Goal: Task Accomplishment & Management: Complete application form

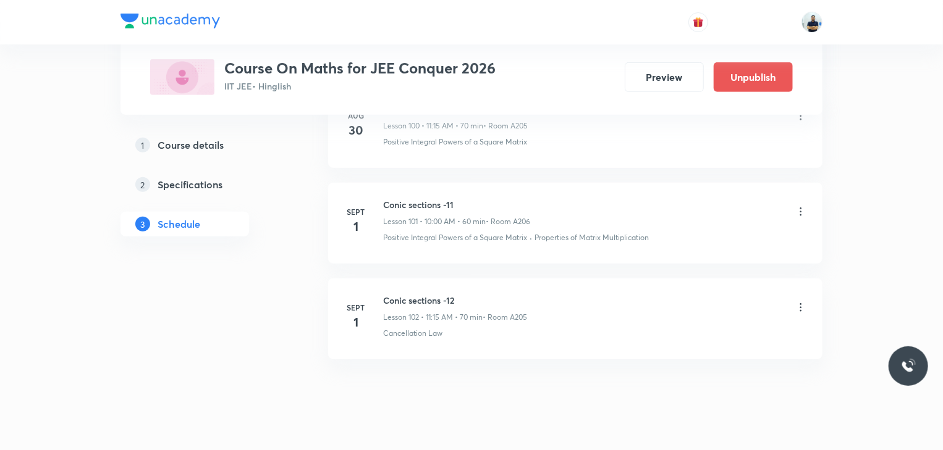
click at [418, 294] on h6 "Conic sections -12" at bounding box center [455, 300] width 144 height 13
copy h6 "Conic sections -12"
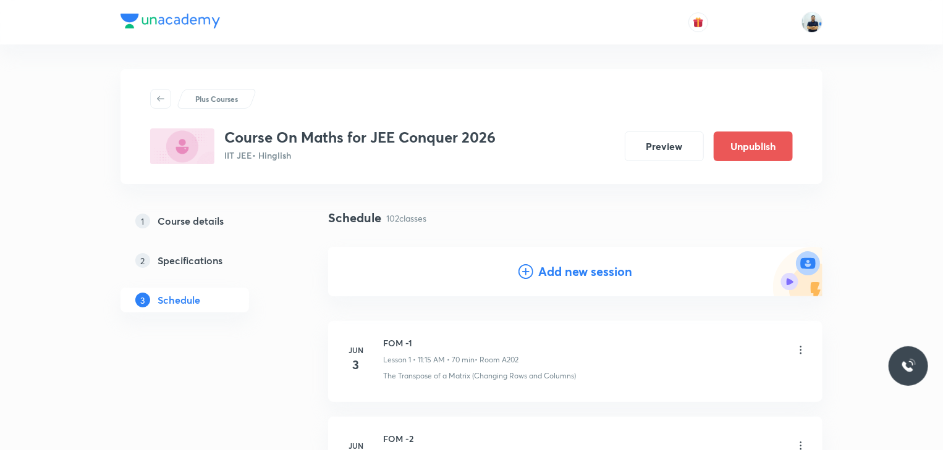
click at [583, 269] on h4 "Add new session" at bounding box center [585, 272] width 94 height 19
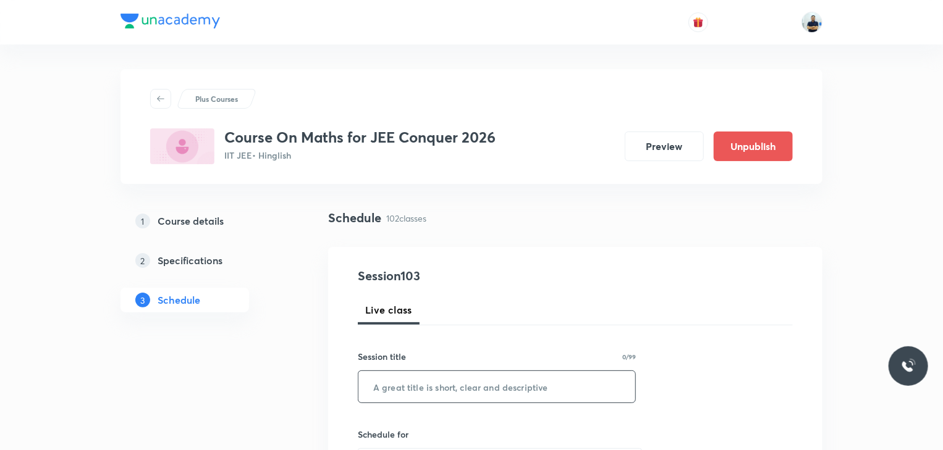
click at [413, 384] on input "text" at bounding box center [496, 387] width 277 height 32
paste input "Conic sections -12"
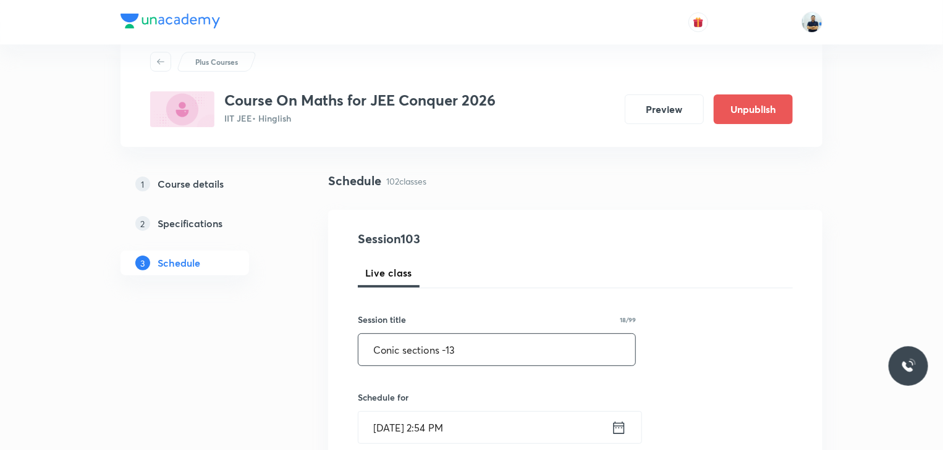
scroll to position [104, 0]
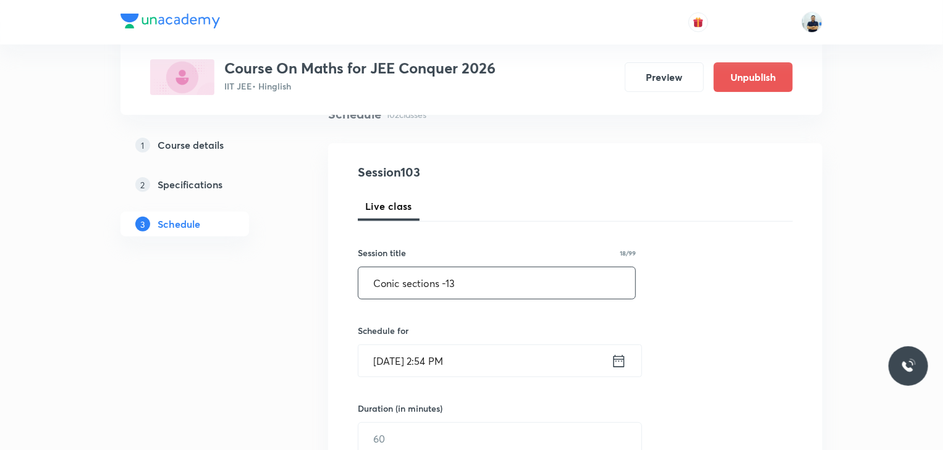
type input "Conic sections -13"
click at [441, 372] on input "[DATE] 2:54 PM" at bounding box center [484, 361] width 253 height 32
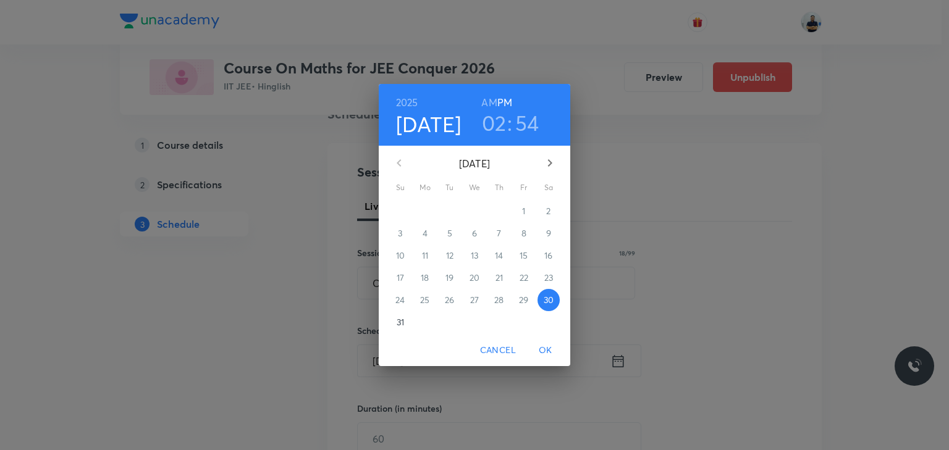
click at [548, 162] on icon "button" at bounding box center [550, 163] width 15 height 15
click at [425, 208] on p "1" at bounding box center [424, 211] width 3 height 12
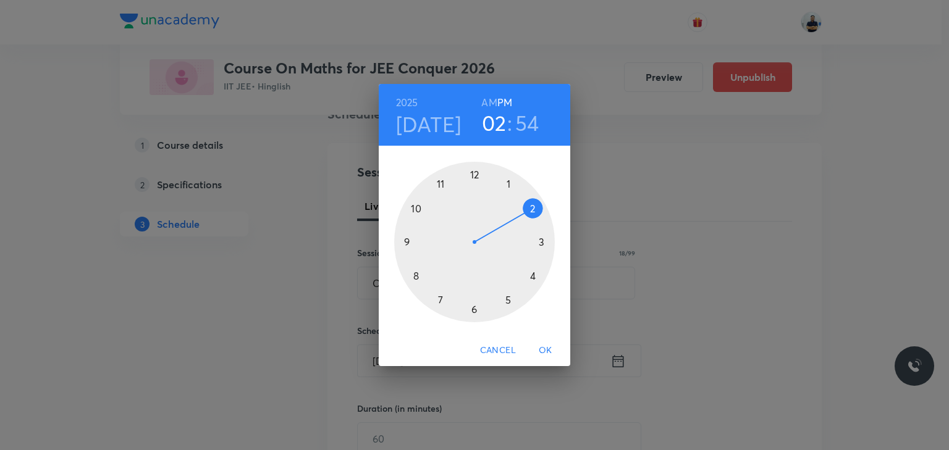
click at [426, 124] on h4 "[DATE]" at bounding box center [428, 124] width 65 height 26
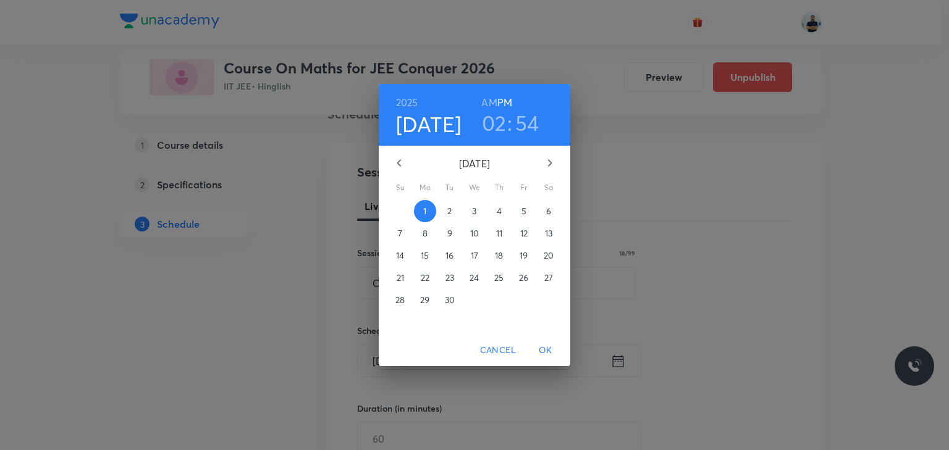
click at [452, 207] on p "2" at bounding box center [449, 211] width 4 height 12
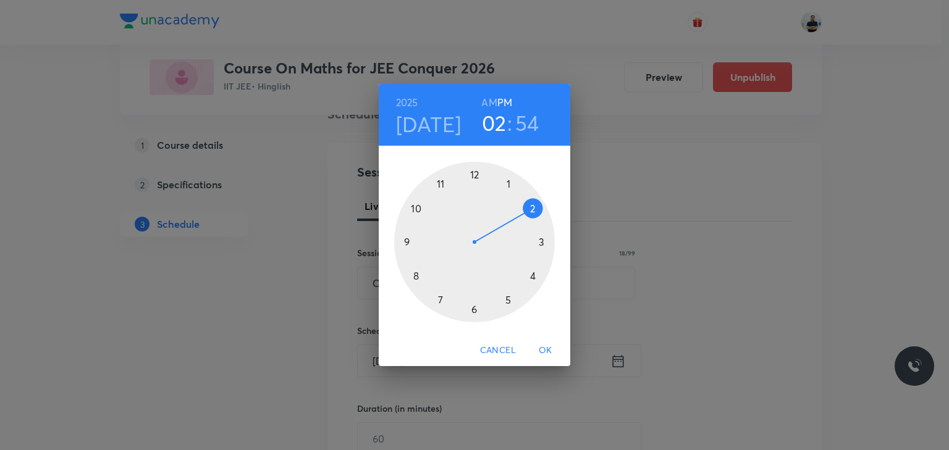
click at [490, 98] on h6 "AM" at bounding box center [488, 102] width 15 height 17
click at [419, 206] on div at bounding box center [474, 242] width 161 height 161
click at [473, 168] on div at bounding box center [474, 242] width 161 height 161
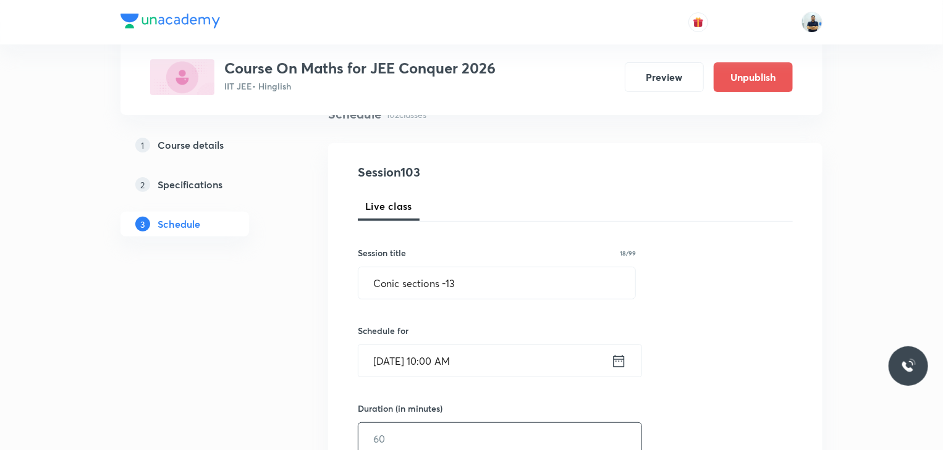
click at [404, 437] on input "text" at bounding box center [499, 439] width 283 height 32
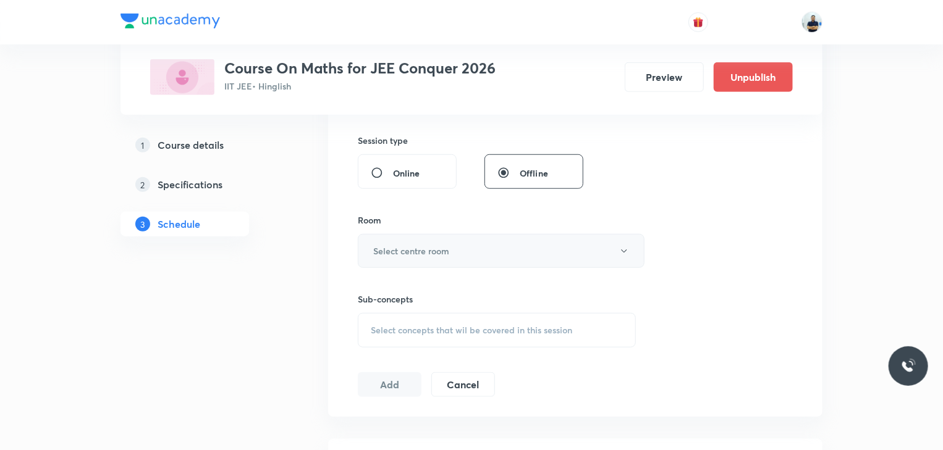
type input "60"
click at [419, 247] on h6 "Select centre room" at bounding box center [411, 251] width 76 height 13
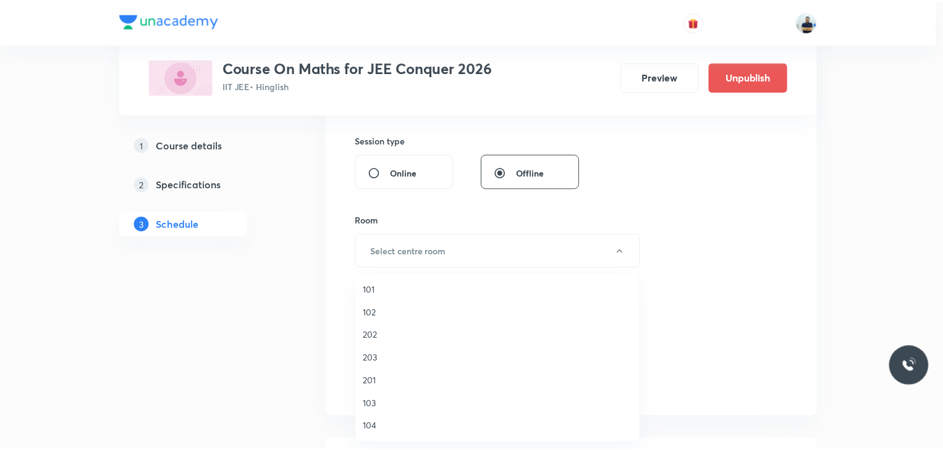
scroll to position [229, 0]
click at [383, 428] on span "A206" at bounding box center [500, 427] width 271 height 13
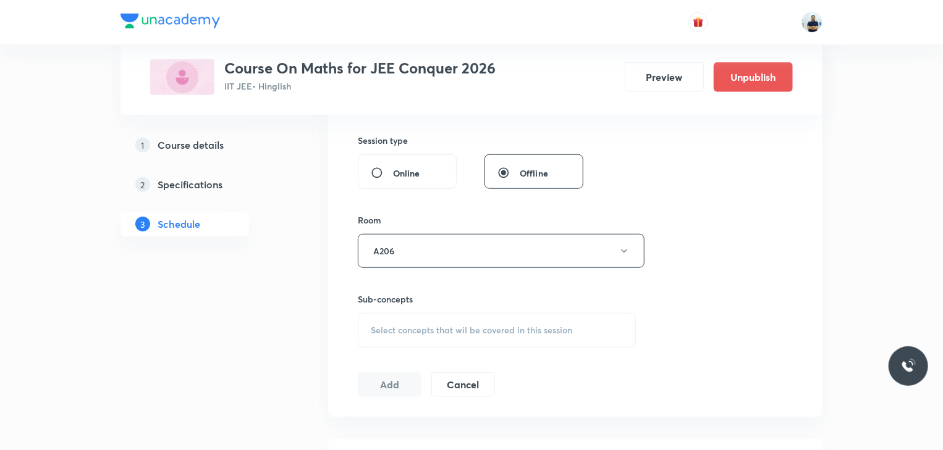
click at [460, 333] on span "Select concepts that wil be covered in this session" at bounding box center [471, 331] width 201 height 10
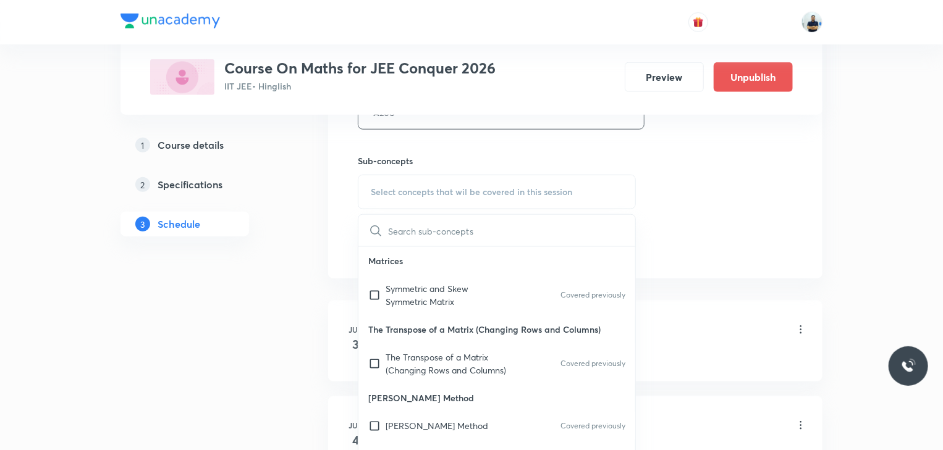
scroll to position [346, 0]
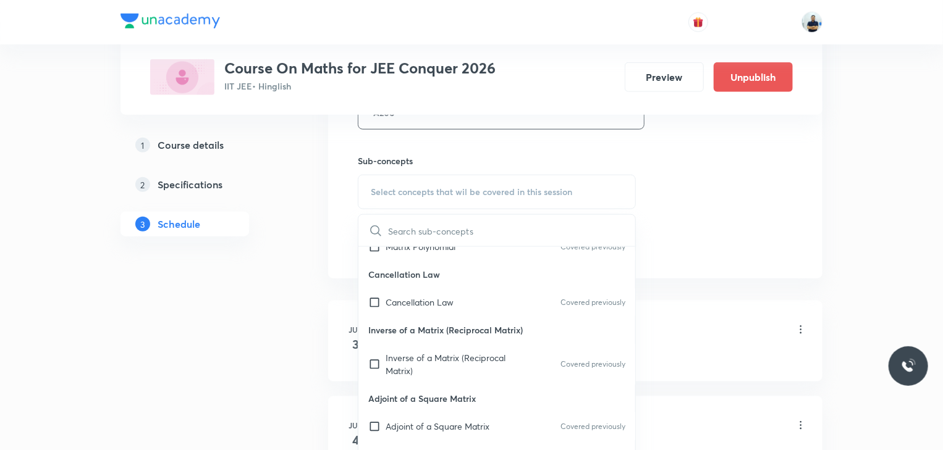
click at [413, 327] on p "Inverse of a Matrix (Reciprocal Matrix)" at bounding box center [496, 330] width 277 height 28
click at [434, 311] on div "Cancellation Law Covered previously" at bounding box center [496, 303] width 277 height 28
checkbox input "true"
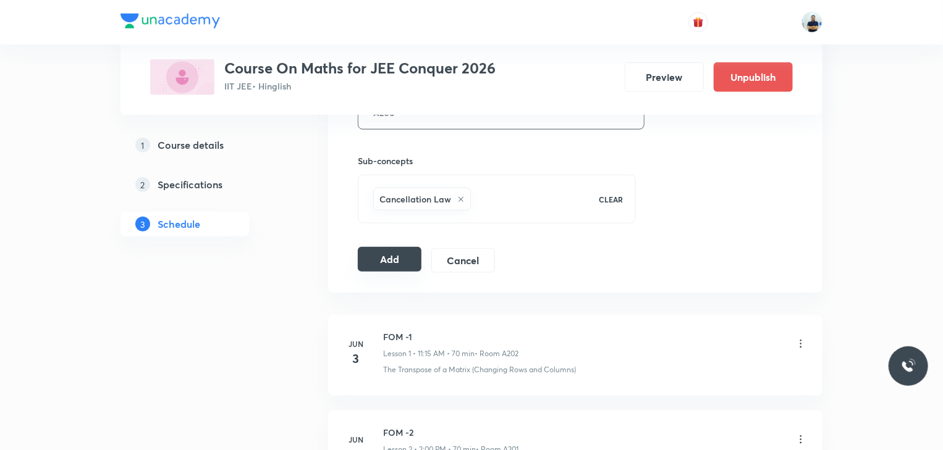
click at [385, 260] on button "Add" at bounding box center [390, 259] width 64 height 25
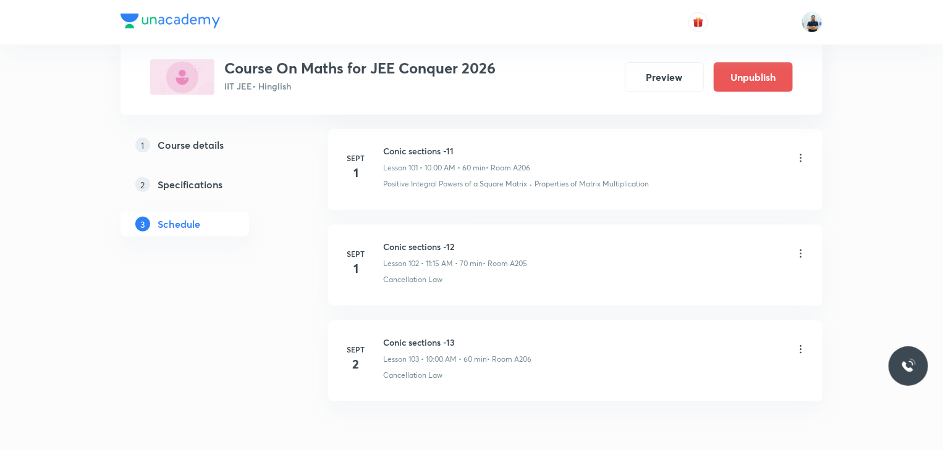
scroll to position [9817, 0]
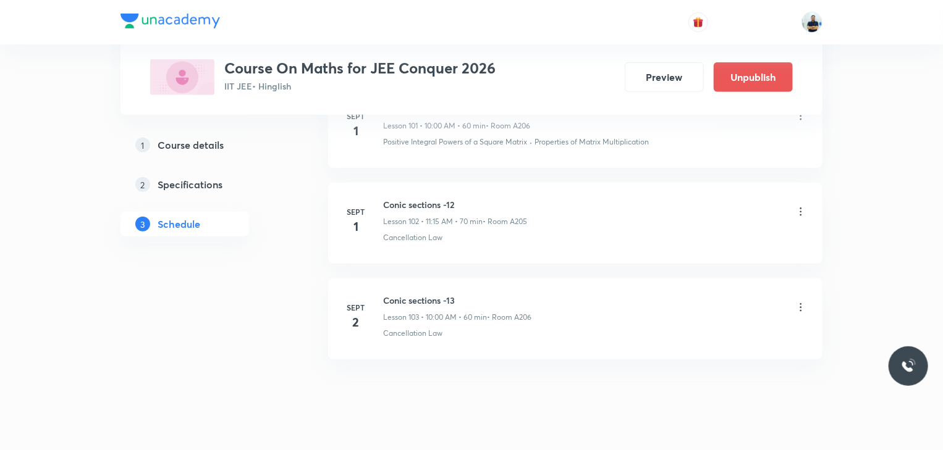
click at [415, 294] on h6 "Conic sections -13" at bounding box center [457, 300] width 148 height 13
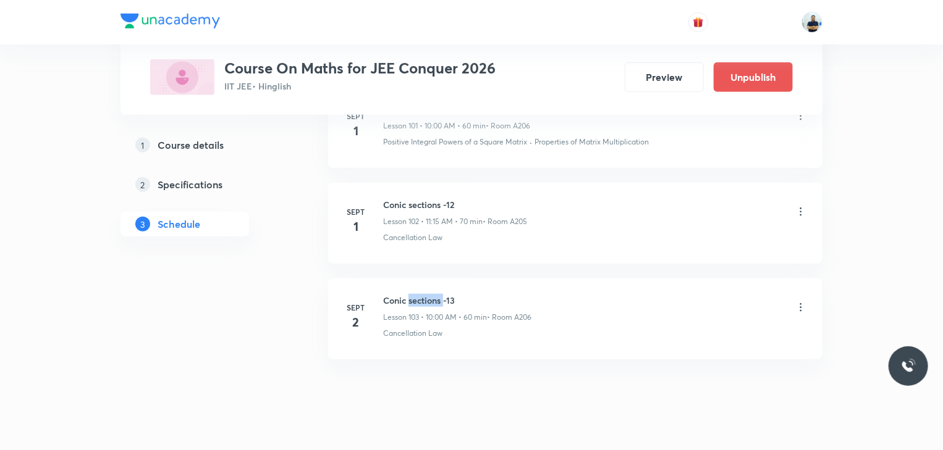
click at [415, 294] on h6 "Conic sections -13" at bounding box center [457, 300] width 148 height 13
copy h6 "Conic sections -13"
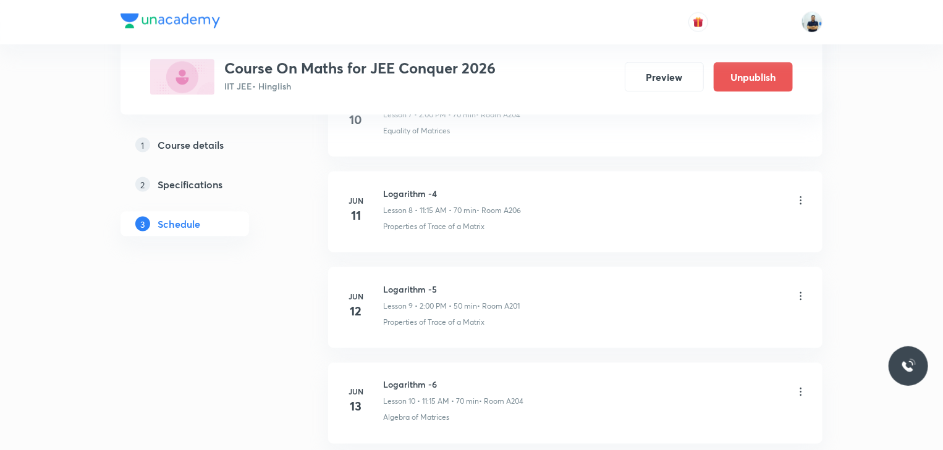
scroll to position [0, 0]
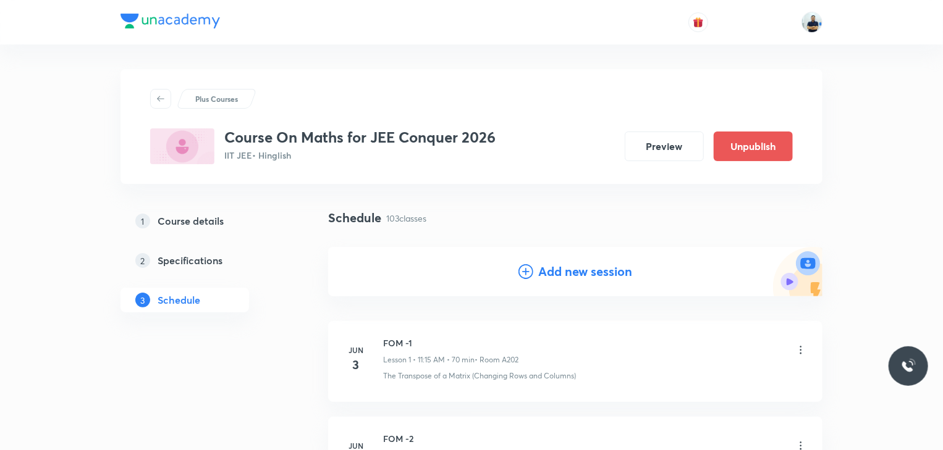
click at [546, 267] on h4 "Add new session" at bounding box center [585, 272] width 94 height 19
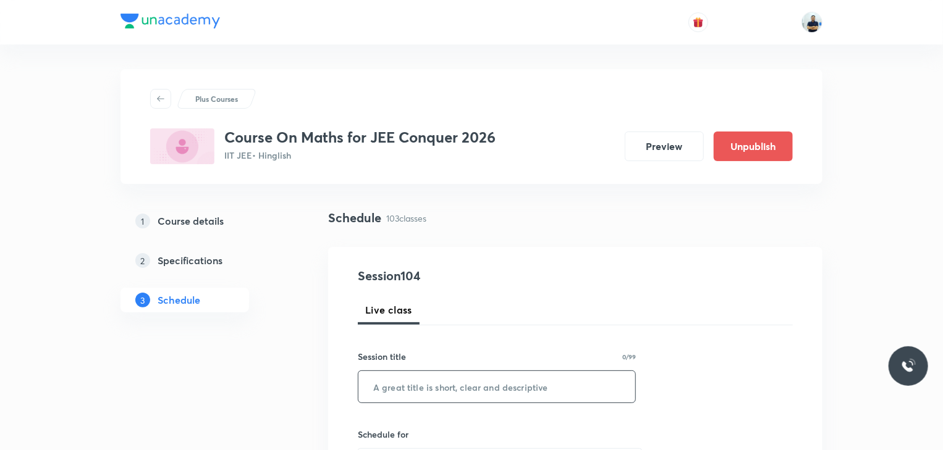
click at [381, 379] on input "text" at bounding box center [496, 387] width 277 height 32
paste input "Conic sections -13"
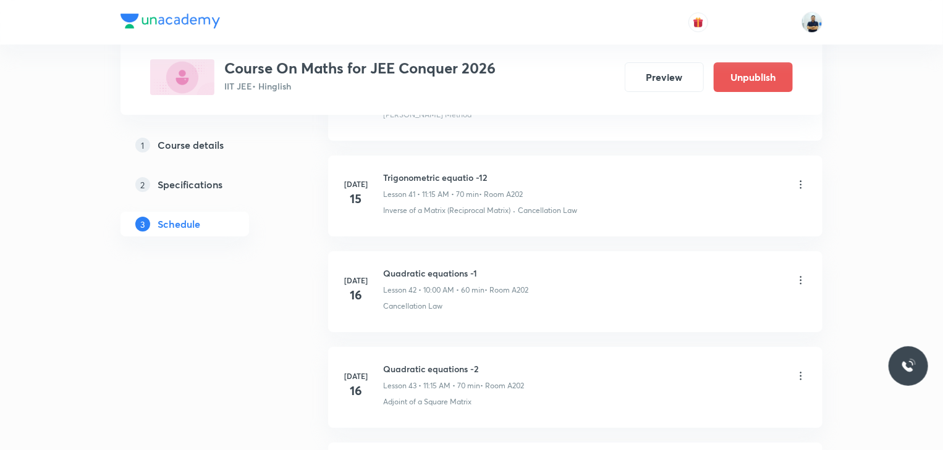
scroll to position [4501, 0]
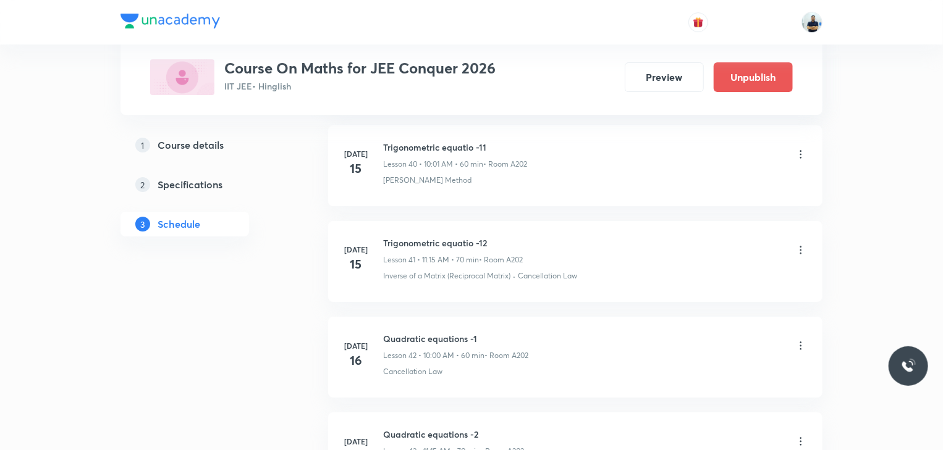
type input "Conic sections -14"
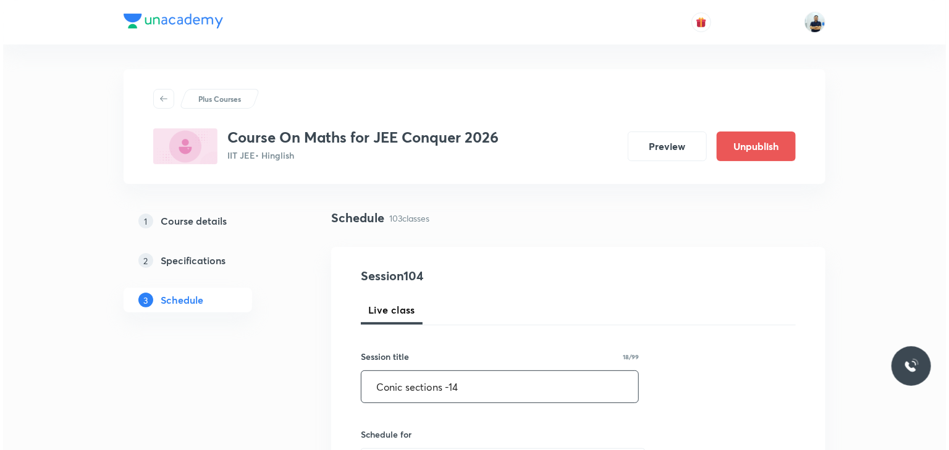
scroll to position [346, 0]
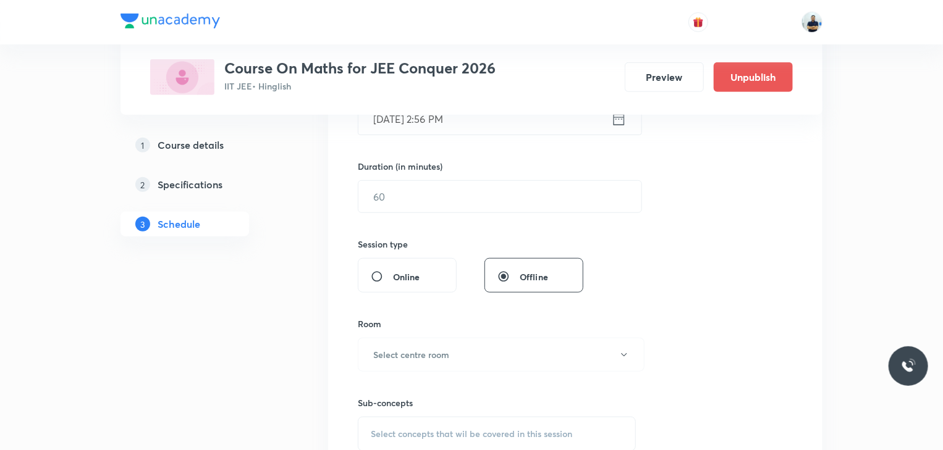
click at [441, 126] on input "[DATE] 2:56 PM" at bounding box center [484, 119] width 253 height 32
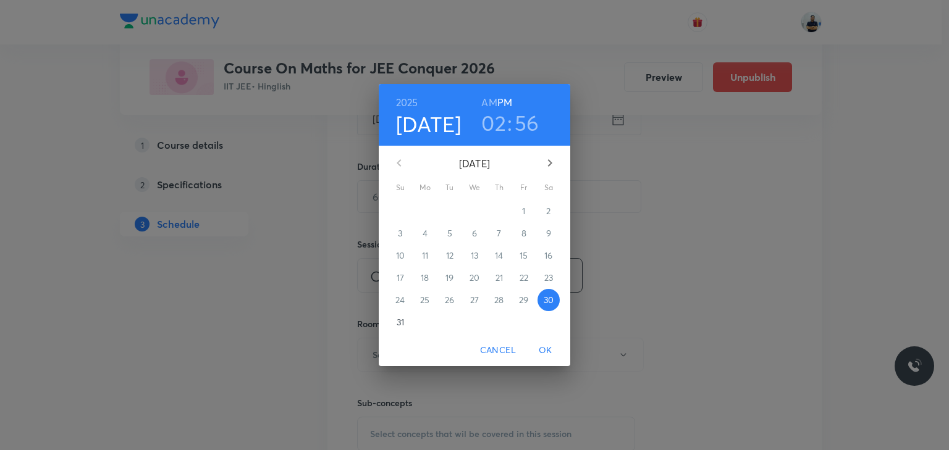
click at [548, 165] on icon "button" at bounding box center [550, 163] width 15 height 15
click at [454, 208] on span "2" at bounding box center [450, 211] width 22 height 12
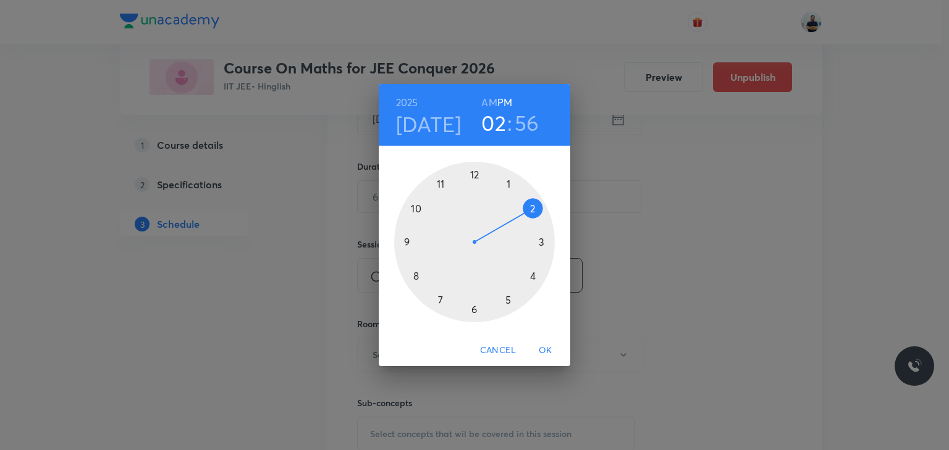
click at [475, 173] on div at bounding box center [474, 242] width 161 height 161
click at [491, 98] on h6 "AM" at bounding box center [488, 102] width 15 height 17
click at [496, 136] on h3 "12" at bounding box center [494, 123] width 20 height 26
click at [447, 185] on div at bounding box center [474, 242] width 161 height 161
click at [546, 243] on div at bounding box center [474, 242] width 161 height 161
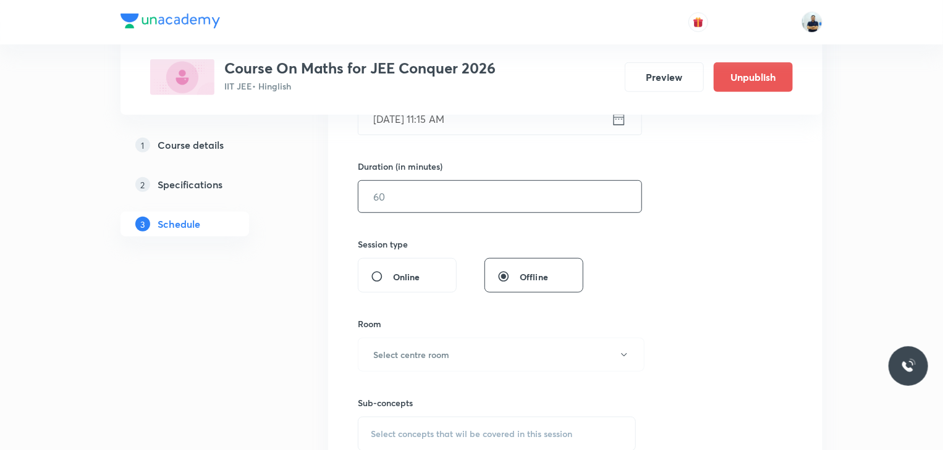
click at [433, 202] on input "text" at bounding box center [499, 197] width 283 height 32
type input "70"
click at [453, 353] on button "Select centre room" at bounding box center [501, 355] width 287 height 34
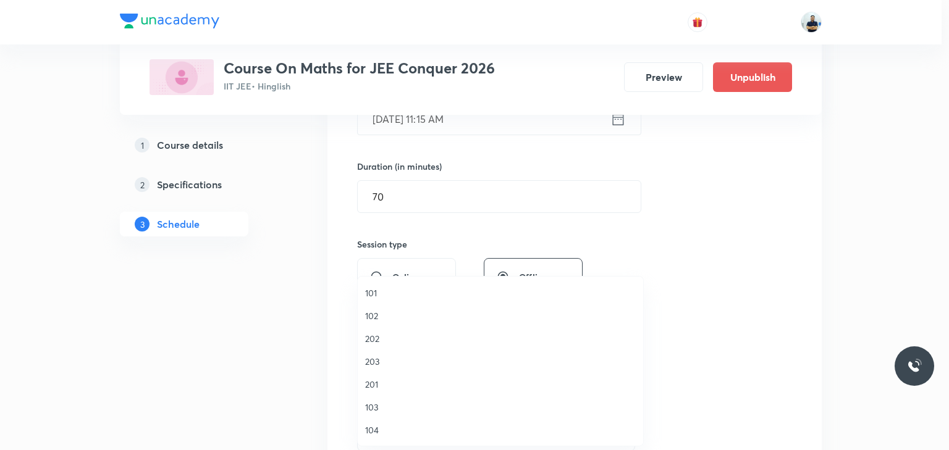
scroll to position [229, 0]
click at [401, 386] on span "A204" at bounding box center [500, 384] width 271 height 13
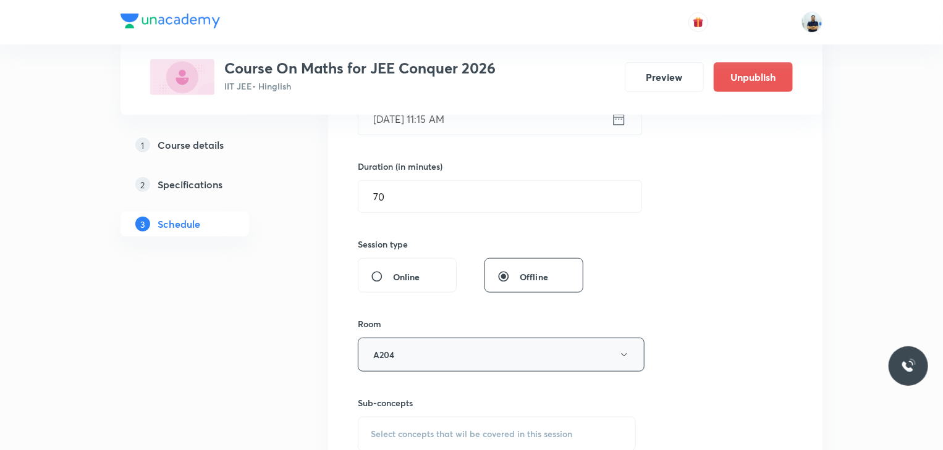
click at [465, 346] on button "A204" at bounding box center [501, 355] width 287 height 34
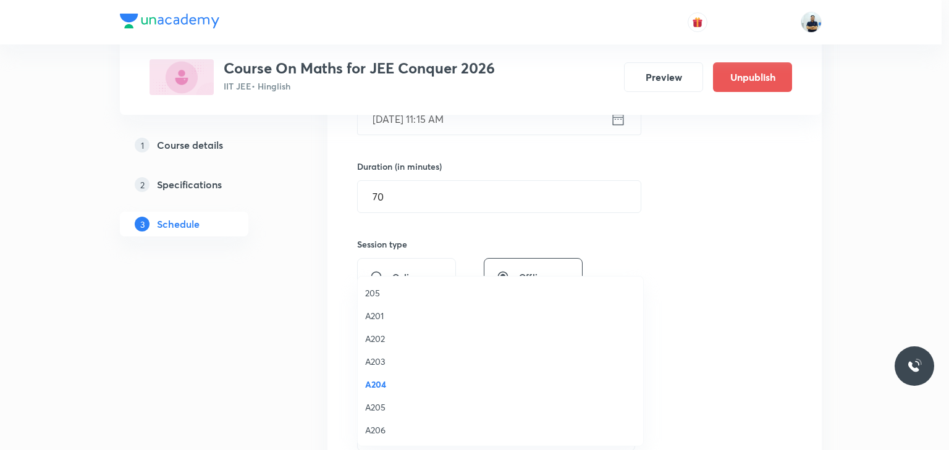
click at [393, 435] on span "A206" at bounding box center [500, 430] width 271 height 13
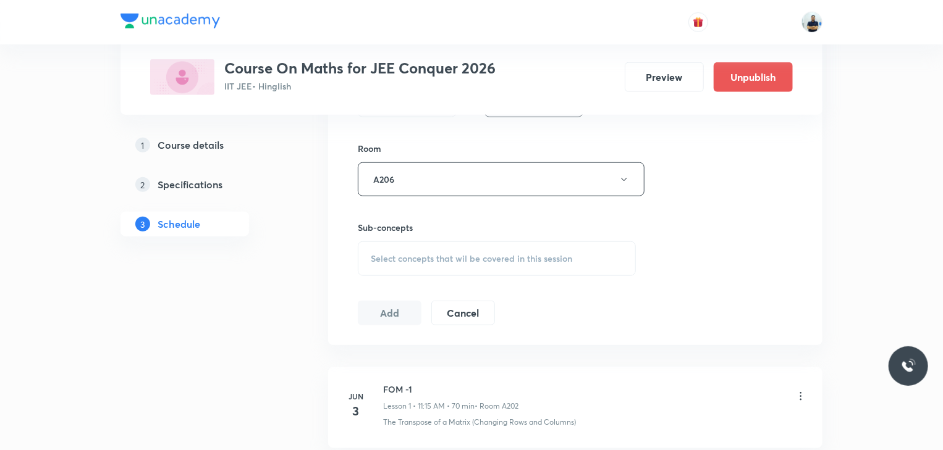
scroll to position [577, 0]
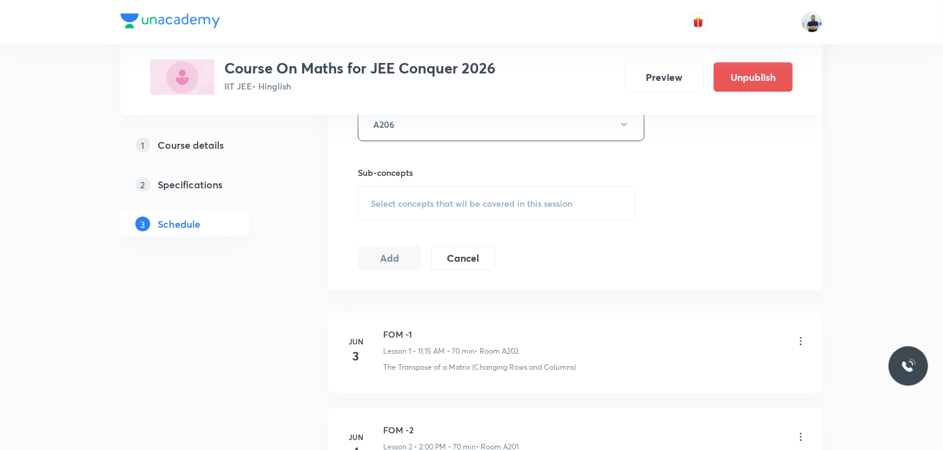
click at [487, 209] on div "Select concepts that wil be covered in this session" at bounding box center [497, 204] width 278 height 35
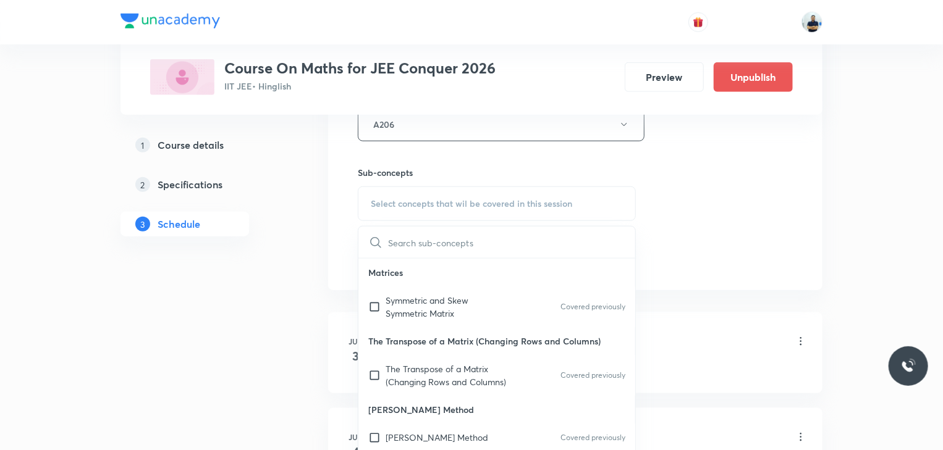
scroll to position [692, 0]
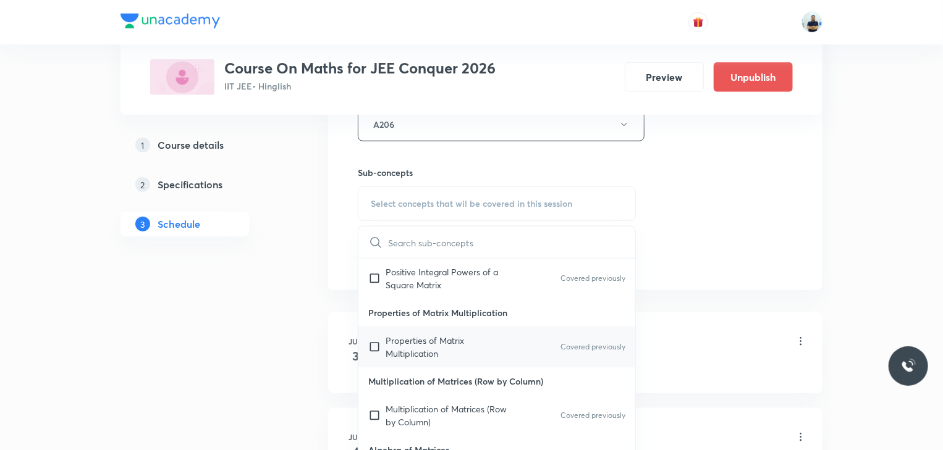
click at [416, 357] on p "Properties of Matrix Multiplication" at bounding box center [448, 347] width 125 height 26
checkbox input "true"
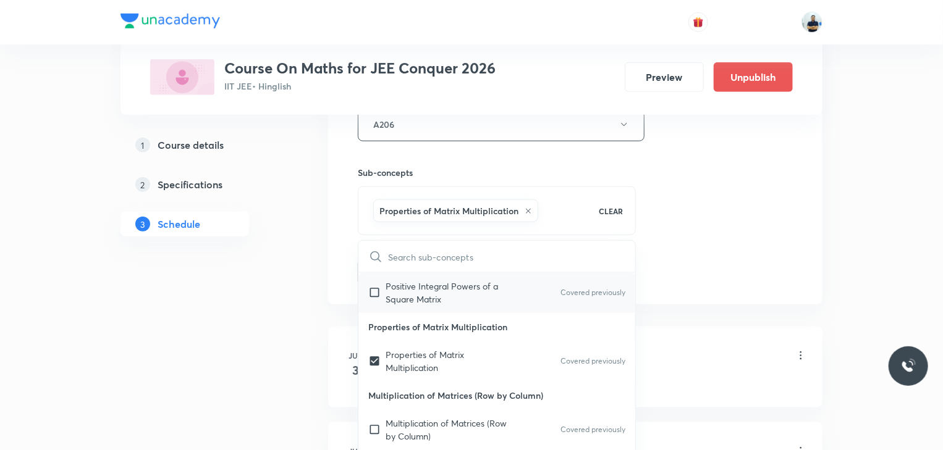
click at [404, 294] on p "Positive Integral Powers of a Square Matrix" at bounding box center [448, 293] width 125 height 26
checkbox input "true"
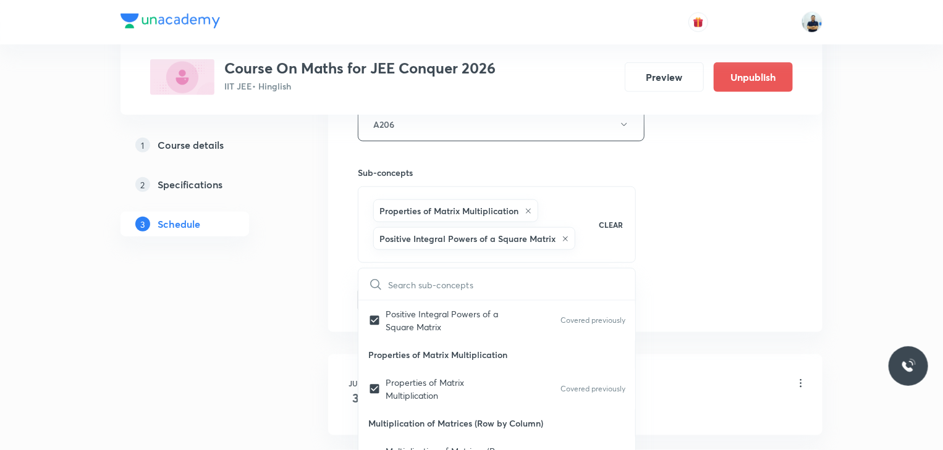
click at [811, 227] on div "Session 104 Live class Session title 18/99 Conic sections -14 ​ Schedule for [D…" at bounding box center [575, 2] width 494 height 662
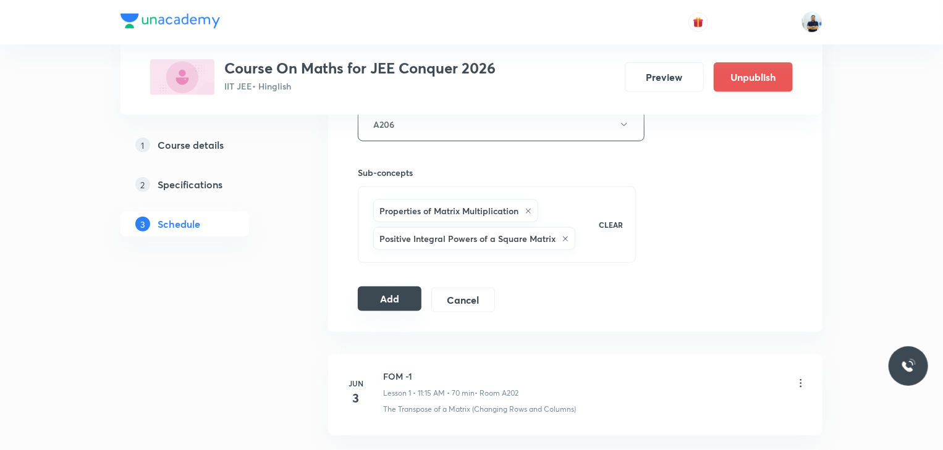
click at [384, 301] on button "Add" at bounding box center [390, 299] width 64 height 25
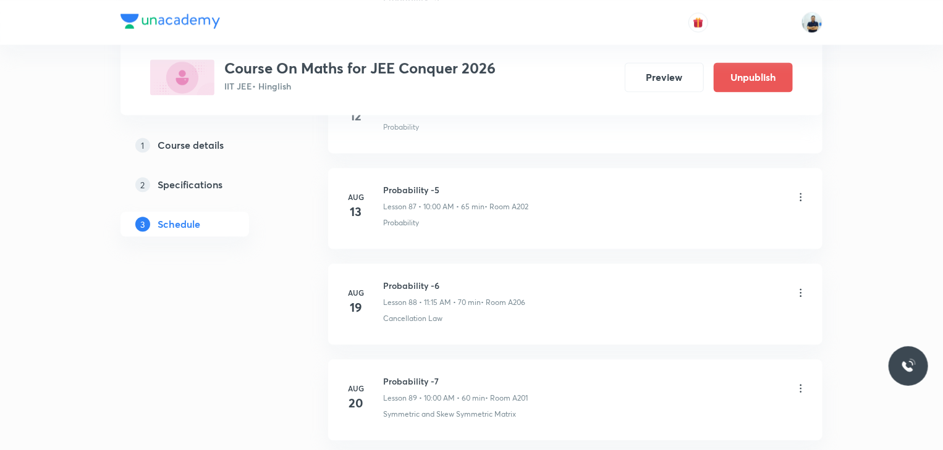
scroll to position [9913, 0]
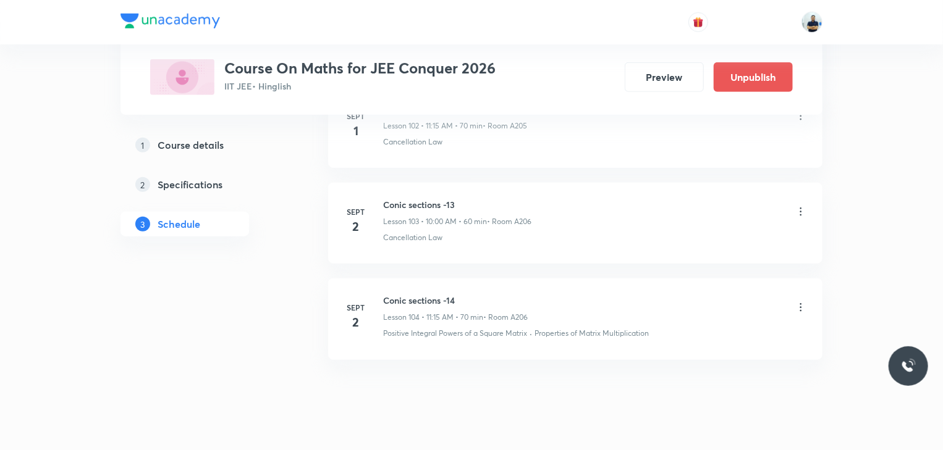
click at [408, 294] on h6 "Conic sections -14" at bounding box center [455, 300] width 145 height 13
click at [408, 279] on li "[DATE] Conic sections -14 Lesson 104 • 11:15 AM • 70 min • Room A206 Positive I…" at bounding box center [575, 319] width 494 height 81
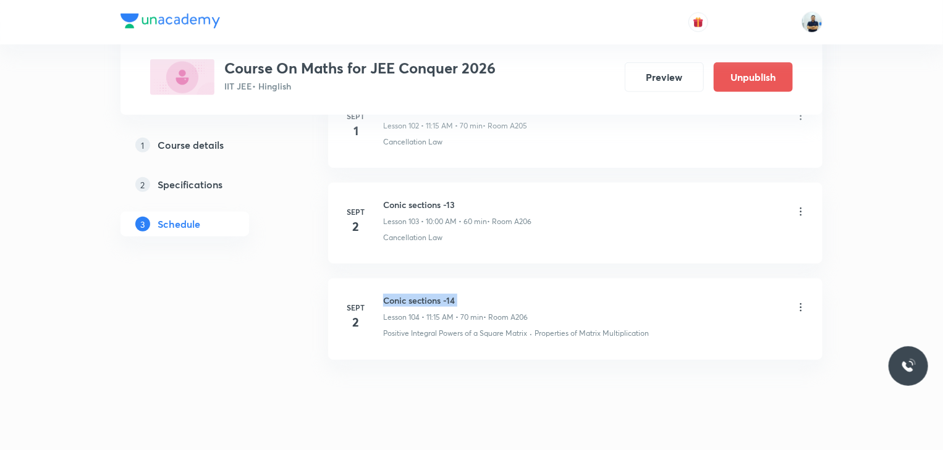
copy h6 "Conic sections -14"
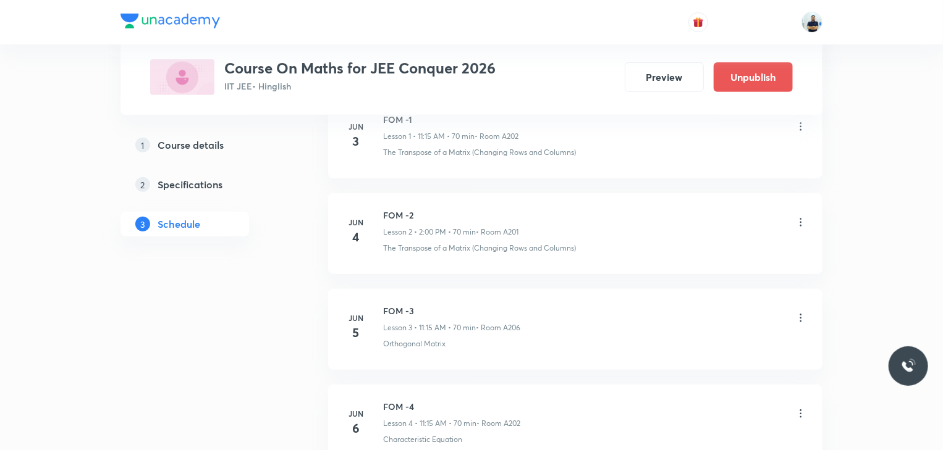
scroll to position [0, 0]
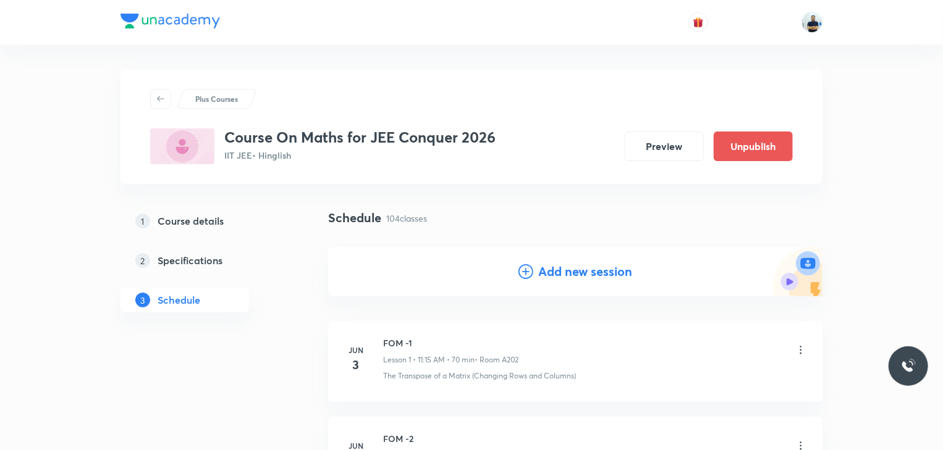
click at [558, 265] on h4 "Add new session" at bounding box center [585, 272] width 94 height 19
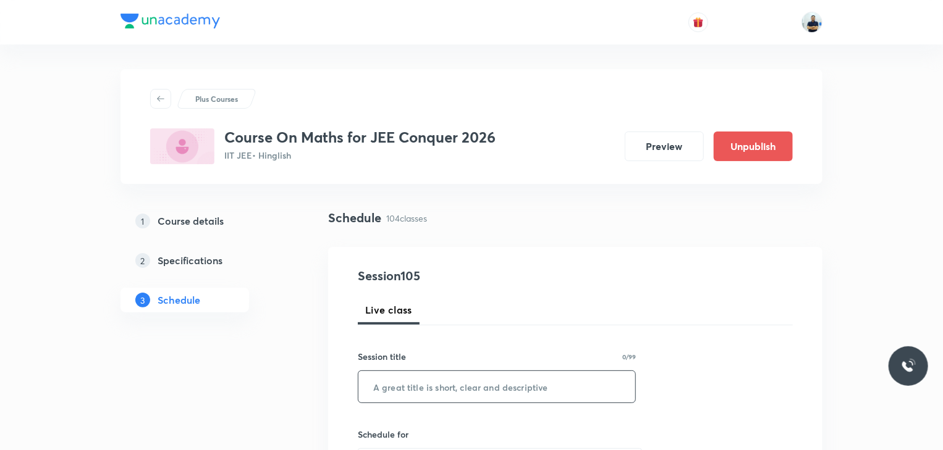
click at [442, 381] on input "text" at bounding box center [496, 387] width 277 height 32
paste input "Conic sections -14"
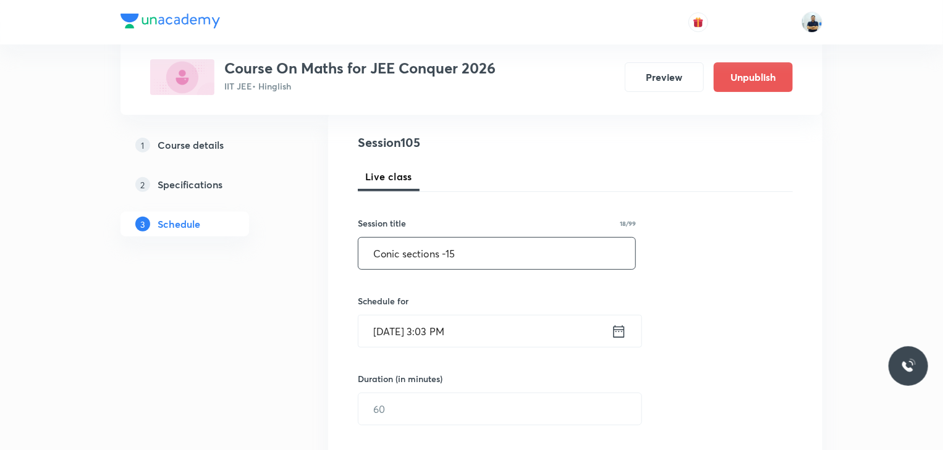
scroll to position [138, 0]
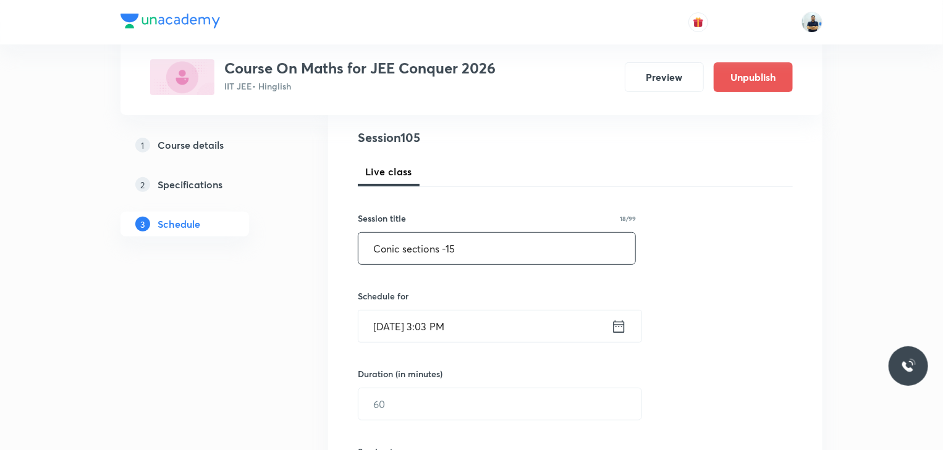
type input "Conic sections -15"
click at [448, 329] on input "[DATE] 3:03 PM" at bounding box center [484, 327] width 253 height 32
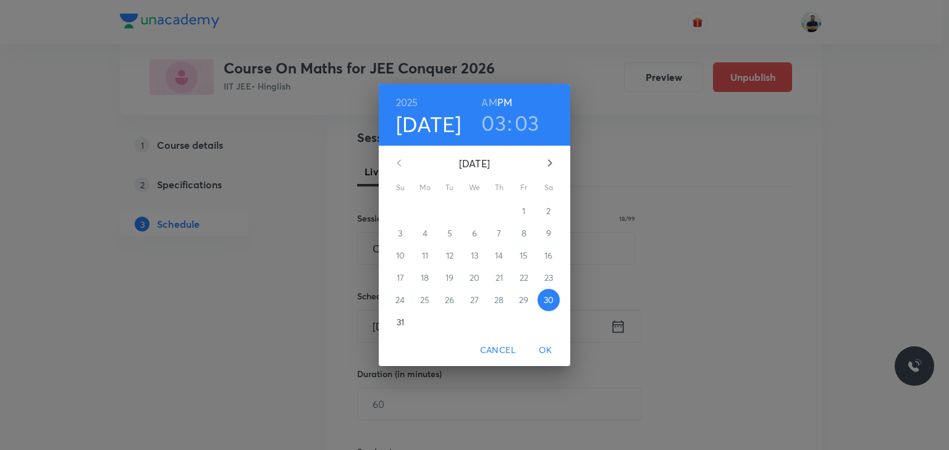
click at [536, 161] on button "button" at bounding box center [550, 163] width 30 height 30
click at [480, 214] on span "3" at bounding box center [474, 211] width 22 height 12
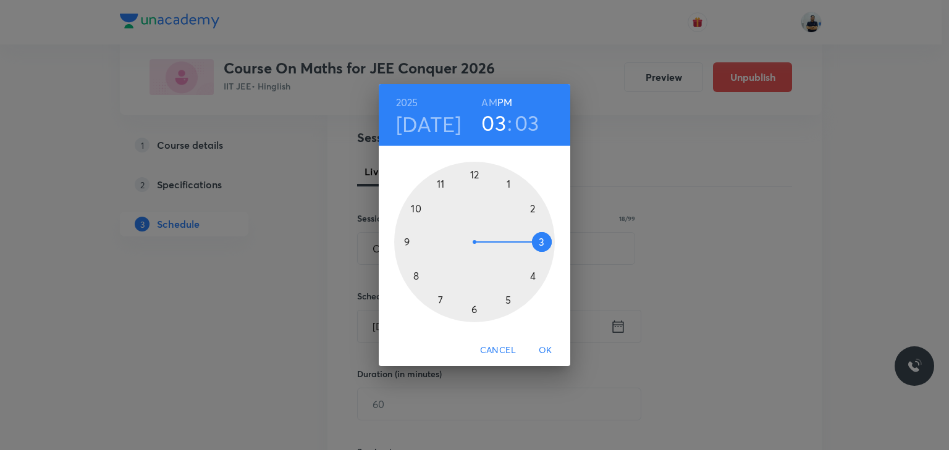
click at [490, 91] on div "[DATE] 03 : 03 AM PM" at bounding box center [475, 115] width 192 height 62
click at [490, 106] on h6 "AM" at bounding box center [488, 102] width 15 height 17
click at [409, 205] on div at bounding box center [474, 242] width 161 height 161
click at [474, 172] on div at bounding box center [474, 242] width 161 height 161
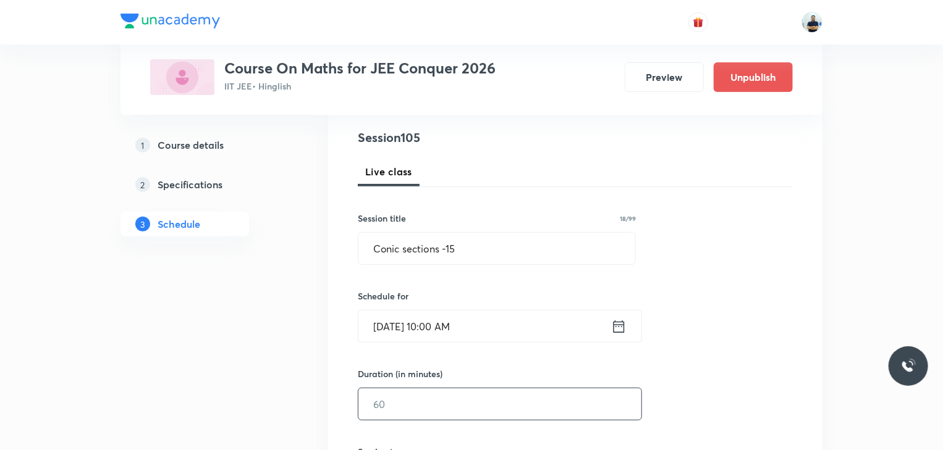
click at [416, 391] on input "text" at bounding box center [499, 405] width 283 height 32
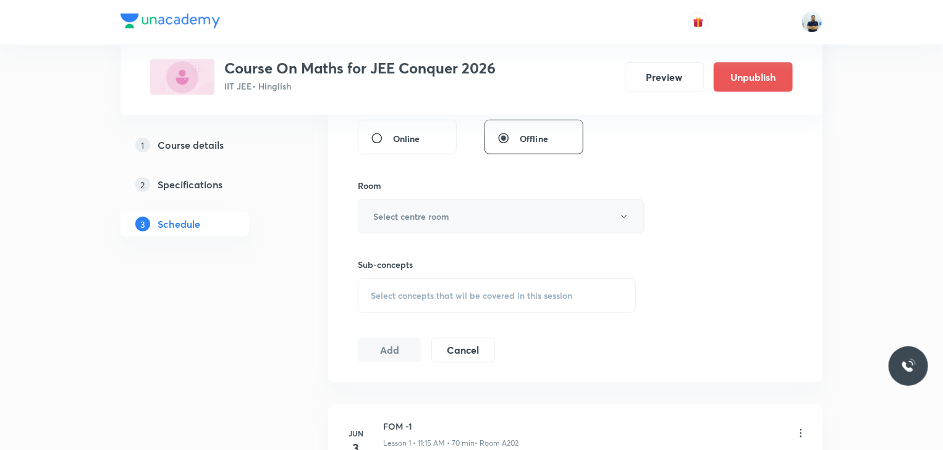
type input "60"
click at [412, 214] on h6 "Select centre room" at bounding box center [411, 216] width 76 height 13
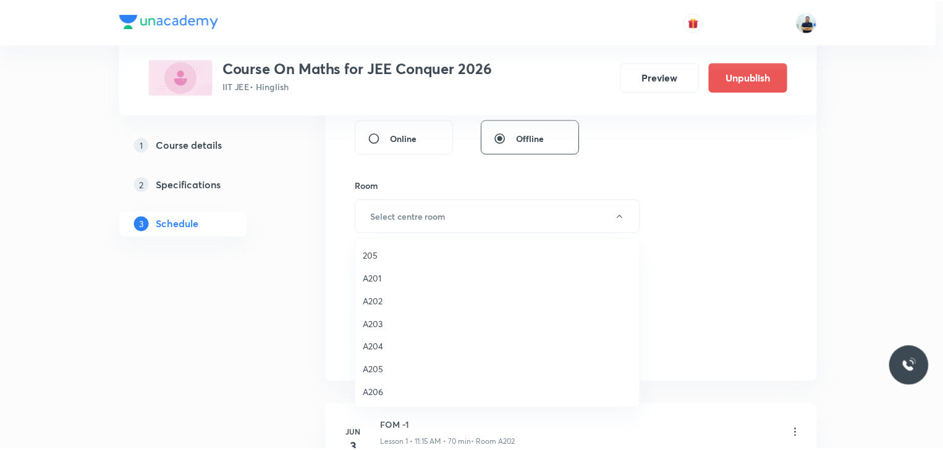
scroll to position [229, 0]
click at [399, 394] on span "A206" at bounding box center [500, 392] width 271 height 13
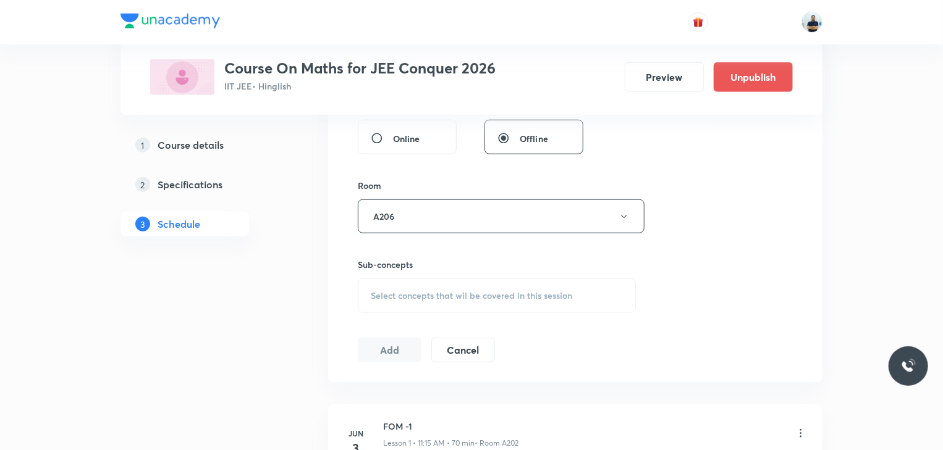
click at [533, 291] on span "Select concepts that wil be covered in this session" at bounding box center [471, 296] width 201 height 10
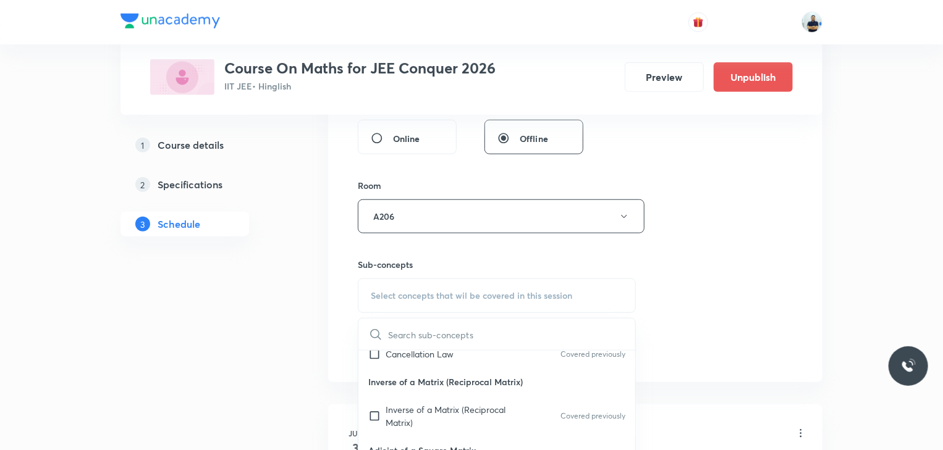
scroll to position [692, 0]
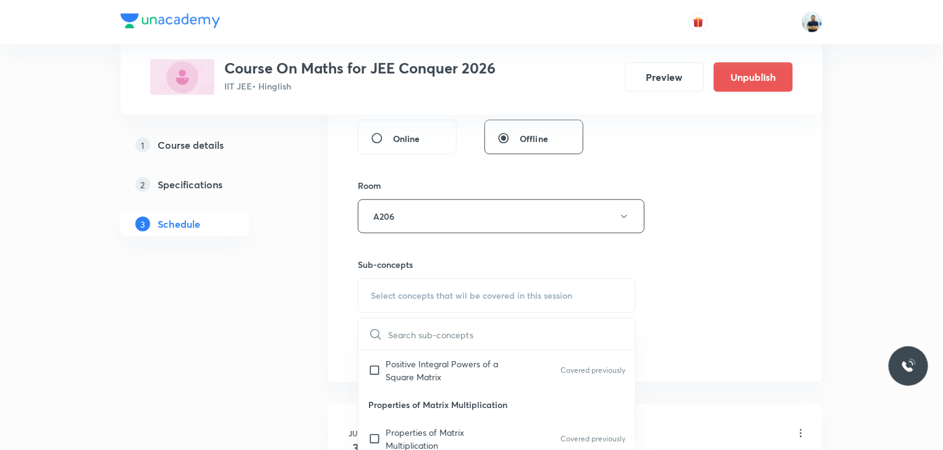
click at [399, 411] on p "Properties of Matrix Multiplication" at bounding box center [496, 405] width 277 height 28
click at [410, 371] on p "Positive Integral Powers of a Square Matrix" at bounding box center [448, 371] width 125 height 26
checkbox input "true"
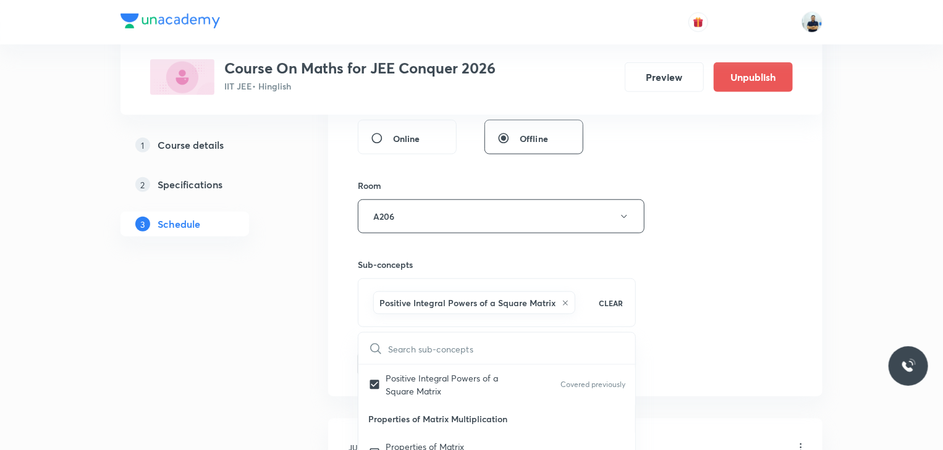
click at [678, 334] on div "Session 105 Live class Session title 18/99 Conic sections -15 ​ Schedule for [D…" at bounding box center [575, 79] width 435 height 594
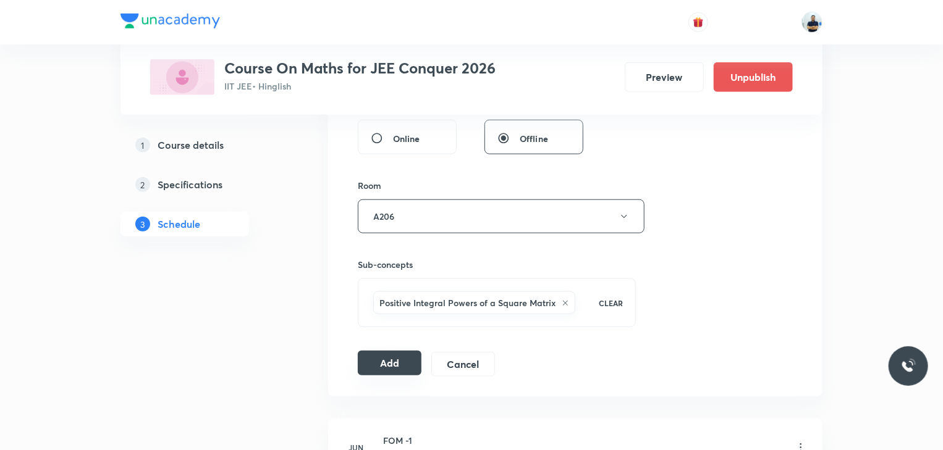
click at [395, 361] on button "Add" at bounding box center [390, 363] width 64 height 25
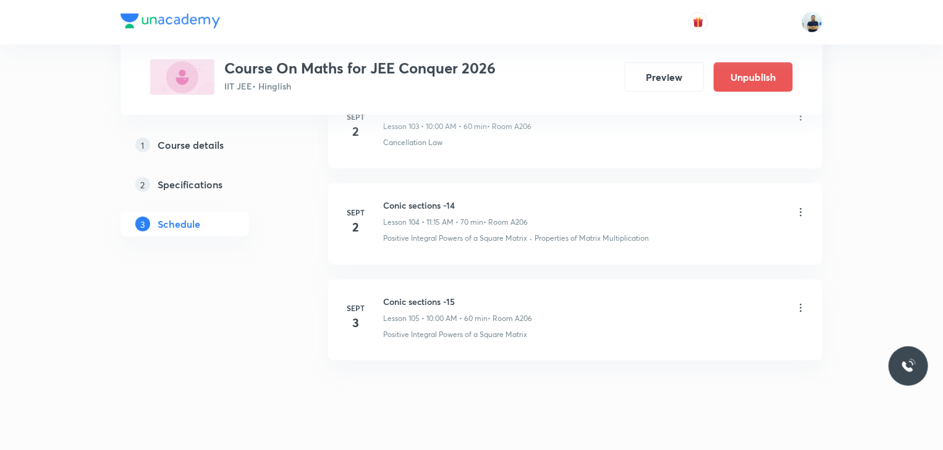
scroll to position [10008, 0]
click at [426, 295] on h6 "Conic sections -15" at bounding box center [457, 301] width 149 height 13
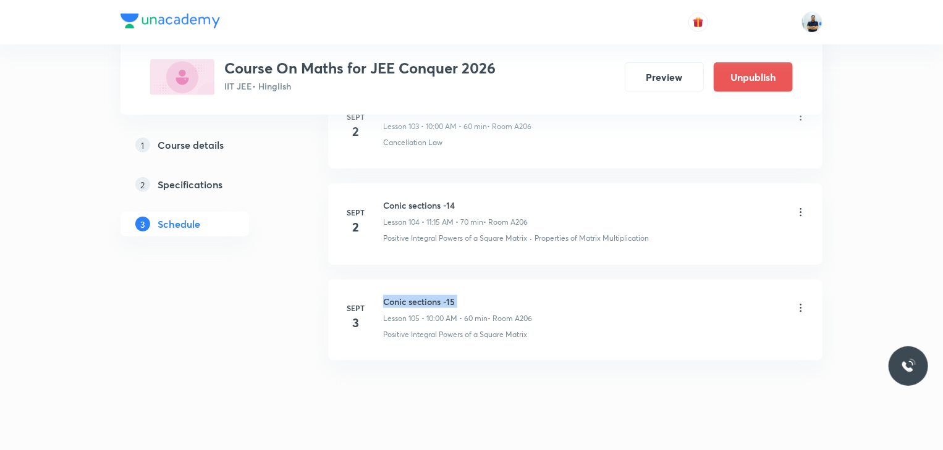
copy h6 "Conic sections -15"
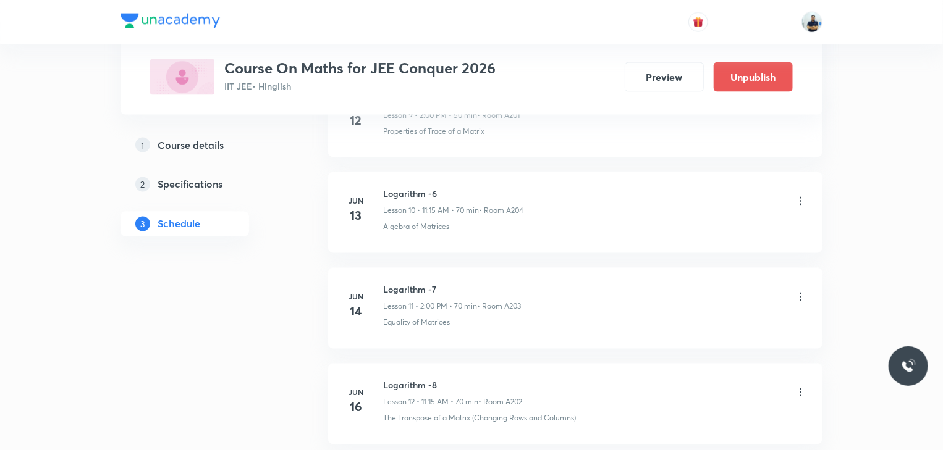
scroll to position [0, 0]
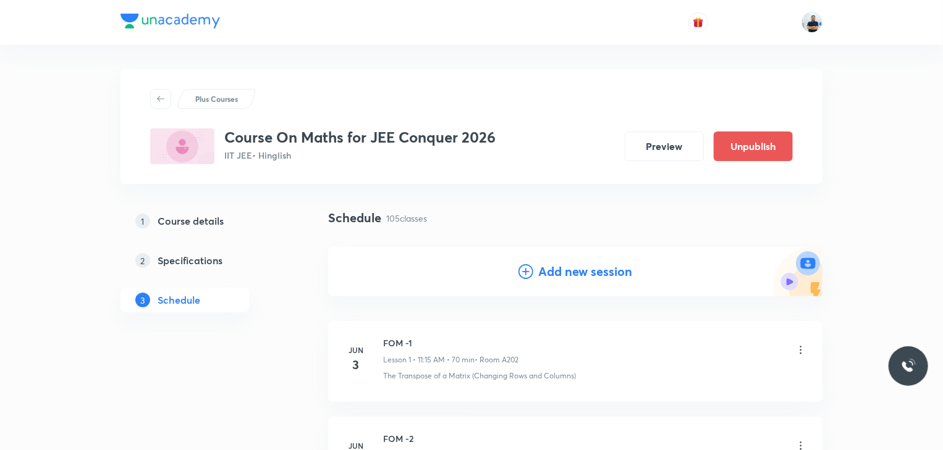
click at [522, 269] on icon at bounding box center [525, 271] width 15 height 15
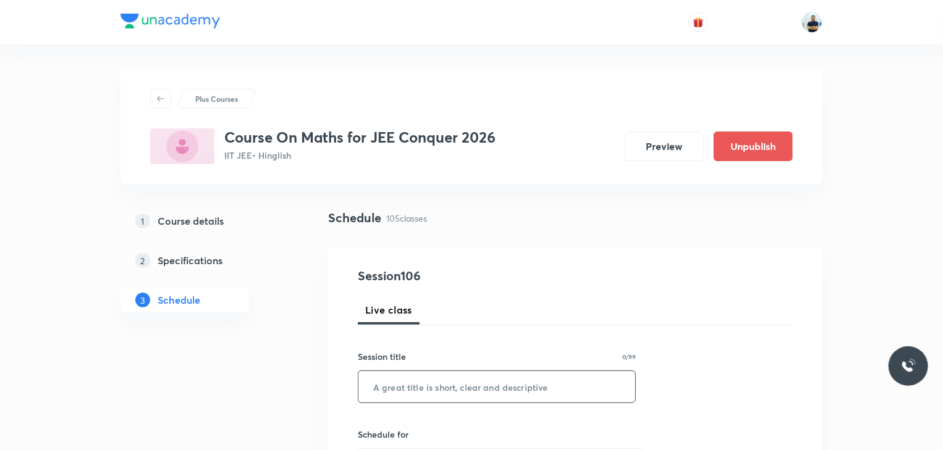
click at [437, 387] on input "text" at bounding box center [496, 387] width 277 height 32
paste input "Conic sections -15"
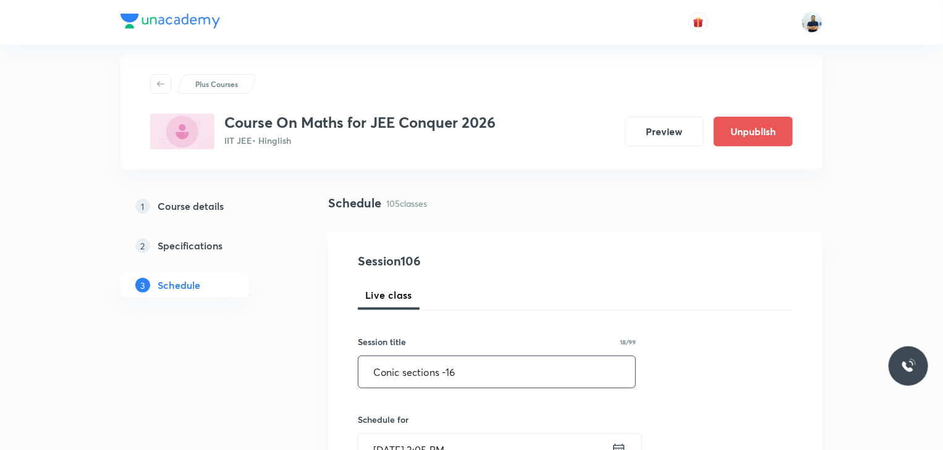
scroll to position [35, 0]
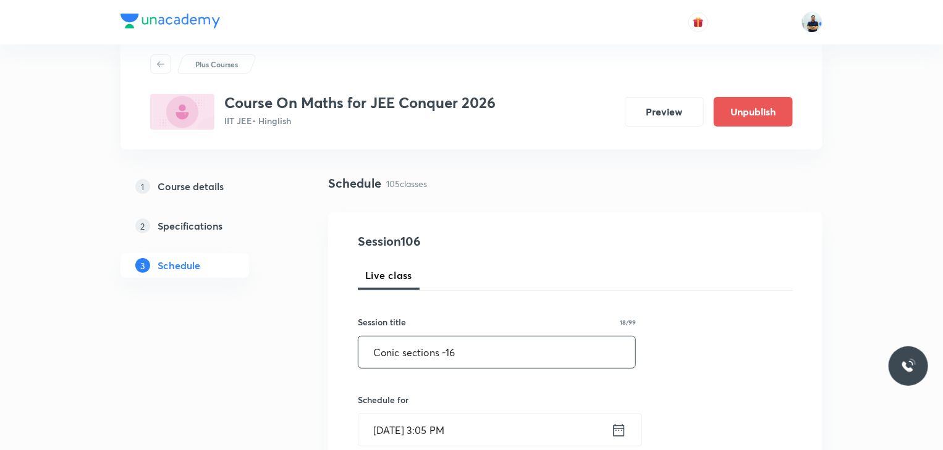
type input "Conic sections -16"
click at [449, 421] on input "[DATE] 3:05 PM" at bounding box center [484, 431] width 253 height 32
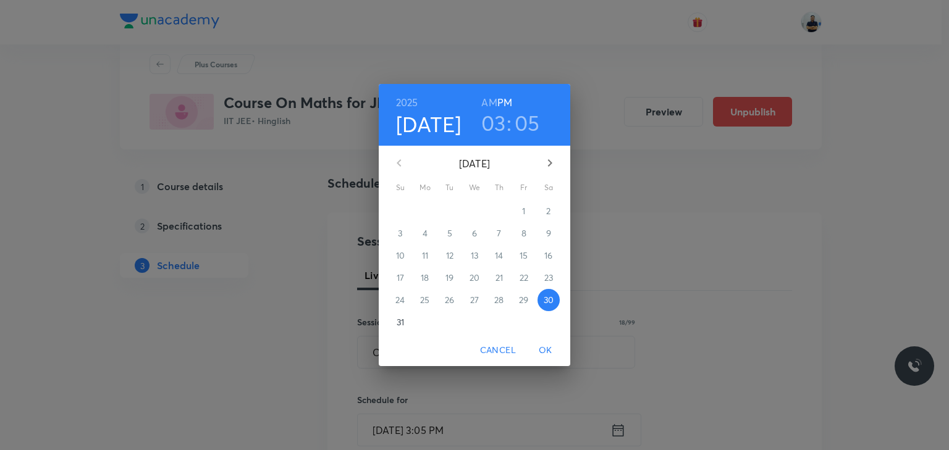
click at [551, 163] on icon "button" at bounding box center [550, 162] width 4 height 7
click at [470, 210] on span "3" at bounding box center [474, 211] width 22 height 12
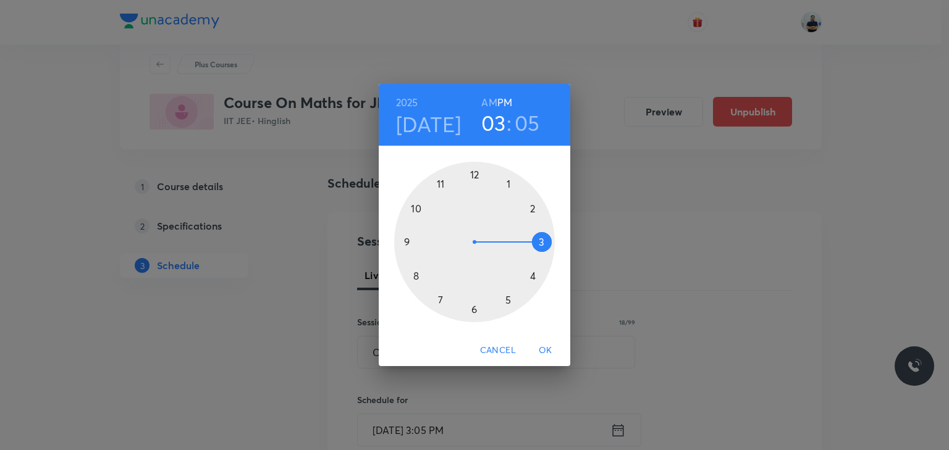
click at [486, 98] on h6 "AM" at bounding box center [488, 102] width 15 height 17
click at [445, 184] on div at bounding box center [474, 242] width 161 height 161
click at [542, 245] on div at bounding box center [474, 242] width 161 height 161
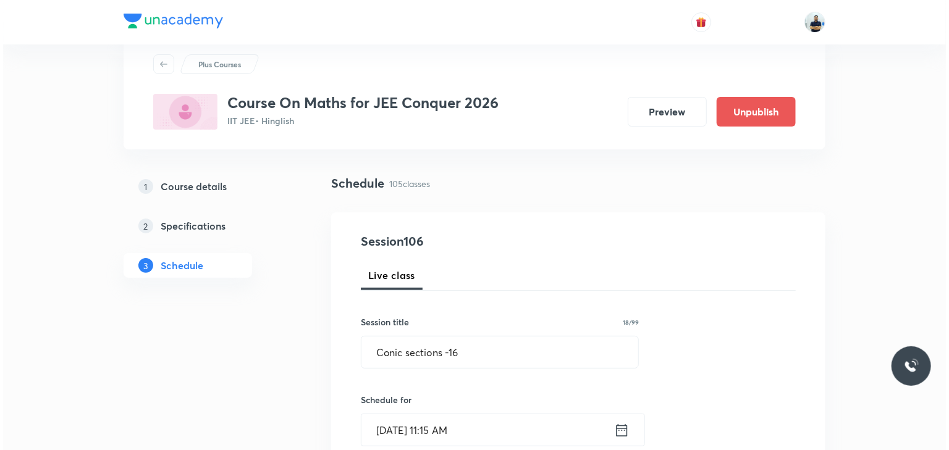
scroll to position [381, 0]
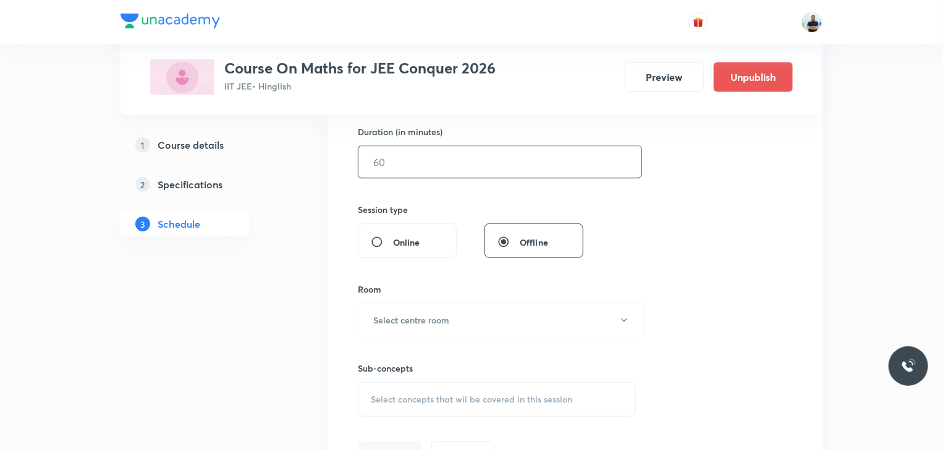
click at [407, 167] on input "text" at bounding box center [499, 162] width 283 height 32
type input "70"
click at [445, 331] on button "Select centre room" at bounding box center [501, 320] width 287 height 34
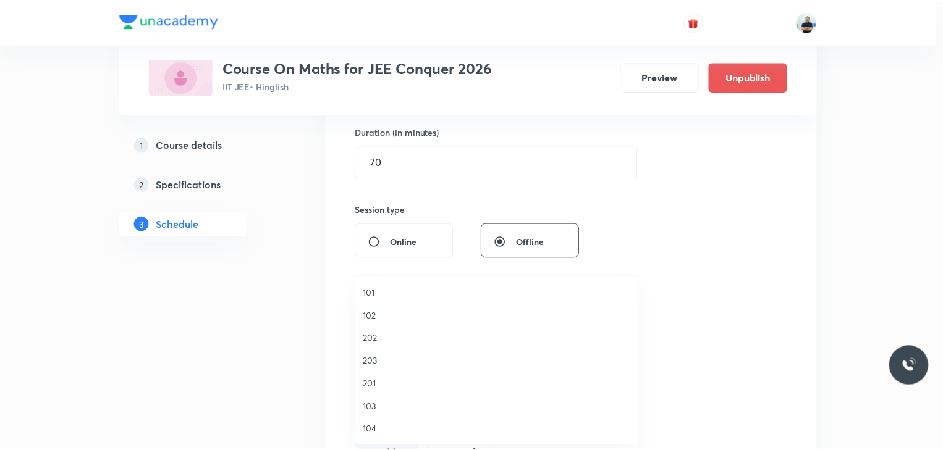
scroll to position [229, 0]
click at [395, 387] on span "A204" at bounding box center [500, 384] width 271 height 13
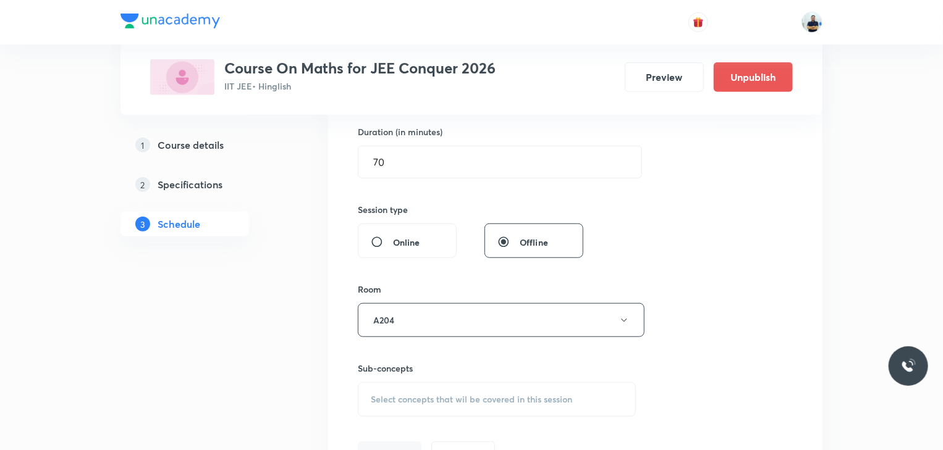
click at [482, 402] on span "Select concepts that wil be covered in this session" at bounding box center [471, 400] width 201 height 10
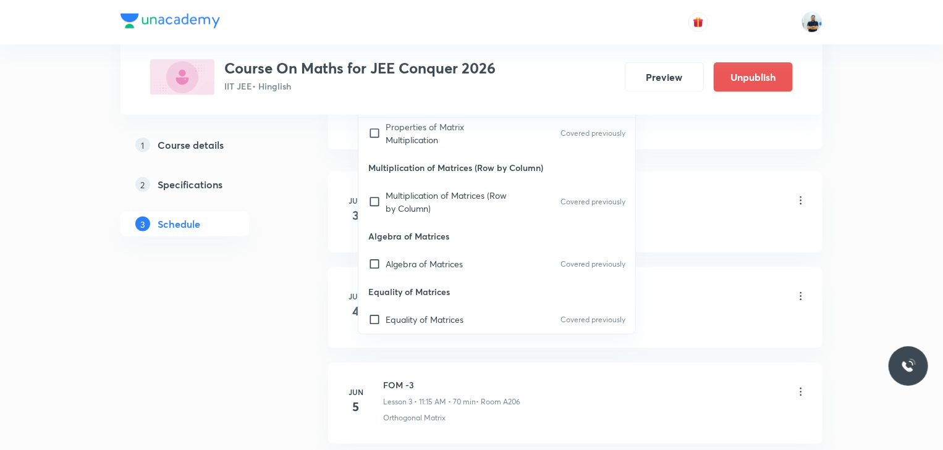
scroll to position [1038, 0]
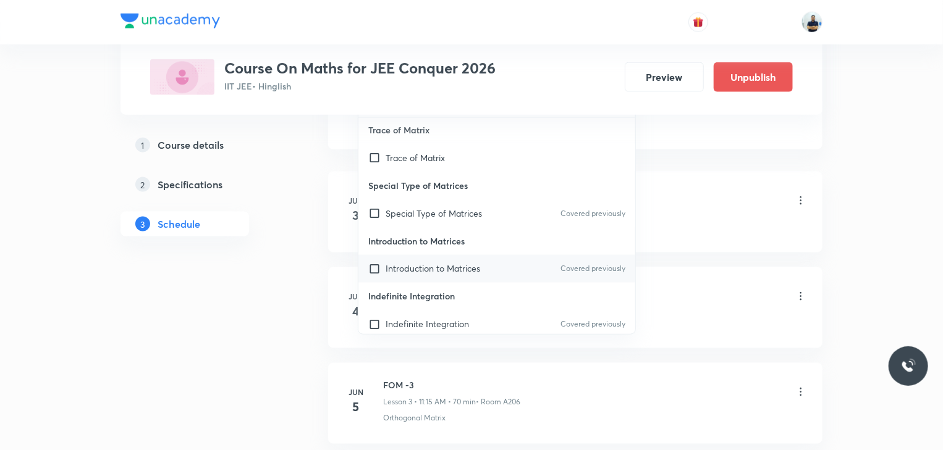
click at [426, 265] on p "Introduction to Matrices" at bounding box center [433, 269] width 95 height 13
checkbox input "true"
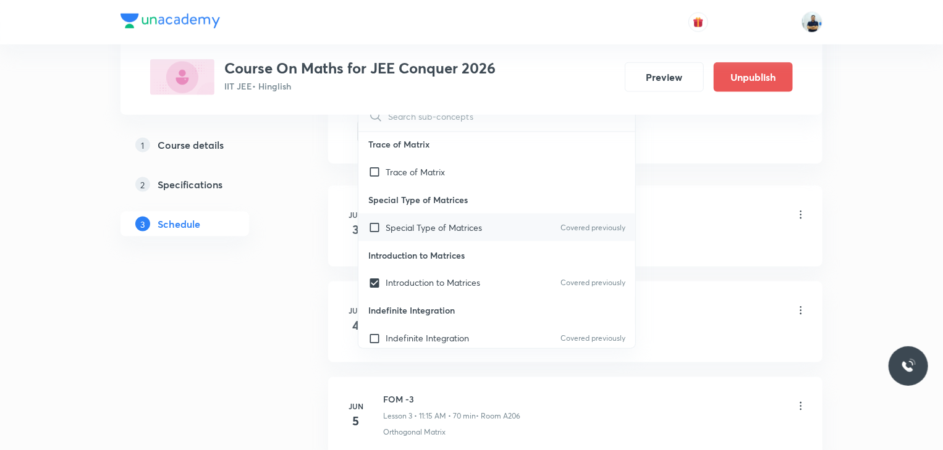
click at [426, 214] on div "Special Type of Matrices Covered previously" at bounding box center [496, 228] width 277 height 28
checkbox input "true"
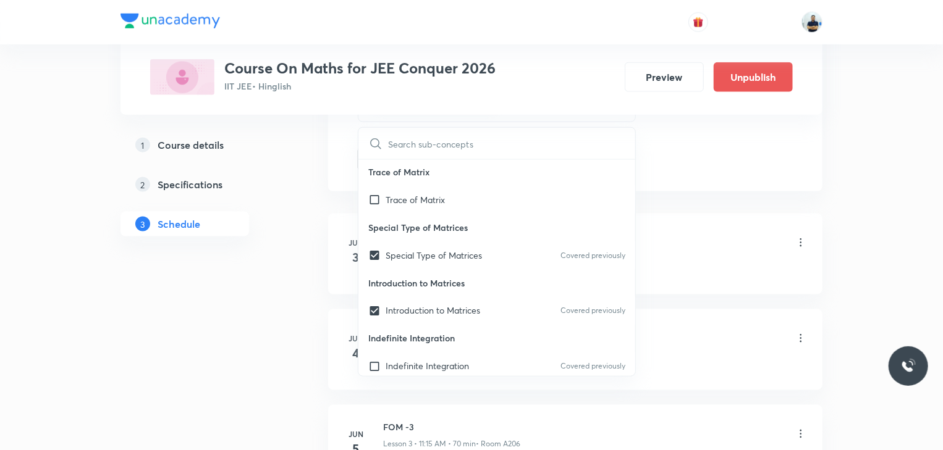
drag, startPoint x: 830, startPoint y: 226, endPoint x: 734, endPoint y: 245, distance: 97.7
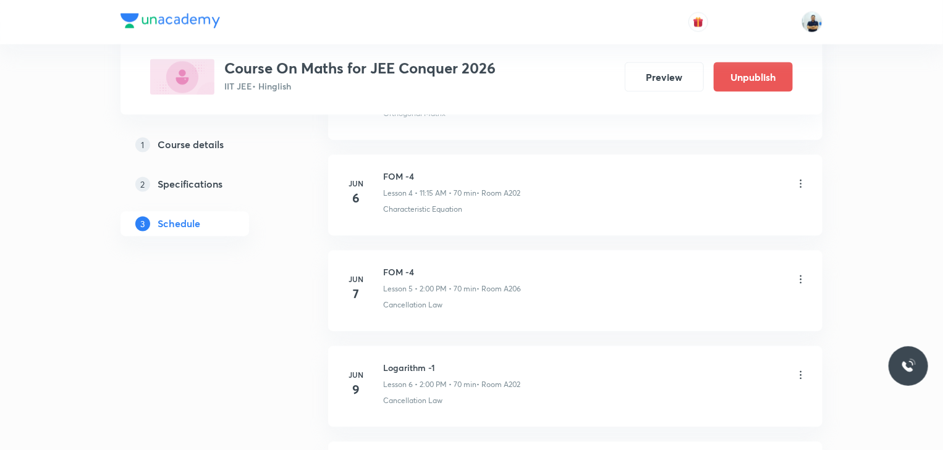
scroll to position [717, 0]
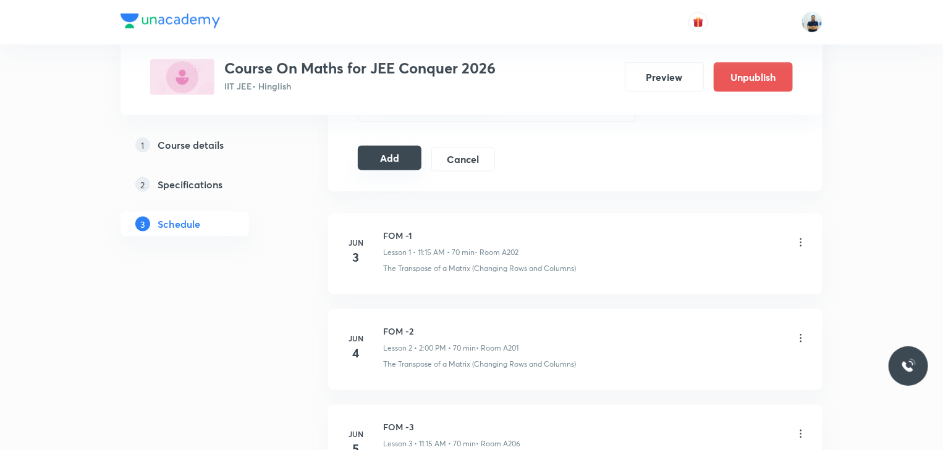
click at [393, 156] on button "Add" at bounding box center [390, 158] width 64 height 25
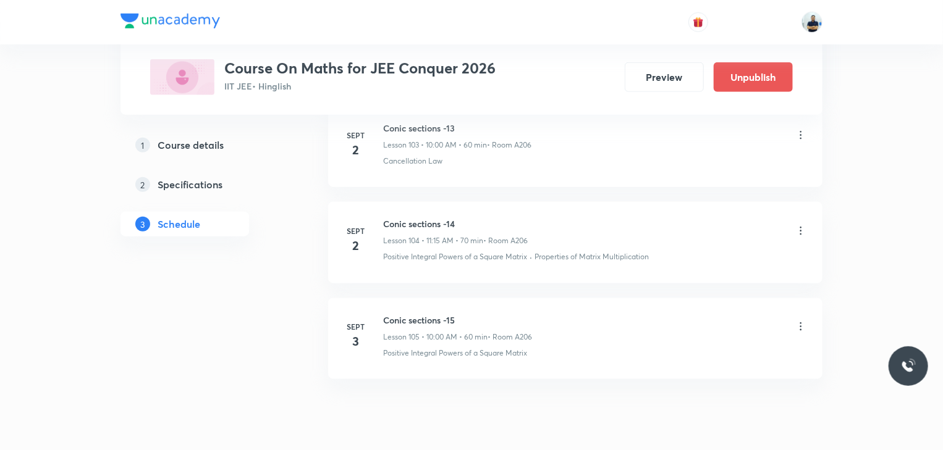
scroll to position [10008, 0]
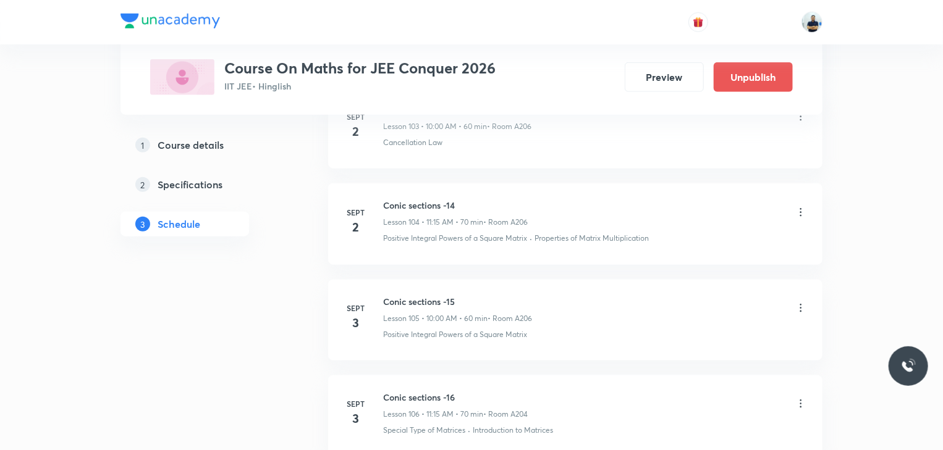
click at [416, 295] on h6 "Conic sections -15" at bounding box center [457, 301] width 149 height 13
click at [413, 376] on li "[DATE] Conic sections -16 Lesson 106 • 11:15 AM • 70 min • Room A204 Special Ty…" at bounding box center [575, 416] width 494 height 81
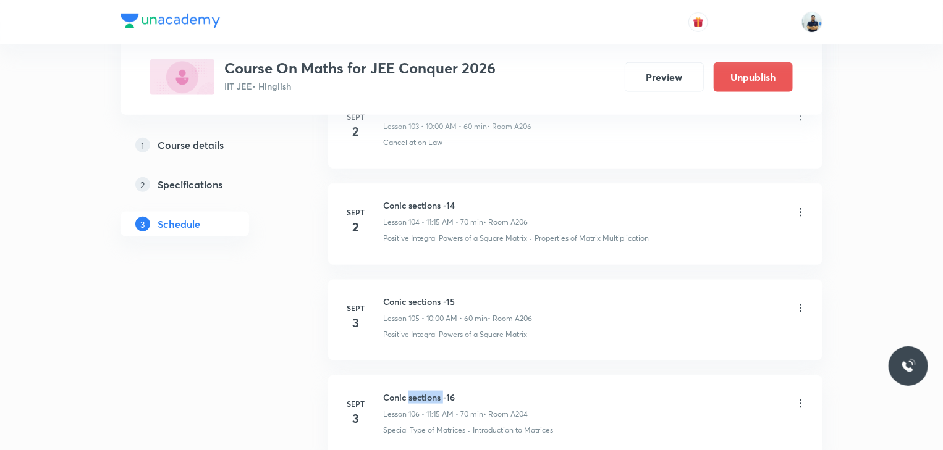
click at [413, 376] on li "[DATE] Conic sections -16 Lesson 106 • 11:15 AM • 70 min • Room A204 Special Ty…" at bounding box center [575, 416] width 494 height 81
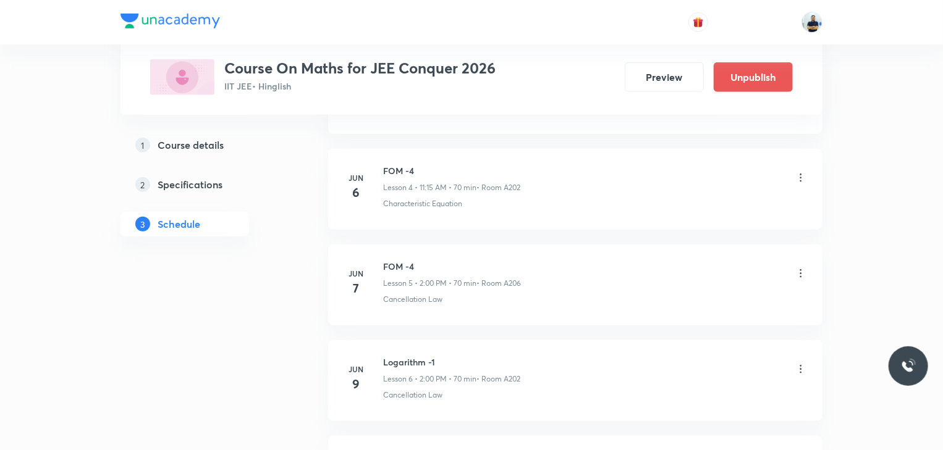
scroll to position [0, 0]
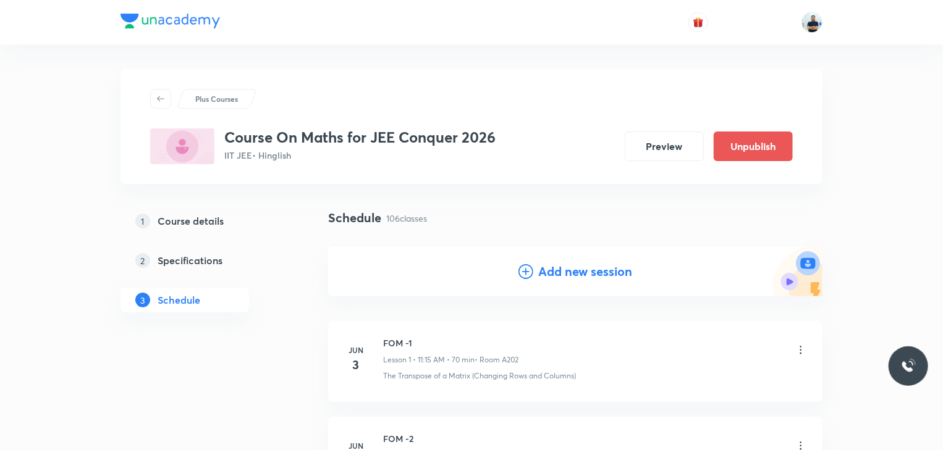
click at [577, 268] on h4 "Add new session" at bounding box center [585, 272] width 94 height 19
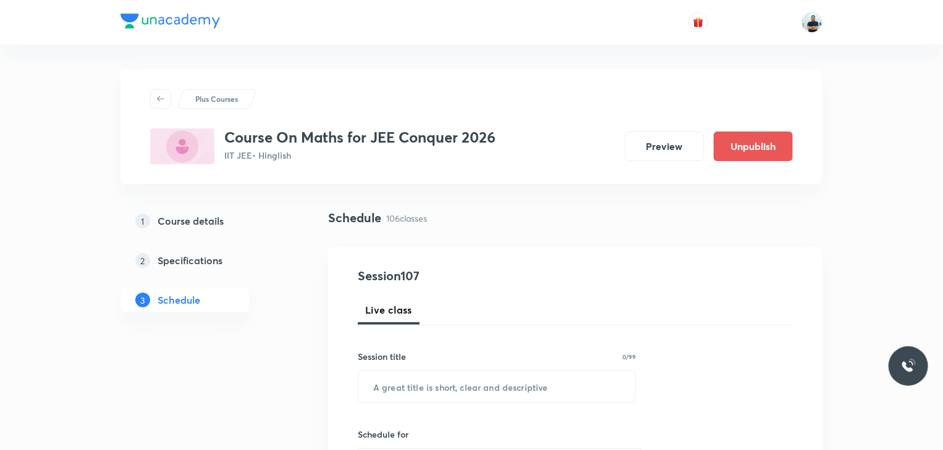
click at [415, 381] on input "text" at bounding box center [496, 387] width 277 height 32
paste input "Conic sections -16"
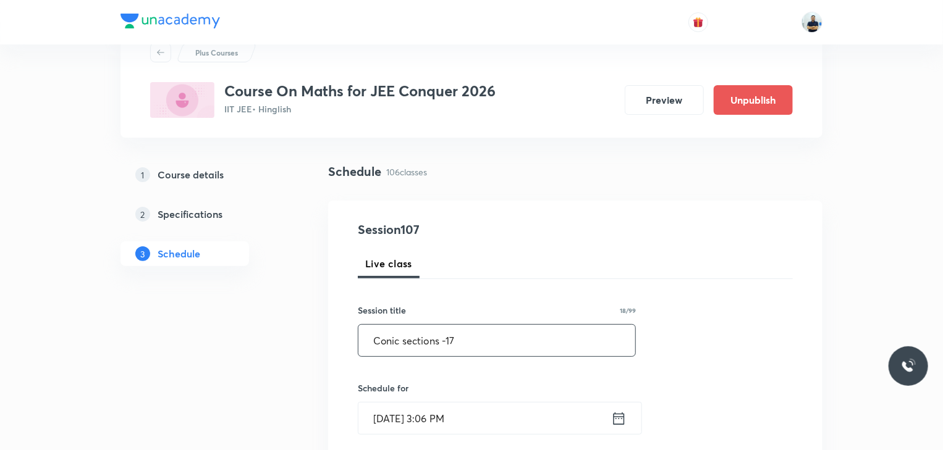
scroll to position [80, 0]
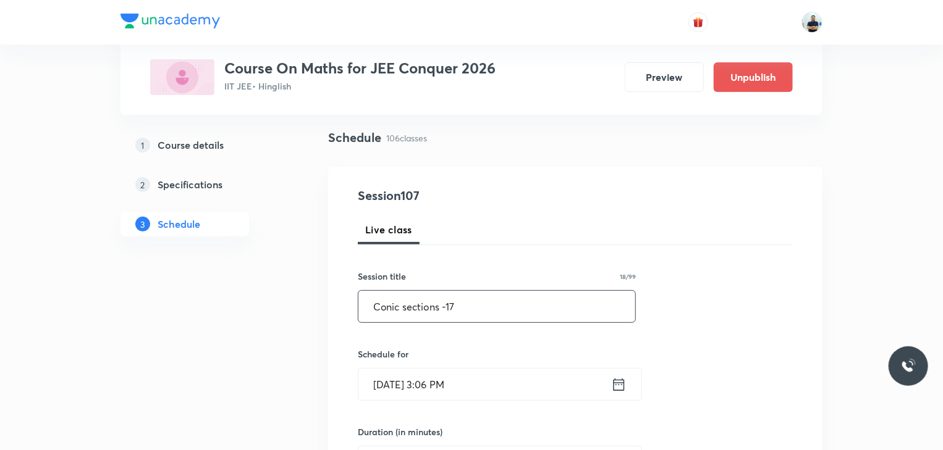
type input "Conic sections -17"
click at [410, 392] on input "[DATE] 3:06 PM" at bounding box center [484, 385] width 253 height 32
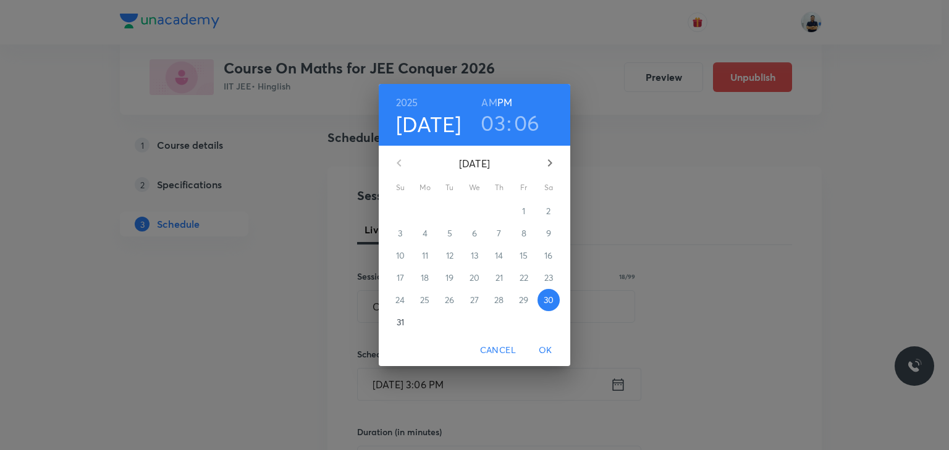
click at [551, 171] on button "button" at bounding box center [550, 163] width 30 height 30
click at [505, 211] on span "4" at bounding box center [499, 211] width 22 height 12
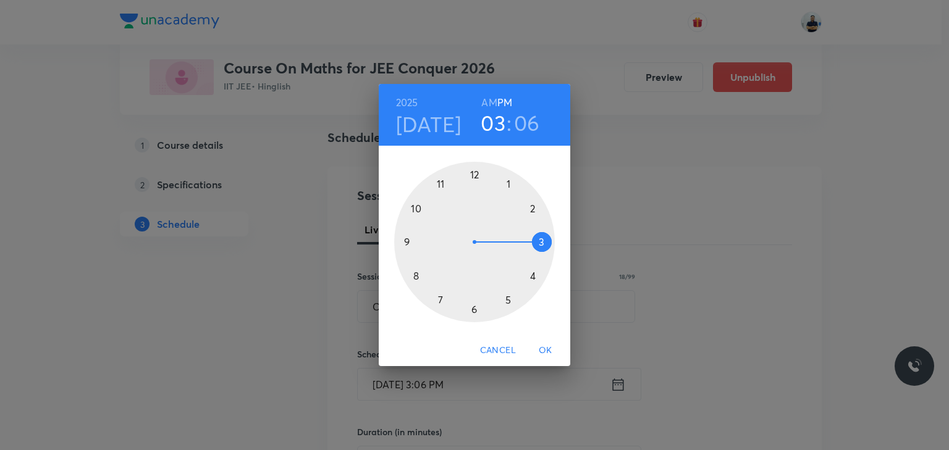
click at [485, 98] on h6 "AM" at bounding box center [488, 102] width 15 height 17
click at [416, 200] on div at bounding box center [474, 242] width 161 height 161
click at [473, 171] on div at bounding box center [474, 242] width 161 height 161
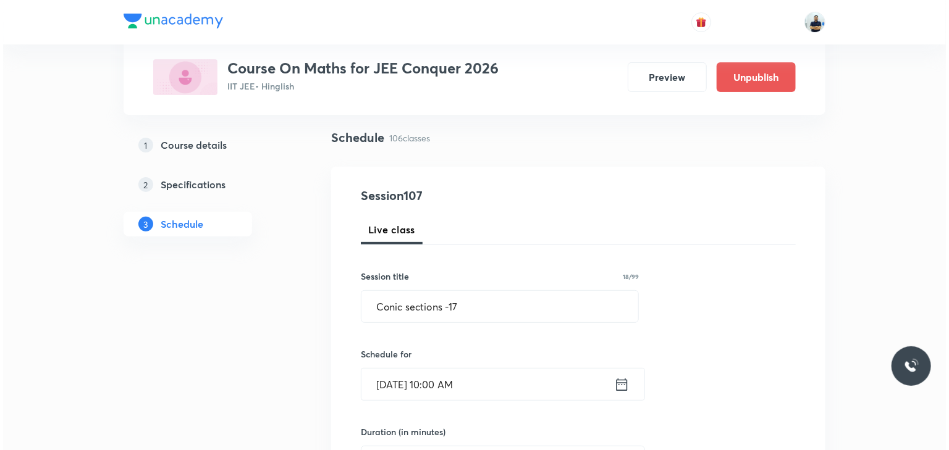
scroll to position [426, 0]
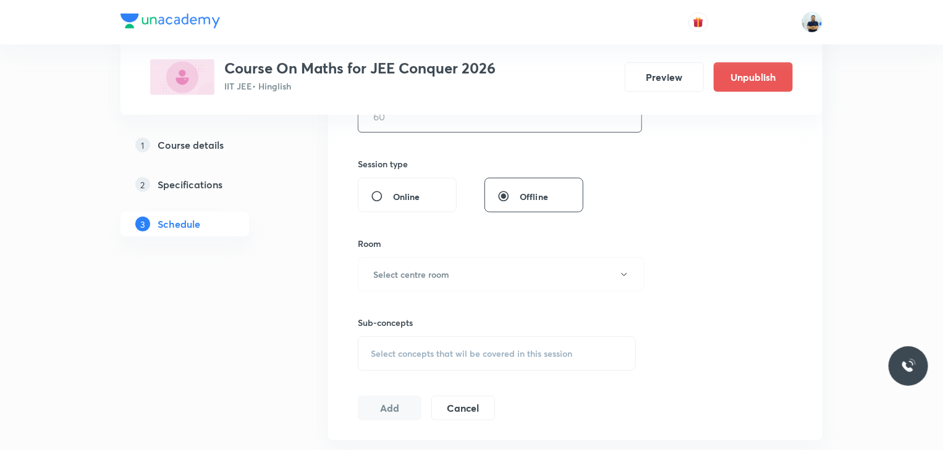
click at [397, 129] on input "text" at bounding box center [499, 117] width 283 height 32
type input "60"
click at [433, 274] on h6 "Select centre room" at bounding box center [411, 274] width 76 height 13
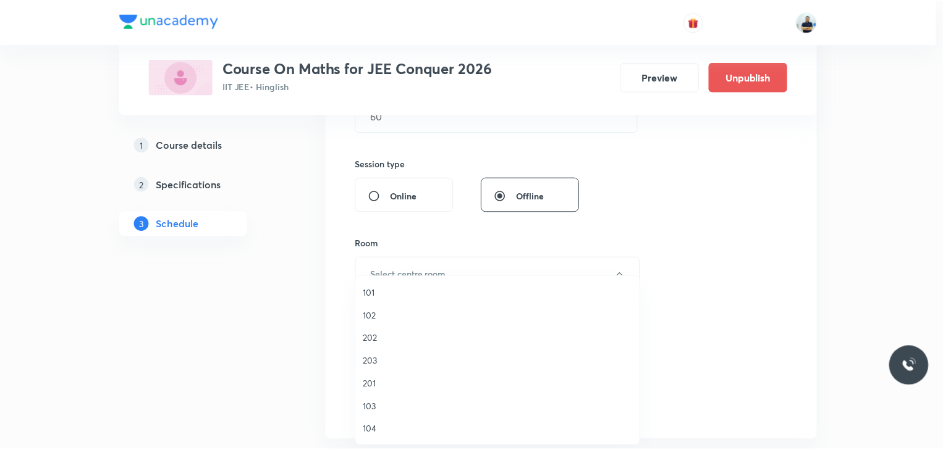
scroll to position [229, 0]
click at [401, 379] on span "A204" at bounding box center [500, 384] width 271 height 13
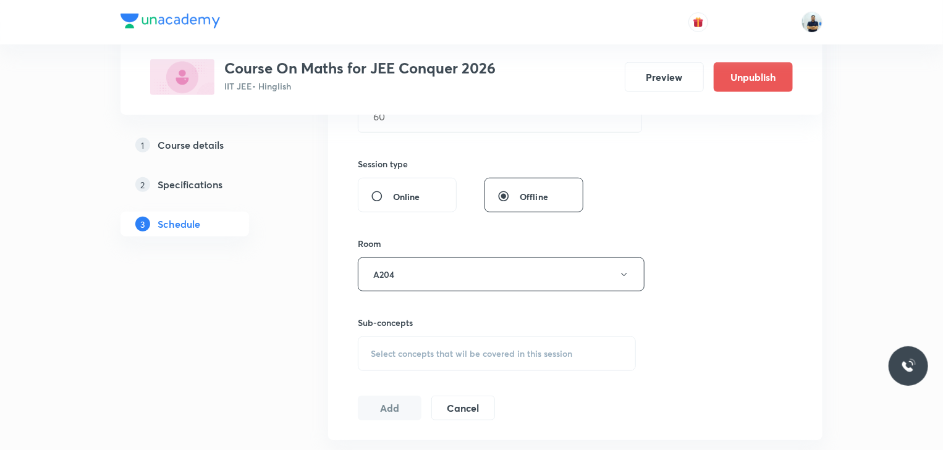
click at [526, 353] on span "Select concepts that wil be covered in this session" at bounding box center [471, 354] width 201 height 10
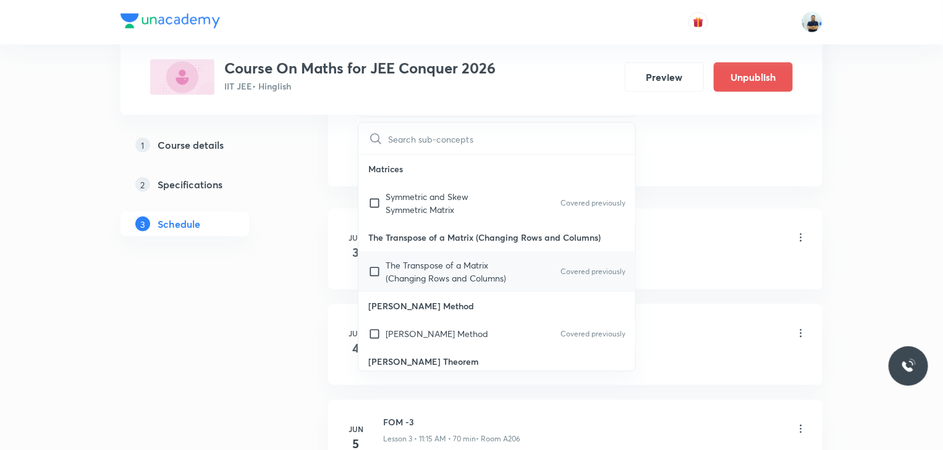
scroll to position [692, 0]
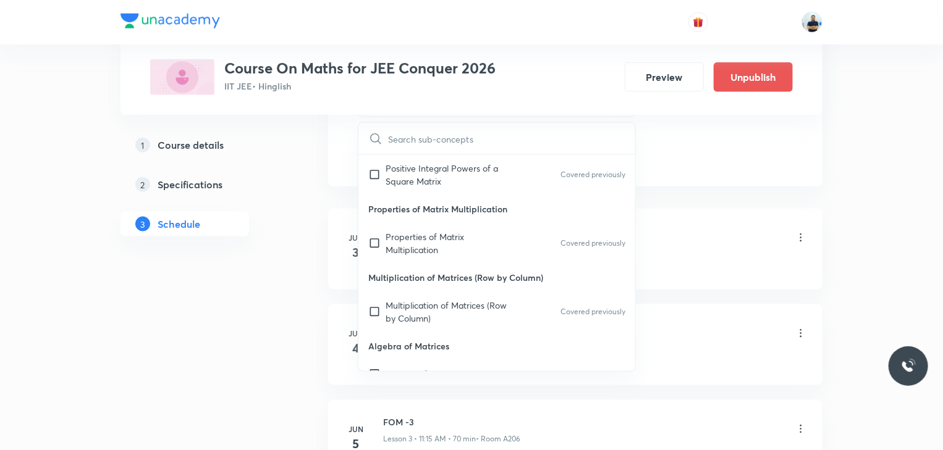
click at [403, 279] on p "Multiplication of Matrices (Row by Column)" at bounding box center [496, 278] width 277 height 28
click at [405, 239] on p "Properties of Matrix Multiplication" at bounding box center [448, 243] width 125 height 26
checkbox input "true"
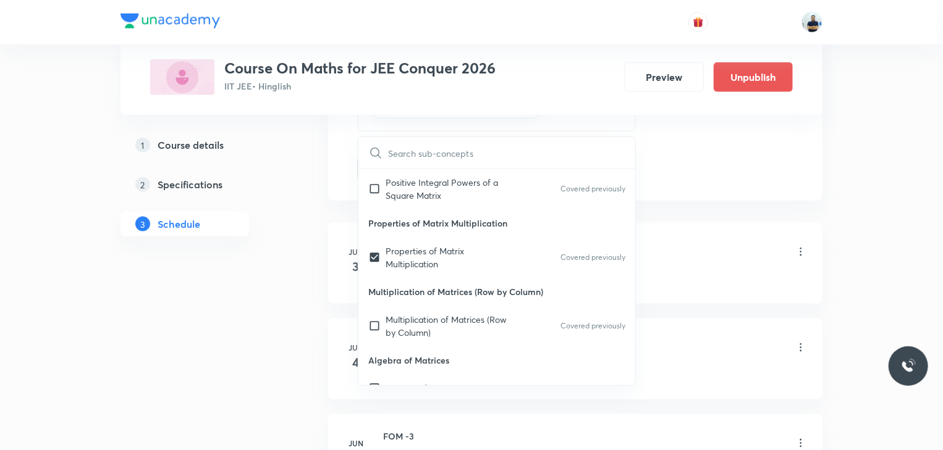
click at [715, 264] on div "FOM -1 Lesson 1 • 11:15 AM • 70 min • Room A202" at bounding box center [595, 253] width 424 height 29
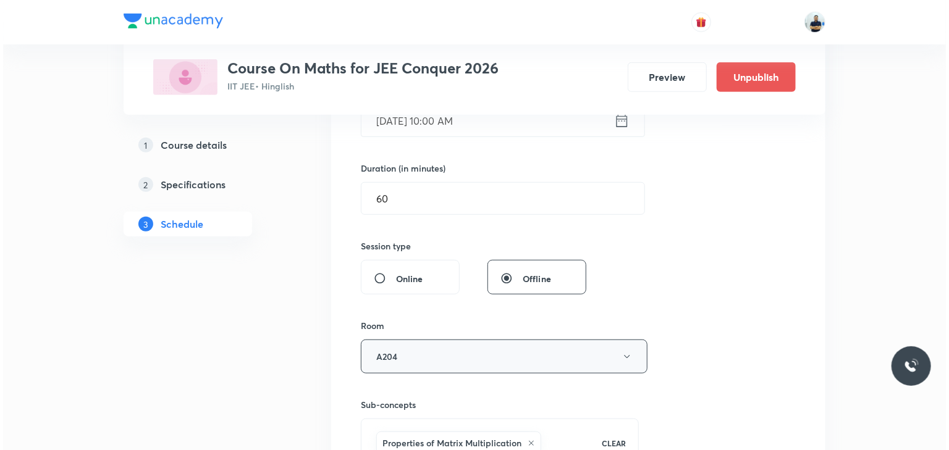
scroll to position [357, 0]
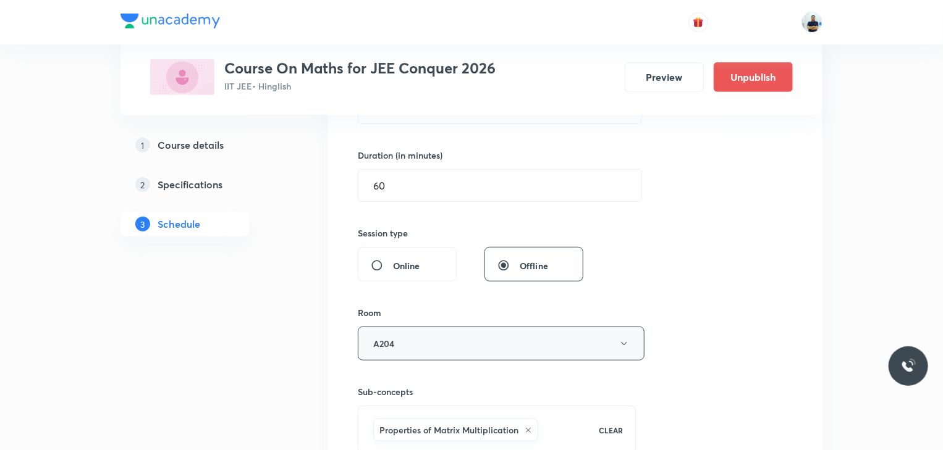
click at [420, 355] on button "A204" at bounding box center [501, 344] width 287 height 34
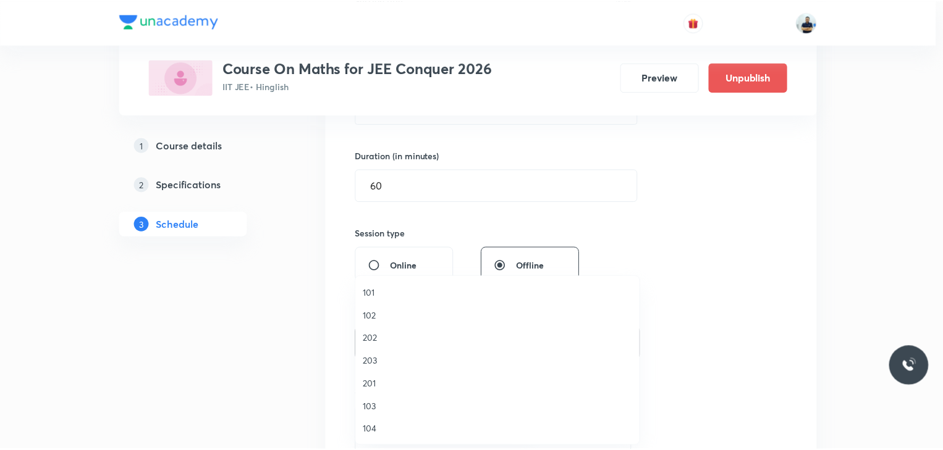
scroll to position [229, 0]
click at [387, 428] on span "A206" at bounding box center [500, 430] width 271 height 13
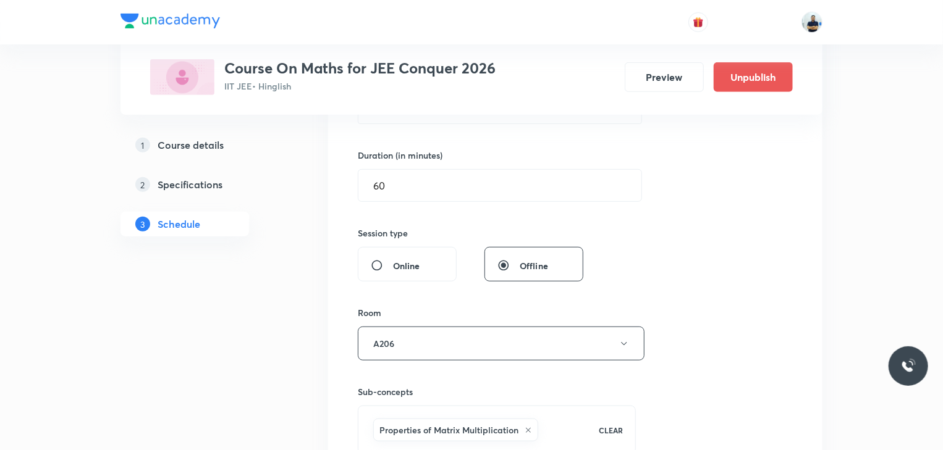
scroll to position [703, 0]
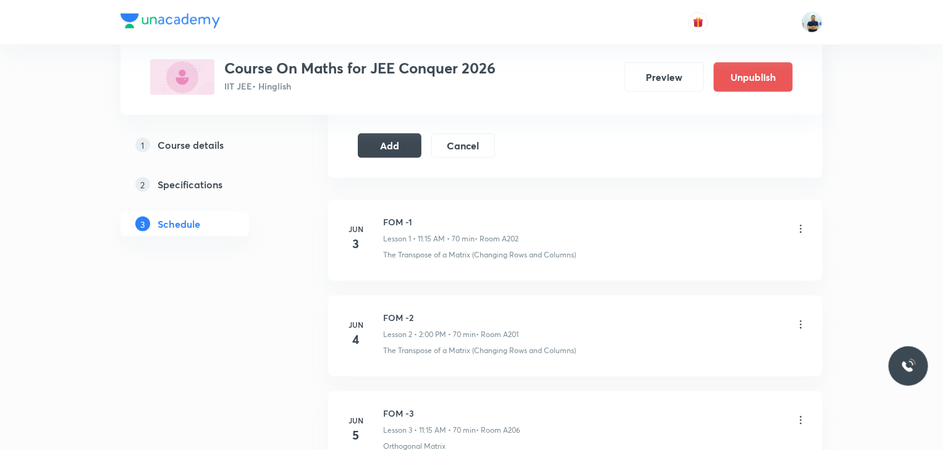
click at [392, 138] on button "Add" at bounding box center [390, 144] width 64 height 25
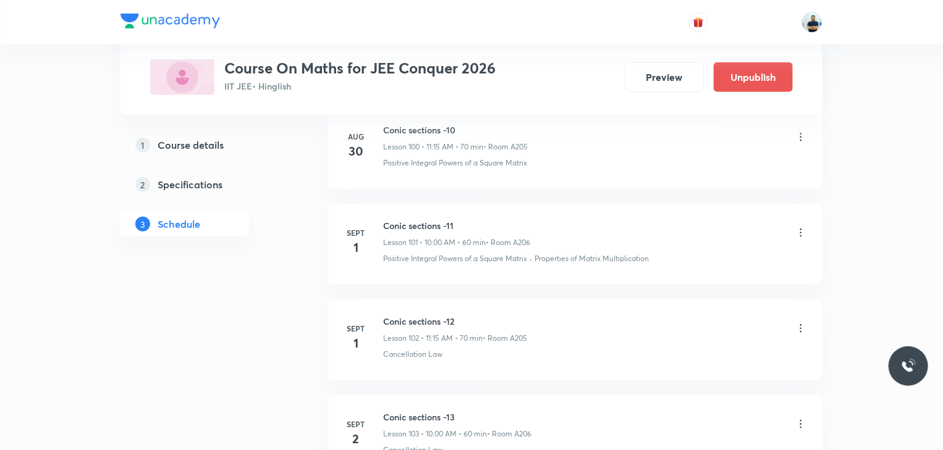
scroll to position [10199, 0]
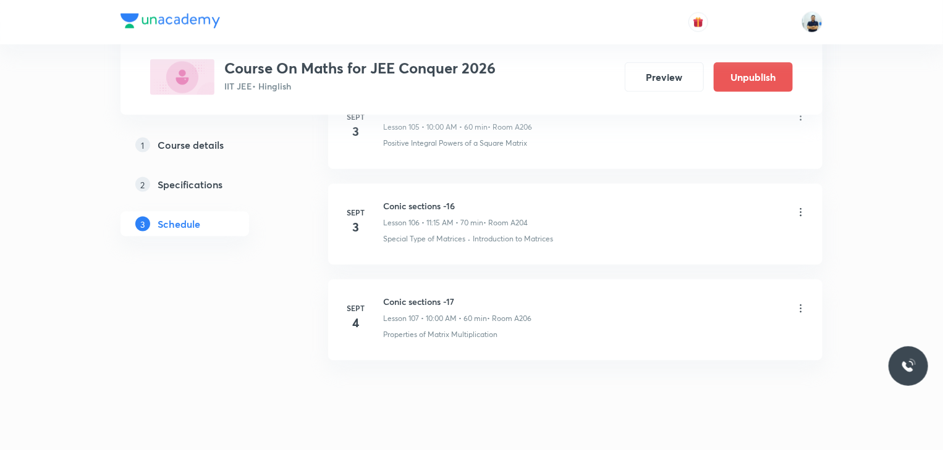
click at [405, 295] on h6 "Conic sections -17" at bounding box center [457, 301] width 148 height 13
copy h6 "Conic sections -17"
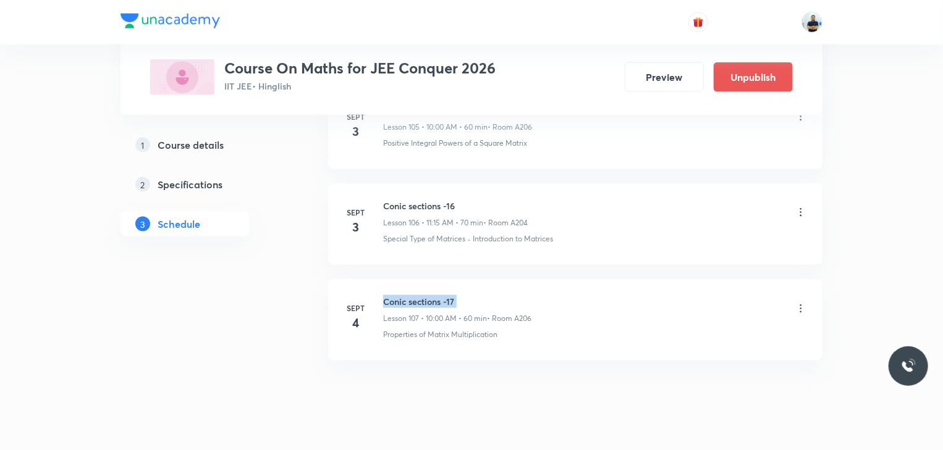
copy h6 "Conic sections -17"
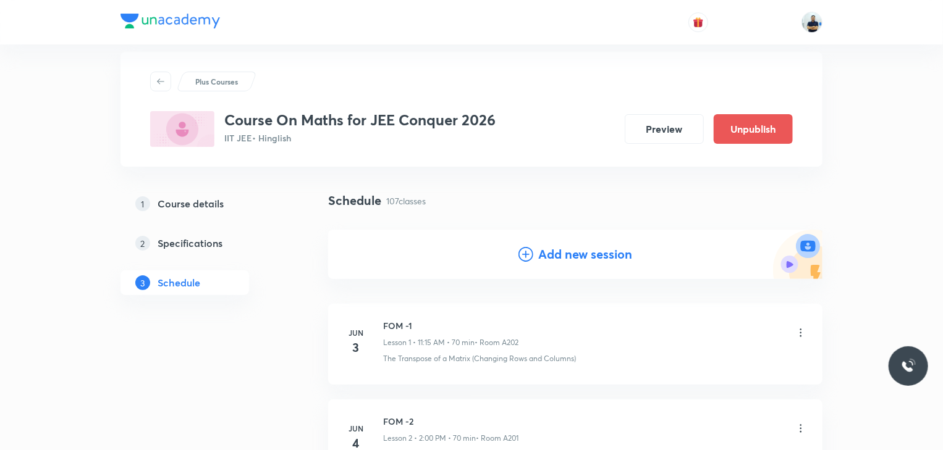
scroll to position [0, 0]
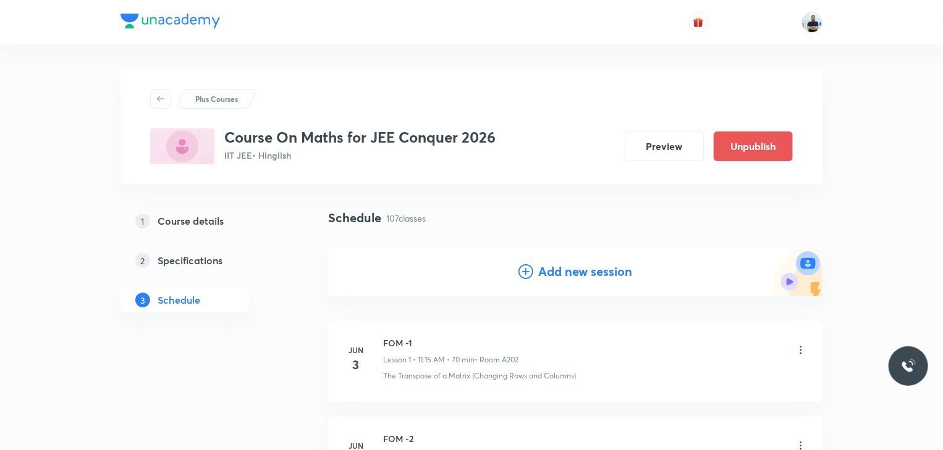
click at [539, 278] on h4 "Add new session" at bounding box center [585, 272] width 94 height 19
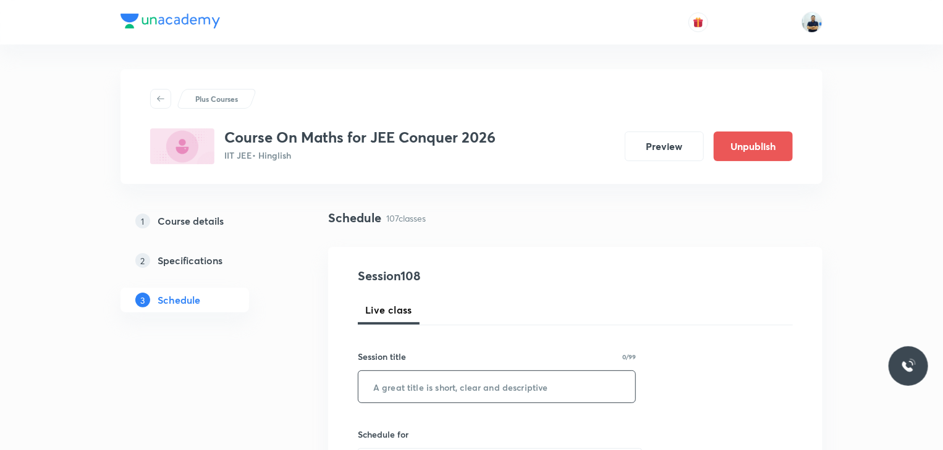
click at [425, 376] on input "text" at bounding box center [496, 387] width 277 height 32
paste input "Conic sections -17"
type input "Conic sections -18"
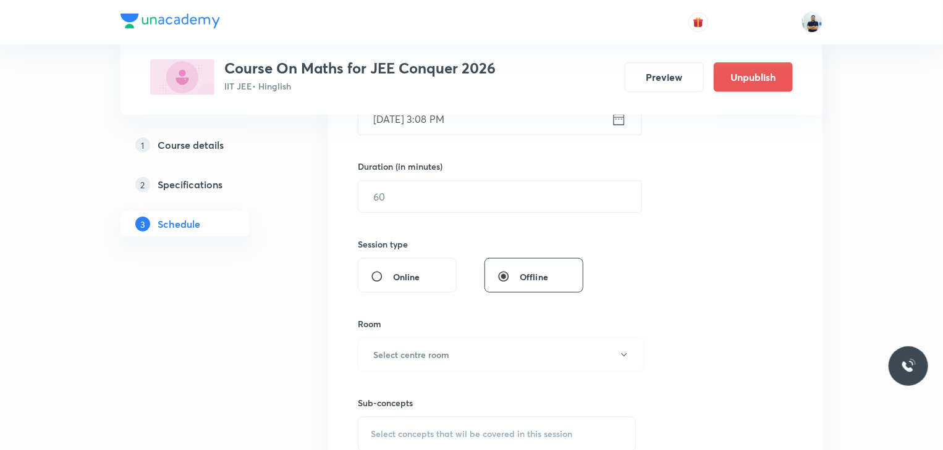
click at [433, 114] on div "Plus Courses Course On Maths for JEE Conquer 2026 IIT [DEMOGRAPHIC_DATA] • Hing…" at bounding box center [471, 57] width 702 height 115
click at [460, 130] on input "[DATE] 3:08 PM" at bounding box center [484, 119] width 253 height 32
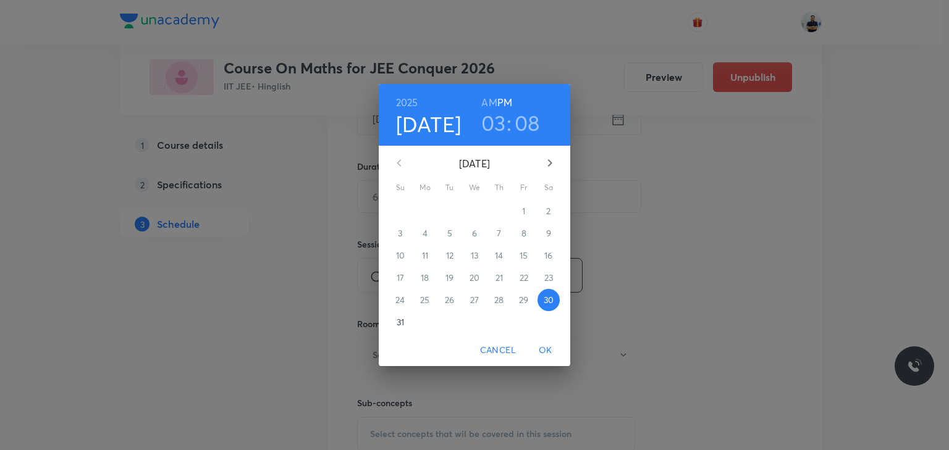
click at [548, 155] on button "button" at bounding box center [550, 163] width 30 height 30
click at [527, 206] on span "5" at bounding box center [524, 211] width 22 height 12
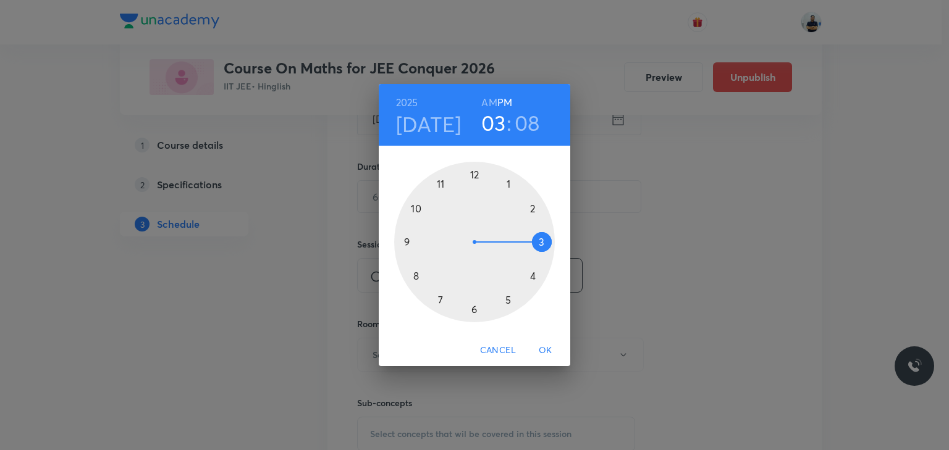
click at [486, 109] on h6 "AM" at bounding box center [488, 102] width 15 height 17
click at [412, 201] on div at bounding box center [474, 242] width 161 height 161
click at [471, 170] on div at bounding box center [474, 242] width 161 height 161
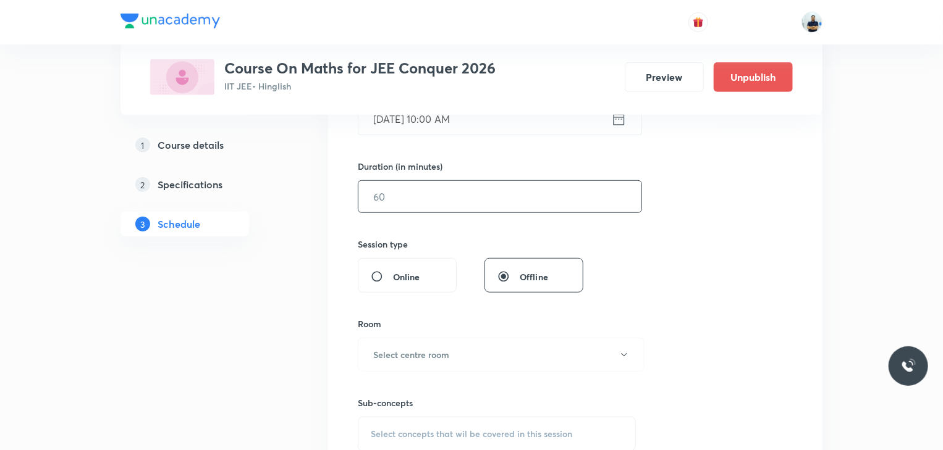
click at [405, 198] on input "text" at bounding box center [499, 197] width 283 height 32
type input "60"
click at [422, 352] on h6 "Select centre room" at bounding box center [411, 355] width 76 height 13
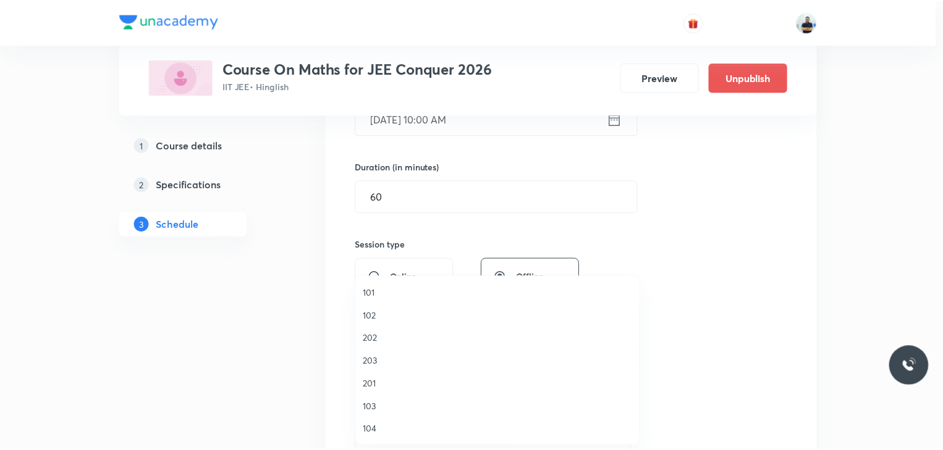
scroll to position [229, 0]
click at [391, 391] on li "A204" at bounding box center [500, 384] width 285 height 23
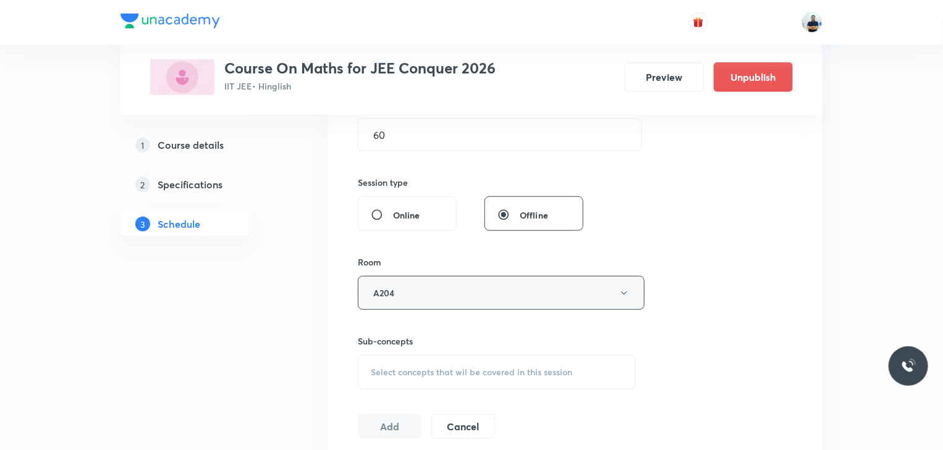
scroll to position [415, 0]
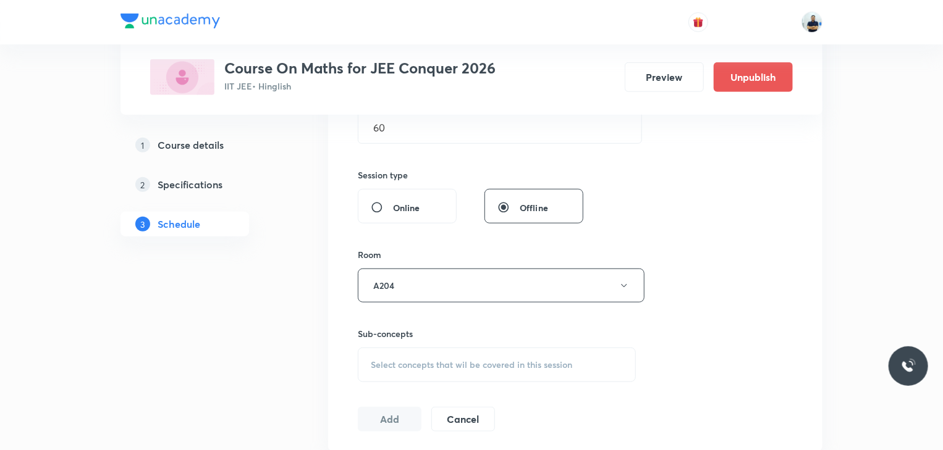
click at [460, 357] on div "Select concepts that wil be covered in this session" at bounding box center [497, 365] width 278 height 35
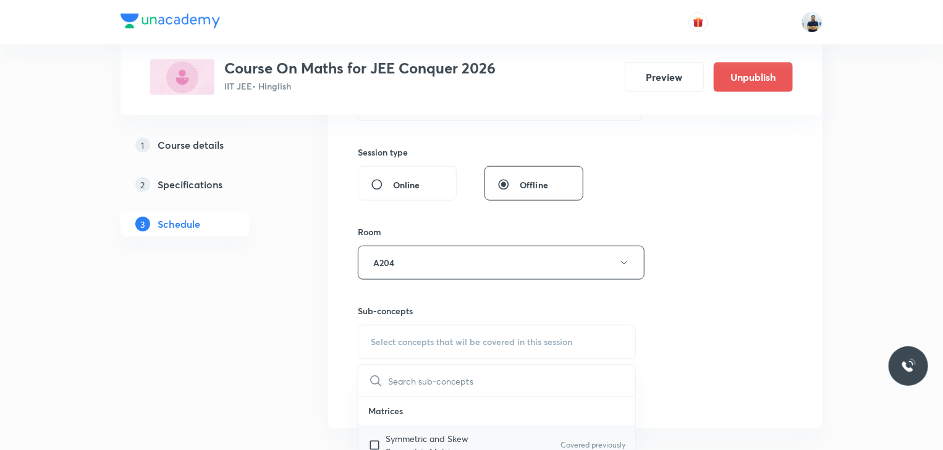
scroll to position [346, 0]
click at [420, 411] on p "Cancellation Law" at bounding box center [496, 425] width 277 height 28
click at [410, 395] on input "text" at bounding box center [511, 381] width 247 height 32
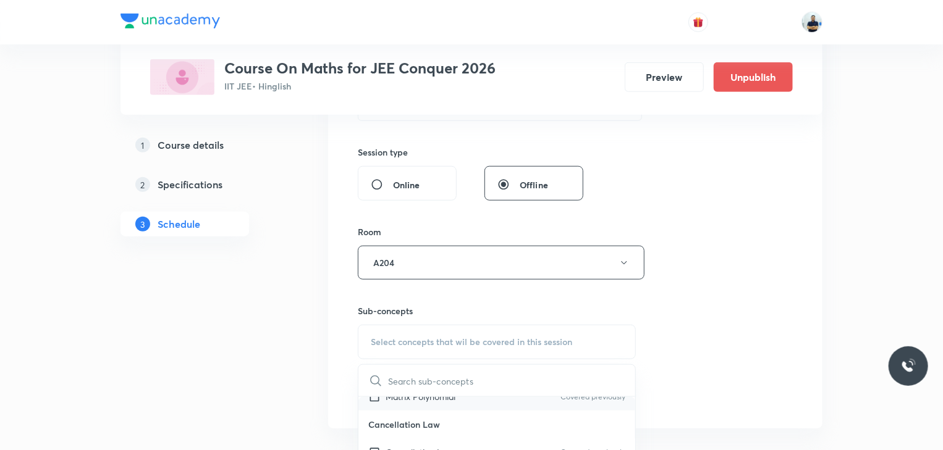
click at [406, 399] on p "Matrix Polynomial" at bounding box center [421, 397] width 70 height 13
checkbox input "true"
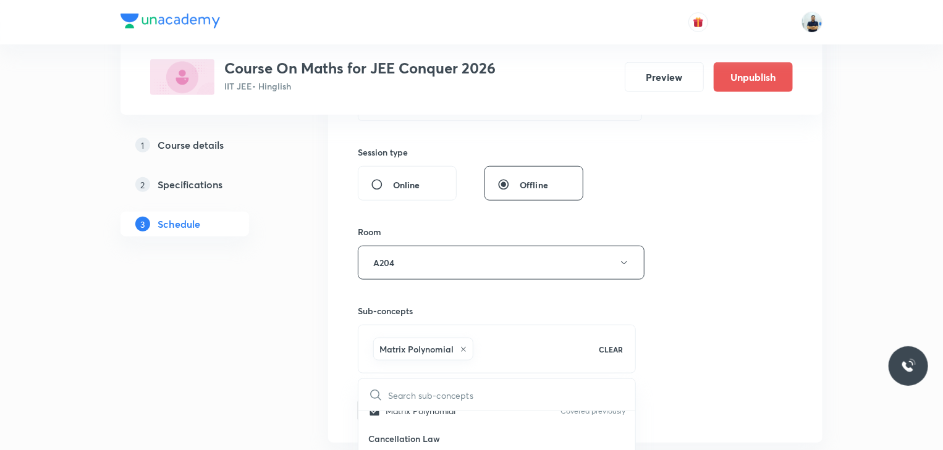
click at [669, 400] on div "Session 108 Live class Session title 18/99 Conic sections -18 ​ Schedule for [D…" at bounding box center [575, 126] width 435 height 594
click at [400, 405] on button "Add" at bounding box center [390, 409] width 64 height 25
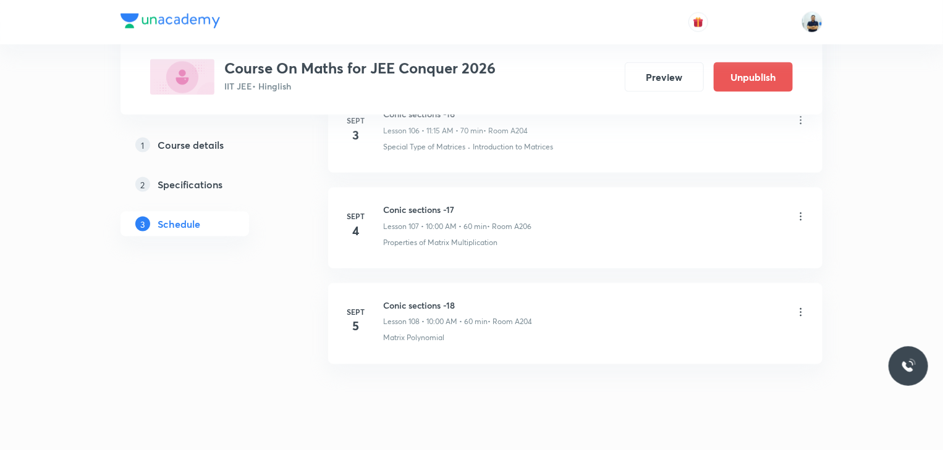
scroll to position [10295, 0]
click at [411, 295] on h6 "Conic sections -18" at bounding box center [457, 301] width 149 height 13
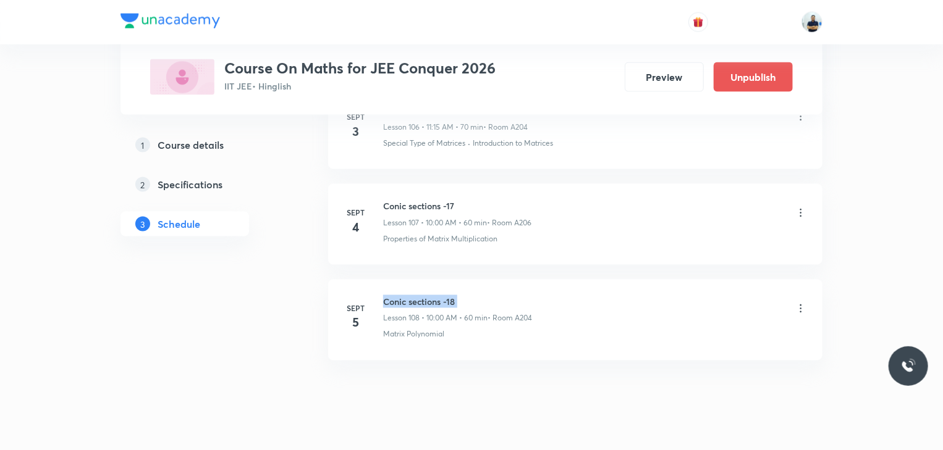
copy h6 "Conic sections -18"
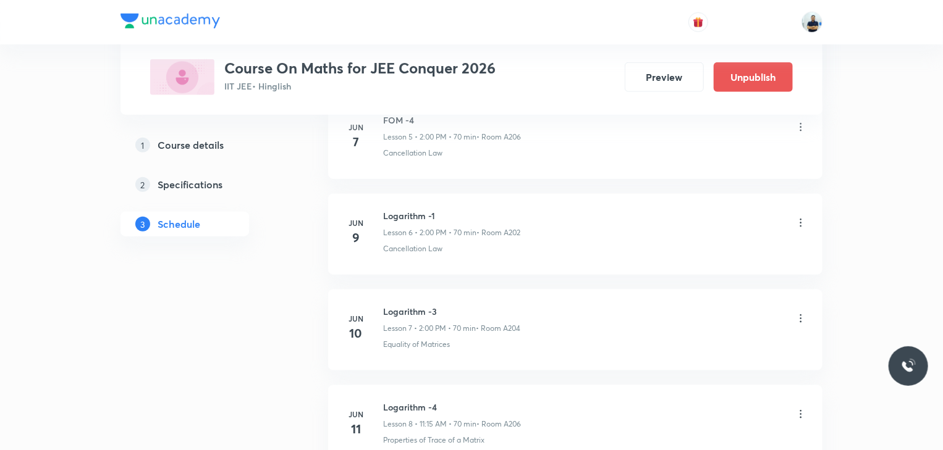
scroll to position [0, 0]
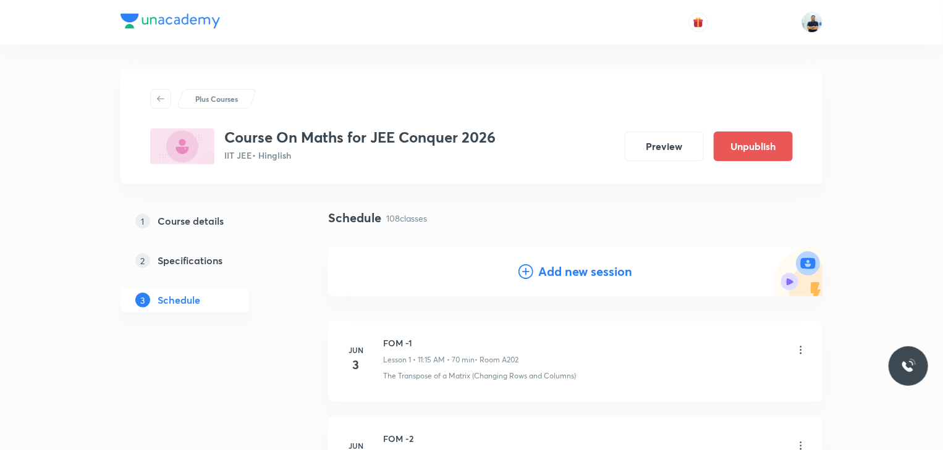
click at [533, 269] on icon at bounding box center [525, 271] width 15 height 15
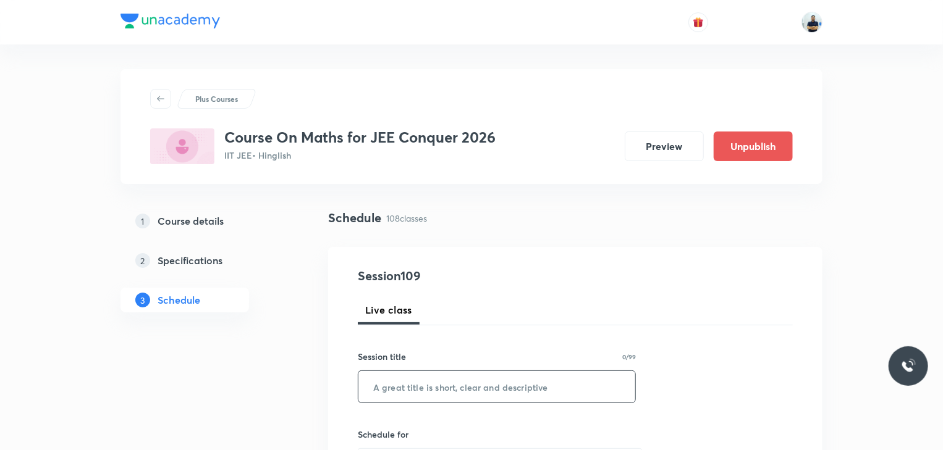
click at [434, 390] on input "text" at bounding box center [496, 387] width 277 height 32
paste input "Conic sections -18"
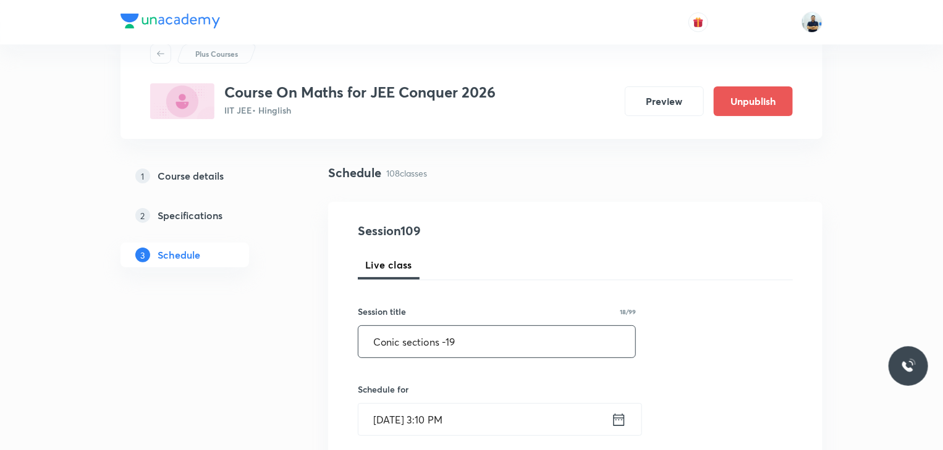
scroll to position [46, 0]
type input "Conic sections -19"
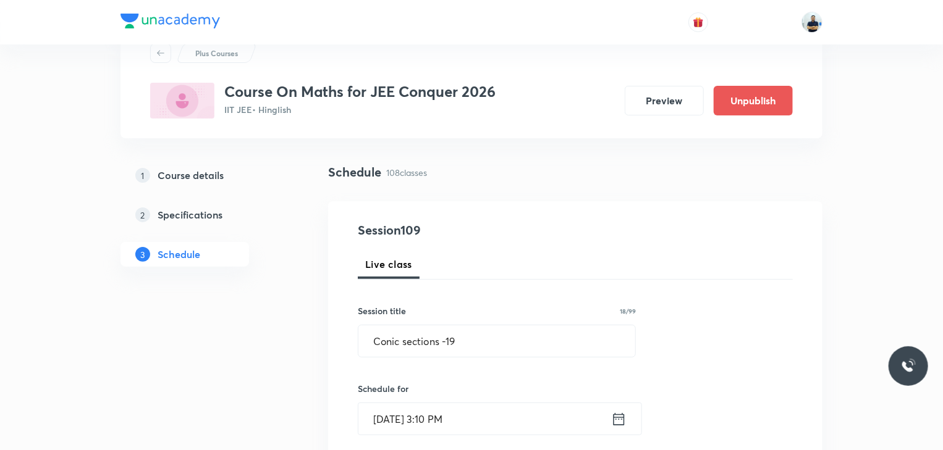
click at [428, 408] on input "[DATE] 3:10 PM" at bounding box center [484, 420] width 253 height 32
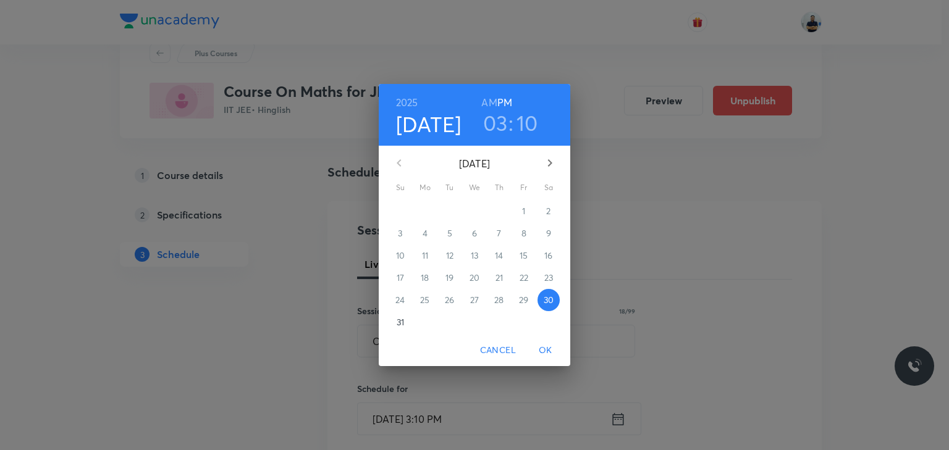
click at [554, 151] on button "button" at bounding box center [550, 163] width 30 height 30
click at [550, 215] on p "6" at bounding box center [548, 211] width 5 height 12
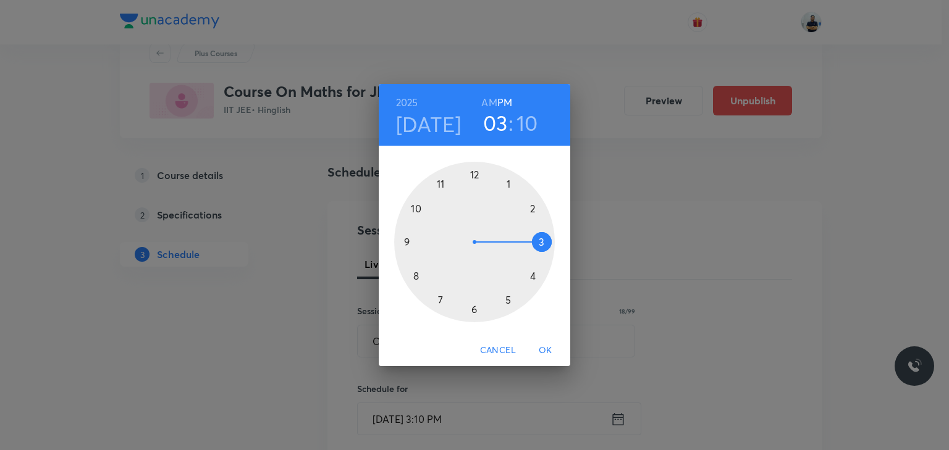
click at [474, 103] on div "[DATE] 03 : 10 AM PM" at bounding box center [475, 115] width 172 height 42
click at [489, 103] on h6 "AM" at bounding box center [488, 102] width 15 height 17
drag, startPoint x: 413, startPoint y: 202, endPoint x: 468, endPoint y: 177, distance: 60.9
click at [413, 202] on div at bounding box center [474, 242] width 161 height 161
click at [473, 167] on div at bounding box center [474, 242] width 161 height 161
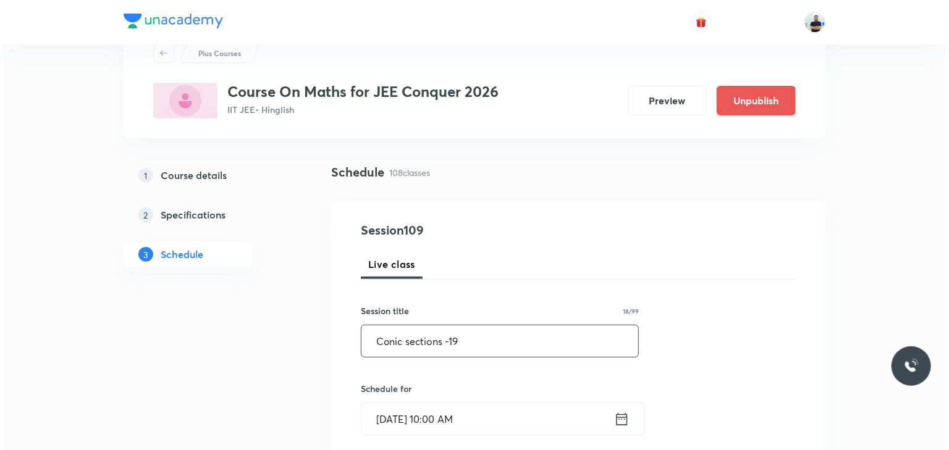
scroll to position [392, 0]
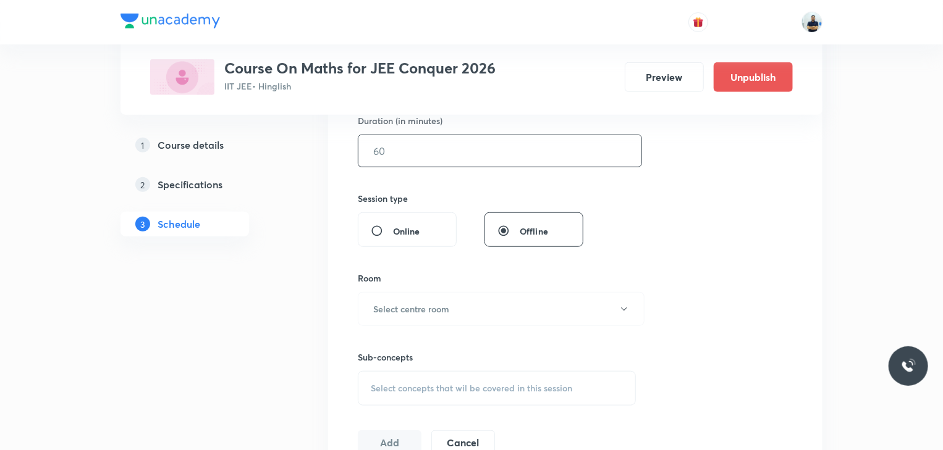
click at [386, 158] on input "text" at bounding box center [499, 151] width 283 height 32
type input "60"
click at [408, 303] on h6 "Select centre room" at bounding box center [411, 309] width 76 height 13
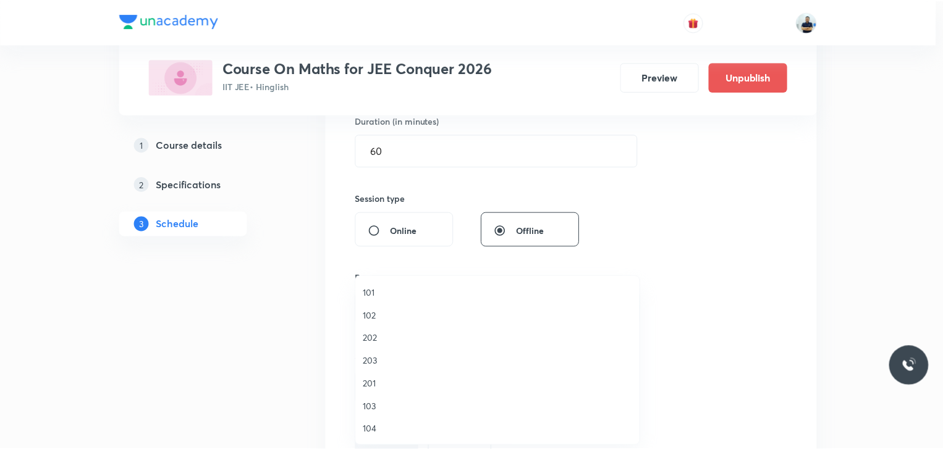
scroll to position [229, 0]
click at [389, 428] on span "A206" at bounding box center [500, 430] width 271 height 13
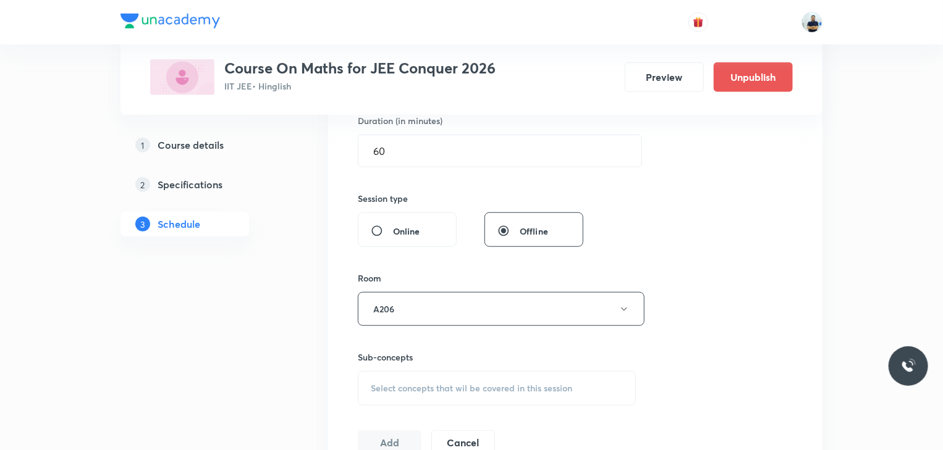
scroll to position [404, 0]
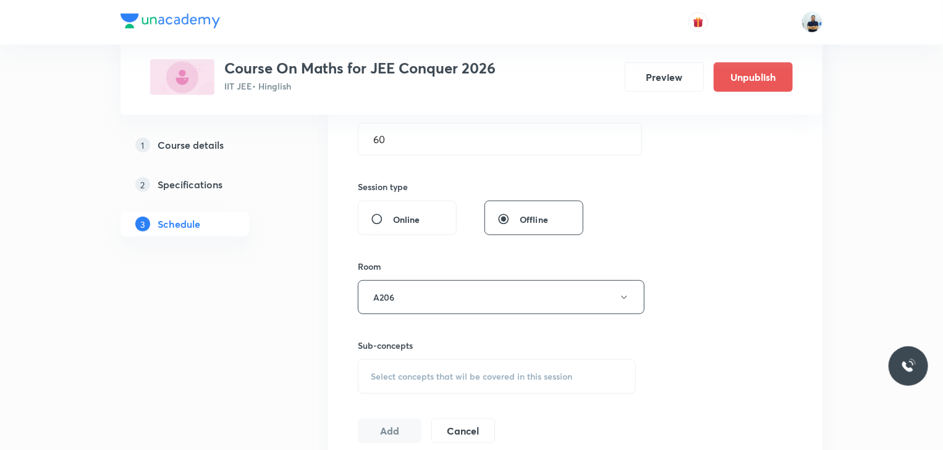
click at [450, 375] on span "Select concepts that wil be covered in this session" at bounding box center [471, 377] width 201 height 10
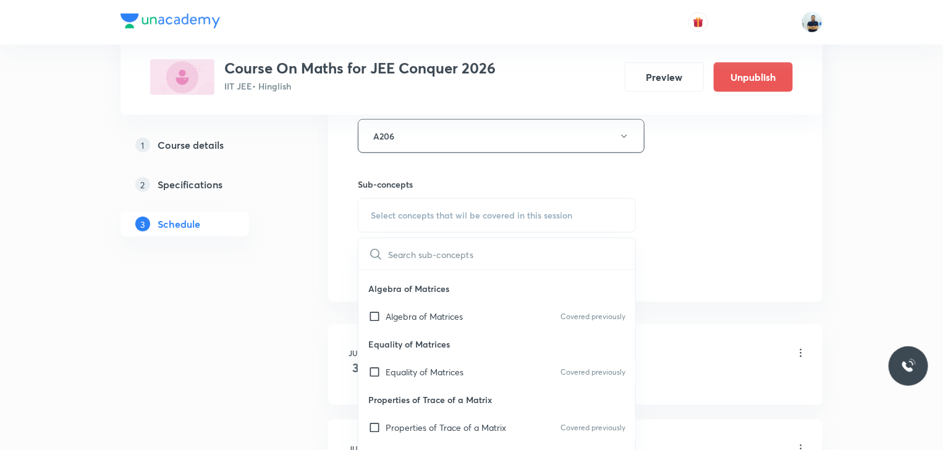
scroll to position [1384, 0]
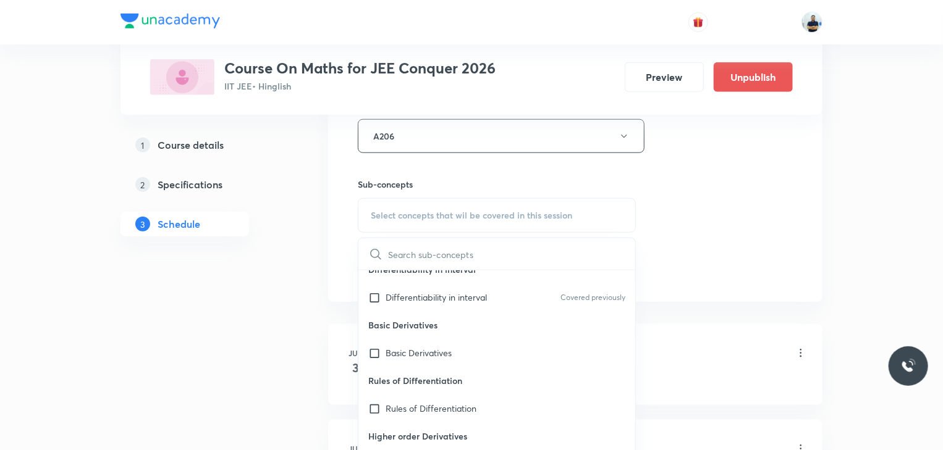
click at [422, 368] on p "Rules of Differentiation" at bounding box center [496, 382] width 277 height 28
click at [418, 355] on p "Basic Derivatives" at bounding box center [419, 353] width 66 height 13
checkbox input "true"
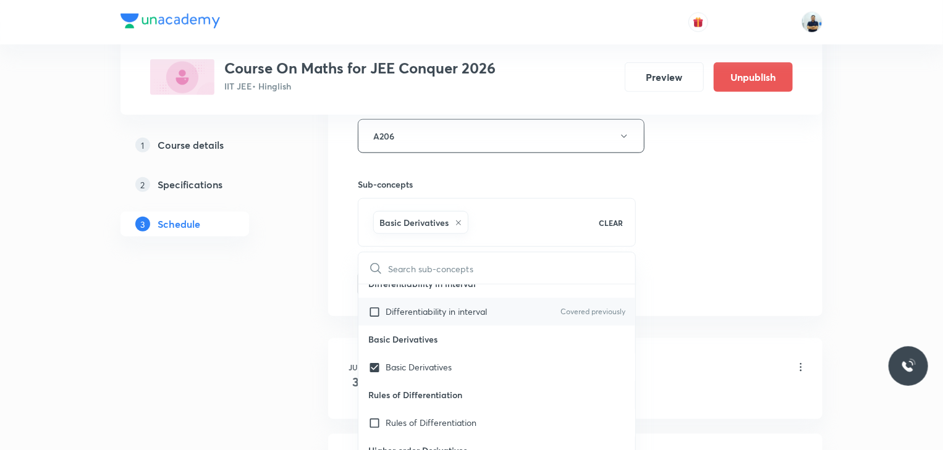
click at [421, 306] on p "Differentiability in interval" at bounding box center [436, 312] width 101 height 13
checkbox input "true"
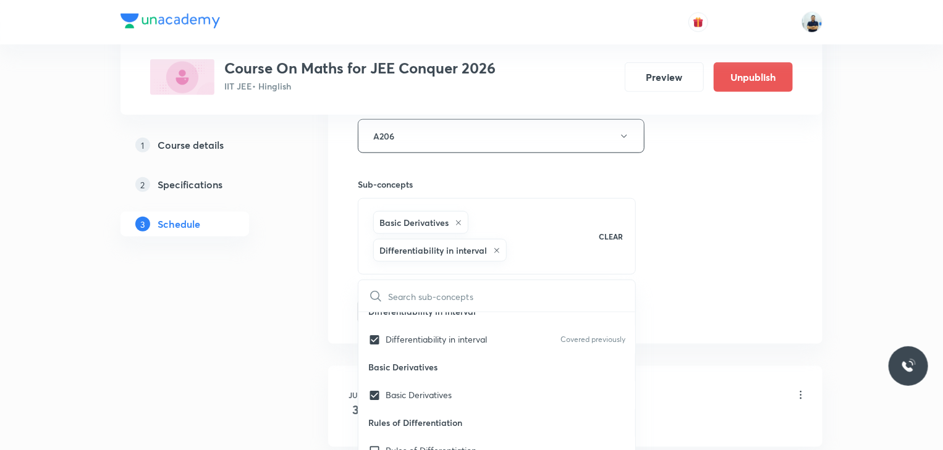
click at [727, 299] on div "Session 109 Live class Session title 18/99 Conic sections -19 ​ Schedule for [D…" at bounding box center [575, 13] width 435 height 622
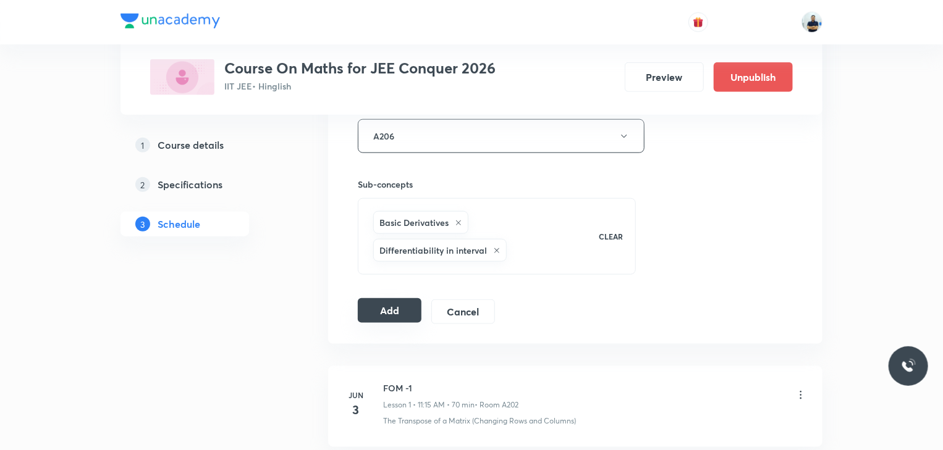
click at [371, 311] on button "Add" at bounding box center [390, 310] width 64 height 25
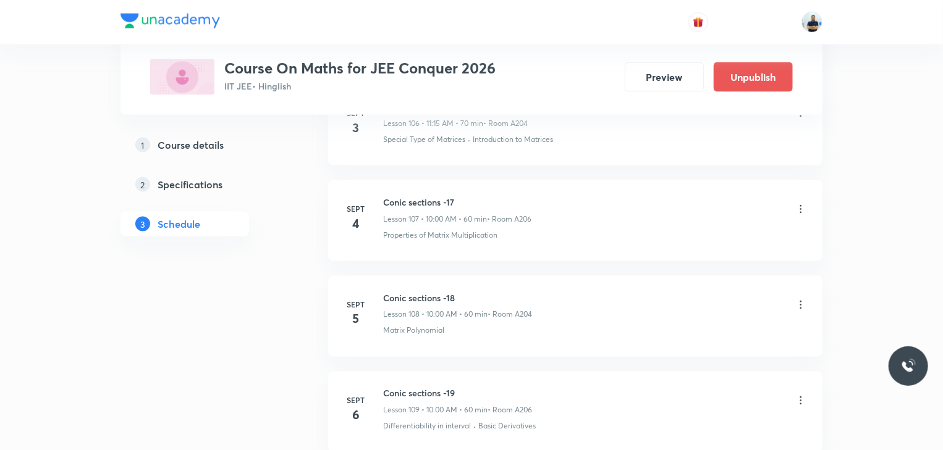
scroll to position [10391, 0]
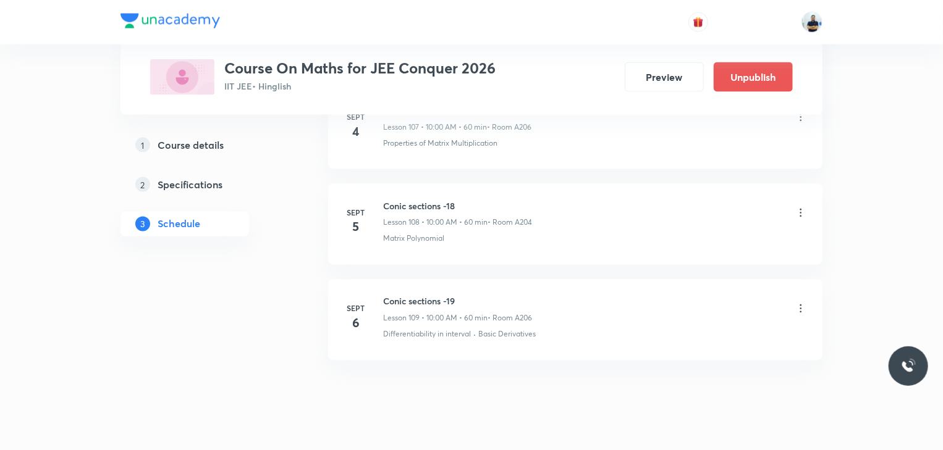
click at [426, 295] on h6 "Conic sections -19" at bounding box center [457, 301] width 149 height 13
copy h6 "Conic sections -19"
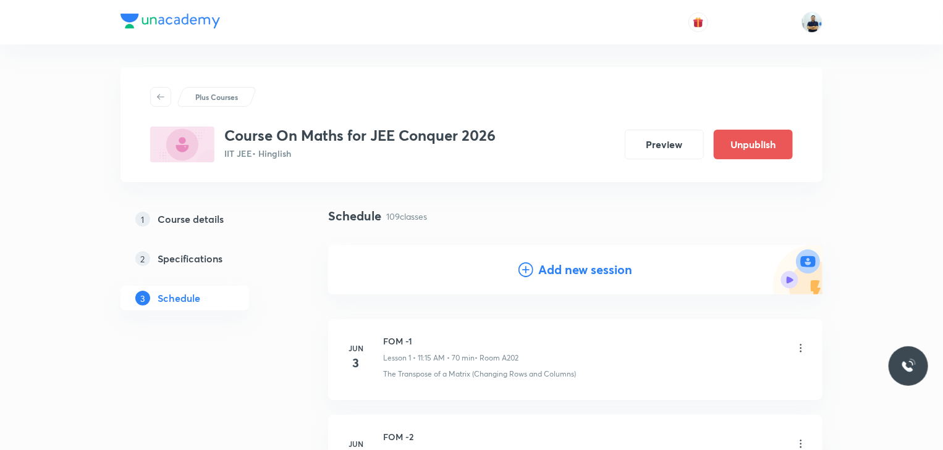
scroll to position [0, 0]
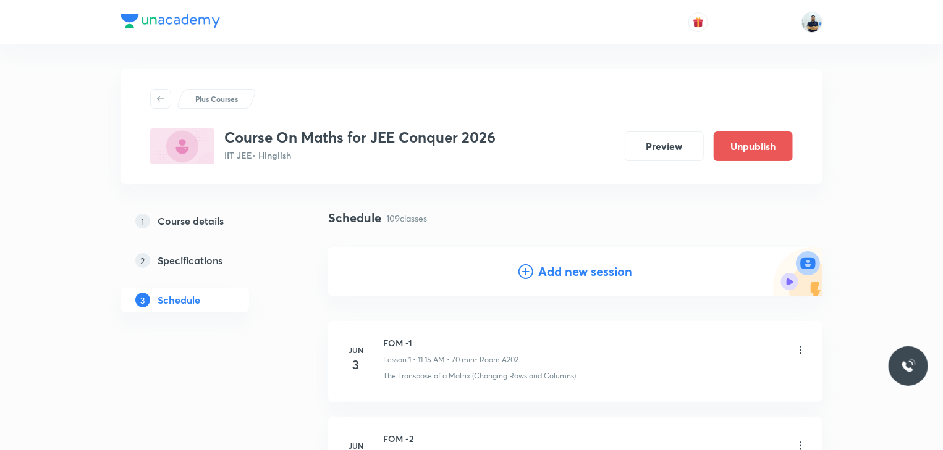
click at [581, 273] on h4 "Add new session" at bounding box center [585, 272] width 94 height 19
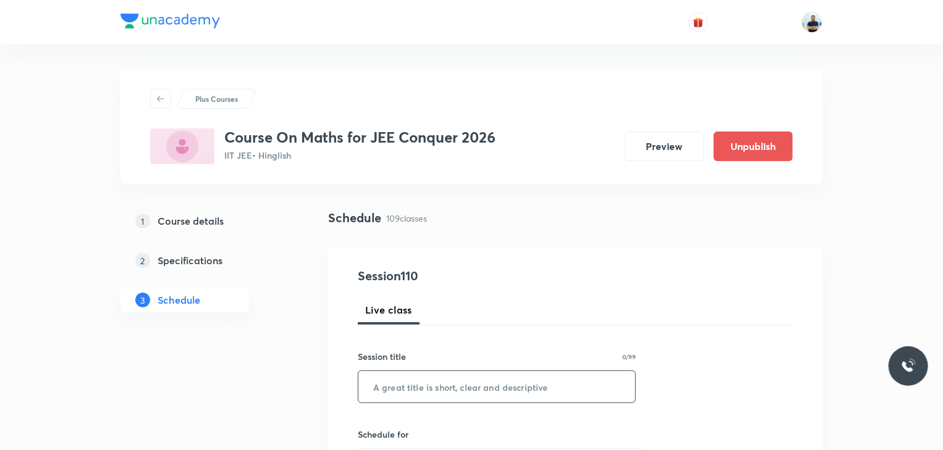
click at [436, 384] on input "text" at bounding box center [496, 387] width 277 height 32
paste input "Conic sections -19"
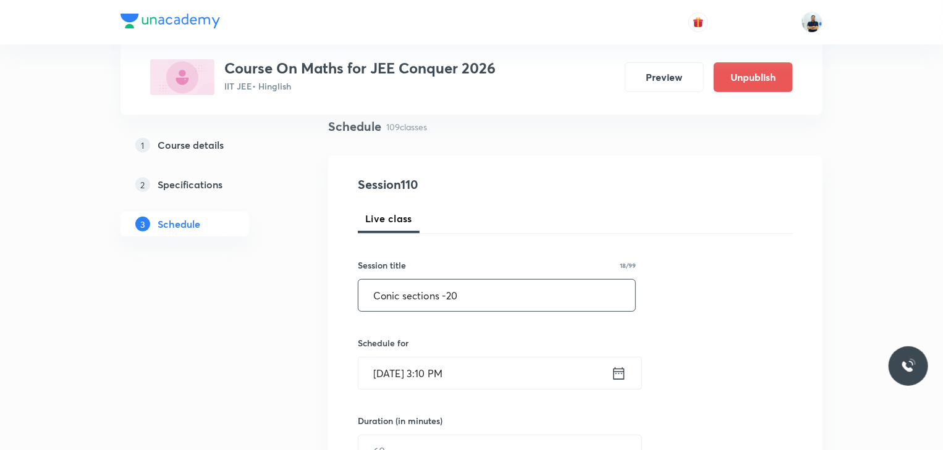
scroll to position [92, 0]
type input "Conic sections -20"
click at [461, 375] on input "[DATE] 3:10 PM" at bounding box center [484, 373] width 253 height 32
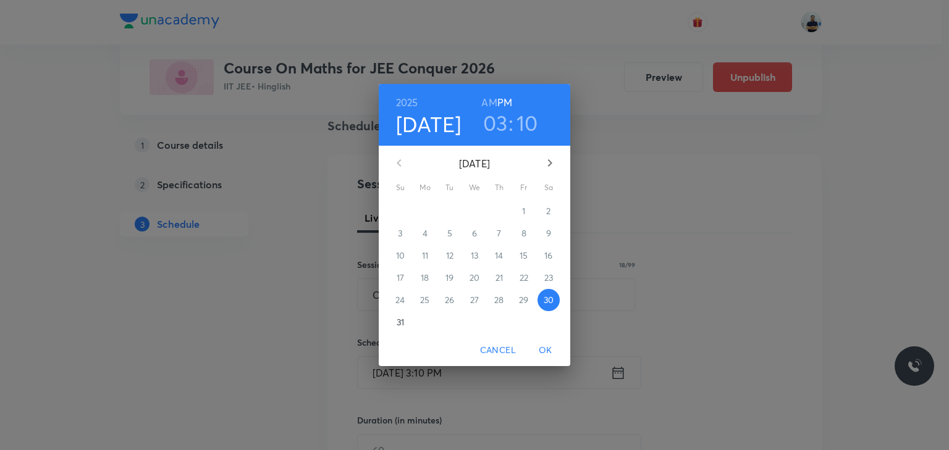
click at [546, 167] on icon "button" at bounding box center [550, 163] width 15 height 15
click at [555, 208] on span "6" at bounding box center [549, 211] width 22 height 12
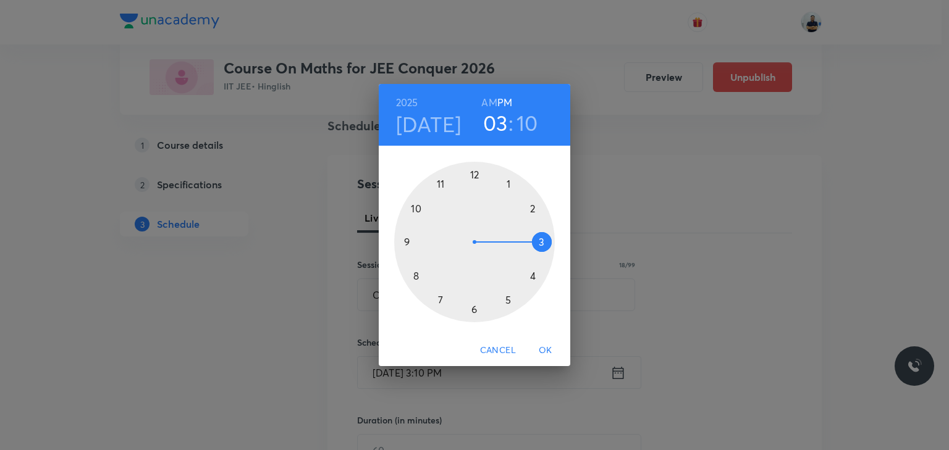
click at [489, 101] on h6 "AM" at bounding box center [488, 102] width 15 height 17
click at [440, 184] on div at bounding box center [474, 242] width 161 height 161
click at [547, 243] on div at bounding box center [474, 242] width 161 height 161
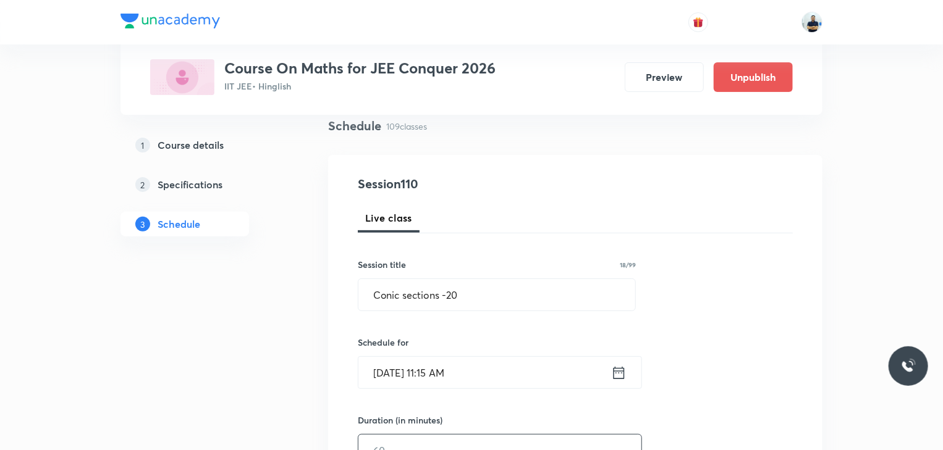
click at [399, 442] on input "text" at bounding box center [499, 451] width 283 height 32
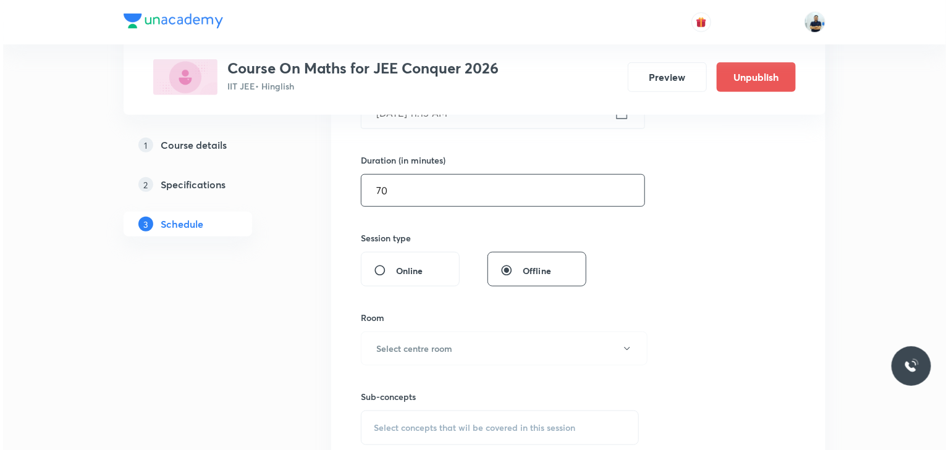
scroll to position [375, 0]
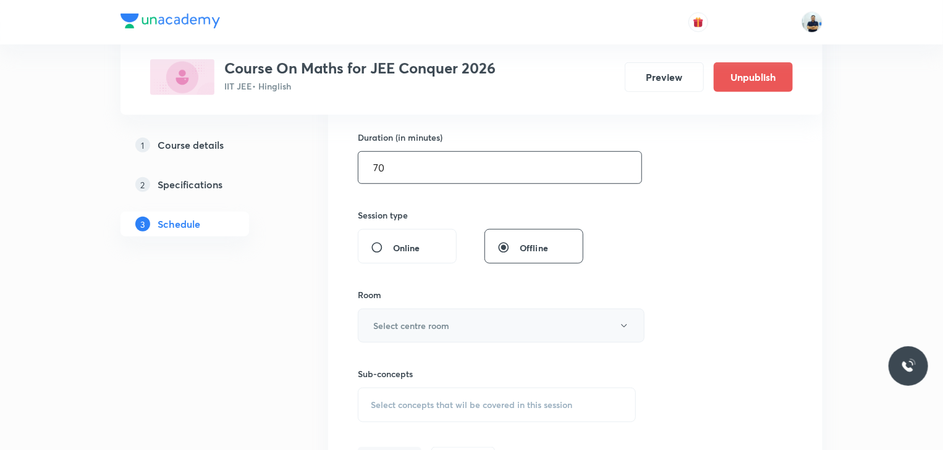
type input "70"
click at [450, 323] on button "Select centre room" at bounding box center [501, 326] width 287 height 34
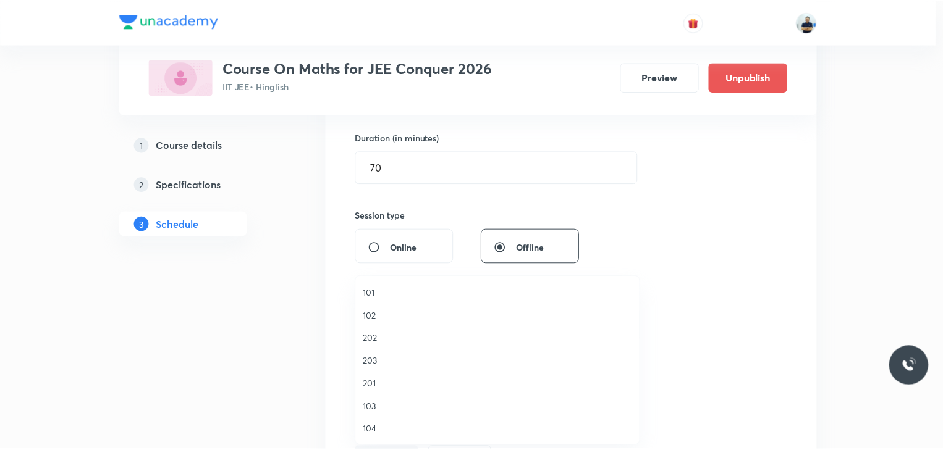
scroll to position [229, 0]
click at [398, 431] on span "A206" at bounding box center [500, 430] width 271 height 13
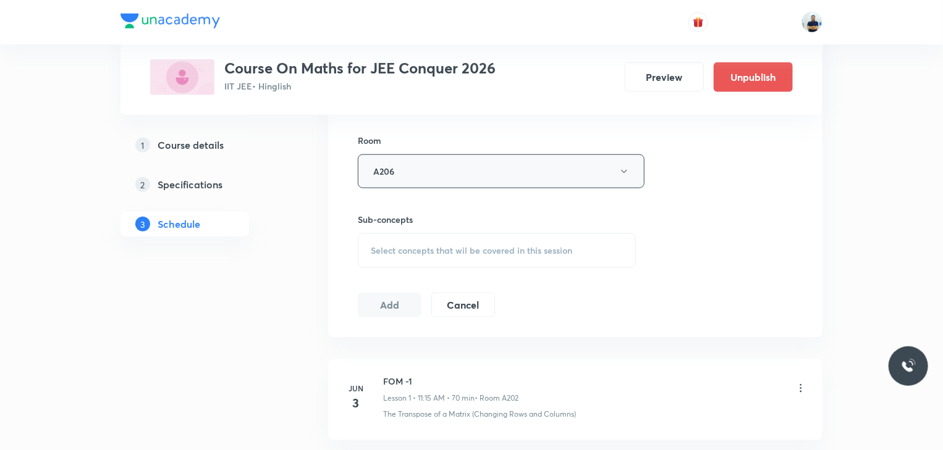
scroll to position [536, 0]
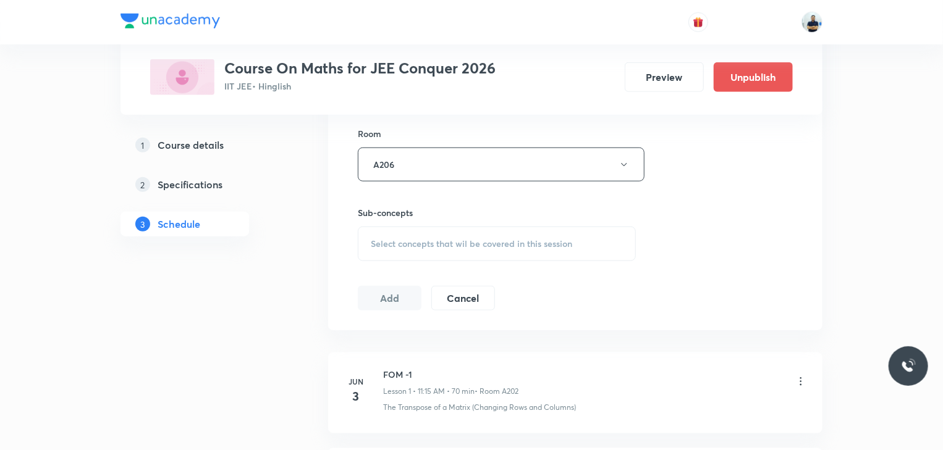
click at [467, 242] on span "Select concepts that wil be covered in this session" at bounding box center [471, 244] width 201 height 10
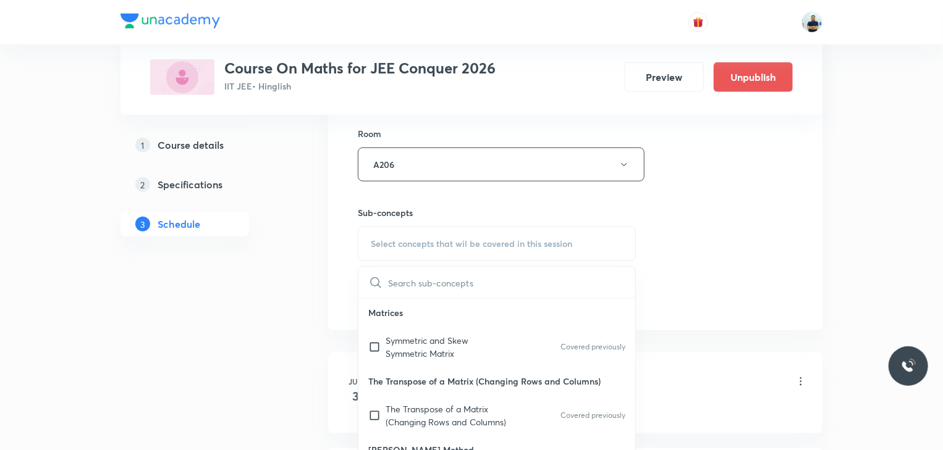
scroll to position [346, 0]
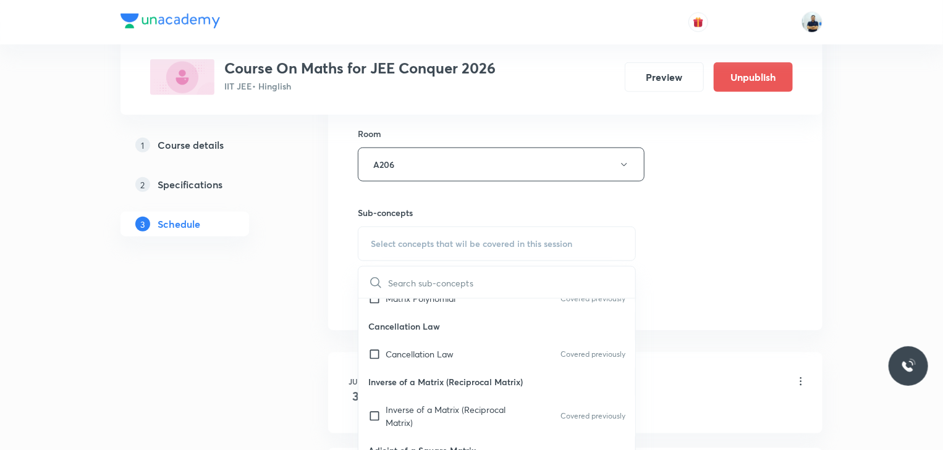
click at [423, 372] on p "Inverse of a Matrix (Reciprocal Matrix)" at bounding box center [496, 382] width 277 height 28
click at [425, 360] on div "Cancellation Law Covered previously" at bounding box center [496, 354] width 277 height 28
checkbox input "true"
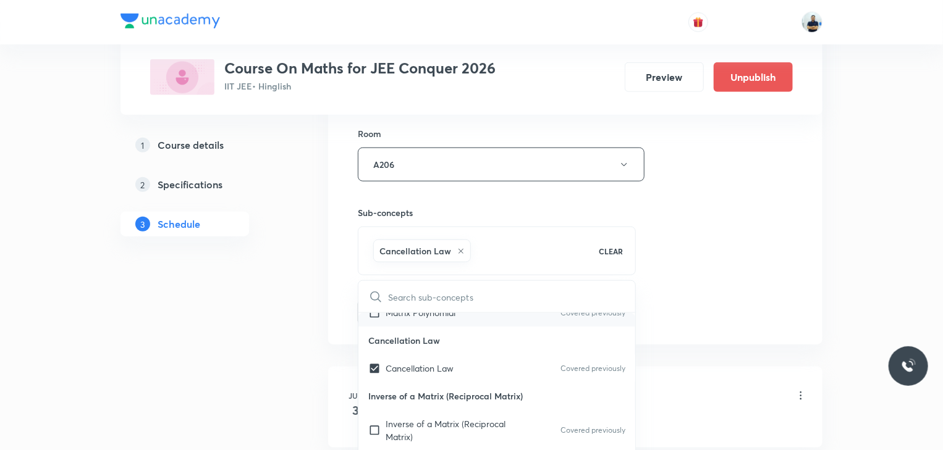
click at [424, 324] on div "Matrix Polynomial Covered previously" at bounding box center [496, 313] width 277 height 28
checkbox input "true"
click at [821, 302] on div "Session 110 Live class Session title 18/99 Conic sections -20 ​ Schedule for [D…" at bounding box center [575, 28] width 494 height 634
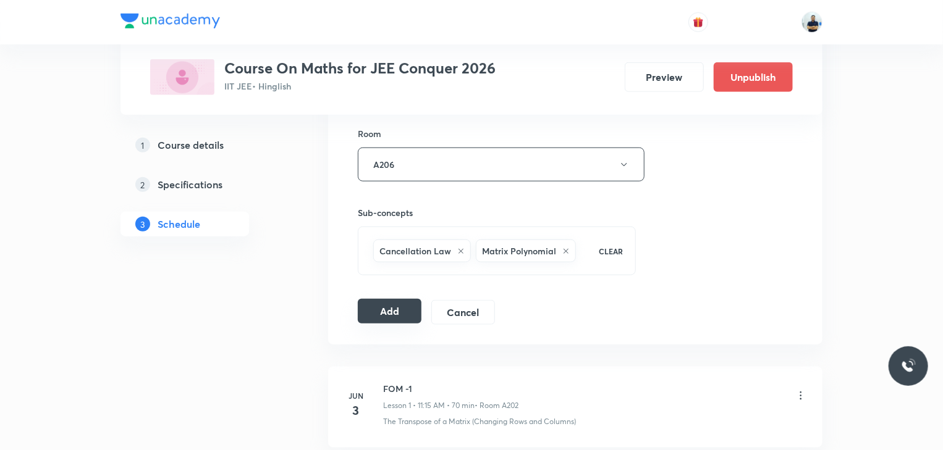
click at [366, 314] on button "Add" at bounding box center [390, 311] width 64 height 25
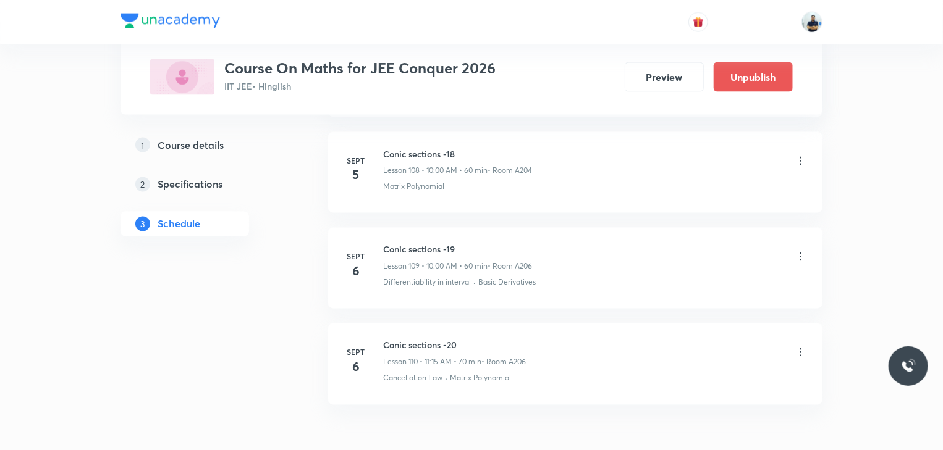
scroll to position [10487, 0]
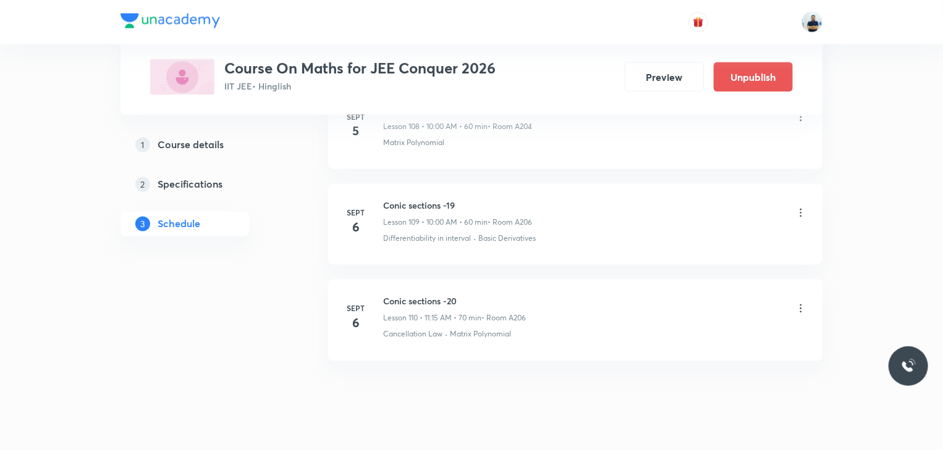
click at [420, 295] on h6 "Conic sections -20" at bounding box center [454, 301] width 143 height 13
click at [417, 295] on h6 "Conic sections -20" at bounding box center [454, 301] width 143 height 13
click at [414, 295] on h6 "Conic sections -20" at bounding box center [454, 301] width 143 height 13
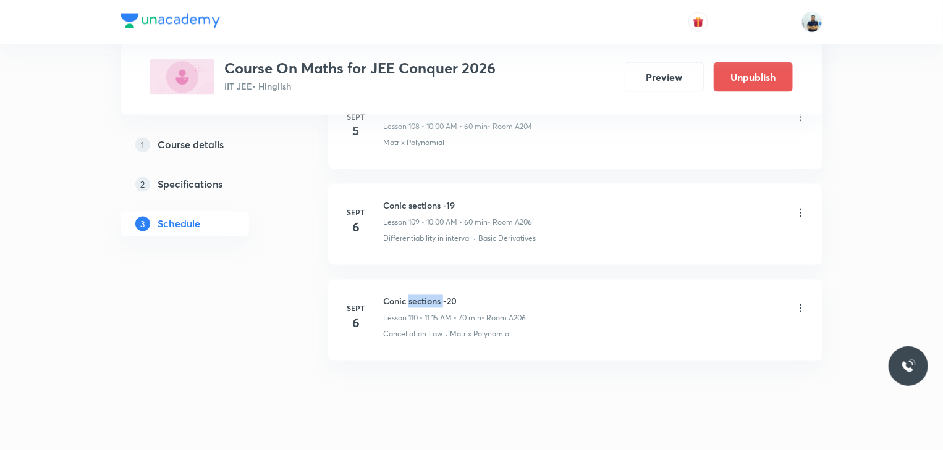
click at [414, 295] on h6 "Conic sections -20" at bounding box center [454, 301] width 143 height 13
click at [413, 295] on h6 "Conic sections -20" at bounding box center [454, 301] width 143 height 13
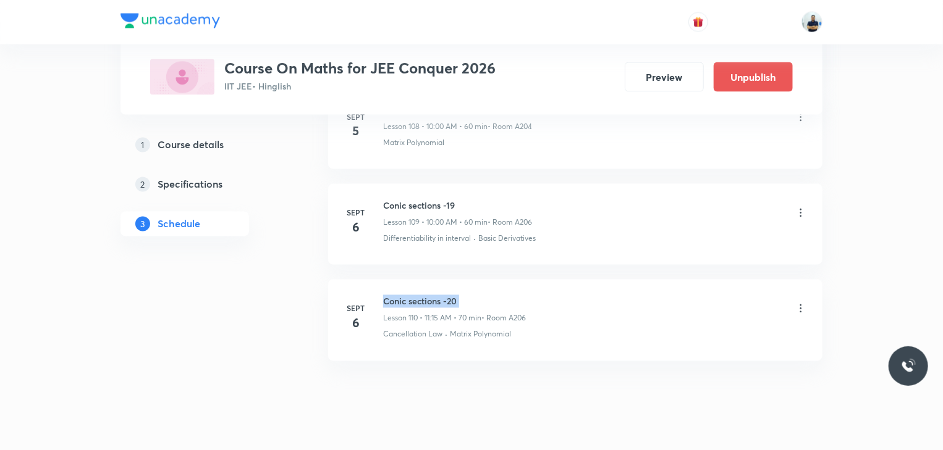
click at [413, 295] on h6 "Conic sections -20" at bounding box center [454, 301] width 143 height 13
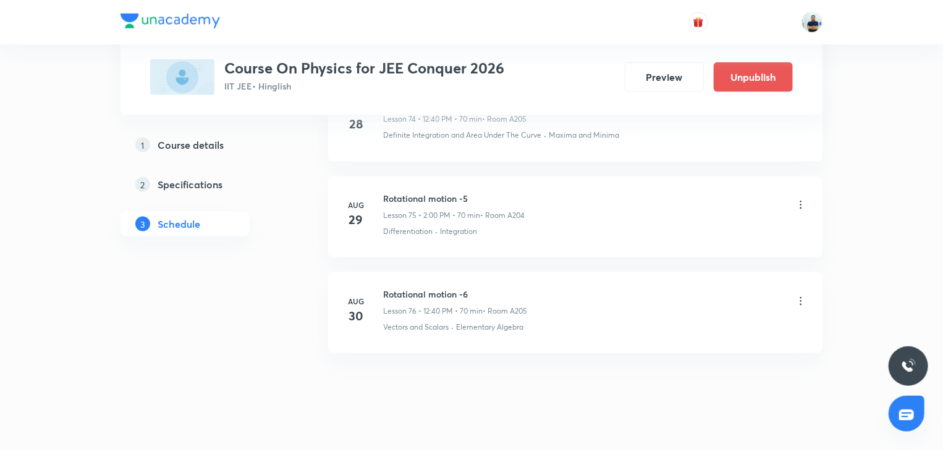
click at [449, 288] on h6 "Rotational motion -6" at bounding box center [455, 294] width 144 height 13
copy h6 "Rotational motion -6"
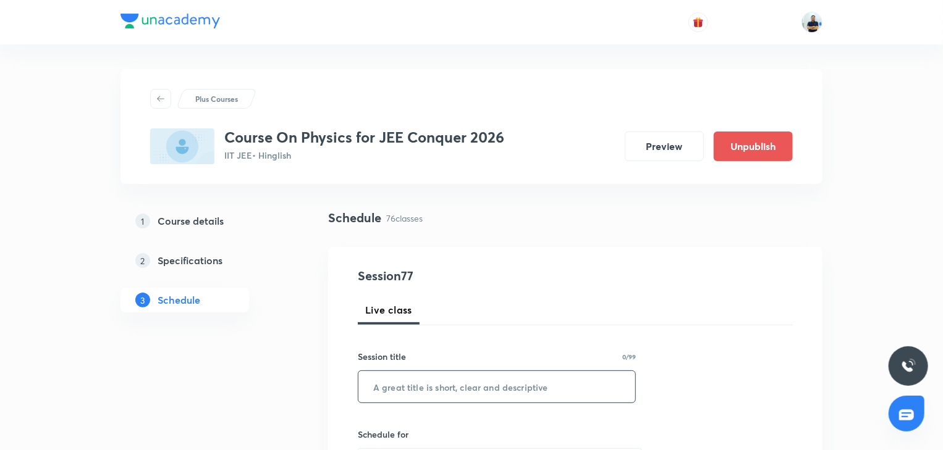
click at [441, 400] on input "text" at bounding box center [496, 387] width 277 height 32
click at [432, 386] on input "text" at bounding box center [496, 387] width 277 height 32
paste input "Rotational motion -6"
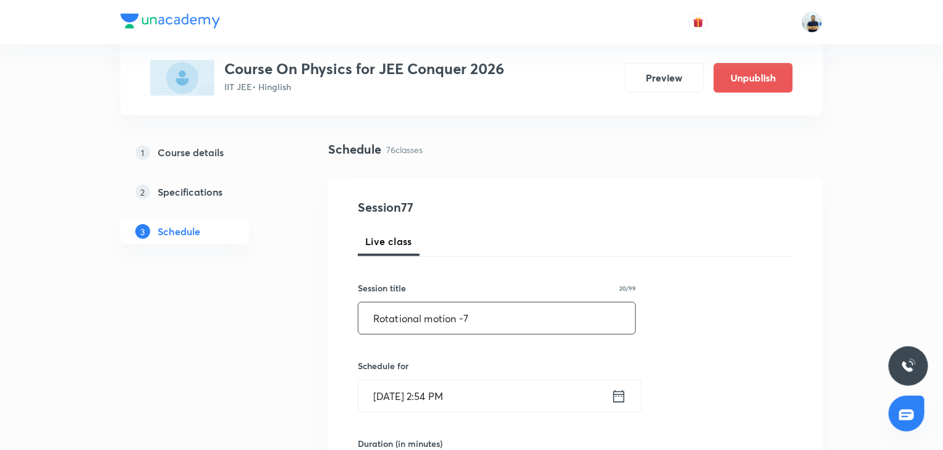
scroll to position [69, 0]
type input "Rotational motion -7"
click at [475, 403] on input "[DATE] 2:54 PM" at bounding box center [484, 396] width 253 height 32
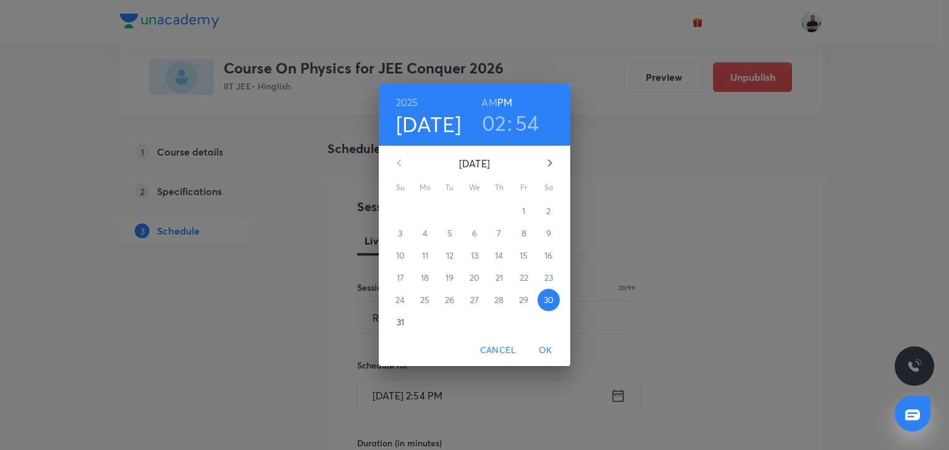
click at [541, 159] on button "button" at bounding box center [550, 163] width 30 height 30
click at [431, 208] on span "1" at bounding box center [425, 211] width 22 height 12
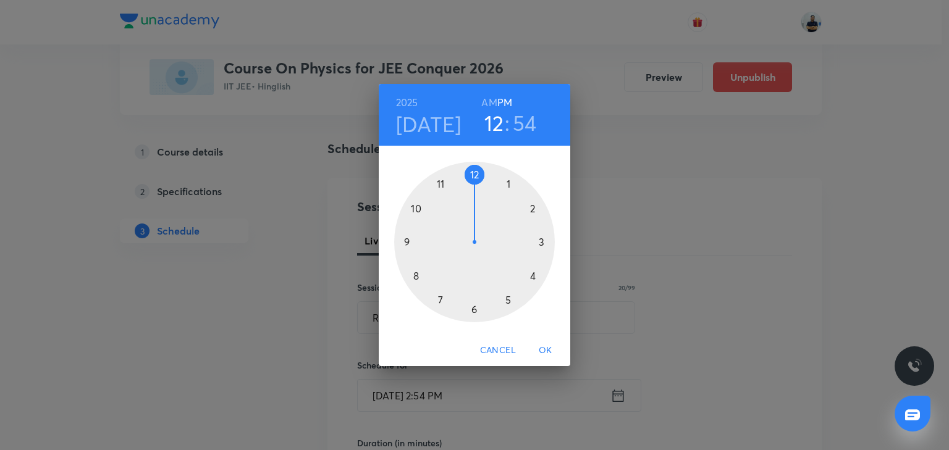
click at [473, 173] on div at bounding box center [474, 242] width 161 height 161
click at [410, 282] on div at bounding box center [474, 242] width 161 height 161
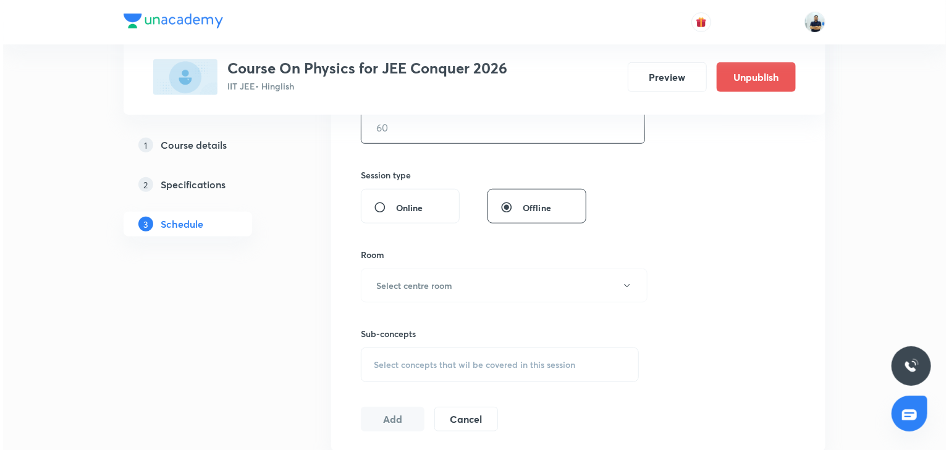
scroll to position [381, 0]
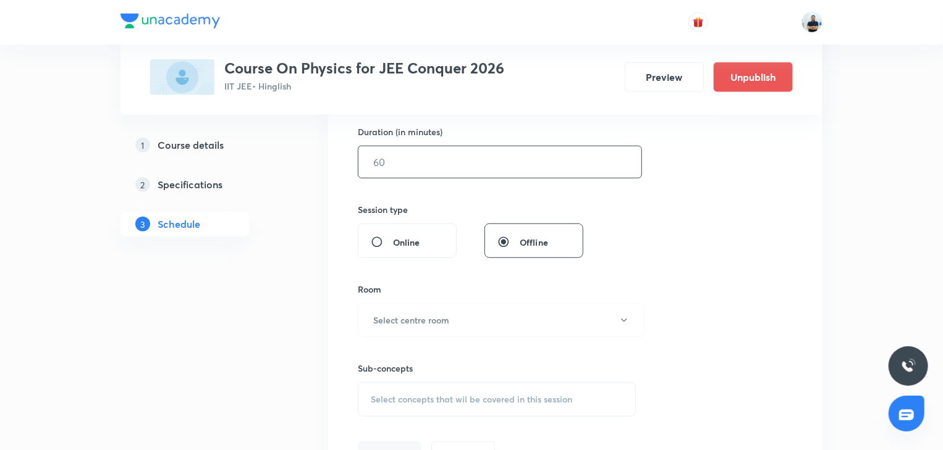
click at [402, 171] on input "text" at bounding box center [499, 162] width 283 height 32
type input "70"
click at [443, 319] on h6 "Select centre room" at bounding box center [411, 320] width 76 height 13
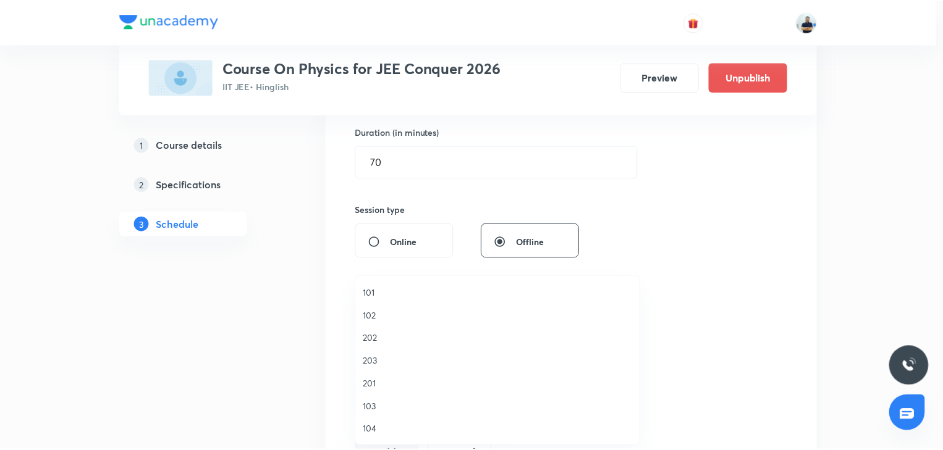
scroll to position [229, 0]
click at [385, 433] on span "A206" at bounding box center [500, 430] width 271 height 13
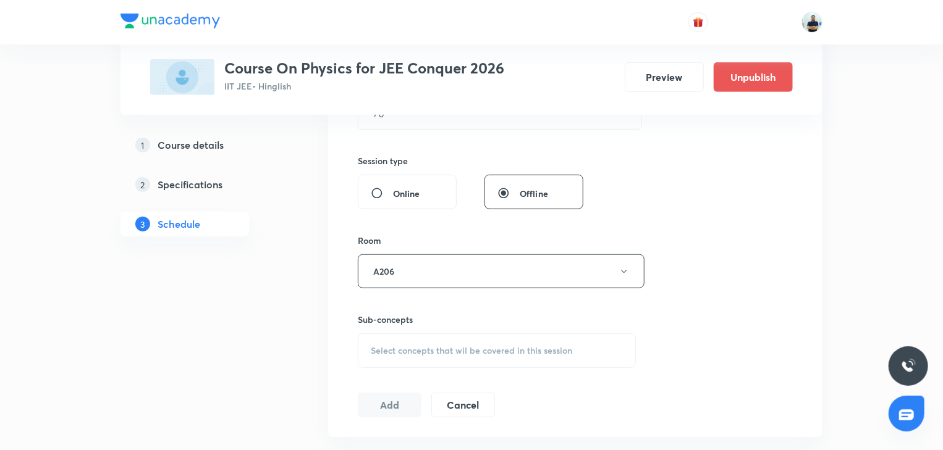
scroll to position [438, 0]
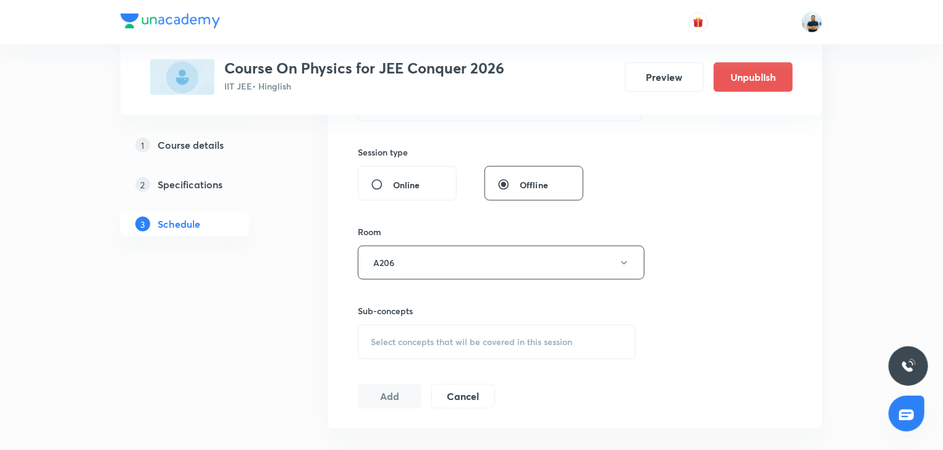
click at [450, 342] on span "Select concepts that wil be covered in this session" at bounding box center [471, 342] width 201 height 10
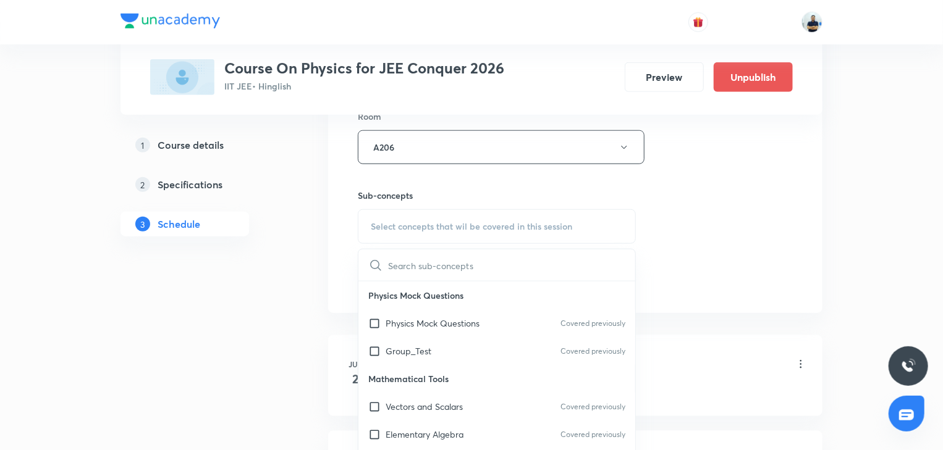
scroll to position [692, 0]
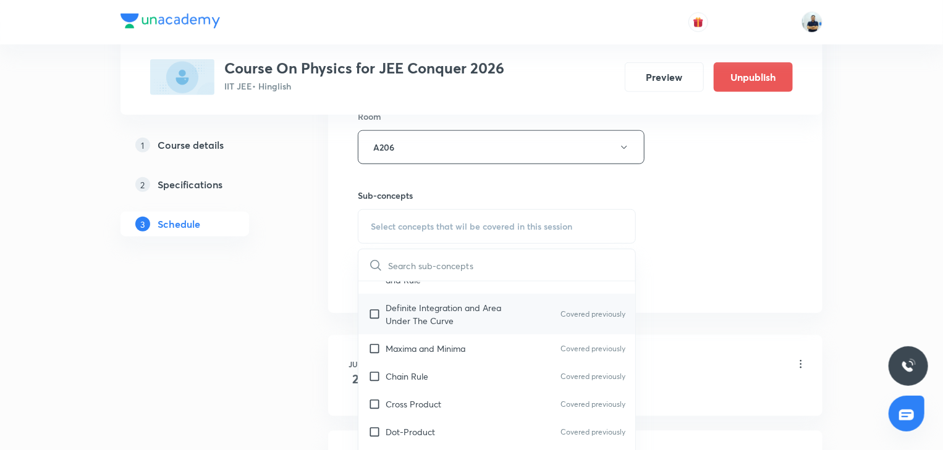
click at [404, 305] on p "Definite Integration and Area Under The Curve" at bounding box center [448, 315] width 125 height 26
checkbox input "true"
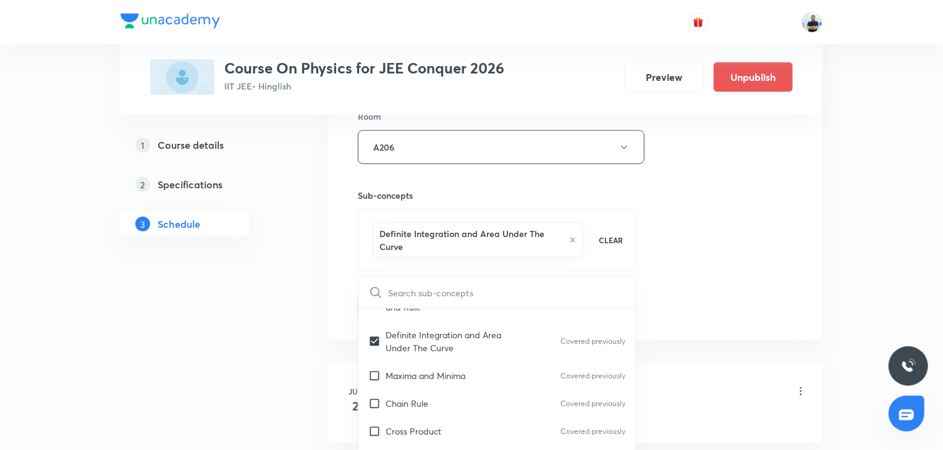
click at [779, 302] on div "Session 77 Live class Session title 20/99 Rotational motion -7 ​ Schedule for S…" at bounding box center [575, 16] width 435 height 607
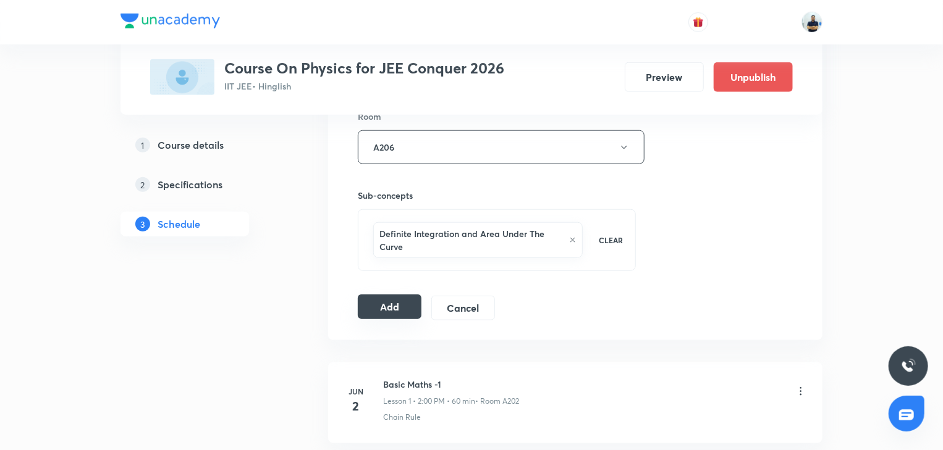
click at [371, 309] on button "Add" at bounding box center [390, 307] width 64 height 25
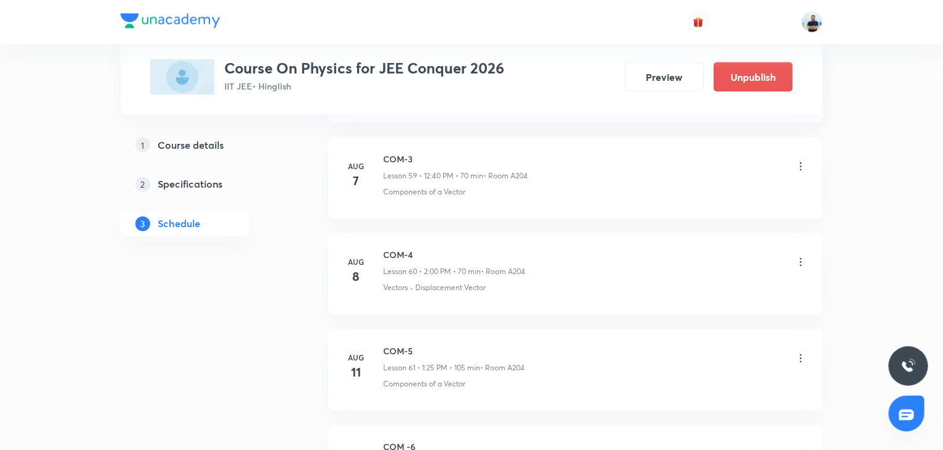
scroll to position [7336, 0]
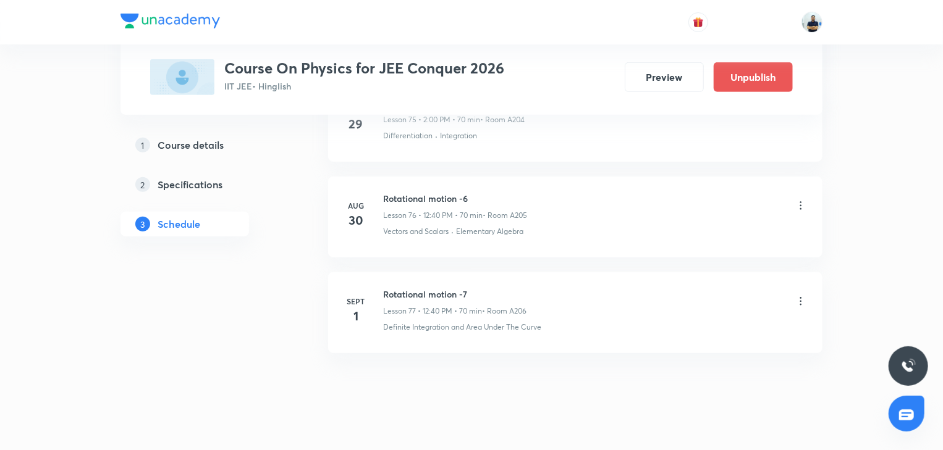
click at [441, 288] on h6 "Rotational motion -7" at bounding box center [454, 294] width 143 height 13
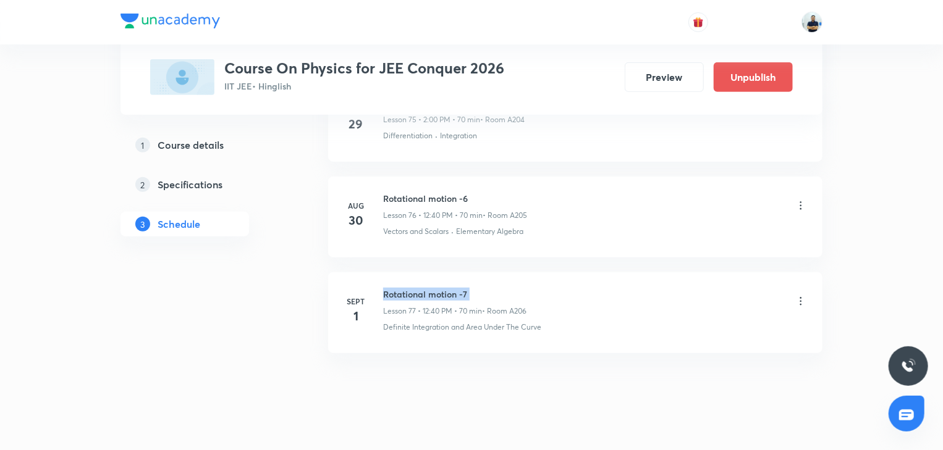
copy h6 "Rotational motion -7"
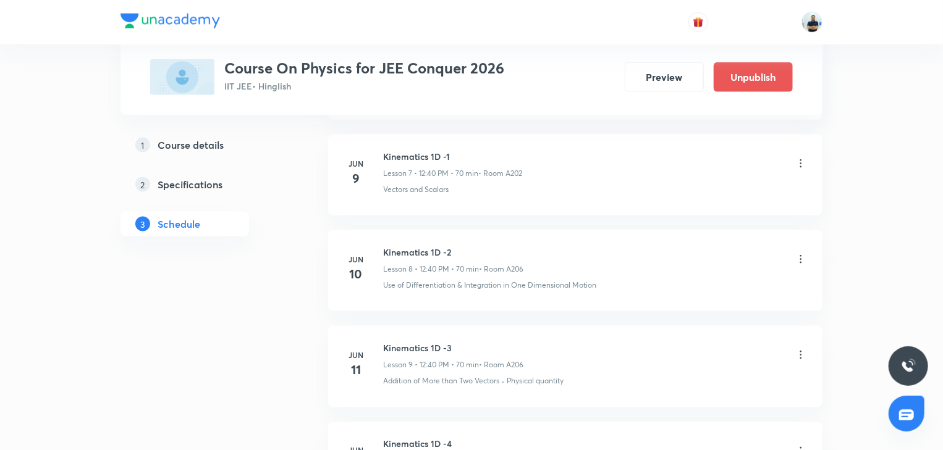
scroll to position [0, 0]
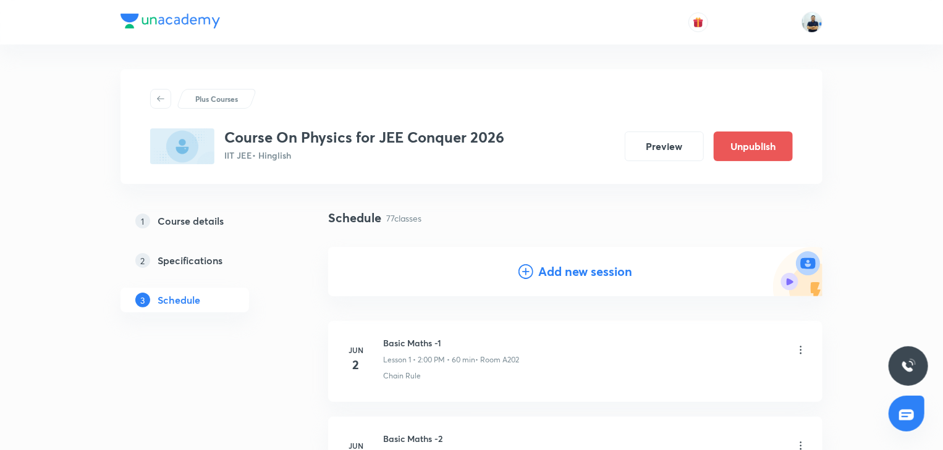
click at [529, 280] on div "Add new session" at bounding box center [575, 272] width 114 height 19
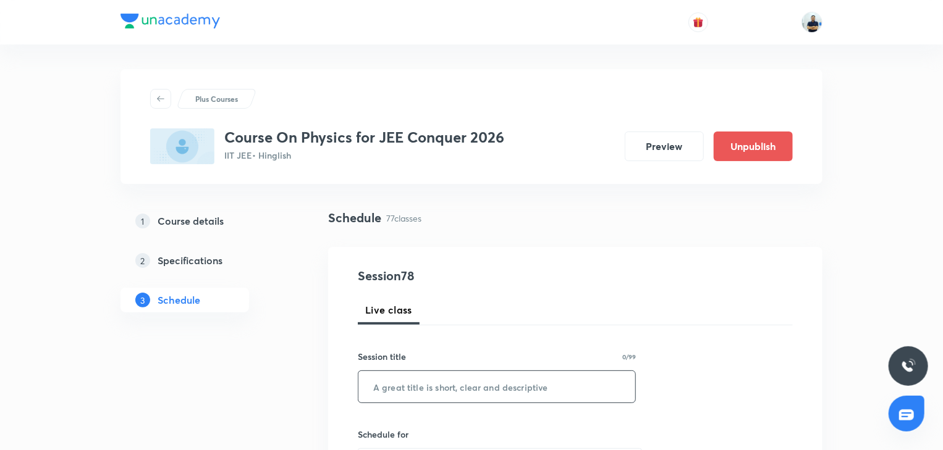
click at [438, 388] on input "text" at bounding box center [496, 387] width 277 height 32
paste input "Rotational motion -7"
type input "Rotational motion -8"
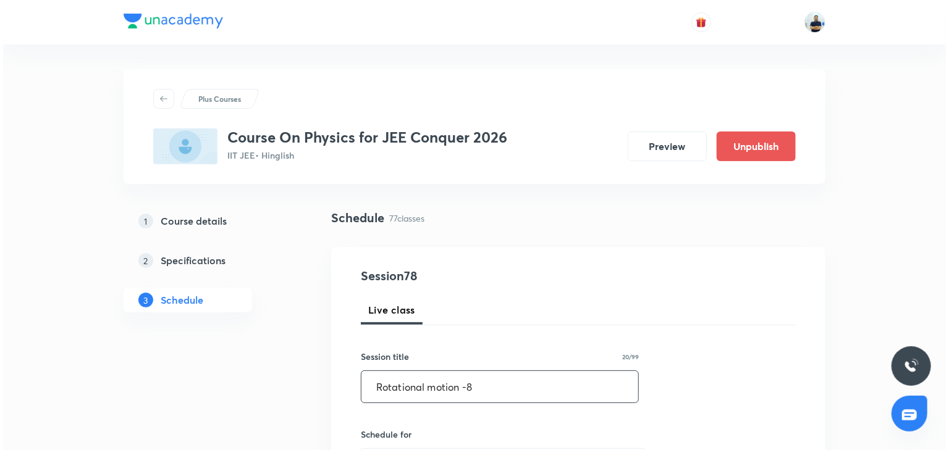
scroll to position [346, 0]
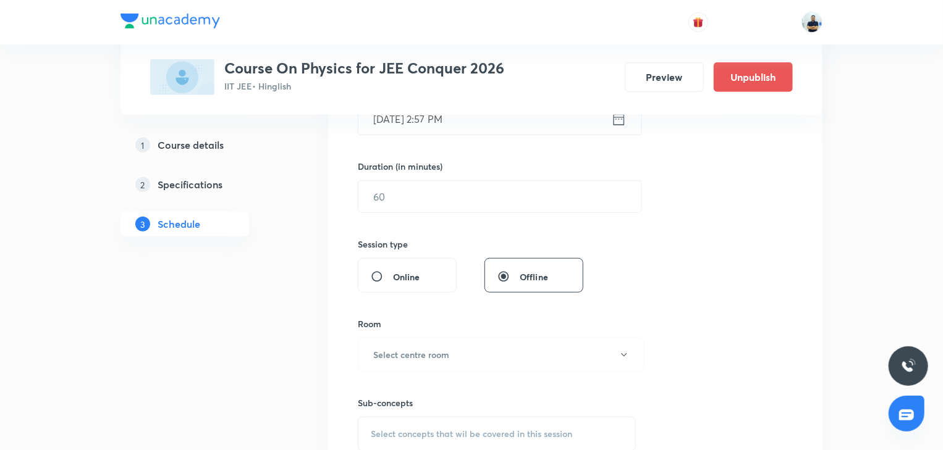
click at [416, 127] on input "Aug 30, 2025, 2:57 PM" at bounding box center [484, 119] width 253 height 32
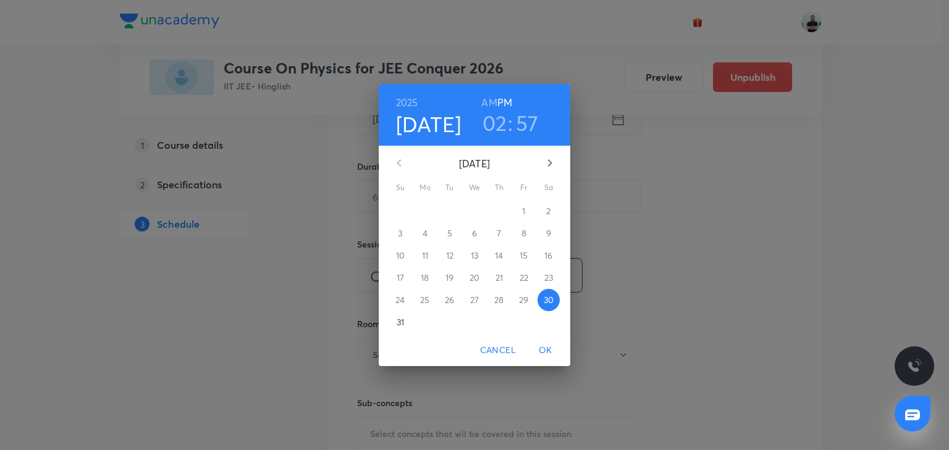
click at [556, 153] on button "button" at bounding box center [550, 163] width 30 height 30
click at [456, 208] on span "2" at bounding box center [450, 211] width 22 height 12
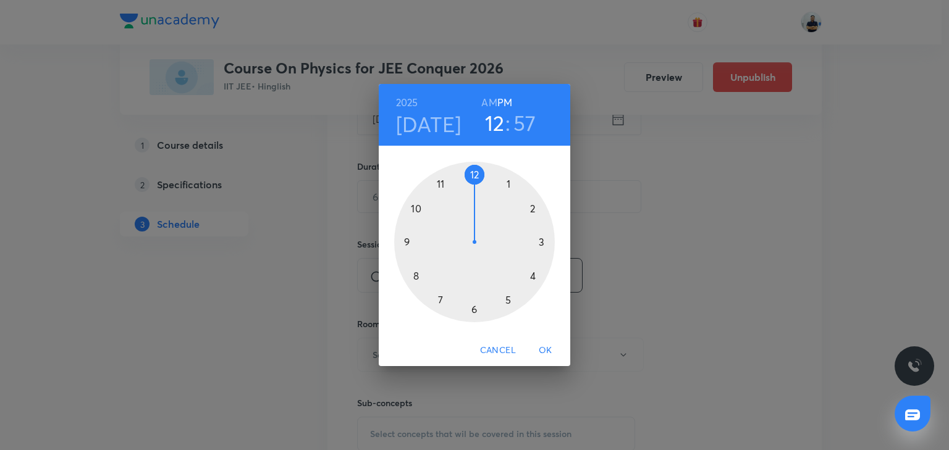
click at [468, 179] on div at bounding box center [474, 242] width 161 height 161
click at [408, 284] on div at bounding box center [474, 242] width 161 height 161
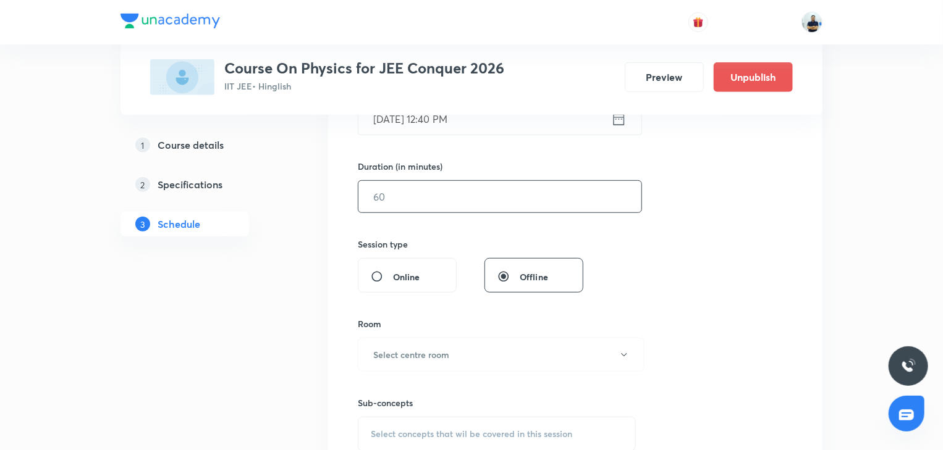
click at [400, 194] on input "text" at bounding box center [499, 197] width 283 height 32
type input "70"
click at [440, 350] on h6 "Select centre room" at bounding box center [411, 355] width 76 height 13
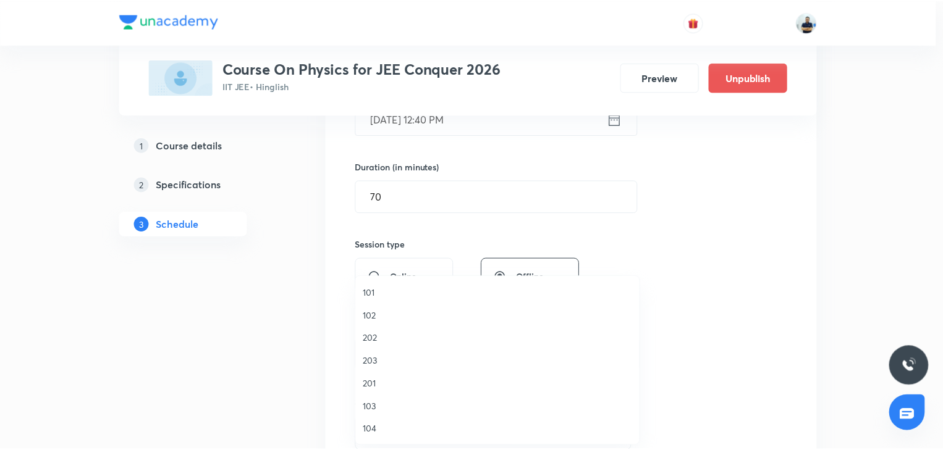
scroll to position [229, 0]
click at [382, 430] on span "A206" at bounding box center [500, 430] width 271 height 13
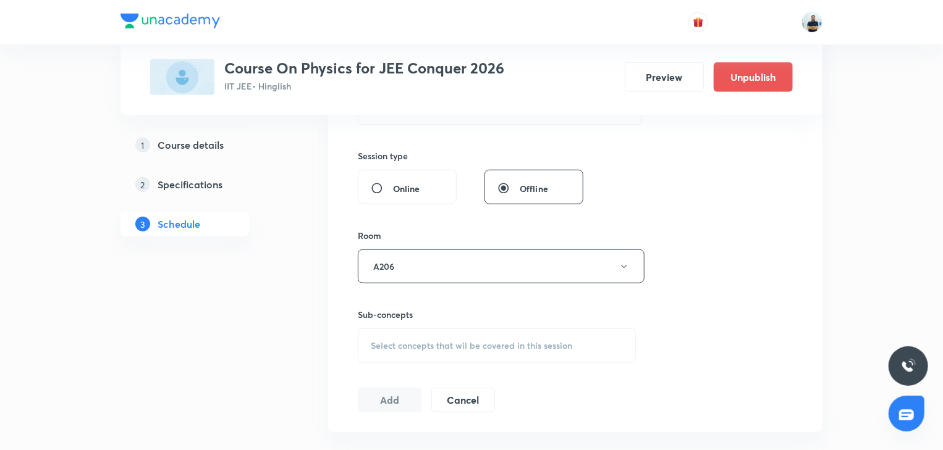
scroll to position [438, 0]
click at [475, 318] on div "Sub-concepts Select concepts that wil be covered in this session" at bounding box center [497, 332] width 278 height 55
drag, startPoint x: 472, startPoint y: 326, endPoint x: 470, endPoint y: 337, distance: 10.7
click at [472, 326] on div "Select concepts that wil be covered in this session" at bounding box center [497, 342] width 278 height 35
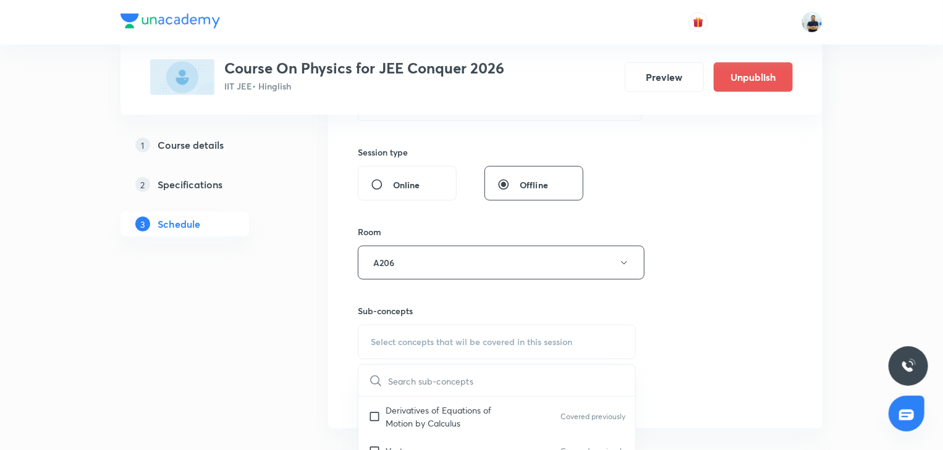
scroll to position [692, 0]
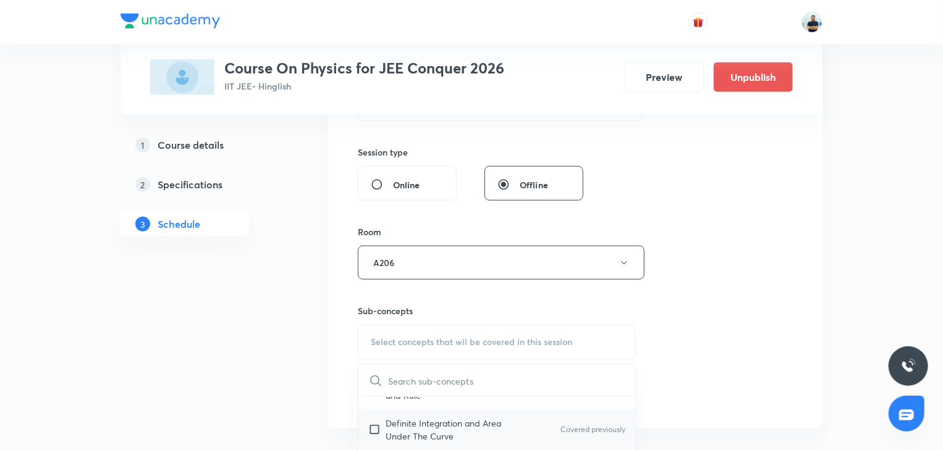
click at [425, 429] on p "Definite Integration and Area Under The Curve" at bounding box center [448, 430] width 125 height 26
checkbox input "true"
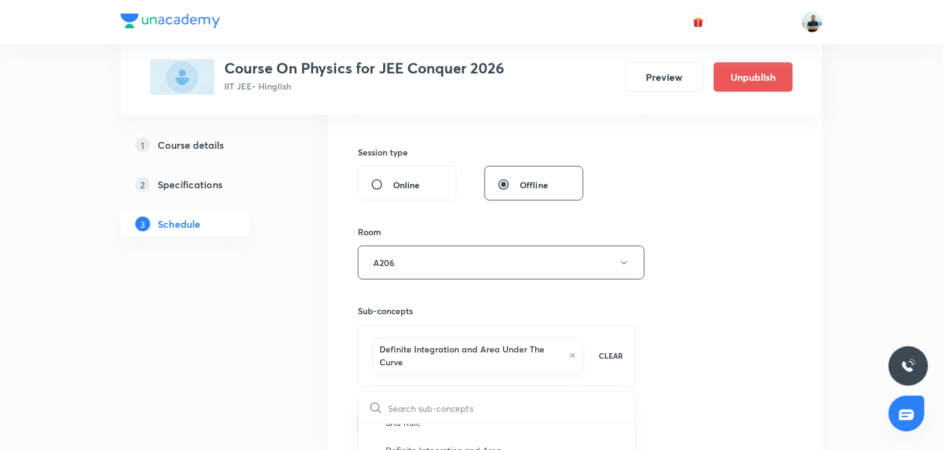
click at [761, 361] on div "Session 78 Live class Session title 20/99 Rotational motion -8 ​ Schedule for S…" at bounding box center [575, 132] width 435 height 607
click at [400, 415] on button "Add" at bounding box center [390, 422] width 64 height 25
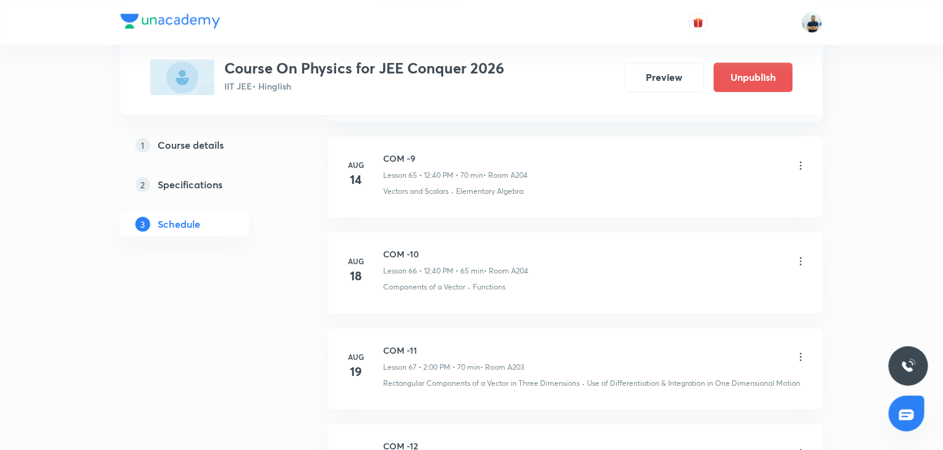
scroll to position [7432, 0]
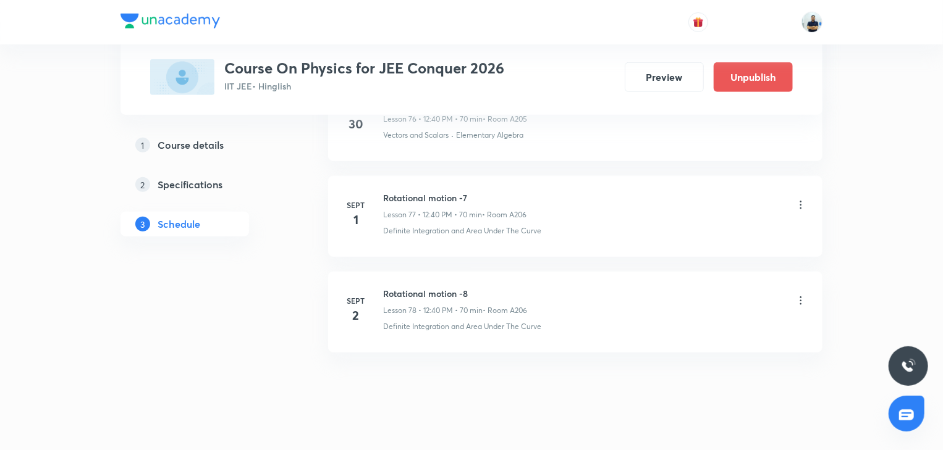
click at [408, 287] on h6 "Rotational motion -8" at bounding box center [455, 293] width 144 height 13
copy h6 "Rotational motion -8"
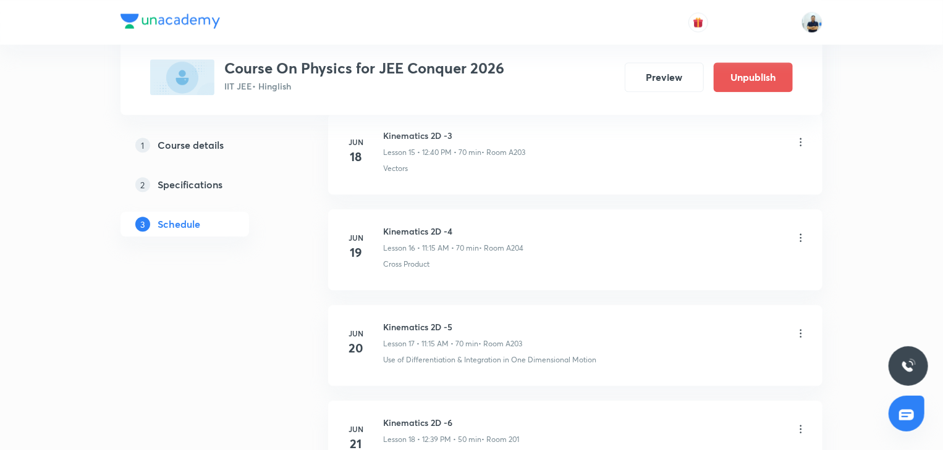
scroll to position [0, 0]
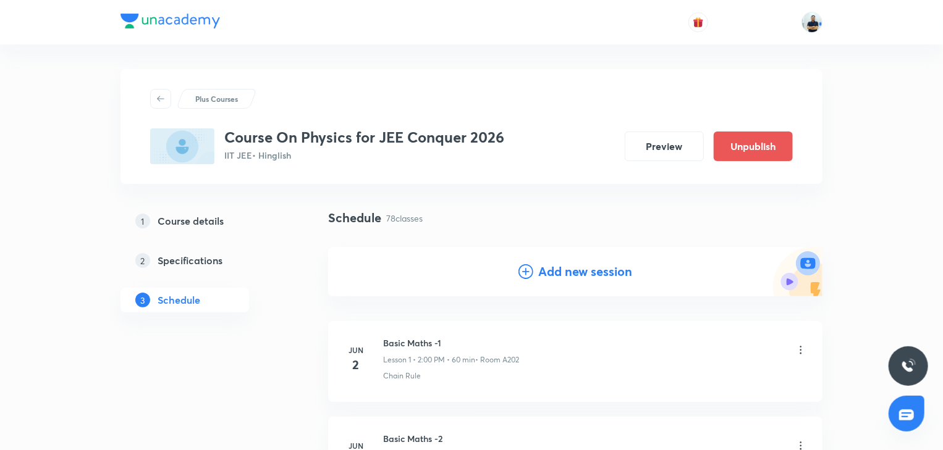
click at [541, 268] on h4 "Add new session" at bounding box center [585, 272] width 94 height 19
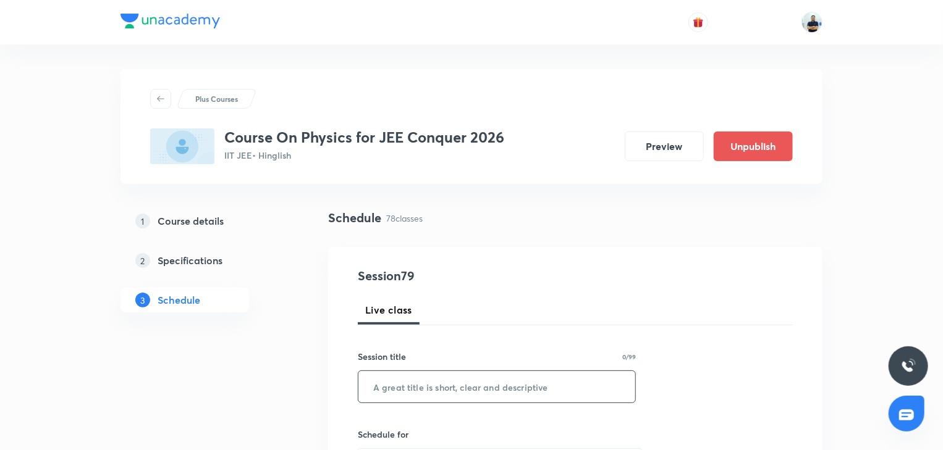
click at [425, 381] on input "text" at bounding box center [496, 387] width 277 height 32
paste input "Rotational motion -8"
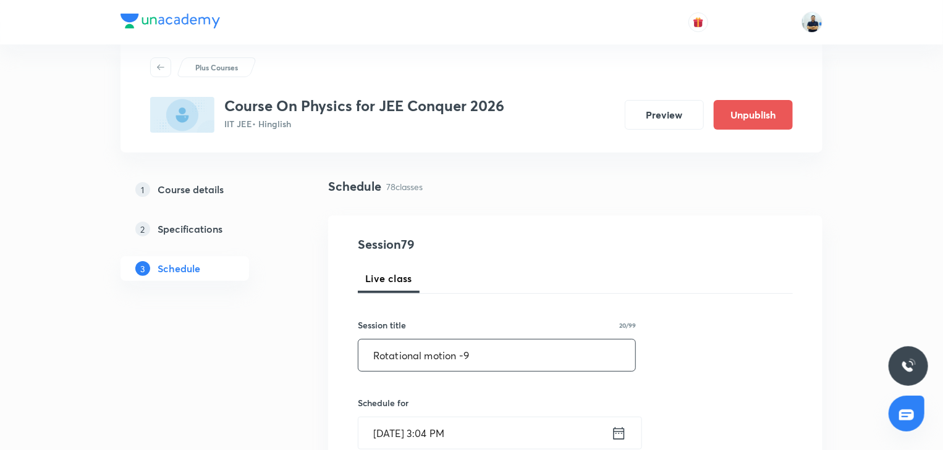
scroll to position [35, 0]
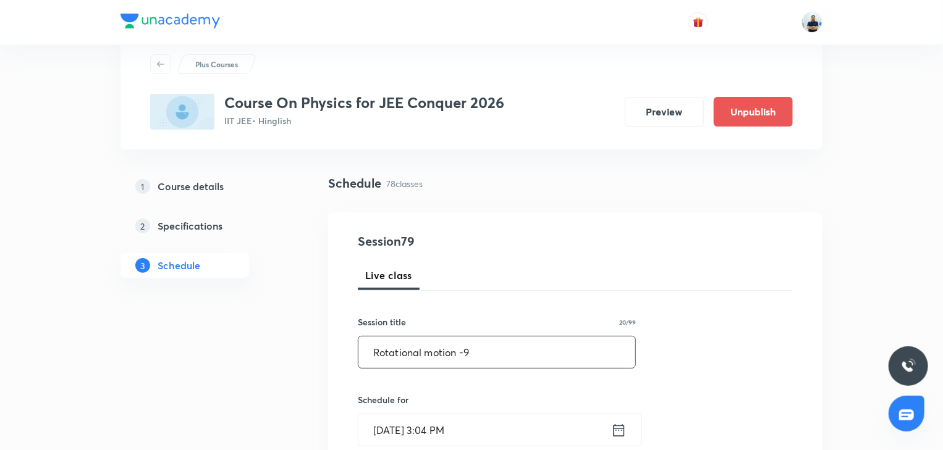
type input "Rotational motion -9"
click at [433, 425] on input "Aug 30, 2025, 3:04 PM" at bounding box center [484, 431] width 253 height 32
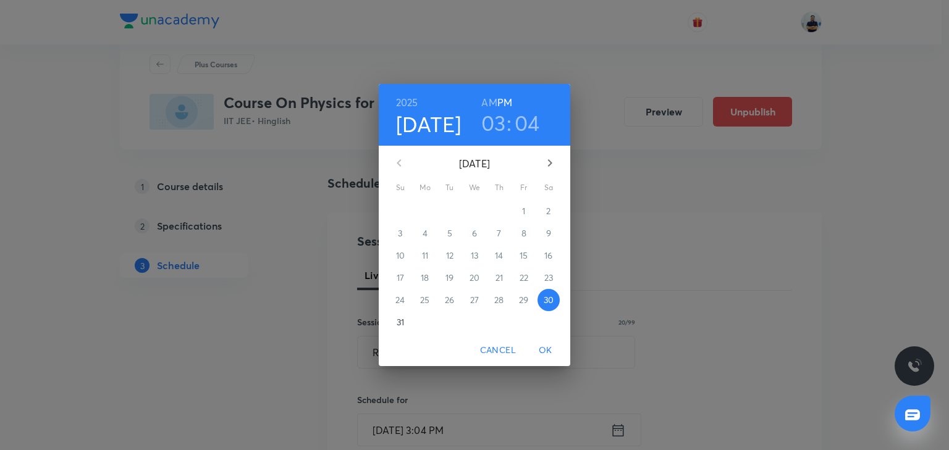
click at [549, 159] on icon "button" at bounding box center [550, 163] width 15 height 15
click at [477, 212] on span "3" at bounding box center [474, 211] width 22 height 12
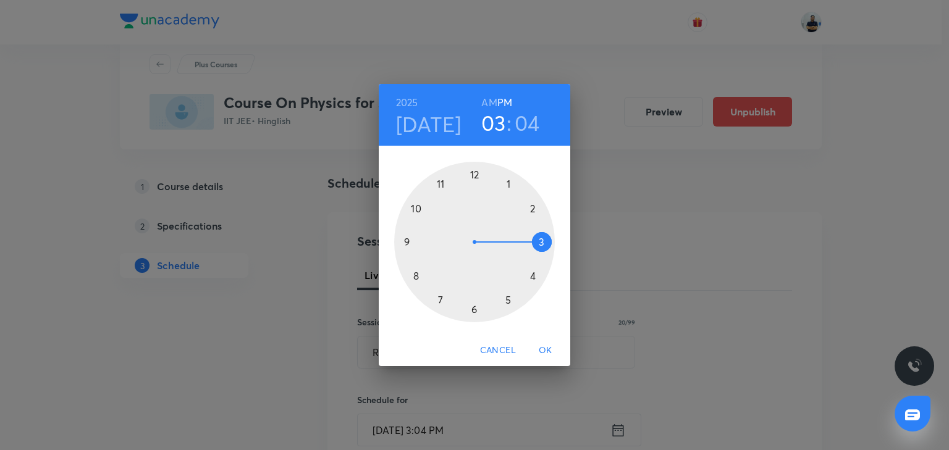
click at [479, 175] on div at bounding box center [474, 242] width 161 height 161
click at [415, 269] on div at bounding box center [474, 242] width 161 height 161
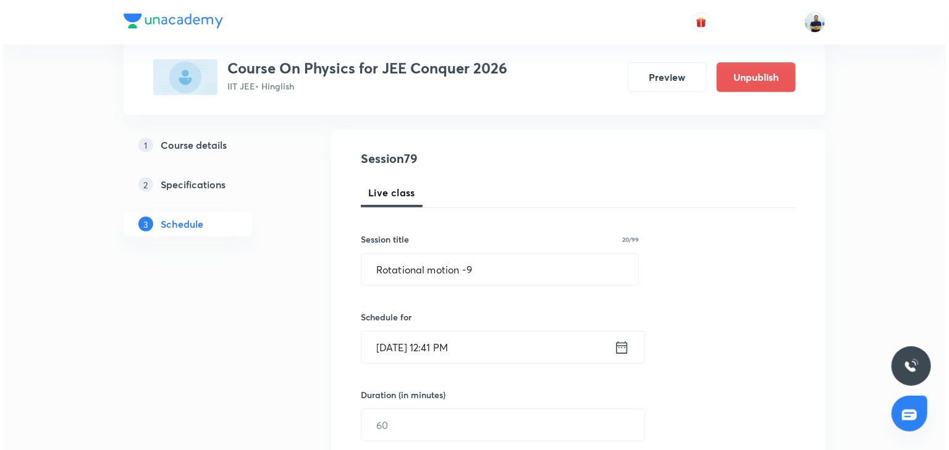
scroll to position [381, 0]
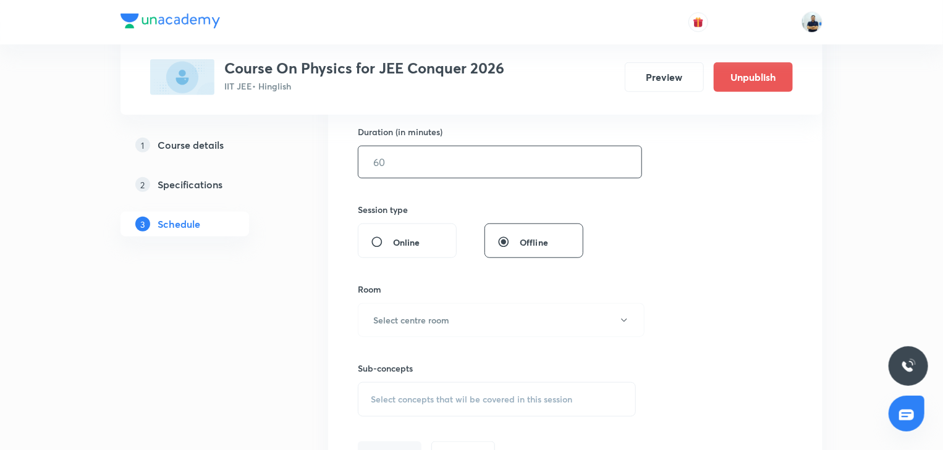
click at [387, 158] on input "text" at bounding box center [499, 162] width 283 height 32
type input "70"
click at [410, 319] on h6 "Select centre room" at bounding box center [411, 320] width 76 height 13
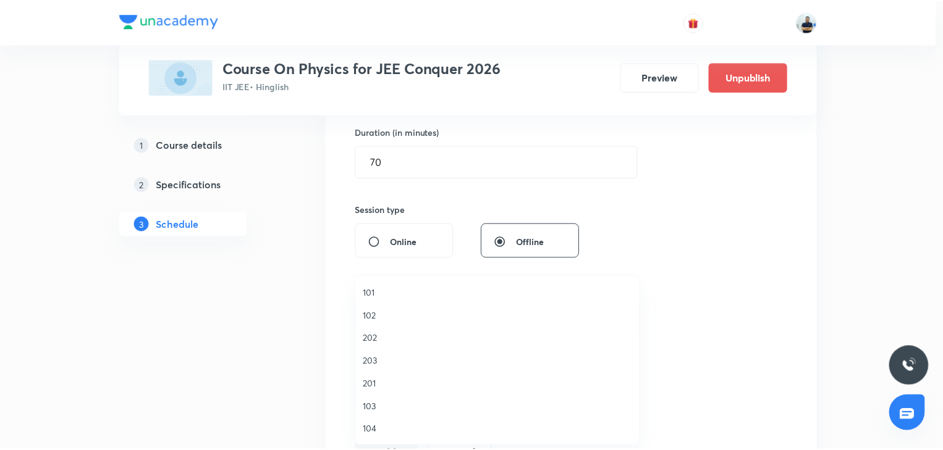
scroll to position [229, 0]
click at [398, 427] on span "A206" at bounding box center [500, 430] width 271 height 13
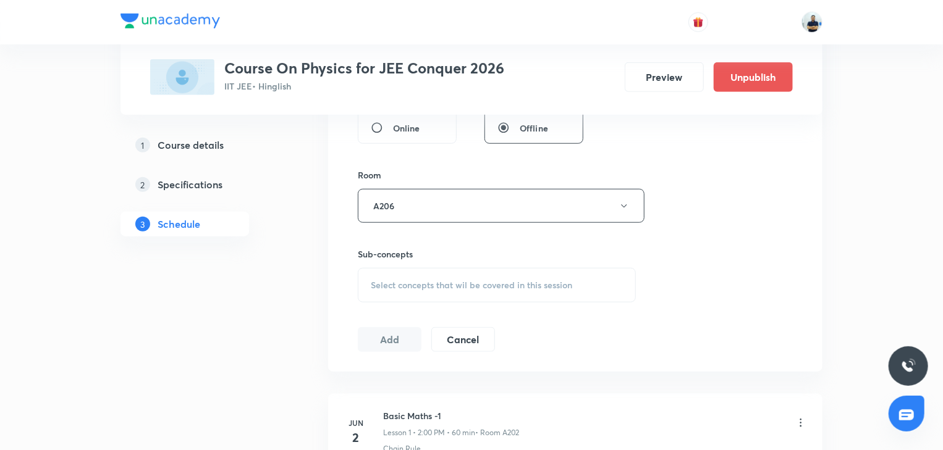
scroll to position [496, 0]
click at [487, 280] on span "Select concepts that wil be covered in this session" at bounding box center [471, 285] width 201 height 10
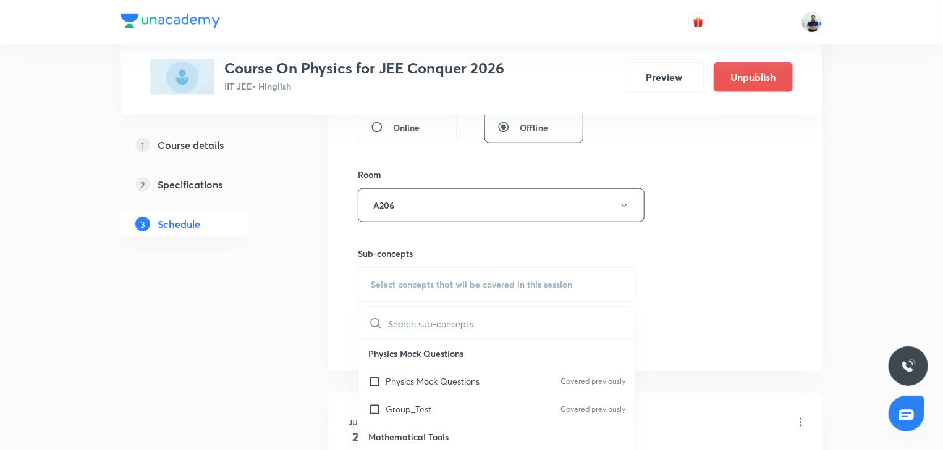
scroll to position [1038, 0]
click at [436, 397] on div "Error Analysis" at bounding box center [496, 408] width 277 height 28
checkbox input "true"
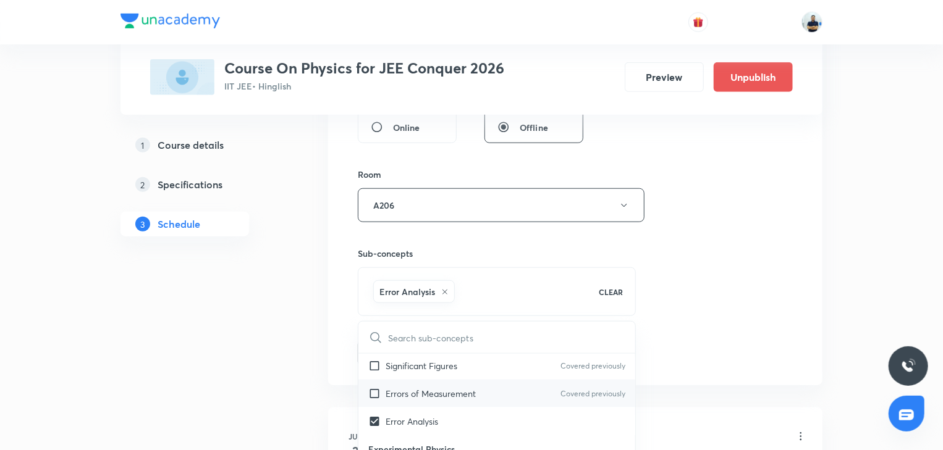
click at [426, 380] on div "Errors of Measurement Covered previously" at bounding box center [496, 394] width 277 height 28
checkbox input "true"
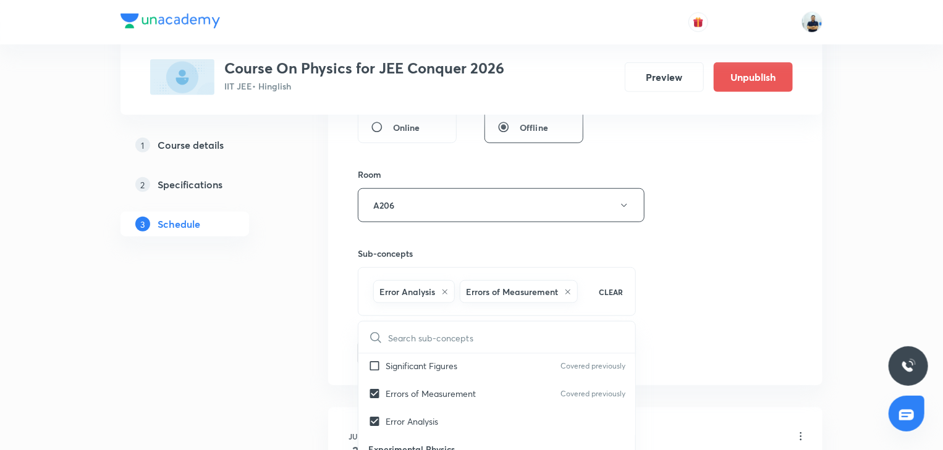
click at [784, 351] on div "Session 79 Live class Session title 20/99 Rotational motion -9 ​ Schedule for S…" at bounding box center [575, 68] width 435 height 594
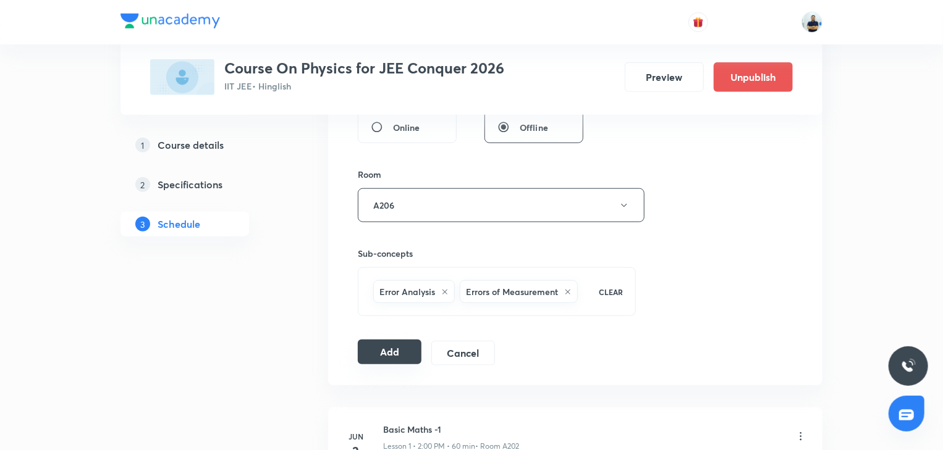
click at [388, 347] on button "Add" at bounding box center [390, 352] width 64 height 25
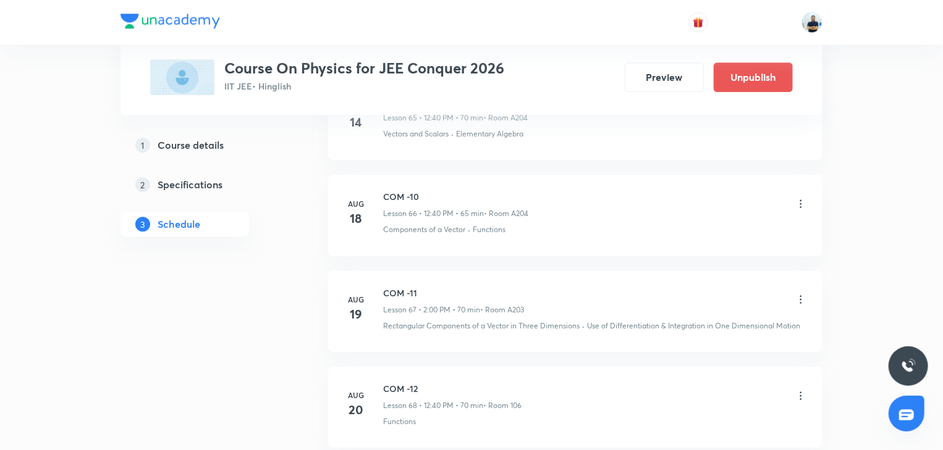
scroll to position [7528, 0]
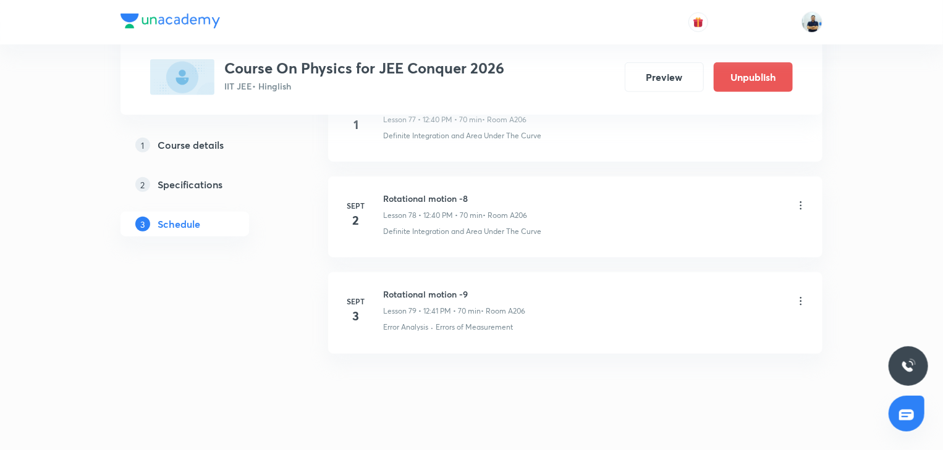
click at [425, 288] on h6 "Rotational motion -9" at bounding box center [454, 294] width 142 height 13
copy h6 "Rotational motion -9"
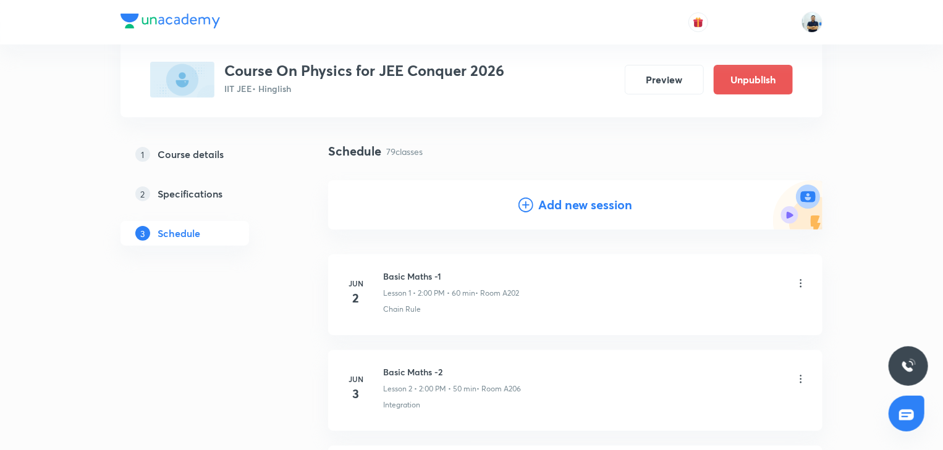
scroll to position [0, 0]
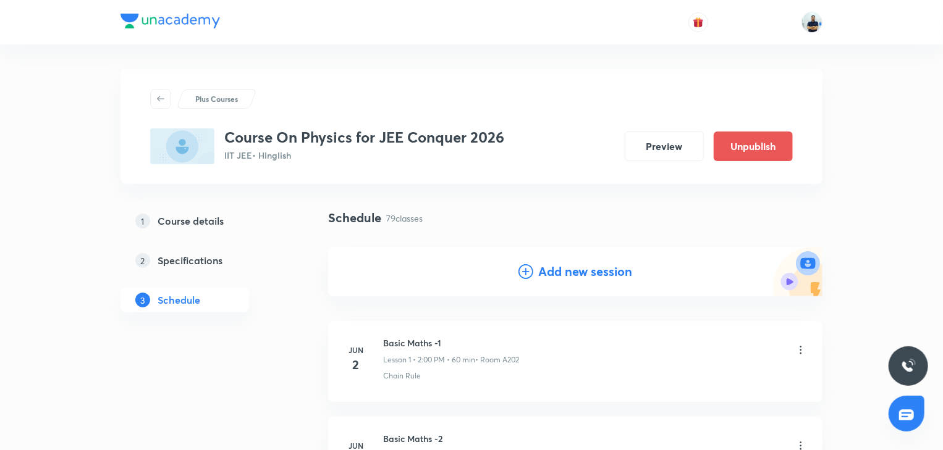
click at [535, 273] on div "Add new session" at bounding box center [575, 272] width 114 height 19
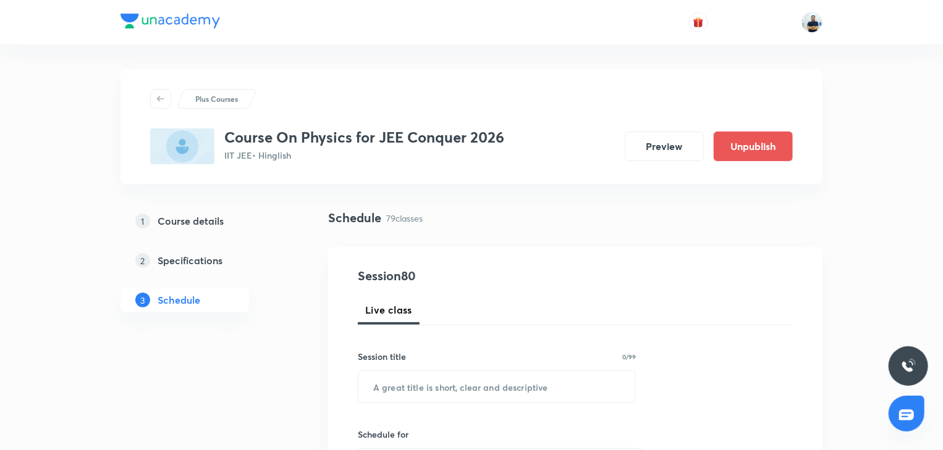
click at [471, 369] on div "Session title 0/99 ​" at bounding box center [497, 376] width 278 height 53
click at [456, 382] on input "text" at bounding box center [496, 387] width 277 height 32
paste input "Rotational motion -9"
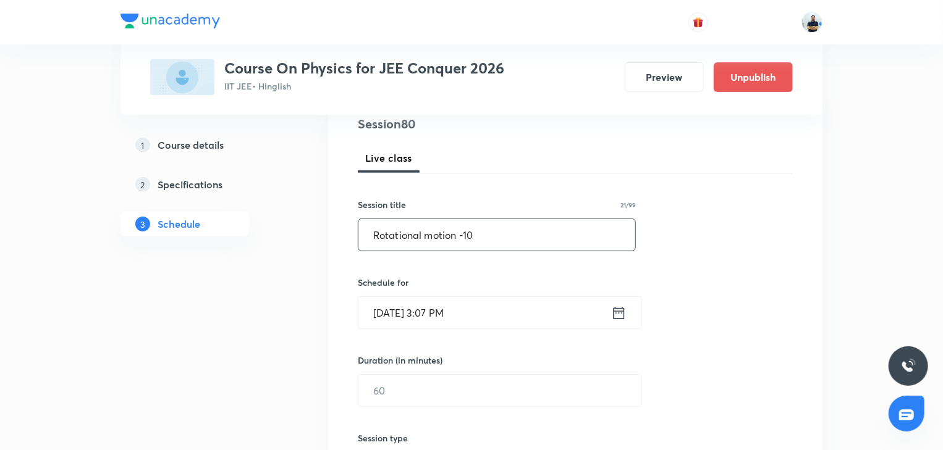
scroll to position [161, 0]
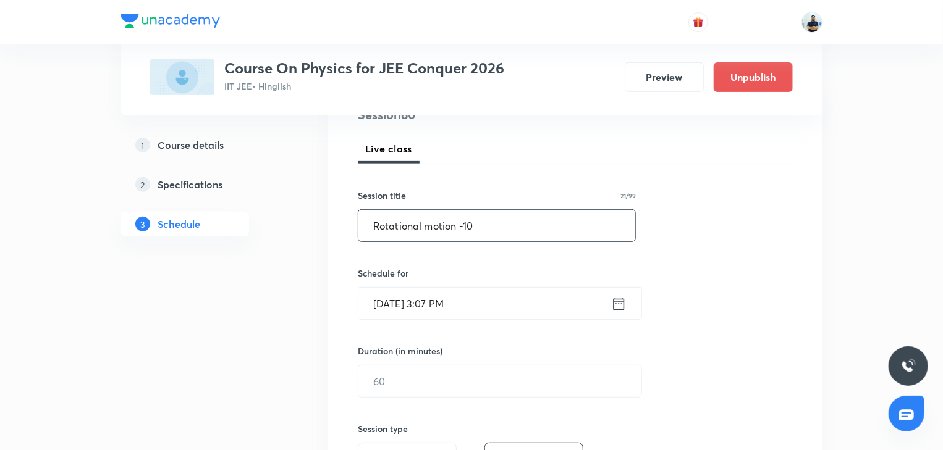
type input "Rotational motion -10"
click at [493, 315] on input "Aug 30, 2025, 3:07 PM" at bounding box center [484, 304] width 253 height 32
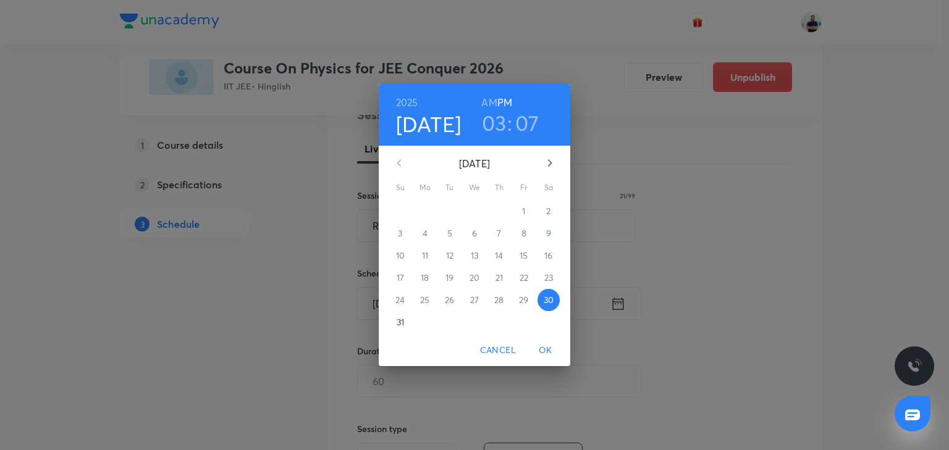
click at [572, 169] on div "2025 Aug 30 03 : 07 AM PM August 2025 Su Mo Tu We Th Fr Sa 27 28 29 30 31 1 2 3…" at bounding box center [474, 225] width 949 height 450
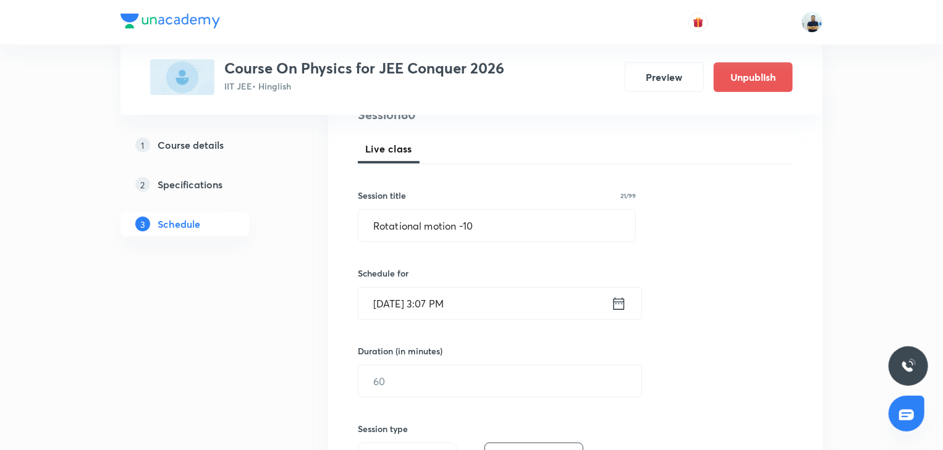
click at [465, 307] on input "Aug 30, 2025, 3:07 PM" at bounding box center [484, 304] width 253 height 32
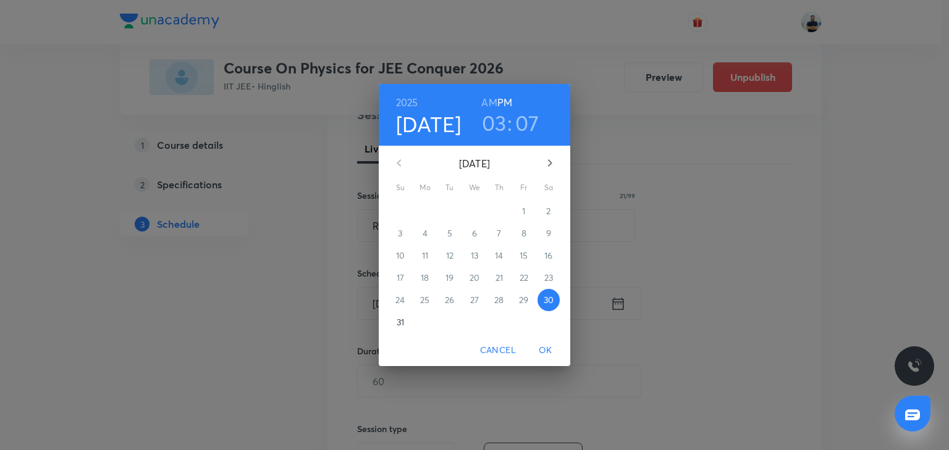
click at [549, 166] on icon "button" at bounding box center [550, 162] width 4 height 7
click at [492, 211] on span "4" at bounding box center [499, 211] width 22 height 12
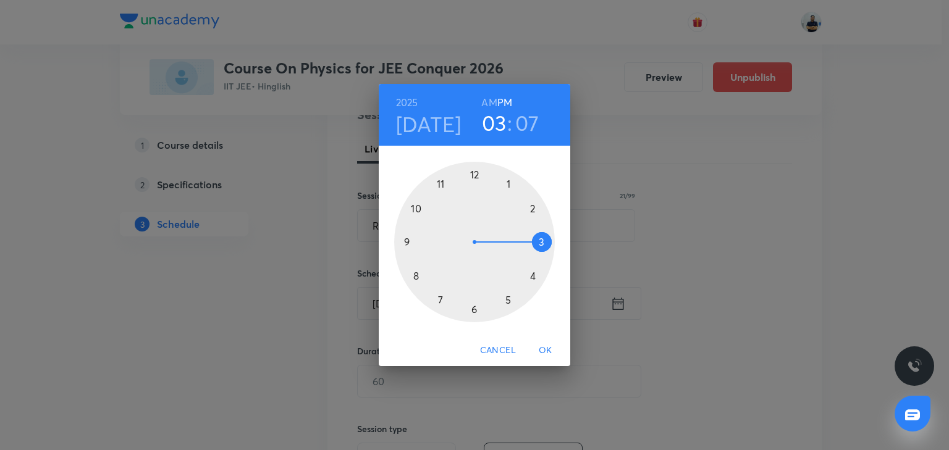
click at [526, 211] on div at bounding box center [474, 242] width 161 height 161
click at [475, 174] on div at bounding box center [474, 242] width 161 height 161
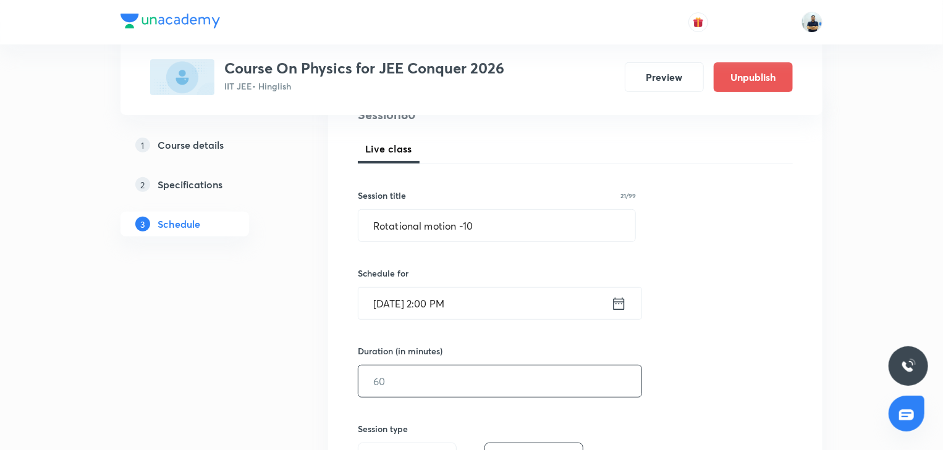
click at [422, 395] on input "text" at bounding box center [499, 382] width 283 height 32
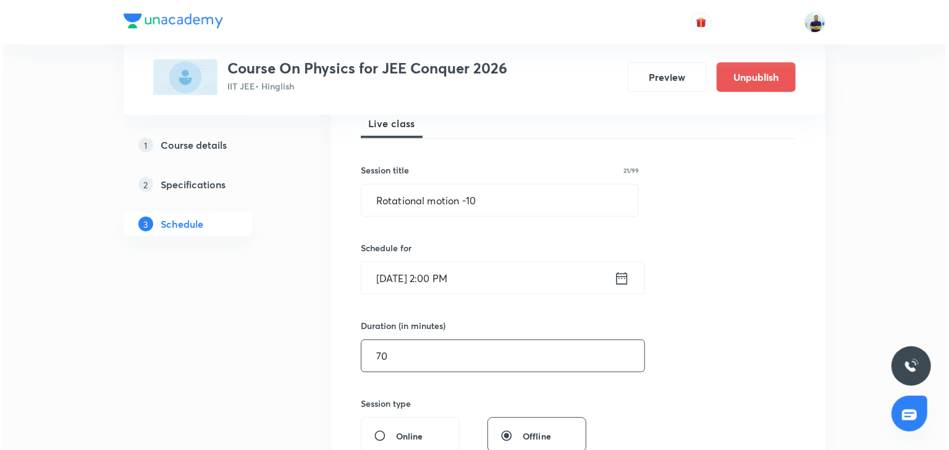
scroll to position [507, 0]
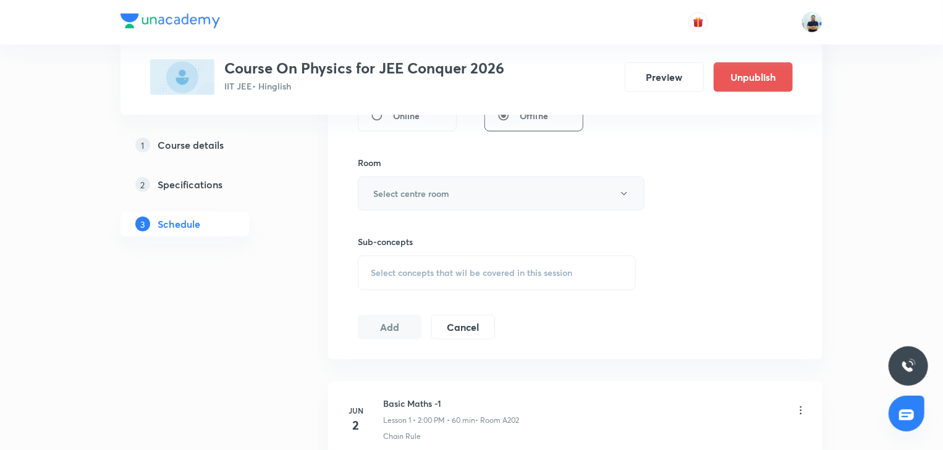
type input "70"
click at [440, 187] on h6 "Select centre room" at bounding box center [411, 193] width 76 height 13
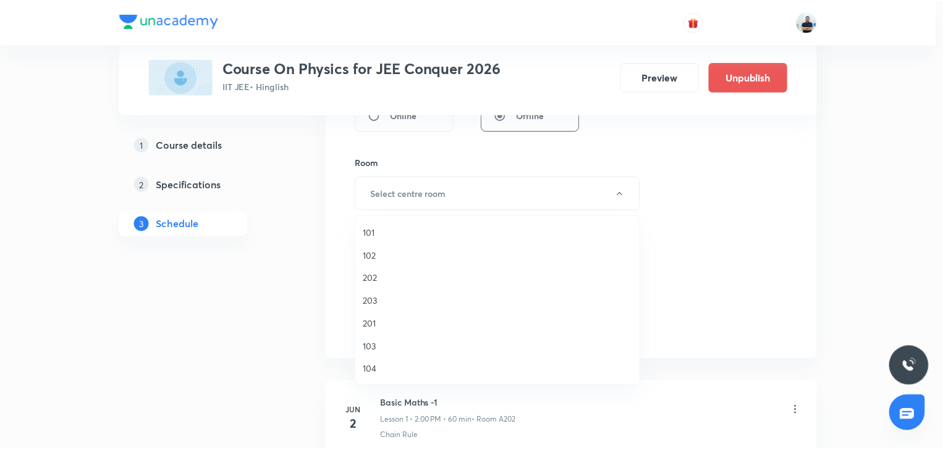
scroll to position [229, 0]
click at [381, 324] on span "A204" at bounding box center [500, 324] width 271 height 13
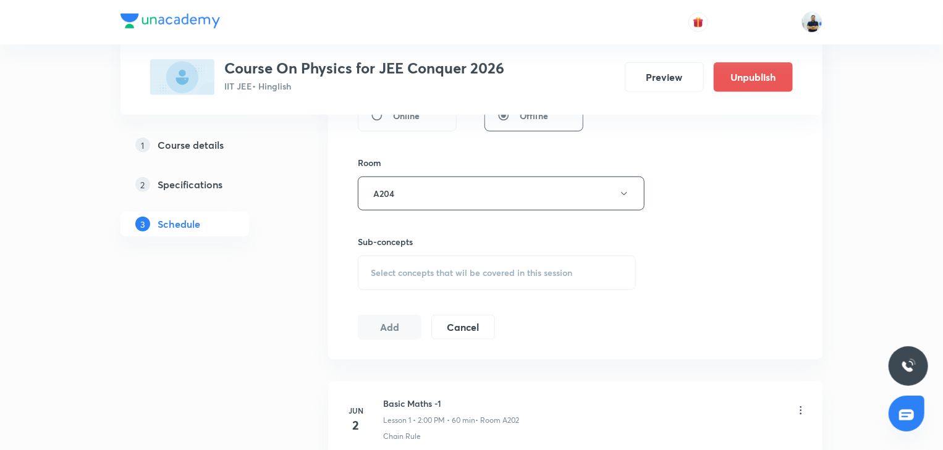
click at [502, 271] on span "Select concepts that wil be covered in this session" at bounding box center [471, 273] width 201 height 10
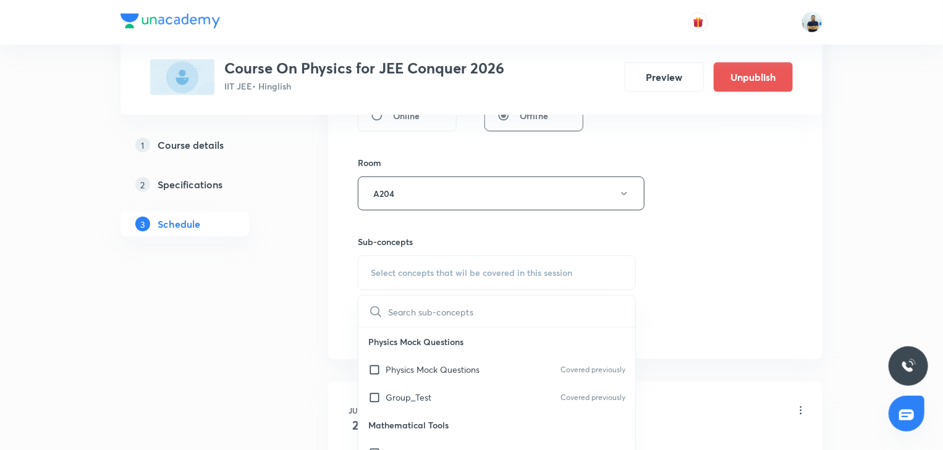
scroll to position [692, 0]
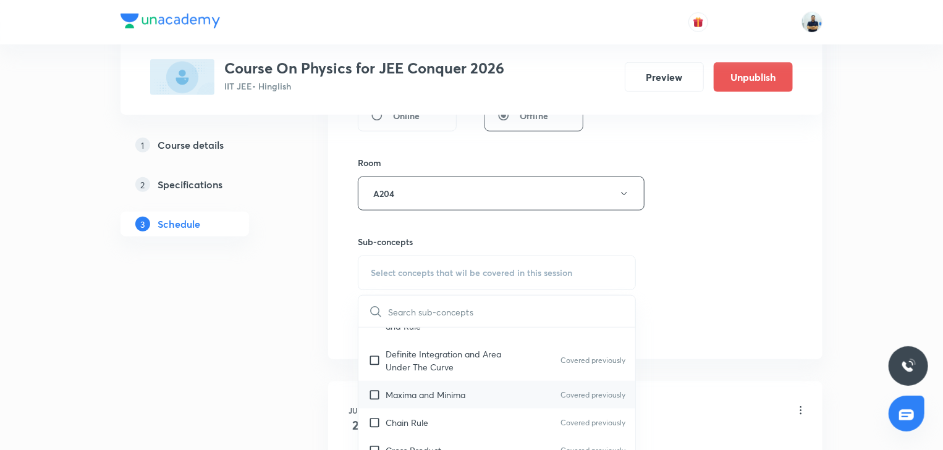
click at [424, 400] on p "Maxima and Minima" at bounding box center [426, 395] width 80 height 13
checkbox input "true"
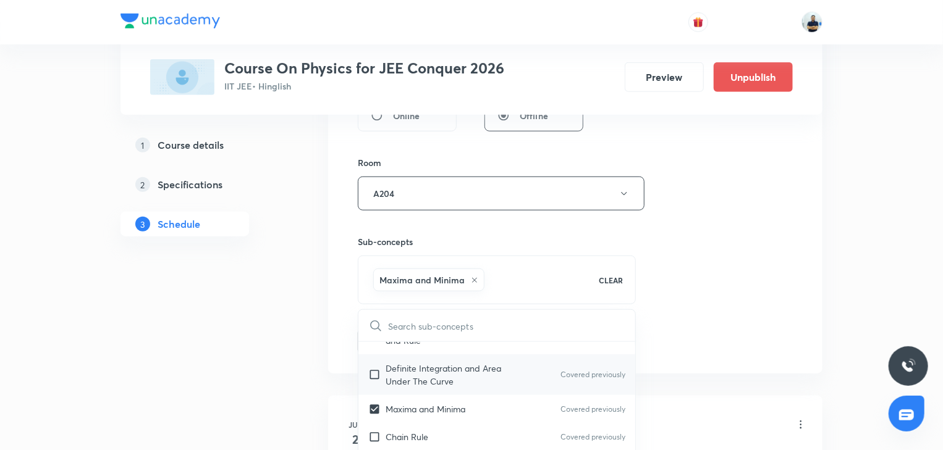
click at [412, 373] on p "Definite Integration and Area Under The Curve" at bounding box center [448, 375] width 125 height 26
checkbox input "true"
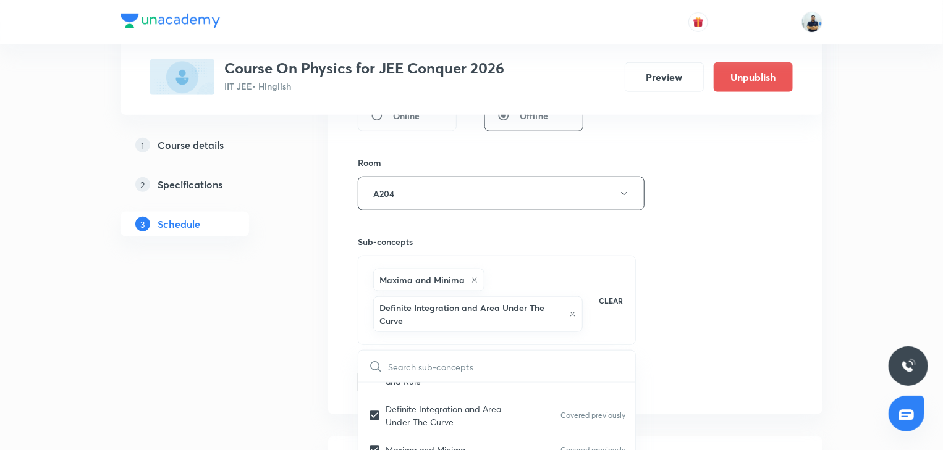
click at [755, 357] on div "Session 80 Live class Session title 21/99 Rotational motion -10 ​ Schedule for …" at bounding box center [575, 77] width 435 height 635
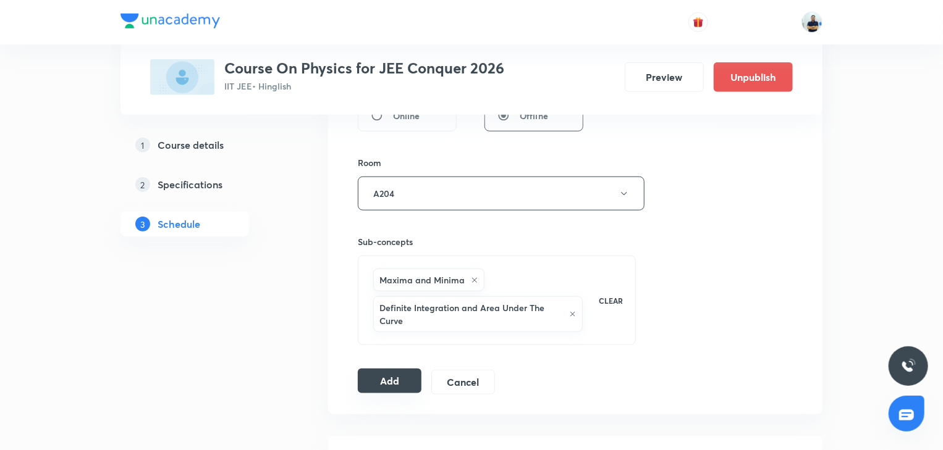
click at [370, 373] on button "Add" at bounding box center [390, 381] width 64 height 25
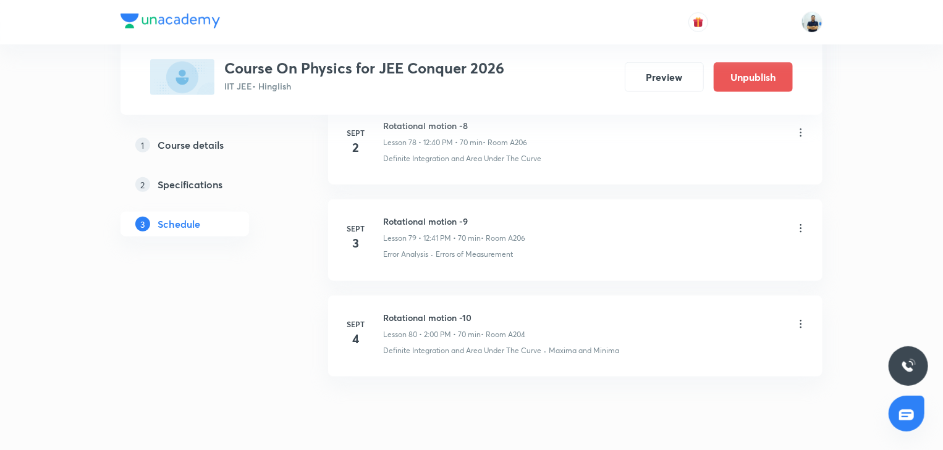
scroll to position [7623, 0]
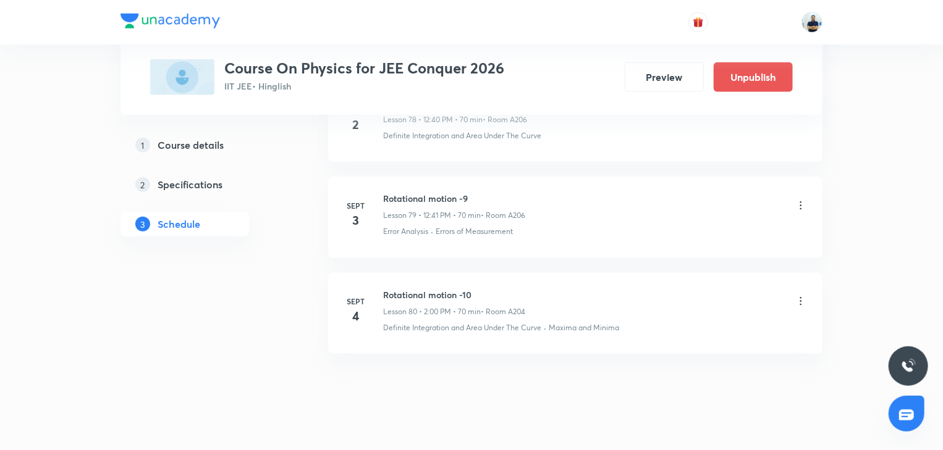
click at [397, 289] on h6 "Rotational motion -10" at bounding box center [454, 295] width 142 height 13
copy h6 "Rotational motion -10"
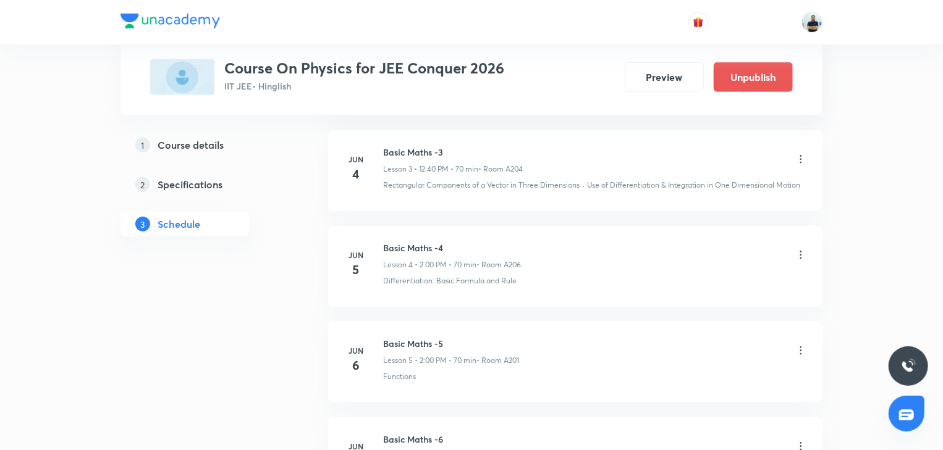
scroll to position [0, 0]
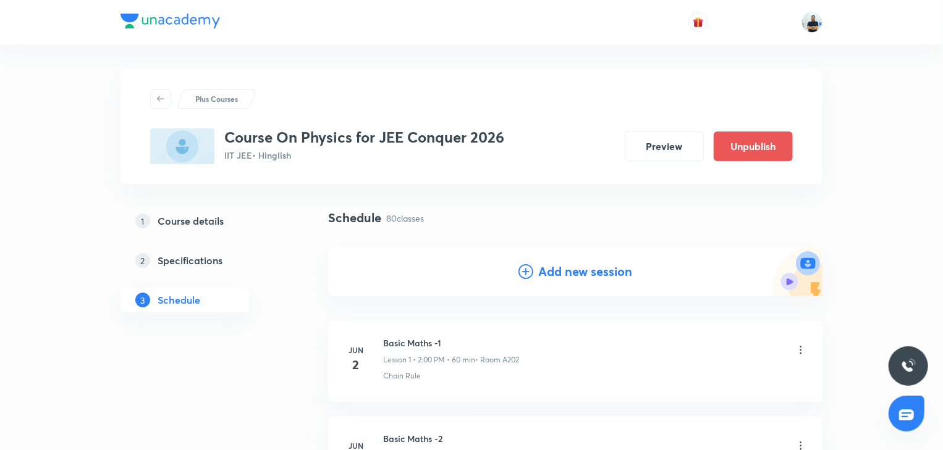
click at [534, 268] on div "Add new session" at bounding box center [575, 272] width 114 height 19
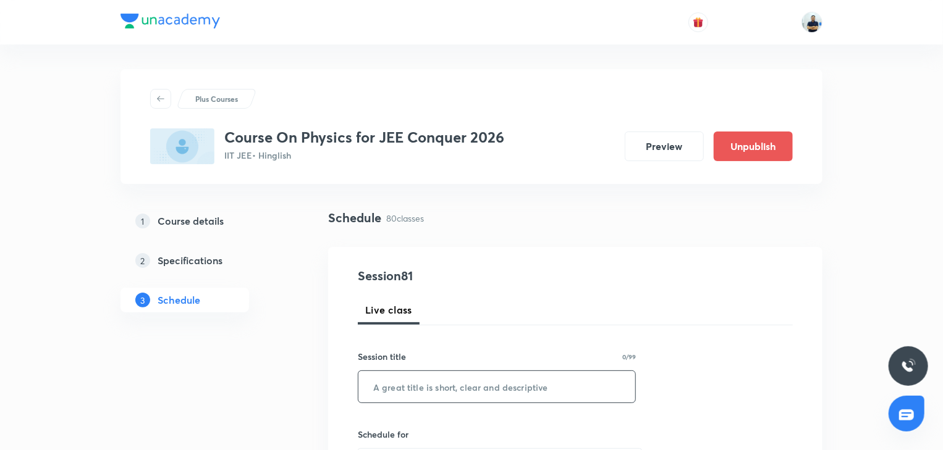
click at [425, 393] on input "text" at bounding box center [496, 387] width 277 height 32
paste input "Rotational motion -10"
type input "Rotational motion -11"
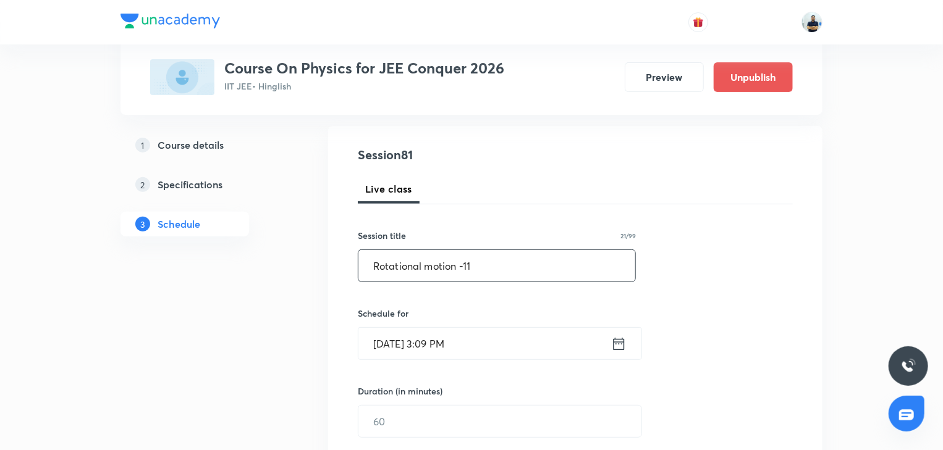
scroll to position [127, 0]
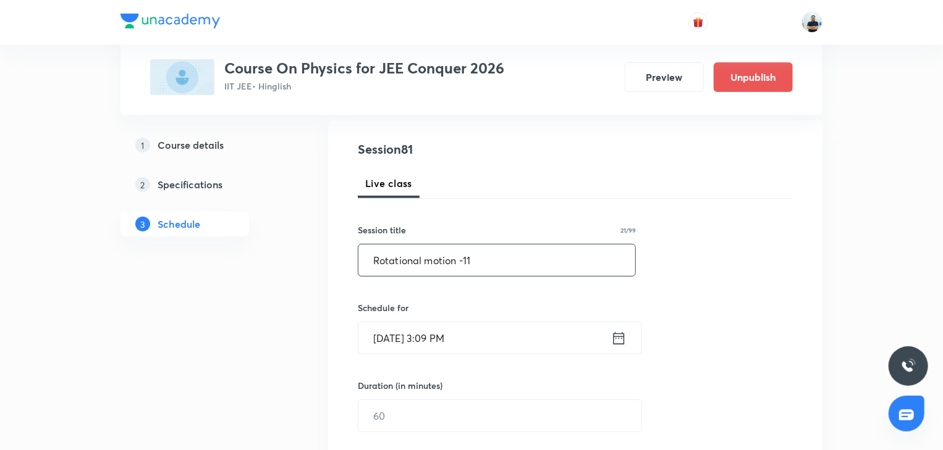
click at [425, 331] on input "Aug 30, 2025, 3:09 PM" at bounding box center [484, 339] width 253 height 32
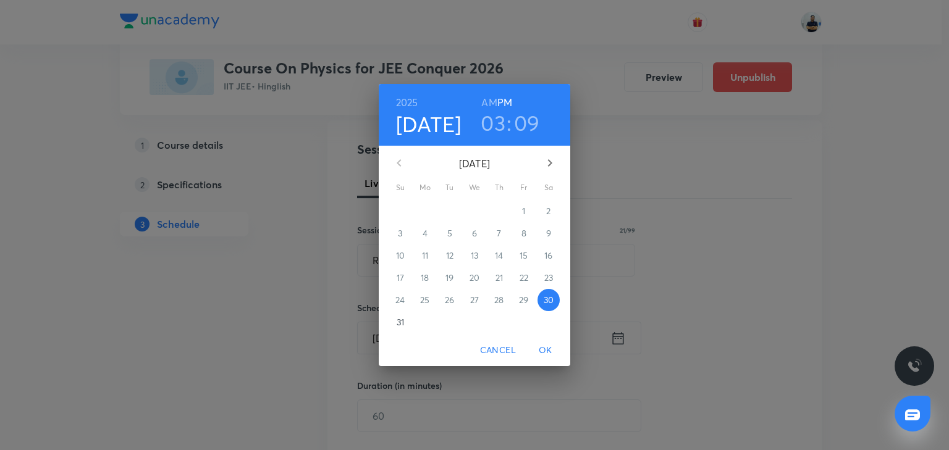
click at [543, 168] on icon "button" at bounding box center [550, 163] width 15 height 15
click at [522, 220] on button "5" at bounding box center [524, 211] width 22 height 22
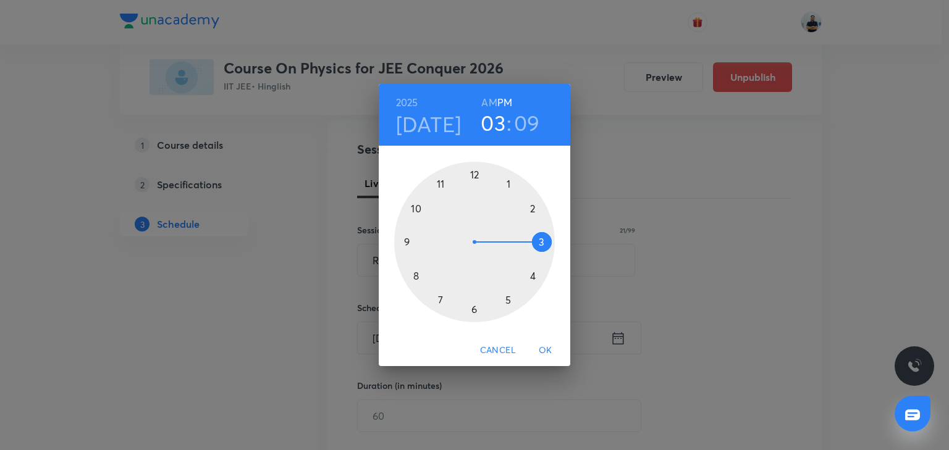
click at [535, 210] on div at bounding box center [474, 242] width 161 height 161
click at [475, 177] on div at bounding box center [474, 242] width 161 height 161
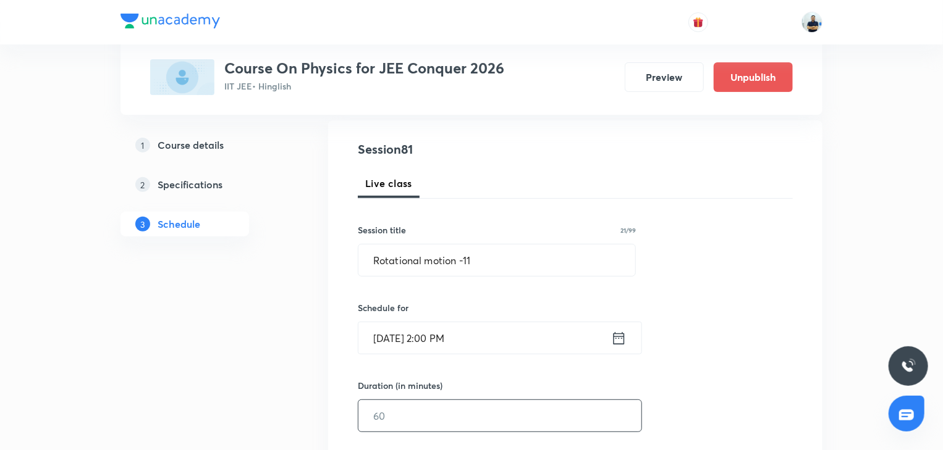
click at [423, 423] on input "text" at bounding box center [499, 416] width 283 height 32
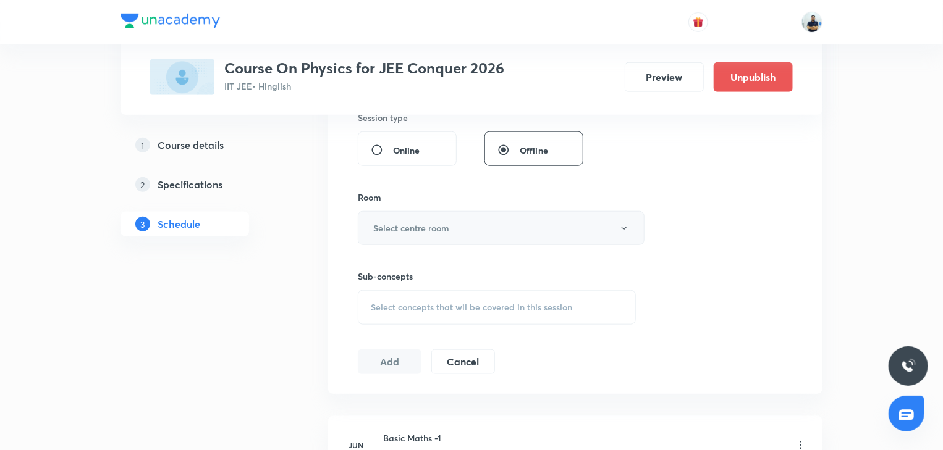
type input "70"
click at [444, 217] on button "Select centre room" at bounding box center [501, 228] width 287 height 34
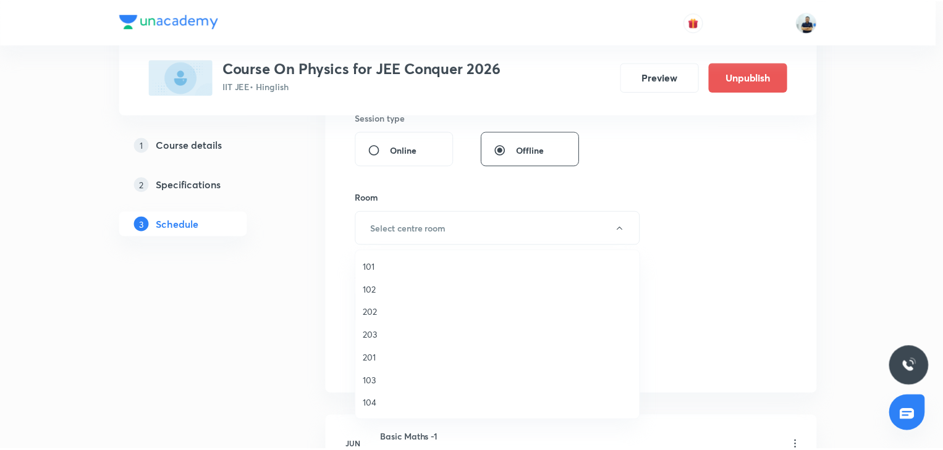
scroll to position [229, 0]
click at [395, 400] on span "A206" at bounding box center [500, 404] width 271 height 13
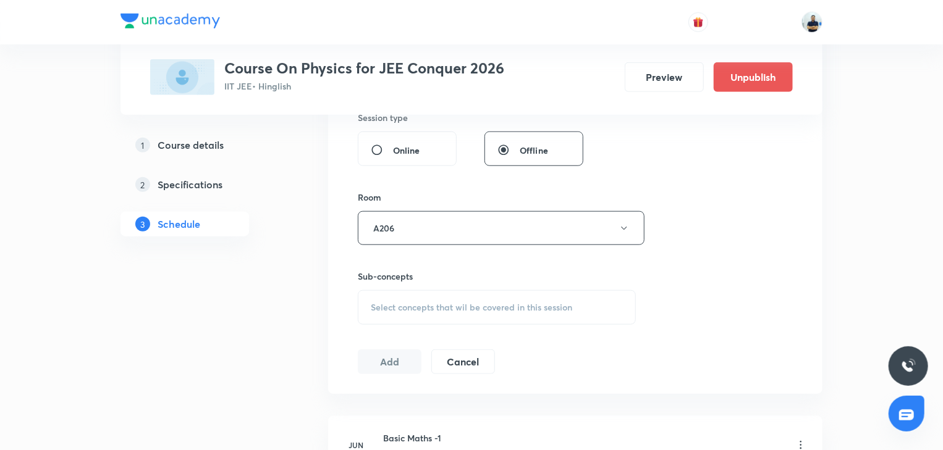
click at [506, 315] on div "Select concepts that wil be covered in this session" at bounding box center [497, 307] width 278 height 35
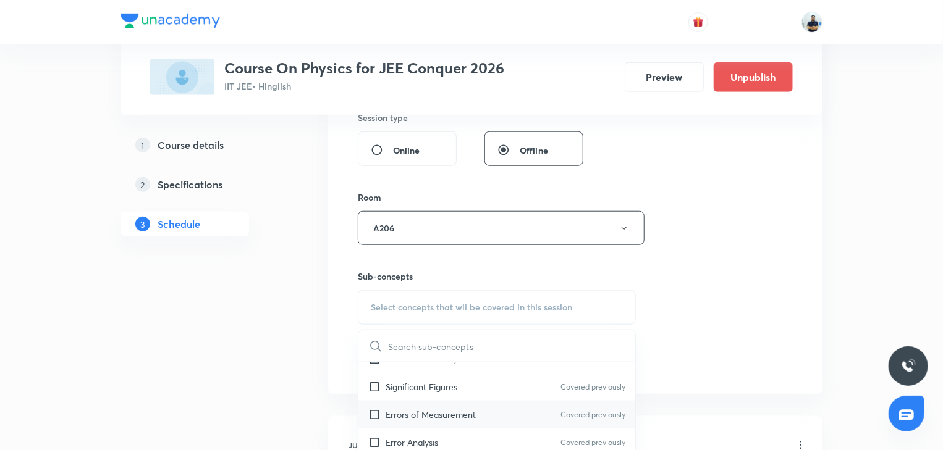
scroll to position [1038, 0]
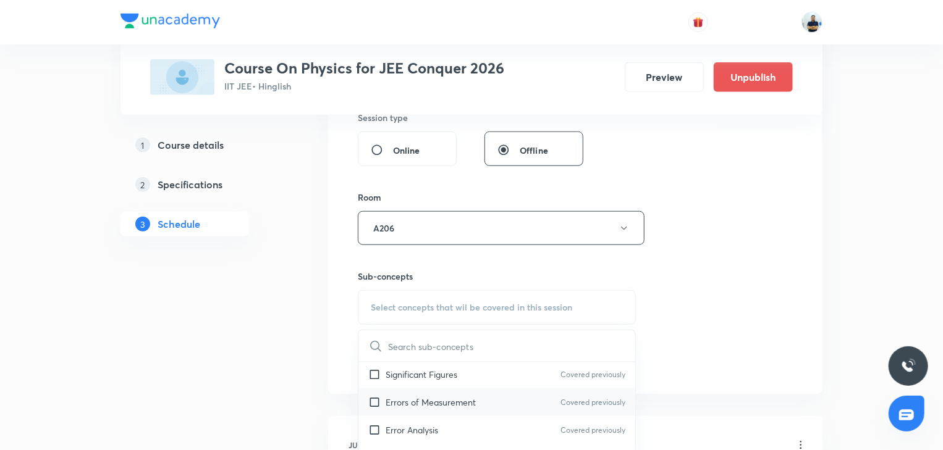
click at [445, 396] on p "Errors of Measurement" at bounding box center [431, 402] width 90 height 13
checkbox input "true"
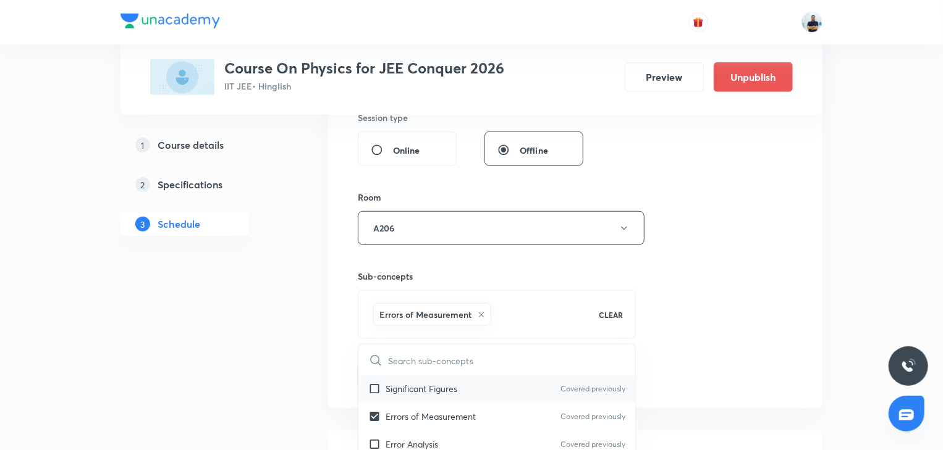
click at [431, 382] on p "Significant Figures" at bounding box center [422, 388] width 72 height 13
checkbox input "true"
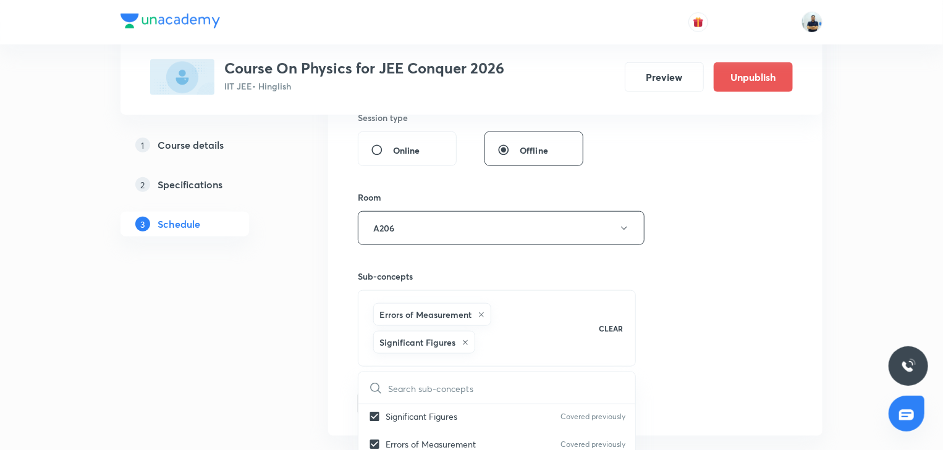
drag, startPoint x: 823, startPoint y: 363, endPoint x: 670, endPoint y: 386, distance: 154.9
click at [403, 395] on button "Add" at bounding box center [390, 403] width 64 height 25
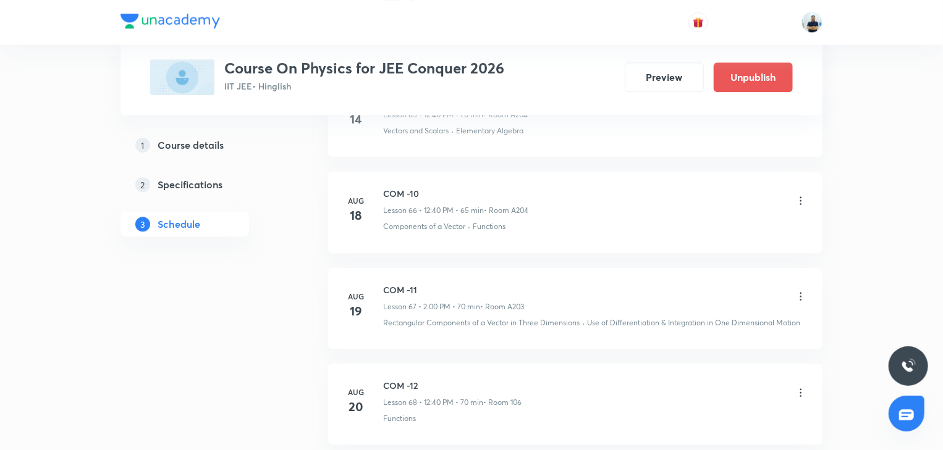
scroll to position [7719, 0]
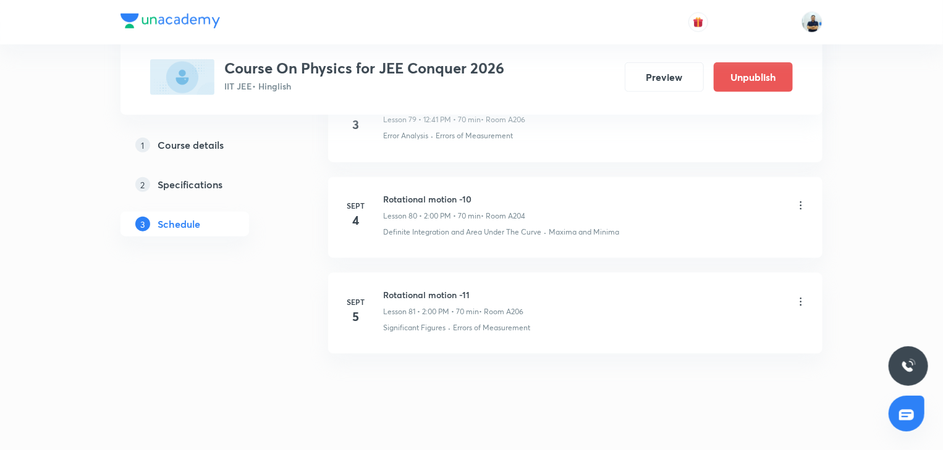
click at [414, 289] on h6 "Rotational motion -11" at bounding box center [453, 295] width 140 height 13
copy h6 "Rotational motion -11"
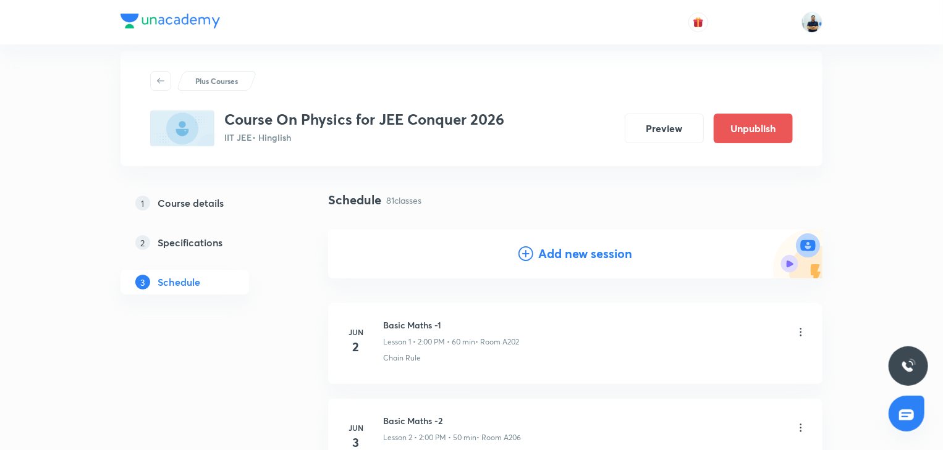
scroll to position [0, 0]
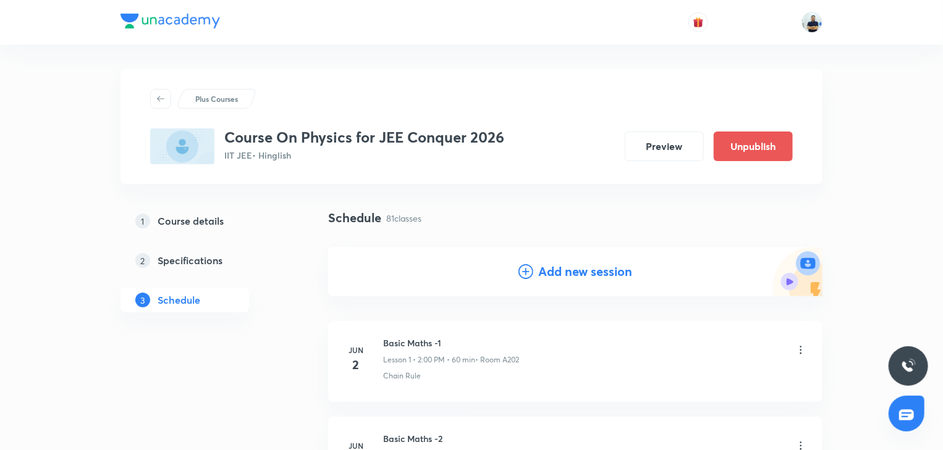
click at [543, 274] on h4 "Add new session" at bounding box center [585, 272] width 94 height 19
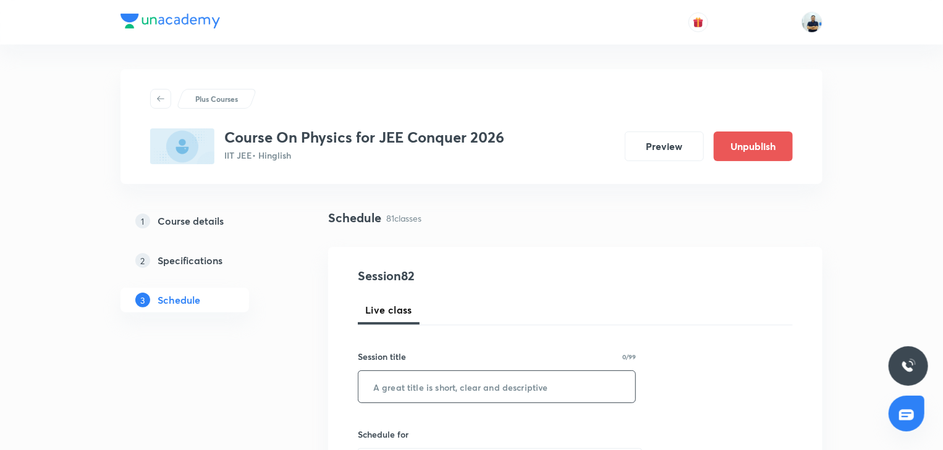
click at [420, 391] on input "text" at bounding box center [496, 387] width 277 height 32
paste input "Rotational motion -11"
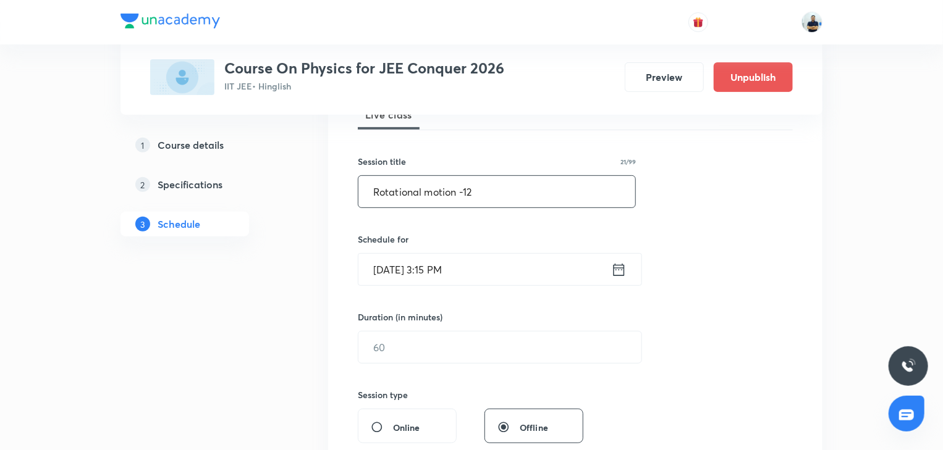
scroll to position [196, 0]
type input "Rotational motion -12"
click at [454, 271] on input "Aug 30, 2025, 3:15 PM" at bounding box center [484, 269] width 253 height 32
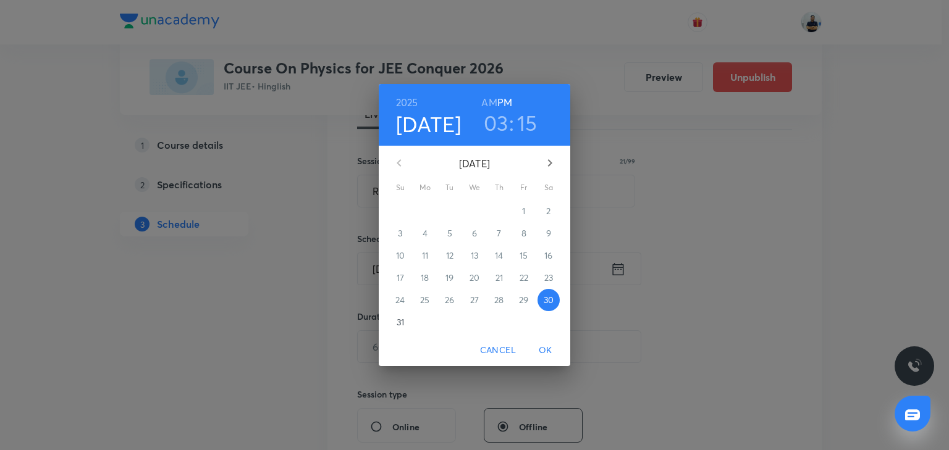
click at [543, 159] on icon "button" at bounding box center [550, 163] width 15 height 15
click at [552, 216] on span "6" at bounding box center [549, 211] width 22 height 12
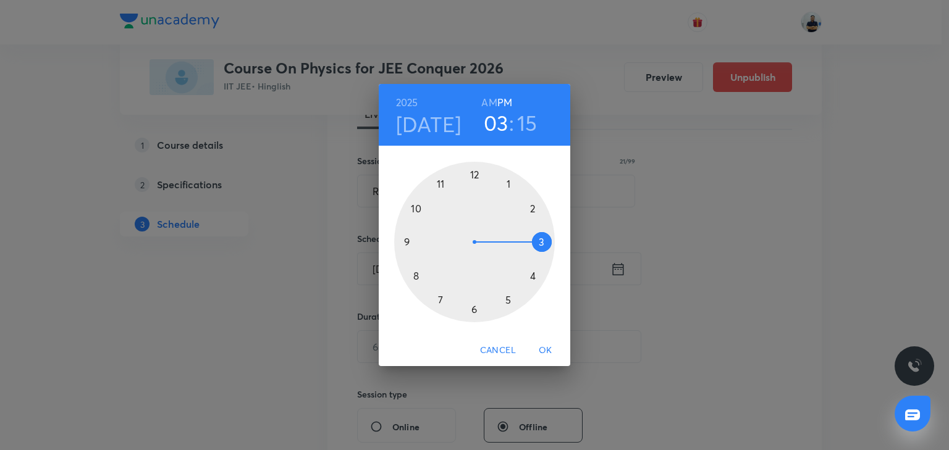
click at [477, 175] on div at bounding box center [474, 242] width 161 height 161
click at [414, 279] on div at bounding box center [474, 242] width 161 height 161
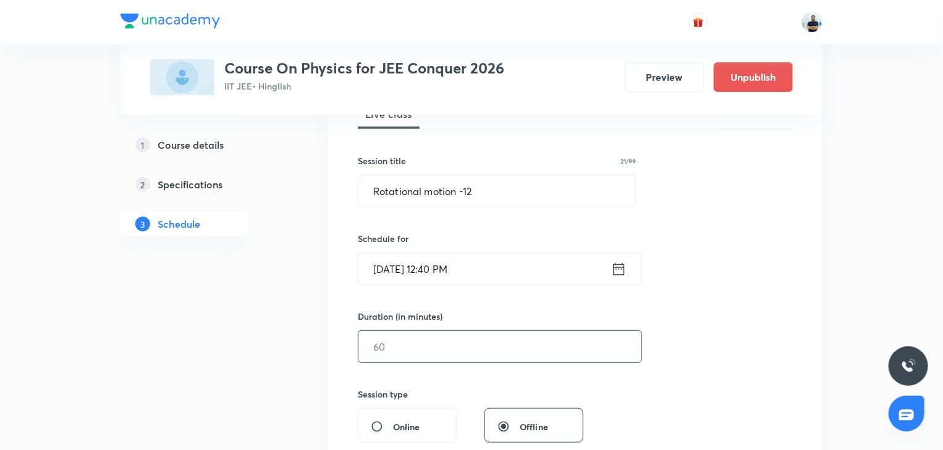
click at [393, 358] on input "text" at bounding box center [499, 347] width 283 height 32
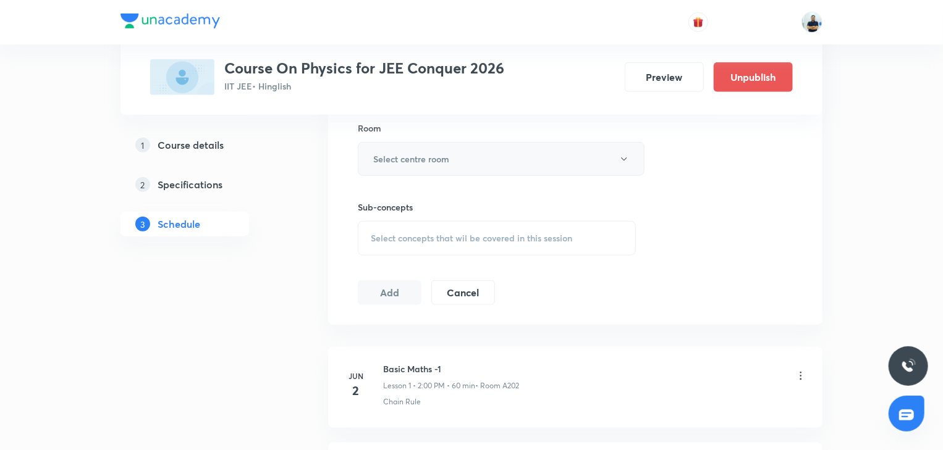
type input "70"
click at [430, 153] on h6 "Select centre room" at bounding box center [411, 159] width 76 height 13
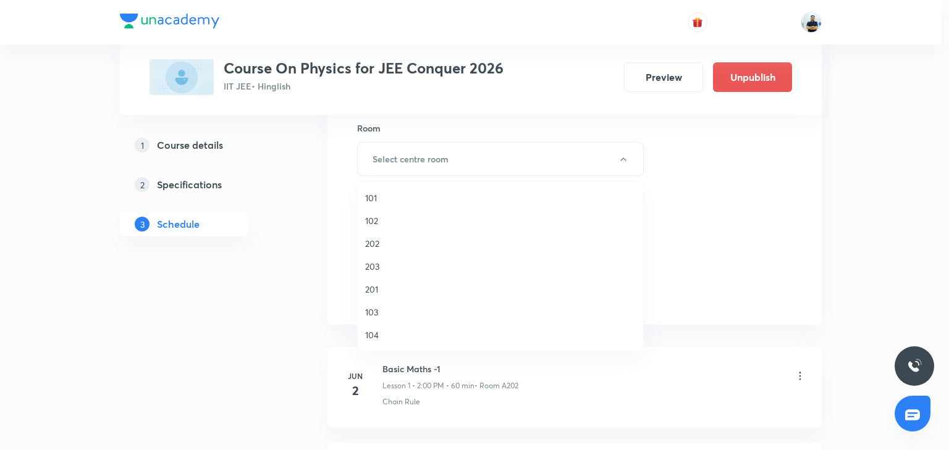
scroll to position [229, 0]
click at [387, 247] on span "A202" at bounding box center [500, 243] width 271 height 13
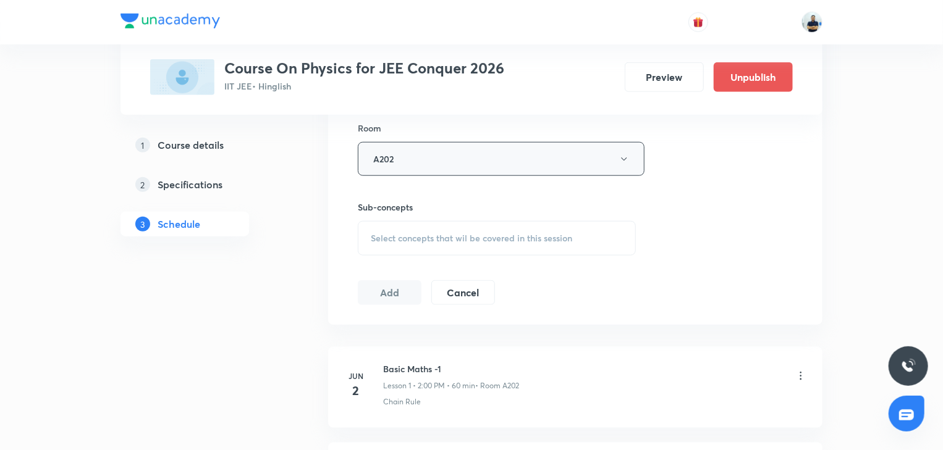
click at [441, 153] on button "A202" at bounding box center [501, 159] width 287 height 34
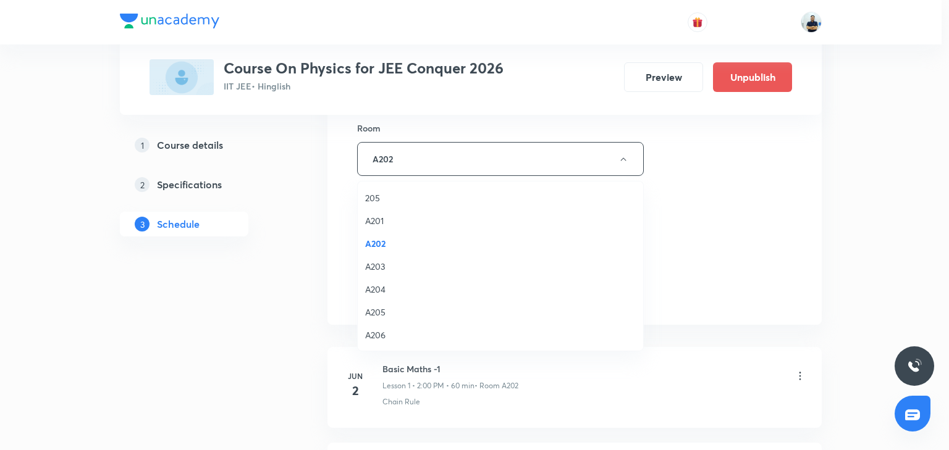
click at [381, 336] on span "A206" at bounding box center [500, 335] width 271 height 13
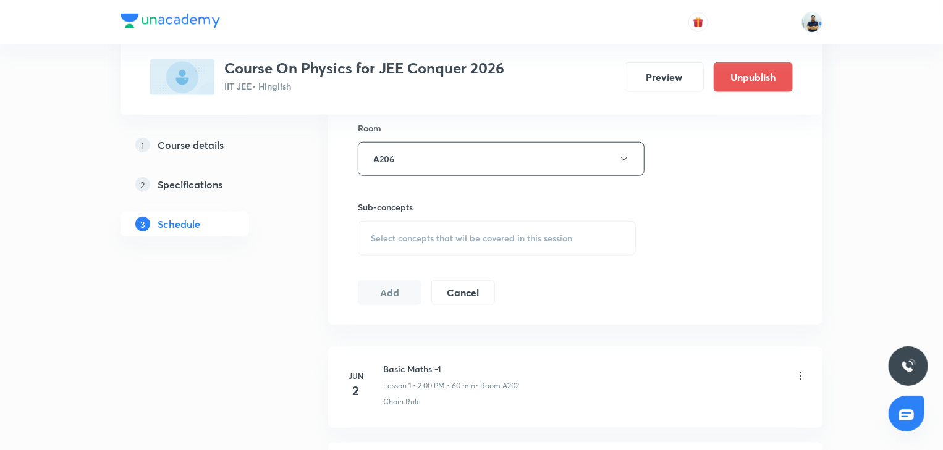
click at [477, 234] on span "Select concepts that wil be covered in this session" at bounding box center [471, 239] width 201 height 10
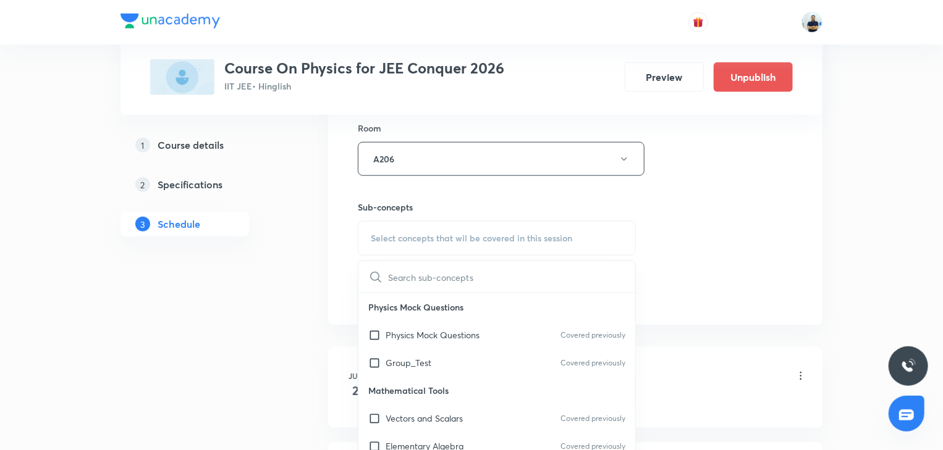
scroll to position [346, 0]
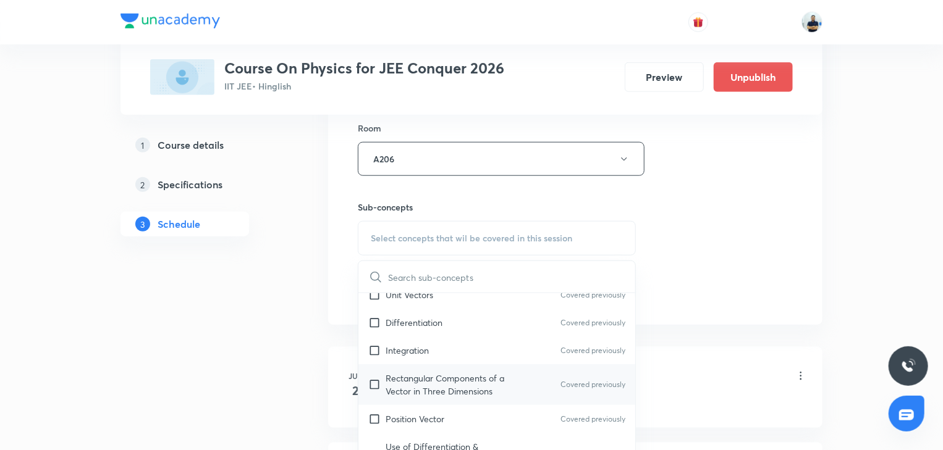
click at [399, 368] on div "Rectangular Components of a Vector in Three Dimensions Covered previously" at bounding box center [496, 385] width 277 height 41
checkbox input "true"
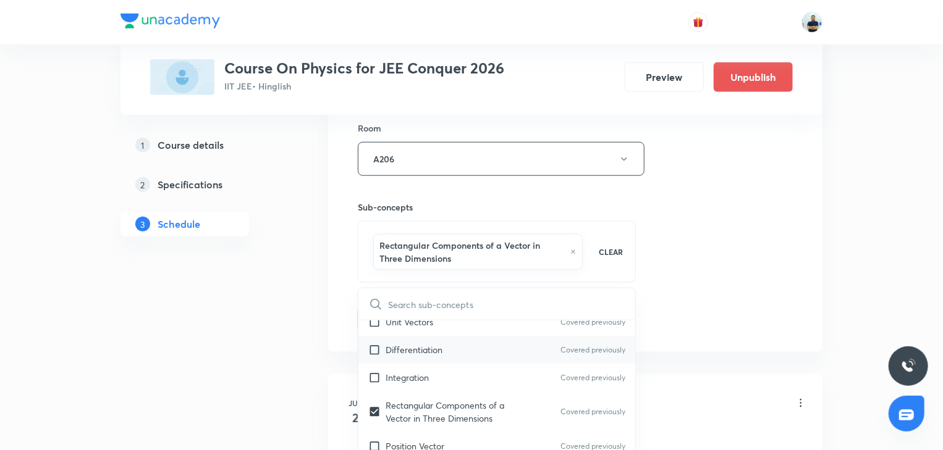
click at [396, 339] on div "Differentiation Covered previously" at bounding box center [496, 350] width 277 height 28
checkbox input "true"
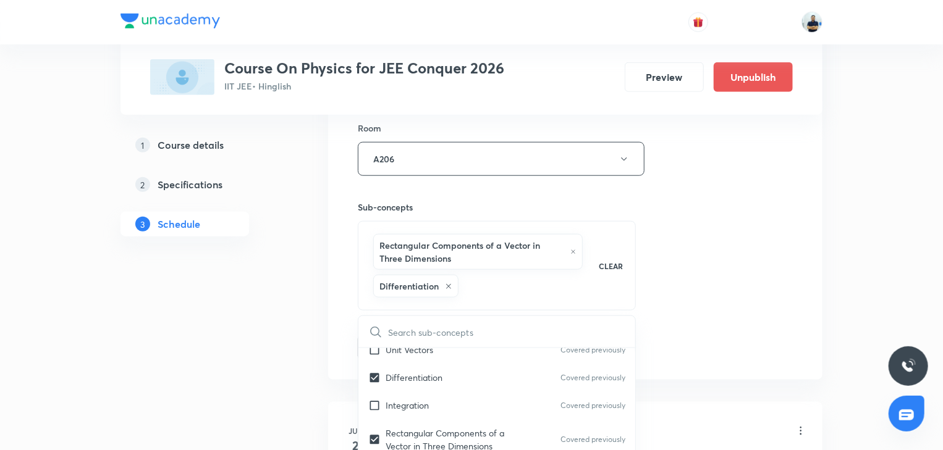
click at [662, 334] on div "Session 82 Live class Session title 21/99 Rotational motion -12 ​ Schedule for …" at bounding box center [575, 42] width 435 height 635
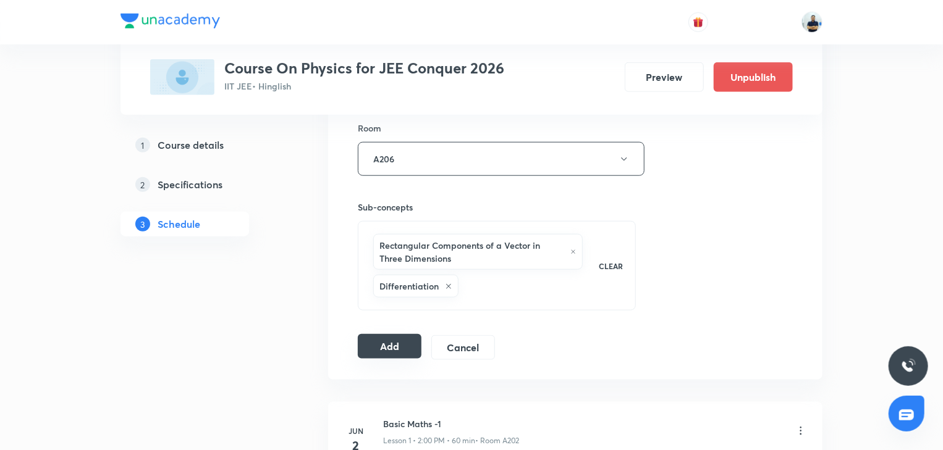
click at [378, 337] on button "Add" at bounding box center [390, 346] width 64 height 25
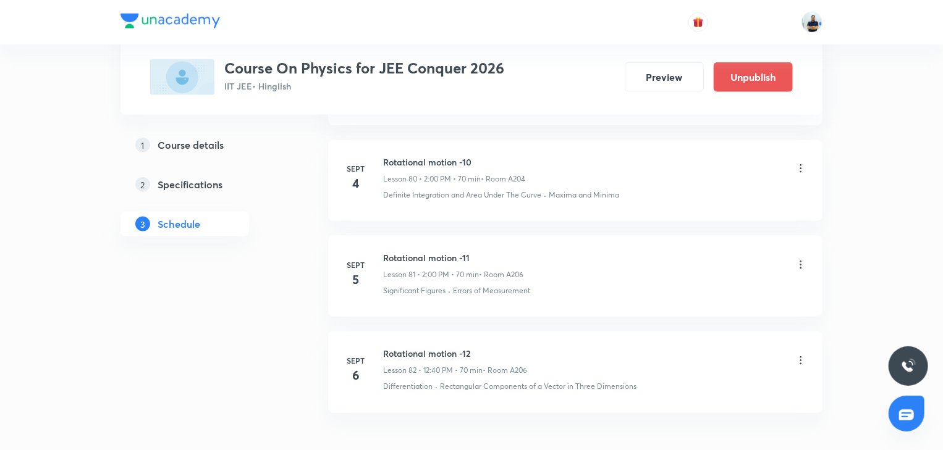
scroll to position [7815, 0]
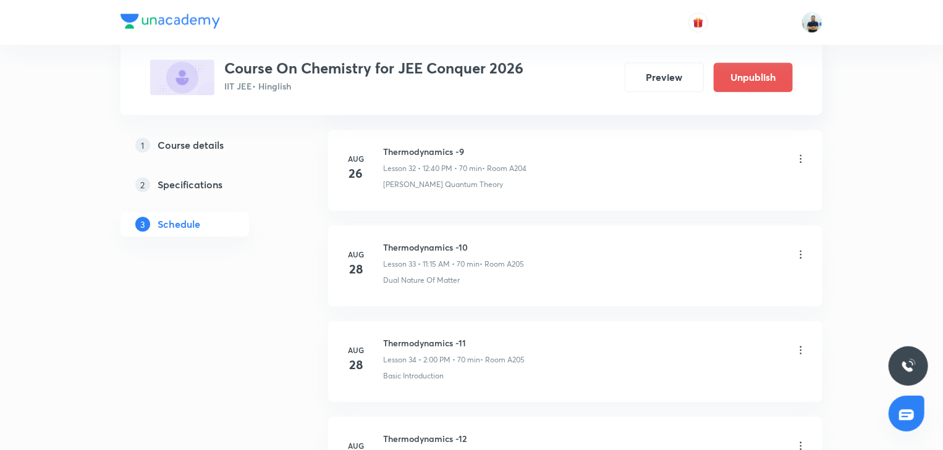
scroll to position [4088, 0]
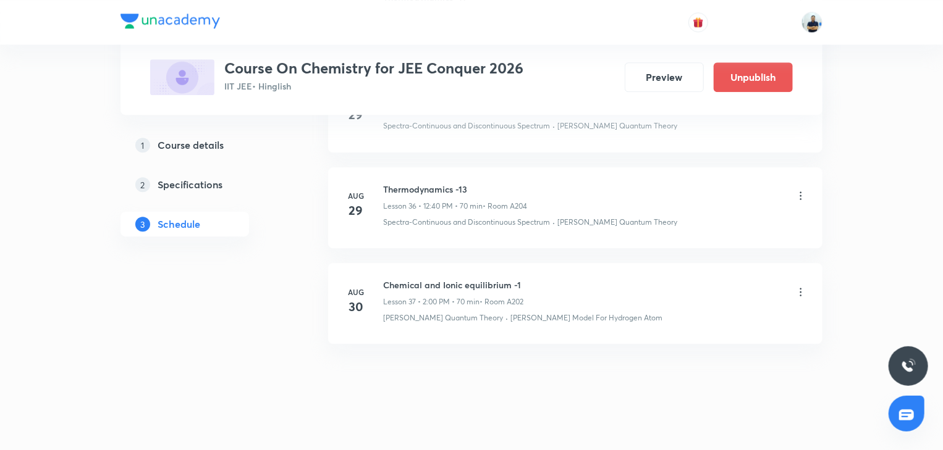
click at [419, 279] on h6 "Chemical and Ionic equilibrium -1" at bounding box center [453, 285] width 140 height 13
copy h6 "Chemical and Ionic equilibrium -1"
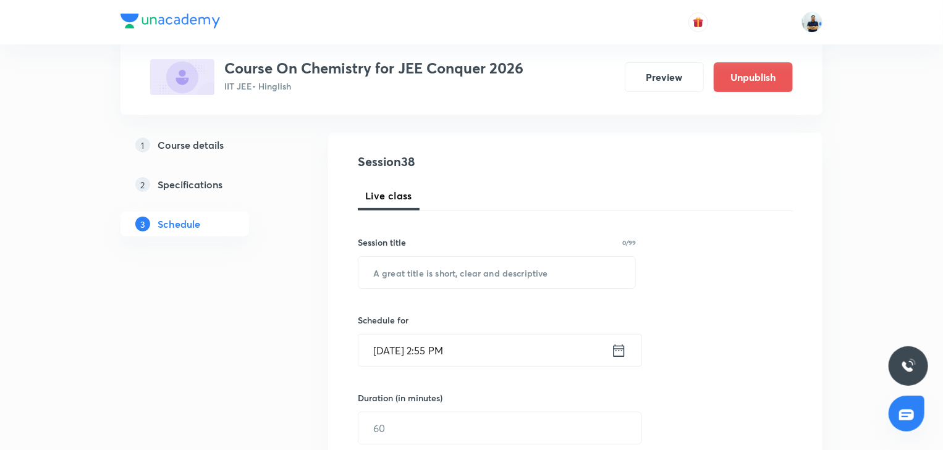
scroll to position [0, 0]
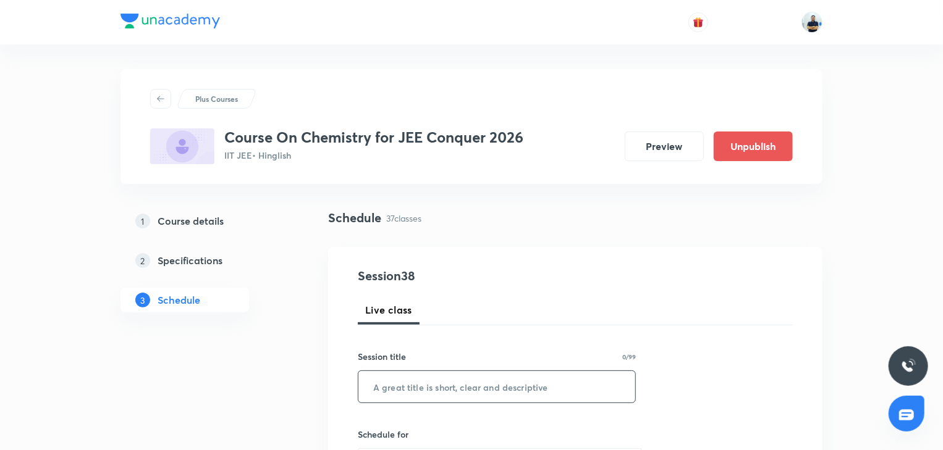
click at [429, 388] on input "text" at bounding box center [496, 387] width 277 height 32
paste input "Chemical and Ionic equilibrium -1"
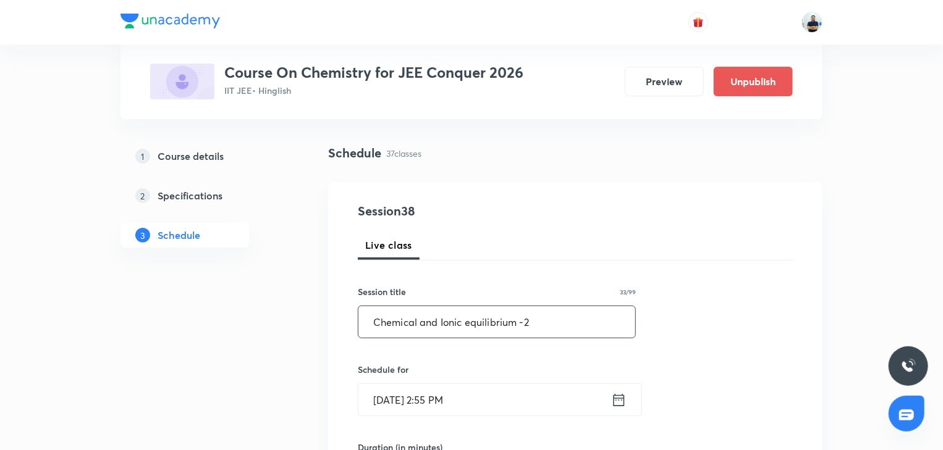
scroll to position [69, 0]
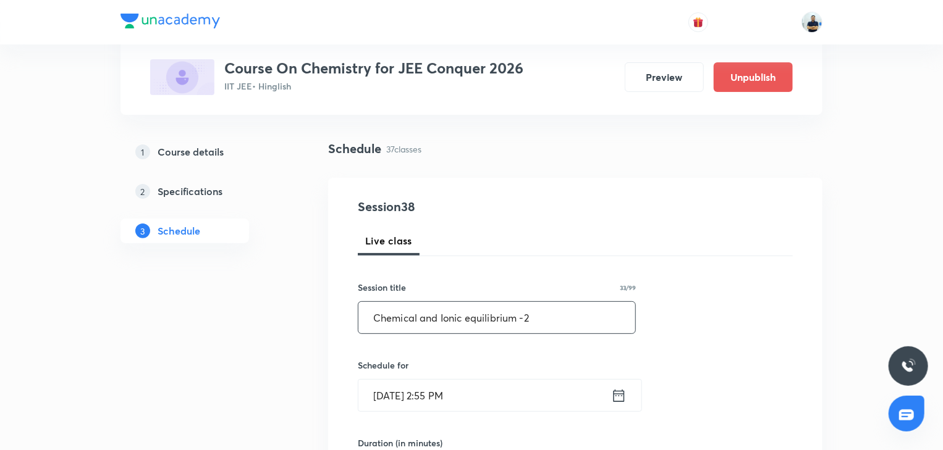
type input "Chemical and Ionic equilibrium -2"
click at [450, 407] on input "Aug 30, 2025, 2:55 PM" at bounding box center [484, 396] width 253 height 32
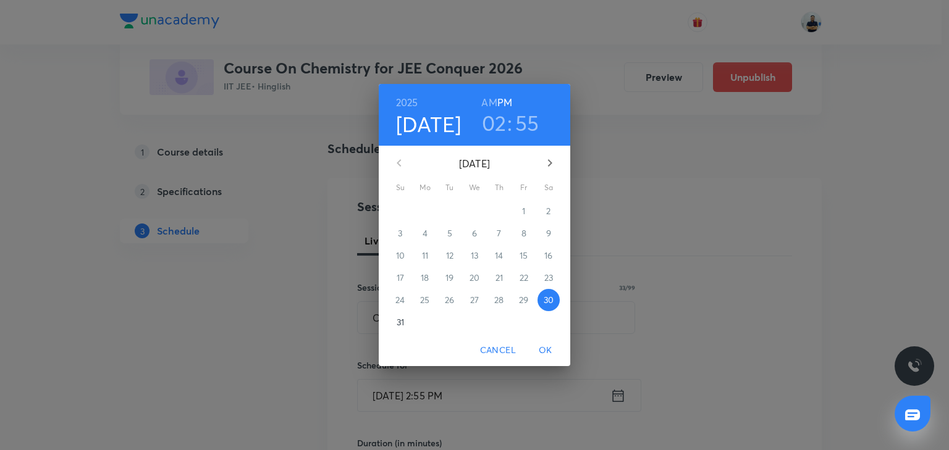
click at [546, 169] on icon "button" at bounding box center [550, 163] width 15 height 15
click at [433, 209] on span "1" at bounding box center [425, 211] width 22 height 12
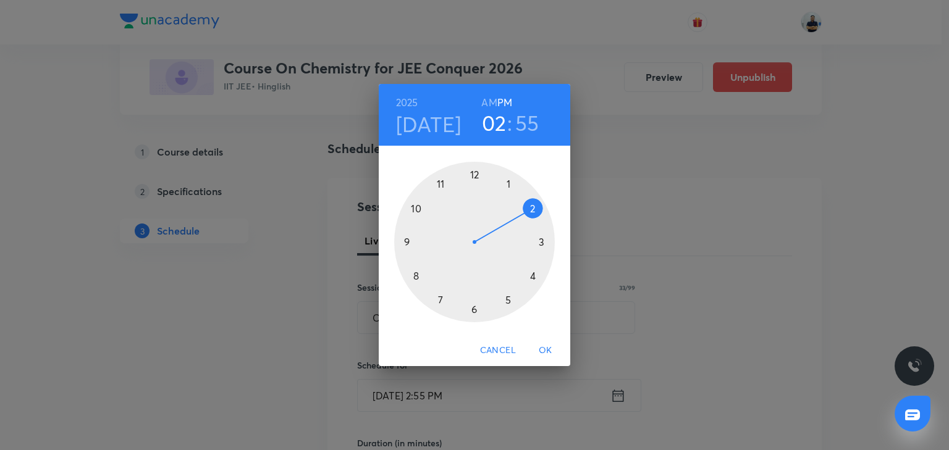
click at [528, 206] on div at bounding box center [474, 242] width 161 height 161
click at [474, 172] on div at bounding box center [474, 242] width 161 height 161
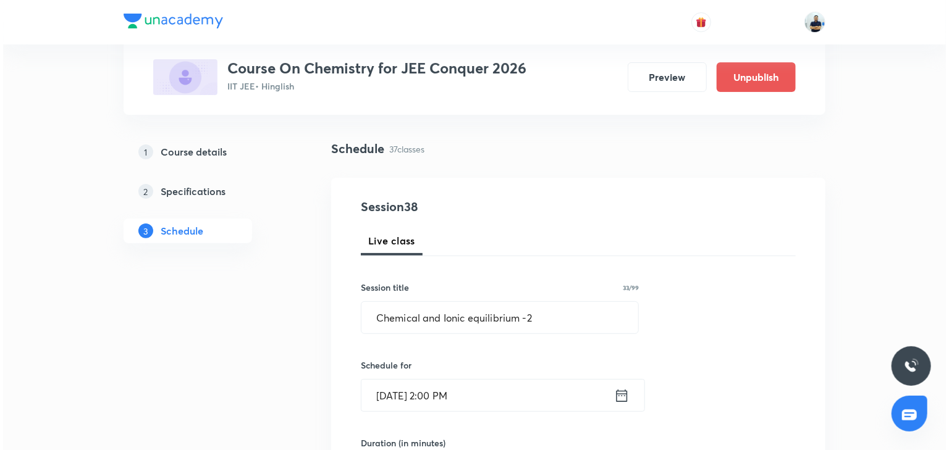
scroll to position [415, 0]
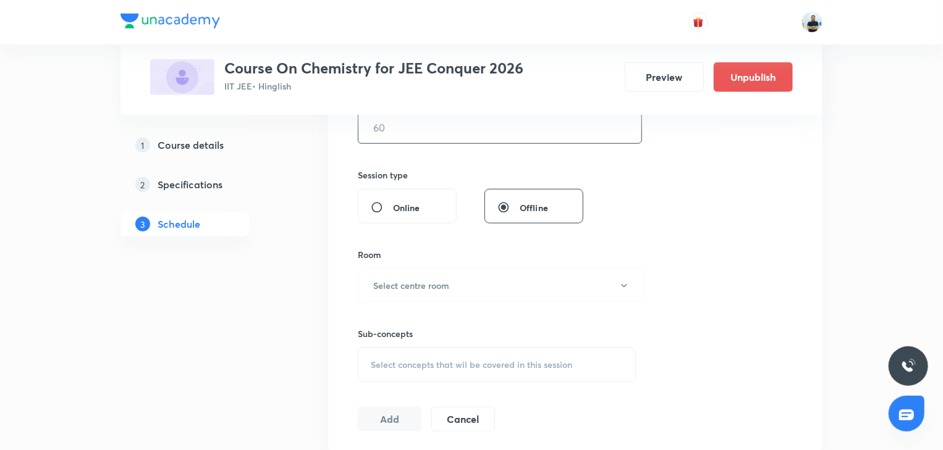
click at [404, 136] on input "text" at bounding box center [499, 128] width 283 height 32
type input "70"
click at [453, 285] on button "Select centre room" at bounding box center [501, 286] width 287 height 34
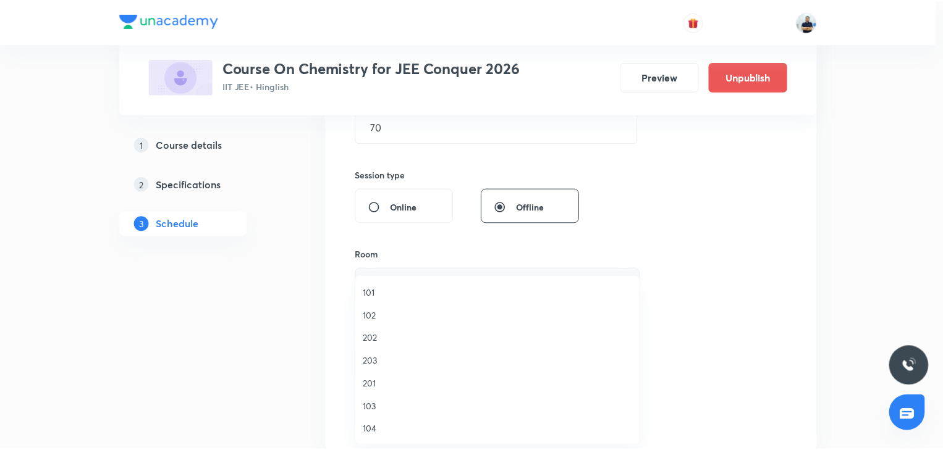
scroll to position [229, 0]
click at [384, 435] on span "A206" at bounding box center [500, 430] width 271 height 13
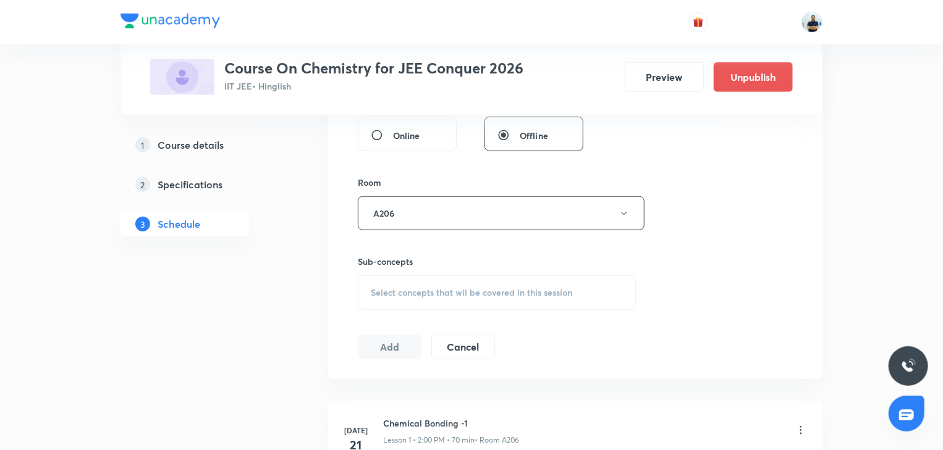
scroll to position [507, 0]
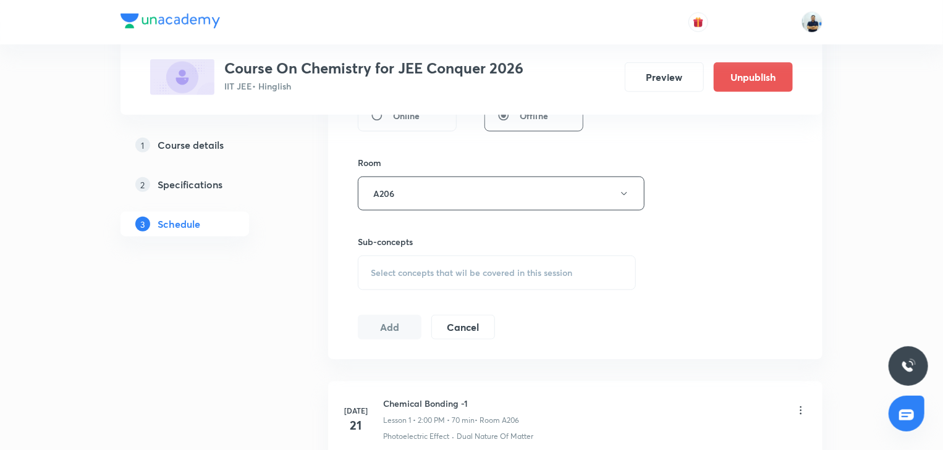
click at [478, 268] on span "Select concepts that wil be covered in this session" at bounding box center [471, 273] width 201 height 10
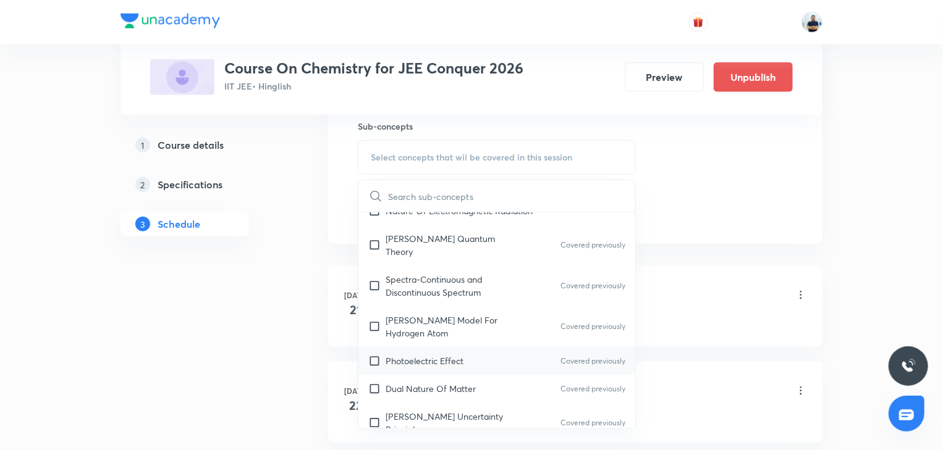
scroll to position [692, 0]
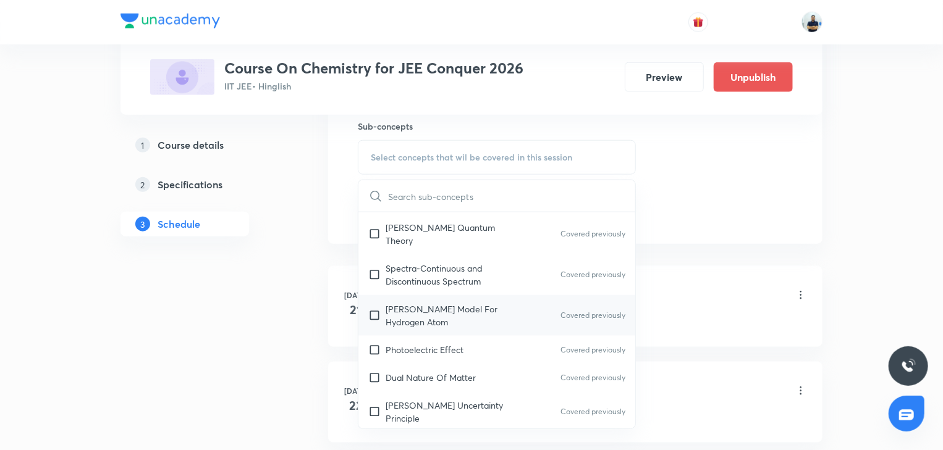
click at [440, 318] on div "Bohr’s Model For Hydrogen Atom Covered previously" at bounding box center [496, 315] width 277 height 41
checkbox input "true"
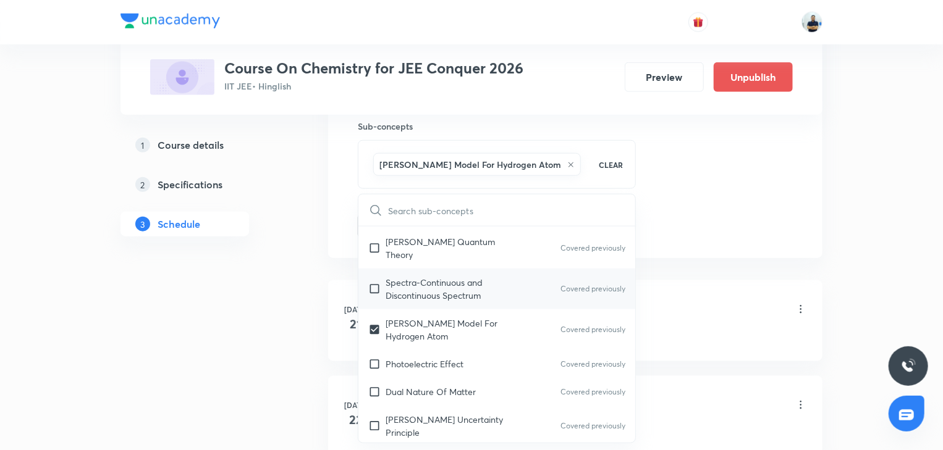
click at [434, 278] on p "Spectra-Continuous and Discontinuous Spectrum" at bounding box center [448, 289] width 125 height 26
checkbox input "true"
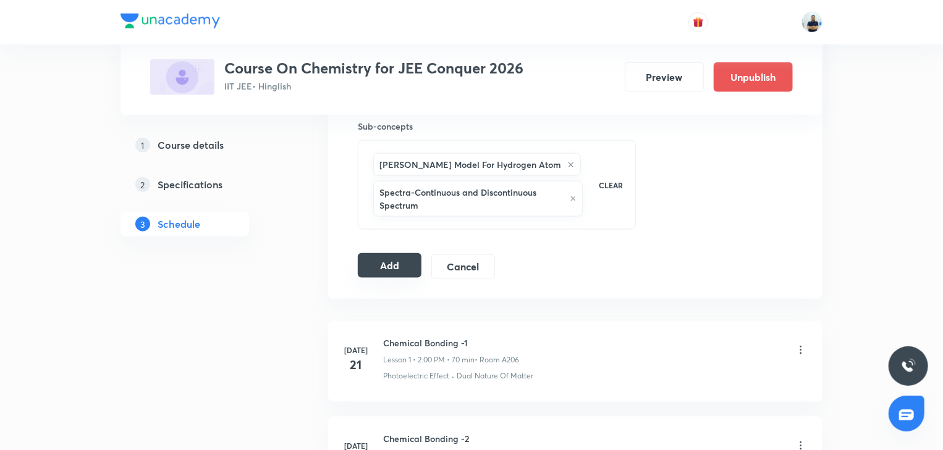
click at [410, 263] on button "Add" at bounding box center [390, 265] width 64 height 25
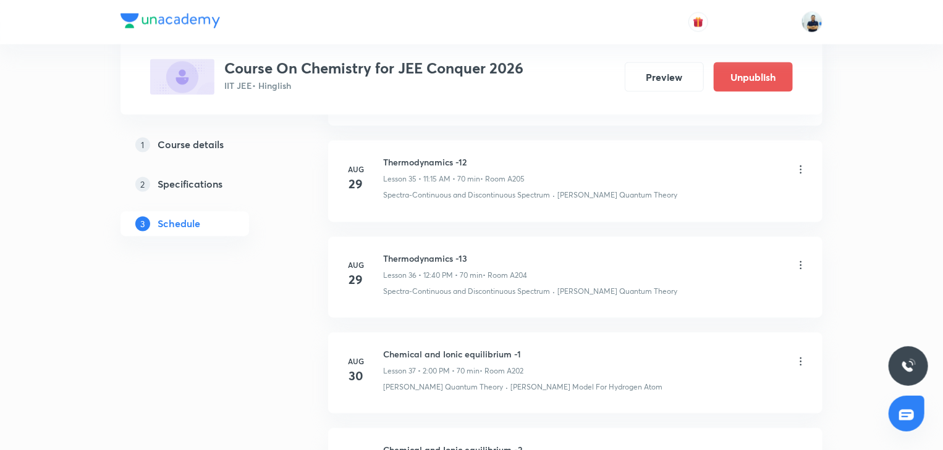
scroll to position [3617, 0]
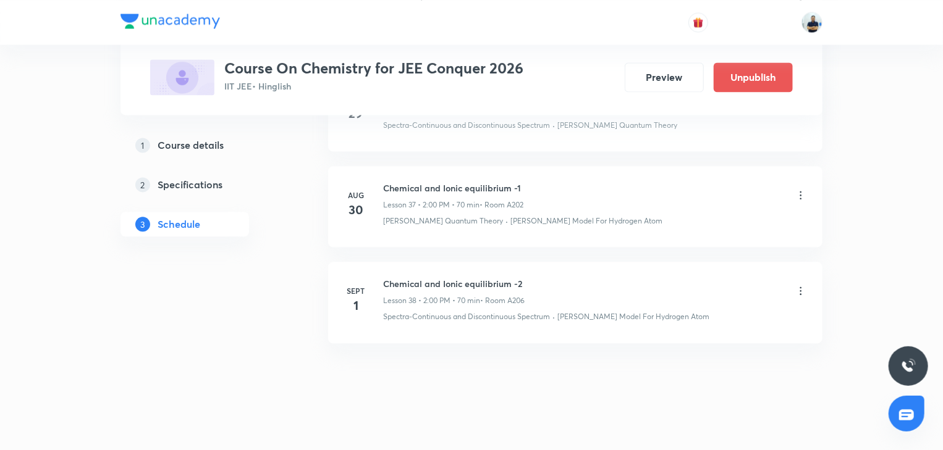
click at [443, 278] on h6 "Chemical and Ionic equilibrium -2" at bounding box center [454, 283] width 142 height 13
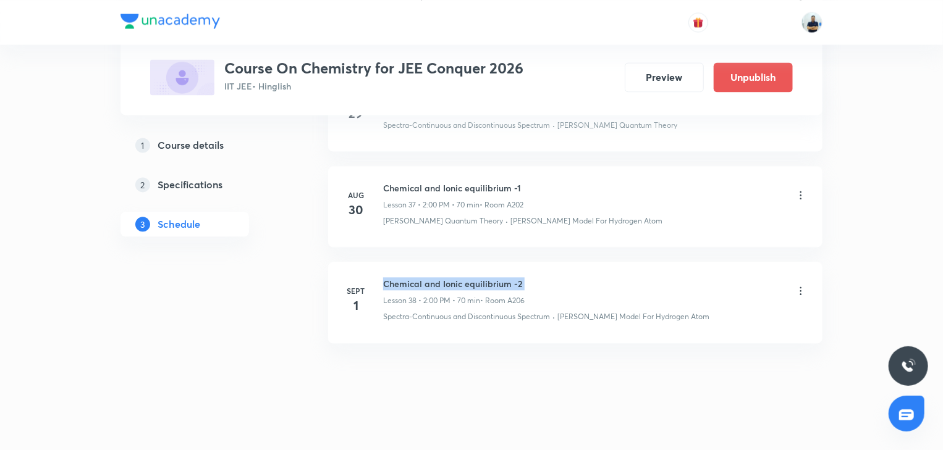
click at [443, 278] on h6 "Chemical and Ionic equilibrium -2" at bounding box center [454, 283] width 142 height 13
copy h6 "Chemical and Ionic equilibrium -2"
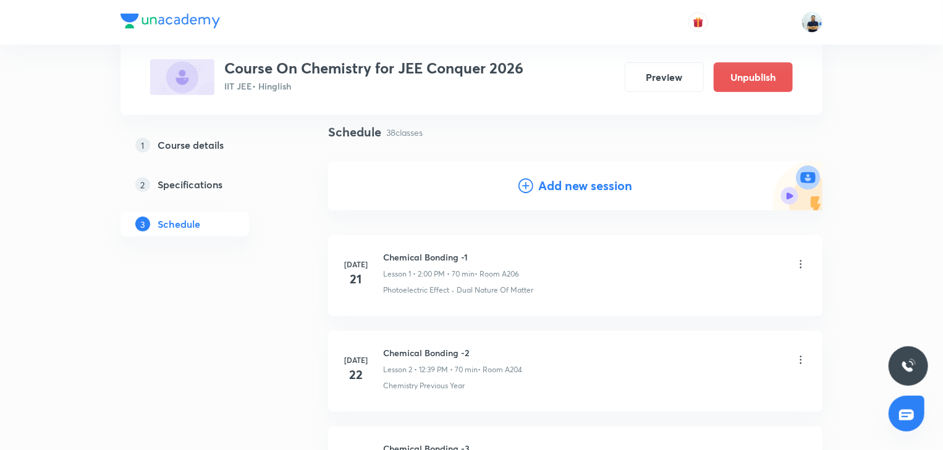
scroll to position [0, 0]
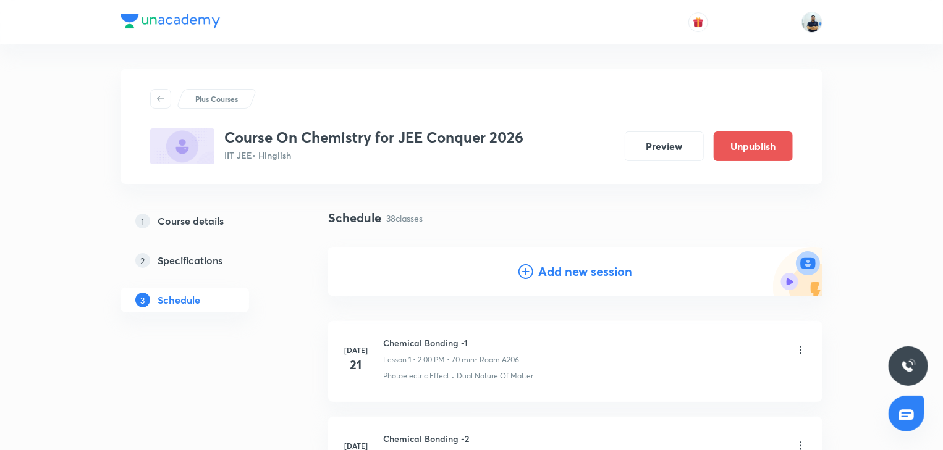
click at [554, 275] on h4 "Add new session" at bounding box center [585, 272] width 94 height 19
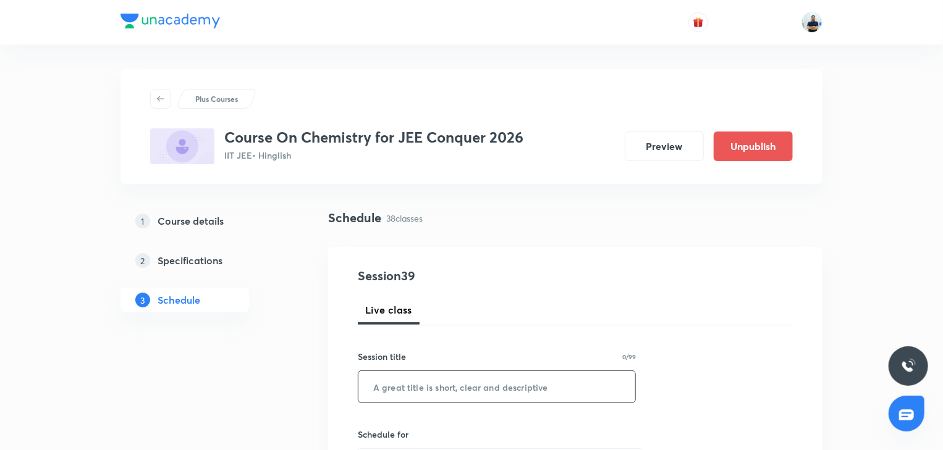
click at [460, 374] on input "text" at bounding box center [496, 387] width 277 height 32
paste input "Chemical and Ionic equilibrium -2"
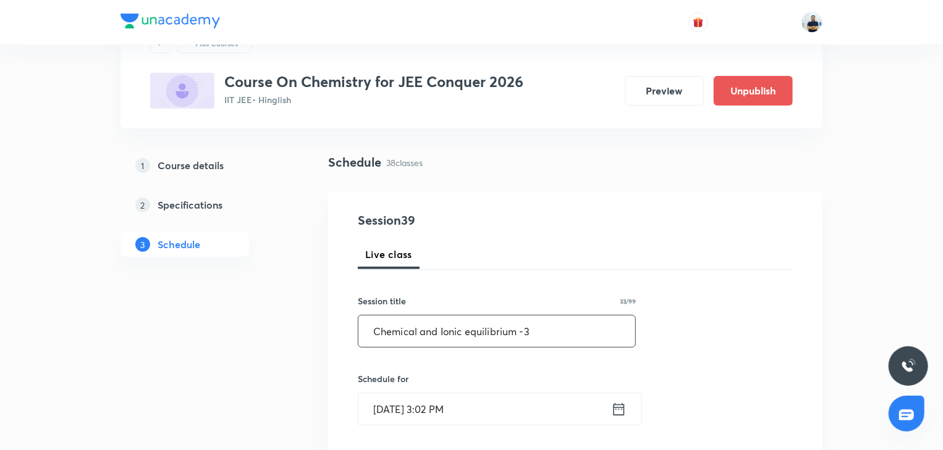
scroll to position [69, 0]
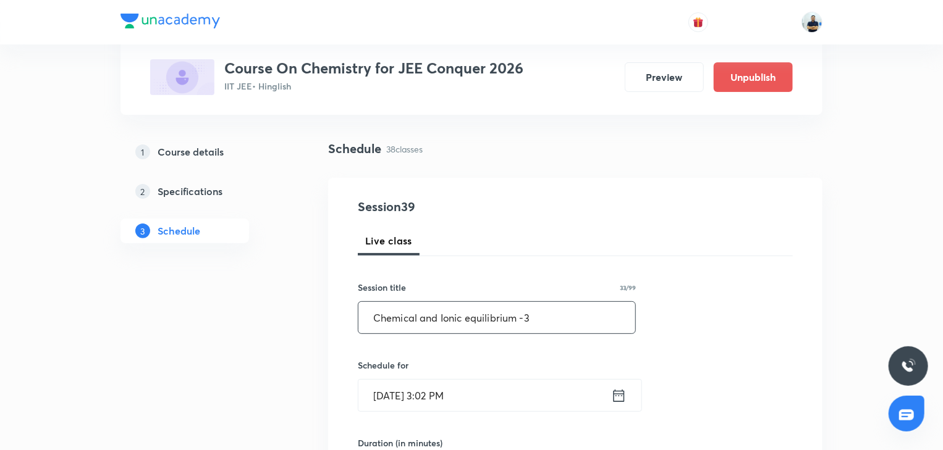
type input "Chemical and Ionic equilibrium -3"
click at [445, 398] on input "Aug 30, 2025, 3:02 PM" at bounding box center [484, 396] width 253 height 32
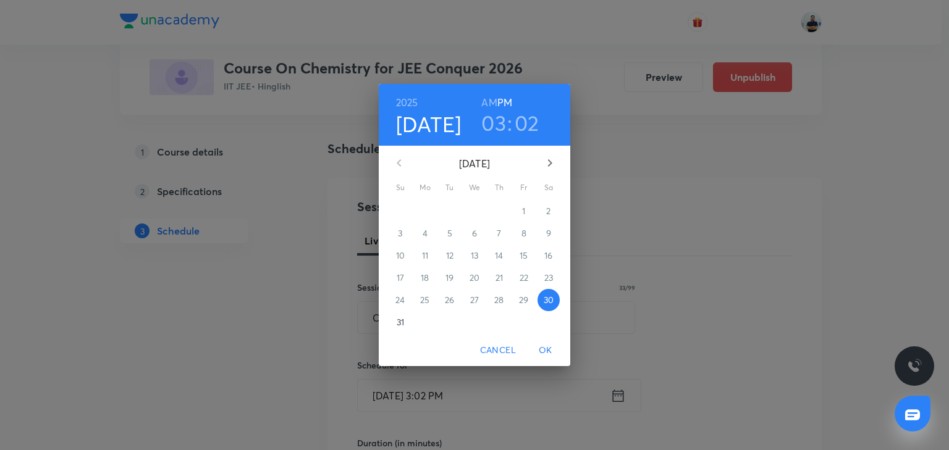
click at [544, 170] on icon "button" at bounding box center [550, 163] width 15 height 15
click at [452, 205] on span "2" at bounding box center [450, 211] width 22 height 12
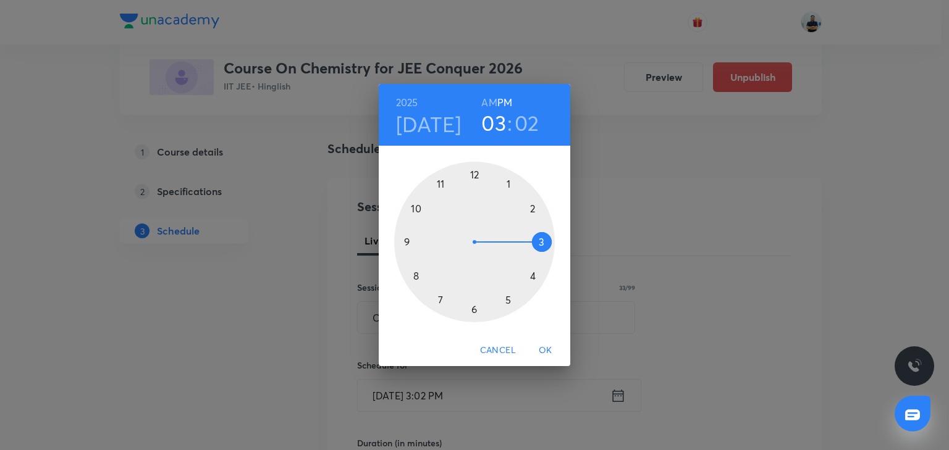
click at [525, 206] on div at bounding box center [474, 242] width 161 height 161
click at [473, 178] on div at bounding box center [474, 242] width 161 height 161
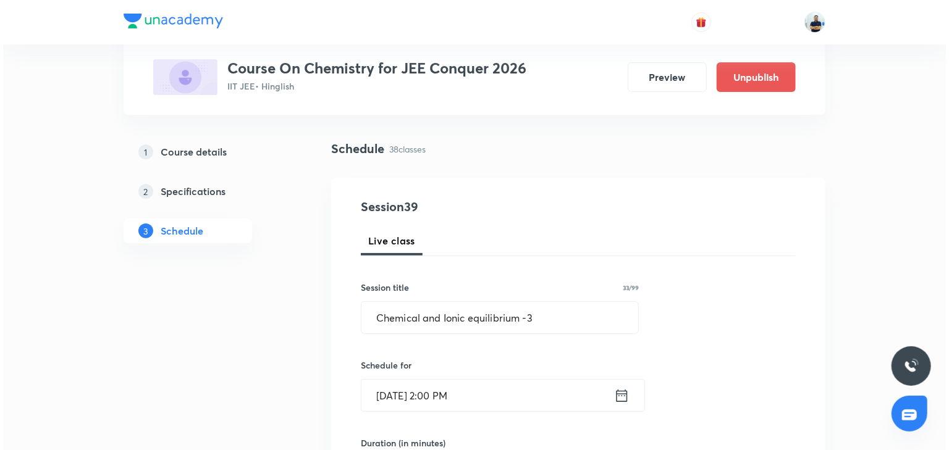
scroll to position [415, 0]
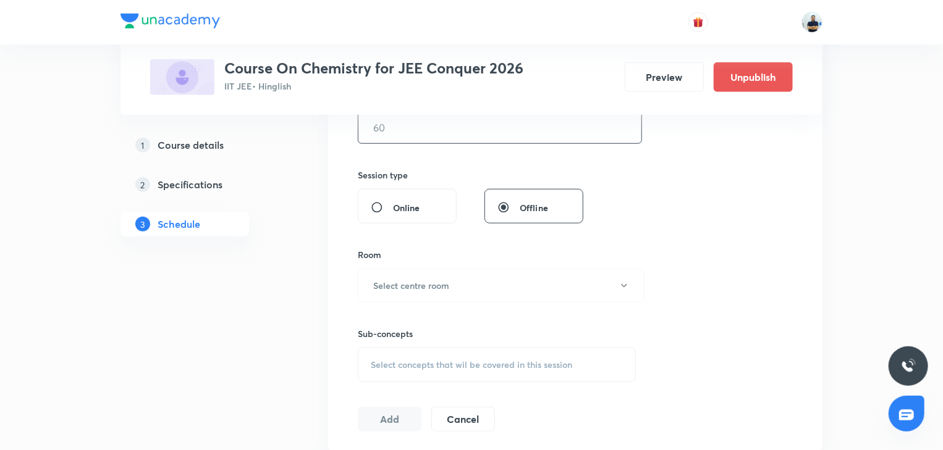
click at [410, 132] on input "text" at bounding box center [499, 128] width 283 height 32
type input "70"
click at [420, 285] on h6 "Select centre room" at bounding box center [411, 285] width 76 height 13
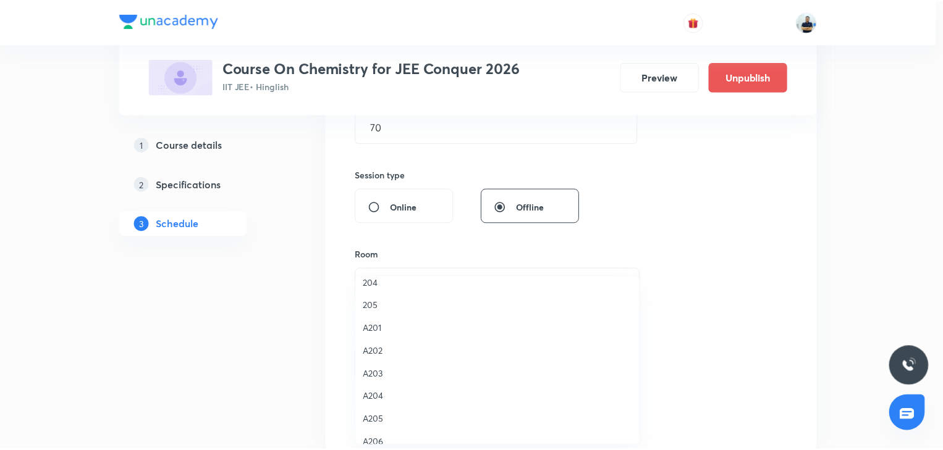
scroll to position [229, 0]
click at [394, 429] on span "A206" at bounding box center [500, 430] width 271 height 13
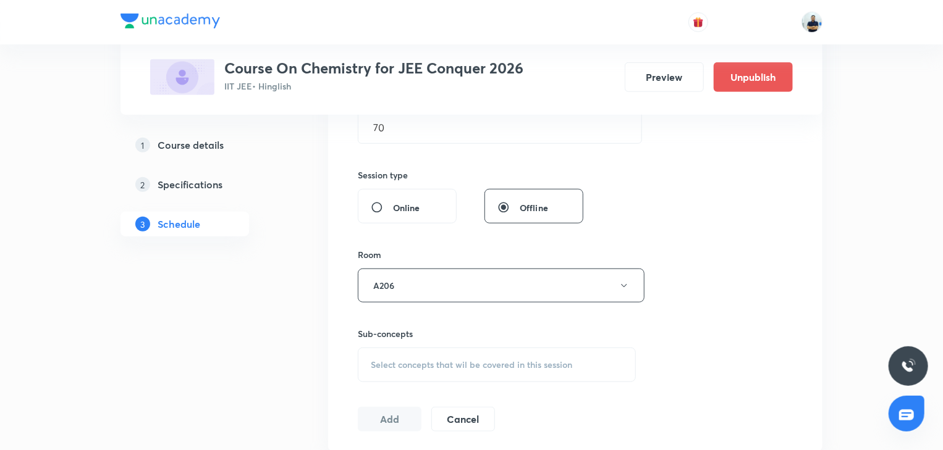
click at [444, 360] on span "Select concepts that wil be covered in this session" at bounding box center [471, 365] width 201 height 10
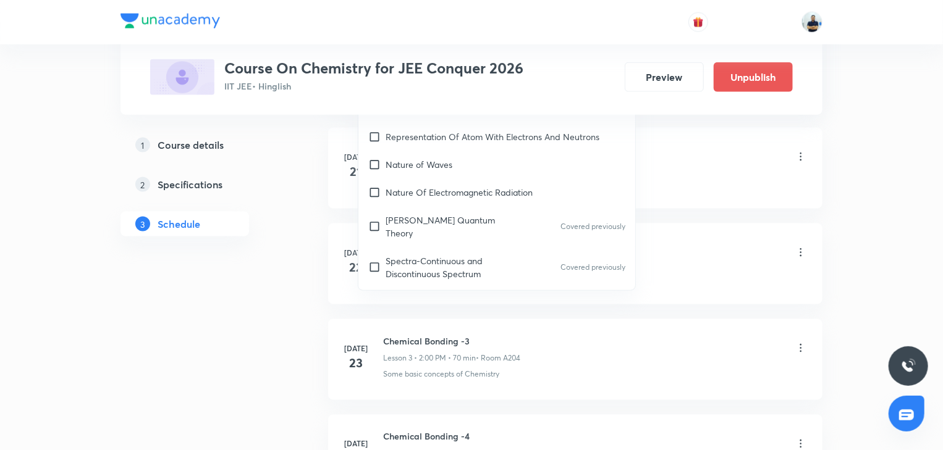
scroll to position [692, 0]
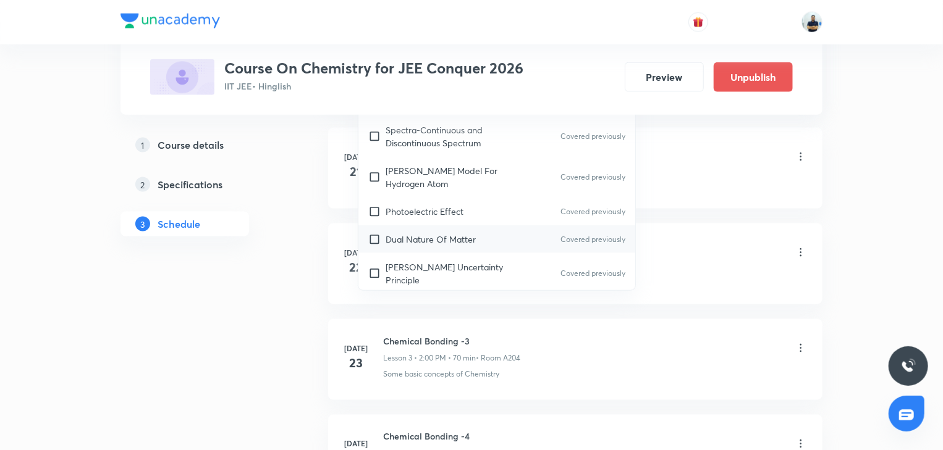
click at [398, 233] on p "Dual Nature Of Matter" at bounding box center [431, 239] width 90 height 13
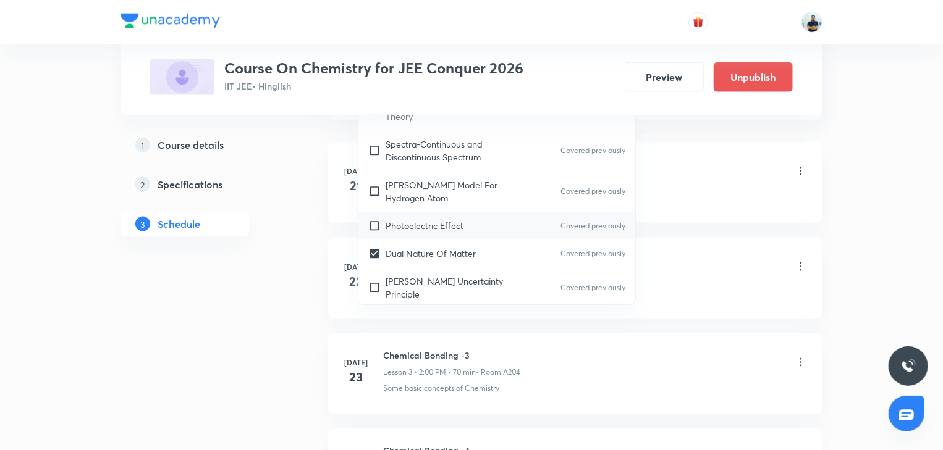
checkbox input "true"
click at [391, 212] on div "Photoelectric Effect Covered previously" at bounding box center [496, 226] width 277 height 28
checkbox input "true"
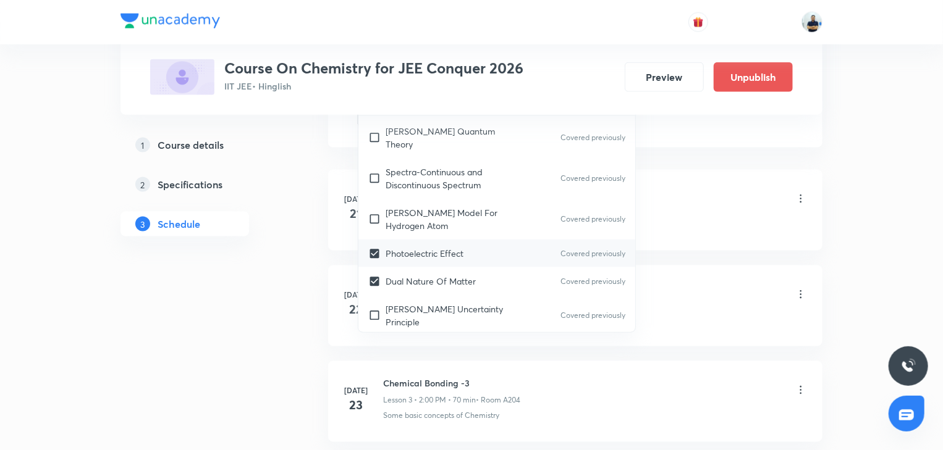
click at [698, 174] on li "Jul 21 Chemical Bonding -1 Lesson 1 • 2:00 PM • 70 min • Room A206 Photoelectri…" at bounding box center [575, 210] width 494 height 81
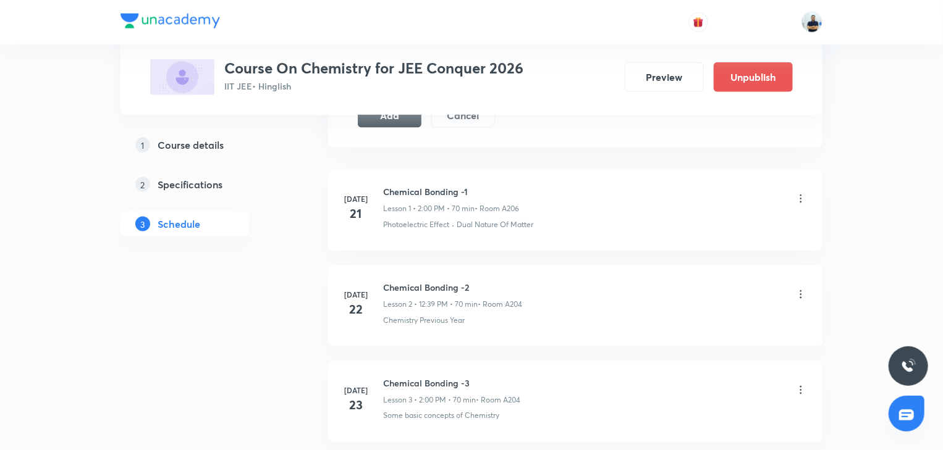
scroll to position [496, 0]
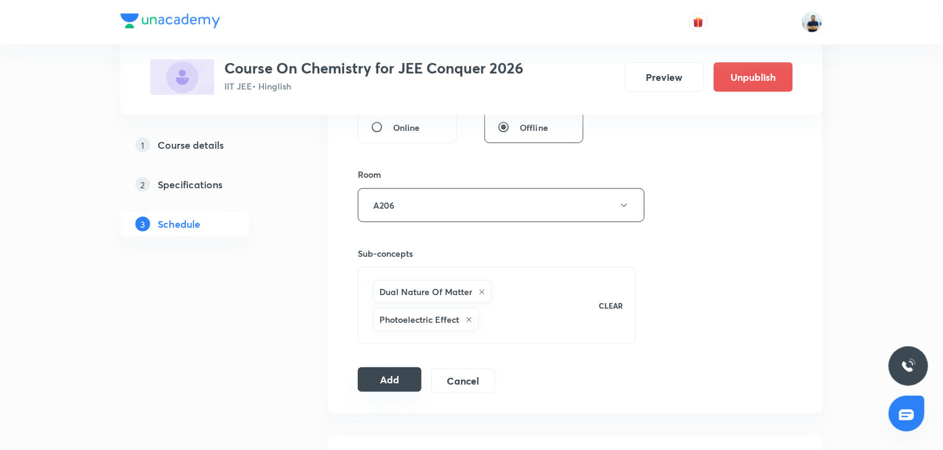
click at [395, 381] on button "Add" at bounding box center [390, 380] width 64 height 25
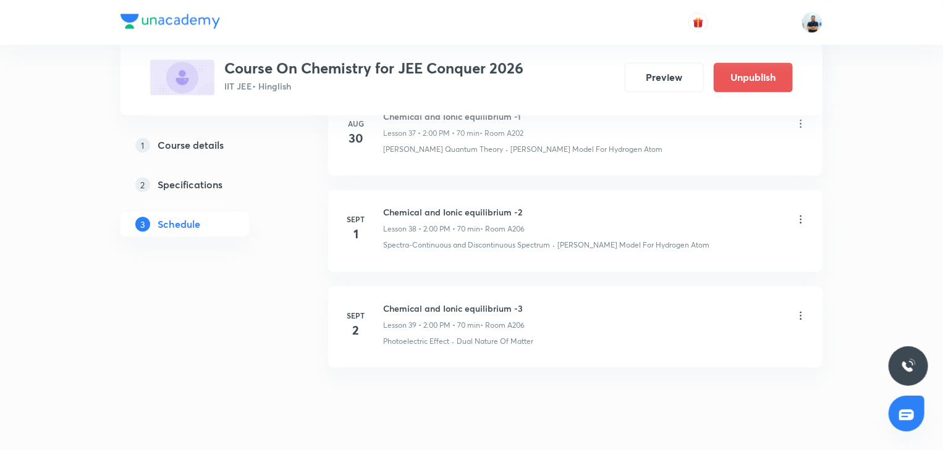
scroll to position [3712, 0]
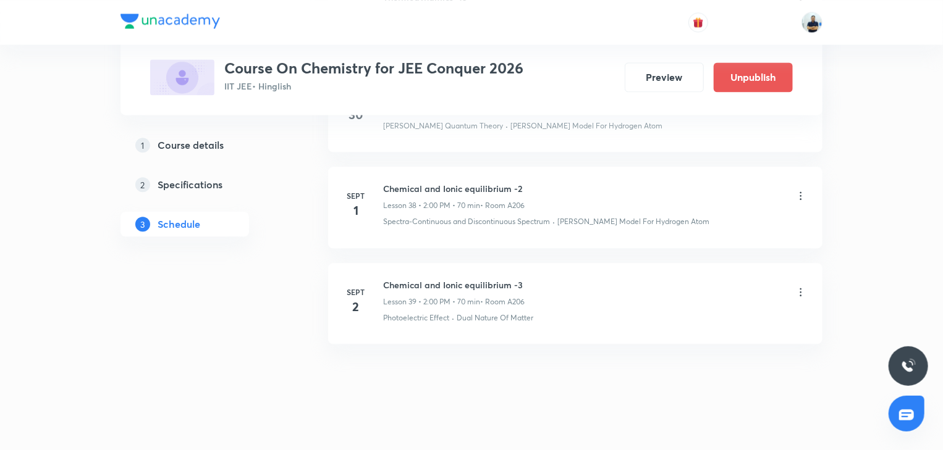
click at [424, 279] on h6 "Chemical and Ionic equilibrium -3" at bounding box center [454, 285] width 142 height 13
copy h6 "Chemical and Ionic equilibrium -3"
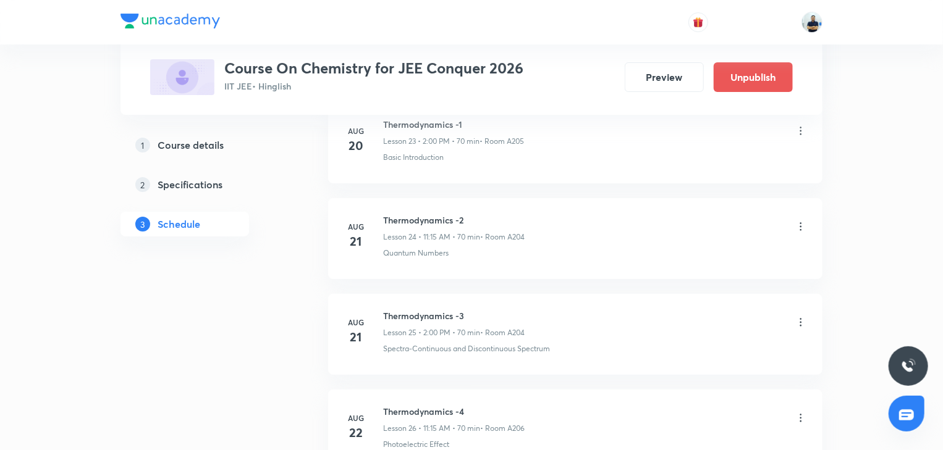
scroll to position [0, 0]
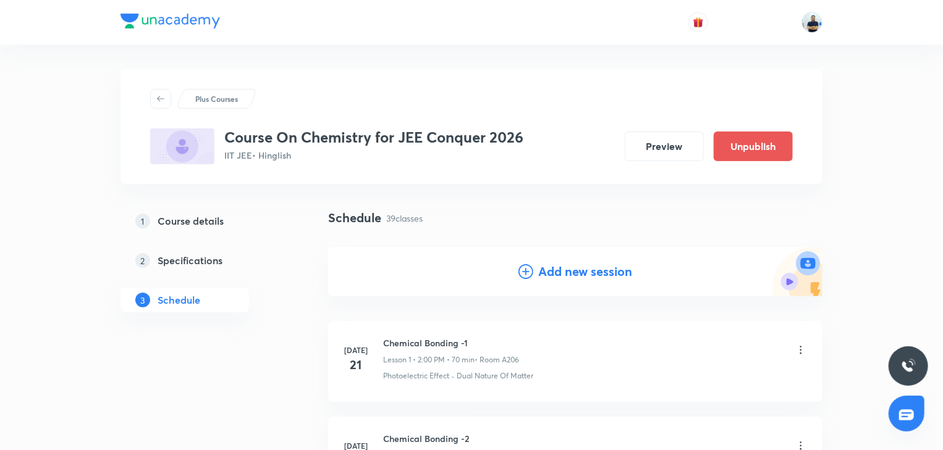
click at [578, 271] on h4 "Add new session" at bounding box center [585, 272] width 94 height 19
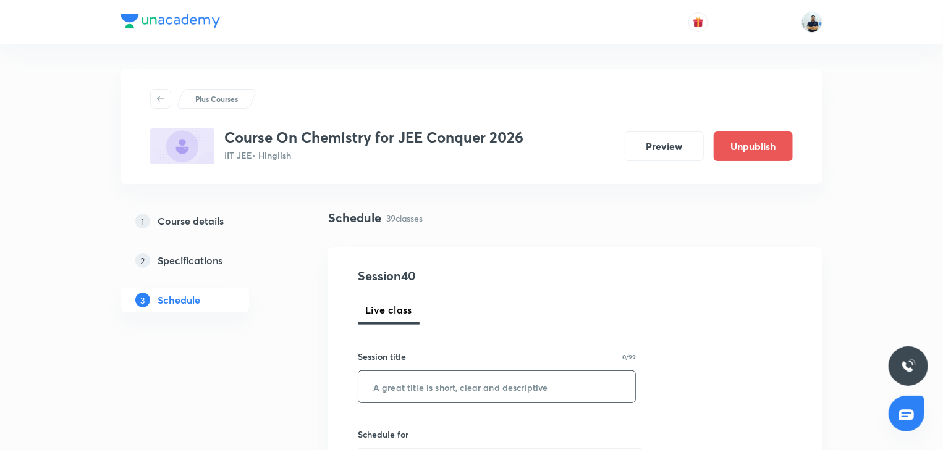
click at [443, 384] on input "text" at bounding box center [496, 387] width 277 height 32
paste input "Chemical and Ionic equilibrium -3"
type input "Chemical and Ionic equilibrium -4"
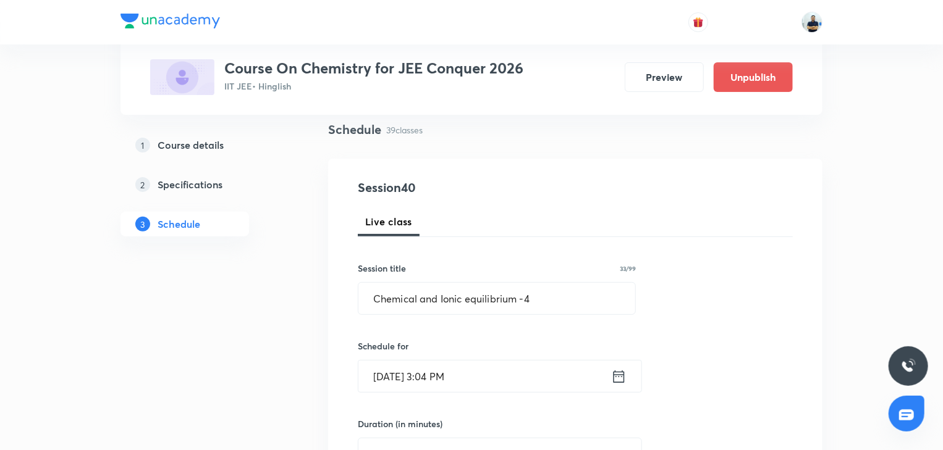
scroll to position [99, 0]
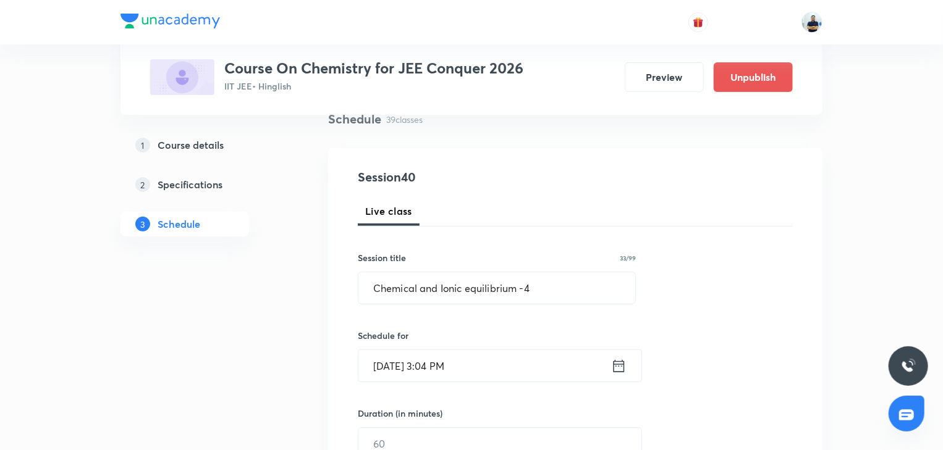
click at [485, 374] on input "Aug 30, 2025, 3:04 PM" at bounding box center [484, 366] width 253 height 32
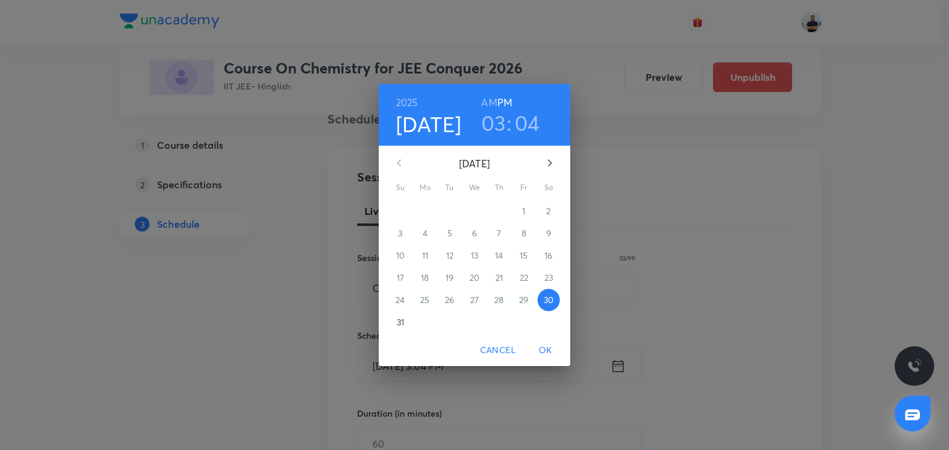
click at [548, 159] on icon "button" at bounding box center [550, 163] width 15 height 15
click at [470, 205] on span "3" at bounding box center [474, 211] width 22 height 12
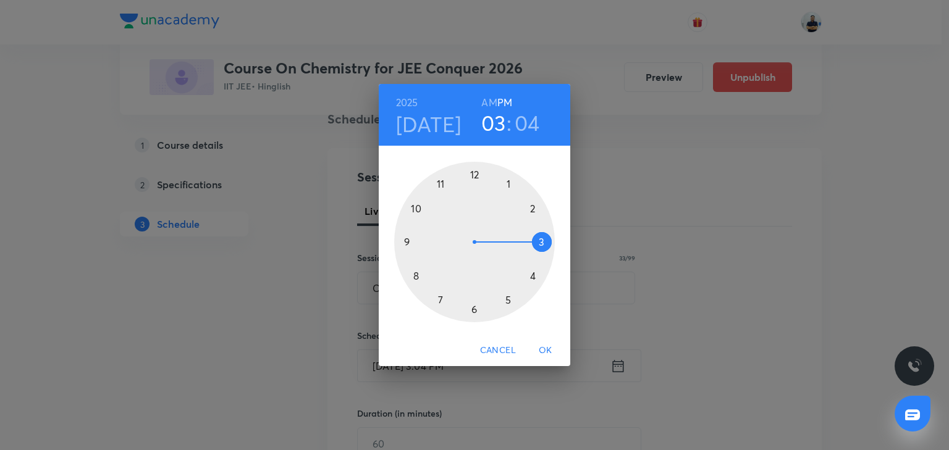
click at [534, 206] on div at bounding box center [474, 242] width 161 height 161
click at [477, 171] on div at bounding box center [474, 242] width 161 height 161
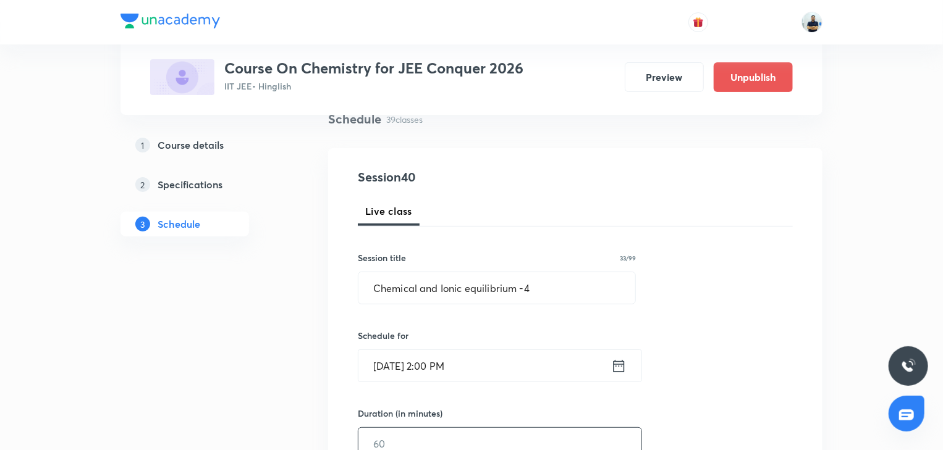
click at [444, 435] on input "text" at bounding box center [499, 444] width 283 height 32
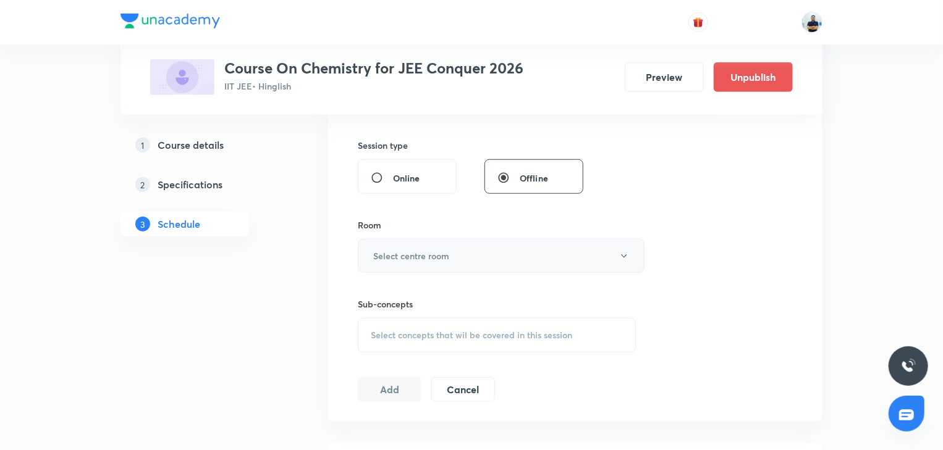
type input "70"
click at [411, 250] on h6 "Select centre room" at bounding box center [411, 256] width 76 height 13
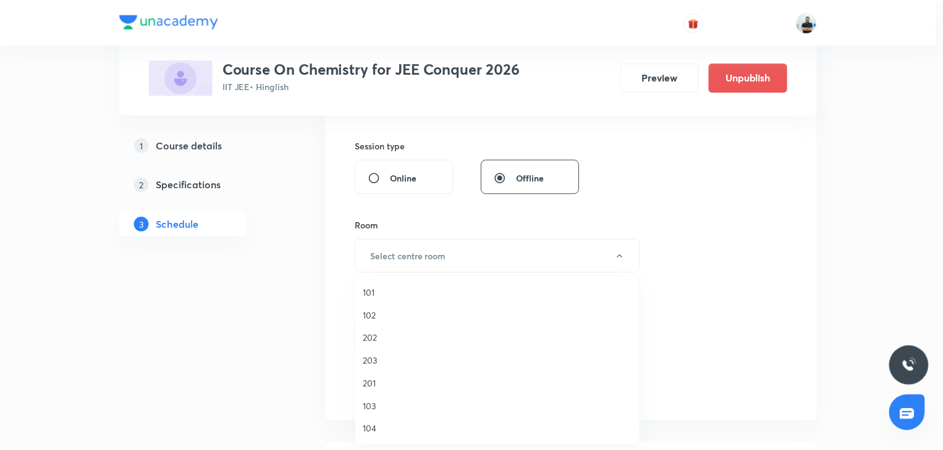
scroll to position [229, 0]
click at [402, 429] on span "A206" at bounding box center [500, 430] width 271 height 13
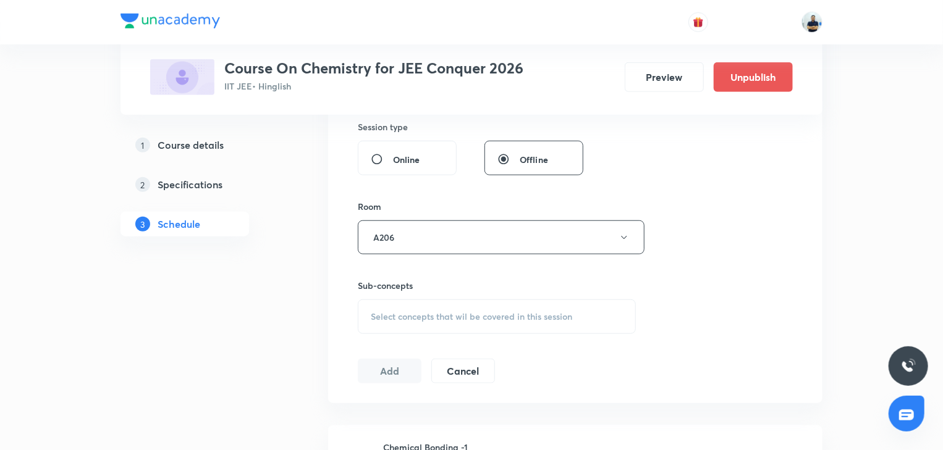
scroll to position [491, 0]
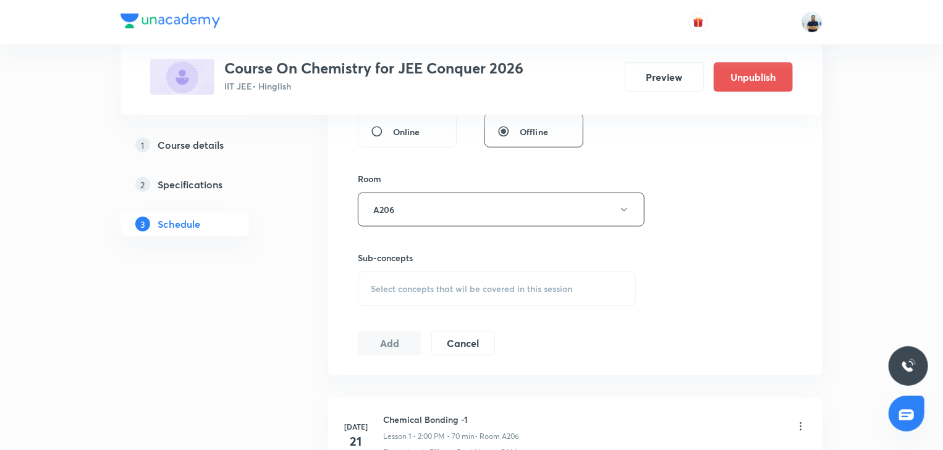
click at [484, 277] on div "Select concepts that wil be covered in this session" at bounding box center [497, 289] width 278 height 35
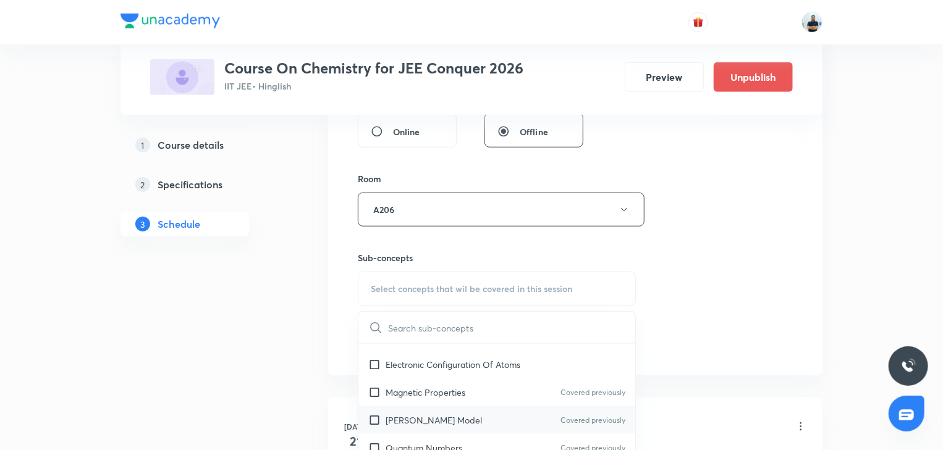
scroll to position [1038, 0]
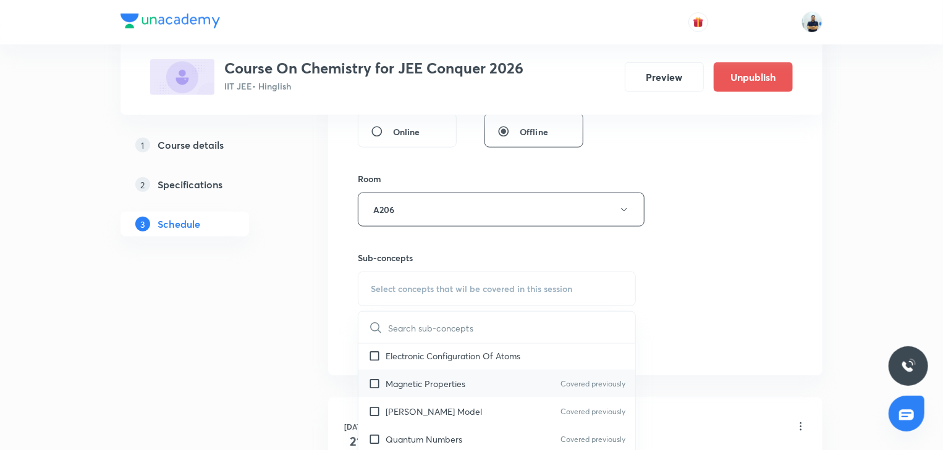
drag, startPoint x: 431, startPoint y: 397, endPoint x: 425, endPoint y: 378, distance: 19.5
click at [430, 405] on p "Bohr's Model" at bounding box center [434, 411] width 96 height 13
click at [425, 378] on p "Magnetic Properties" at bounding box center [426, 384] width 80 height 13
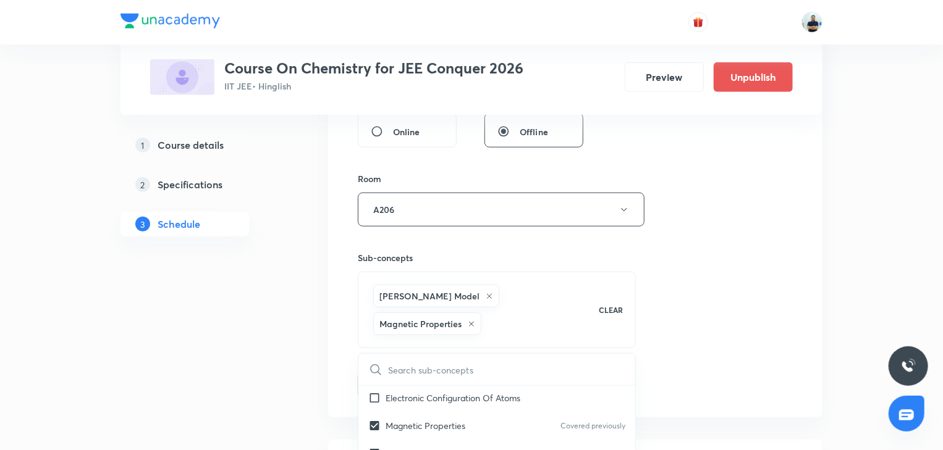
click at [749, 349] on div "Session 40 Live class Session title 33/99 Chemical and Ionic equilibrium -4 ​ S…" at bounding box center [575, 87] width 435 height 622
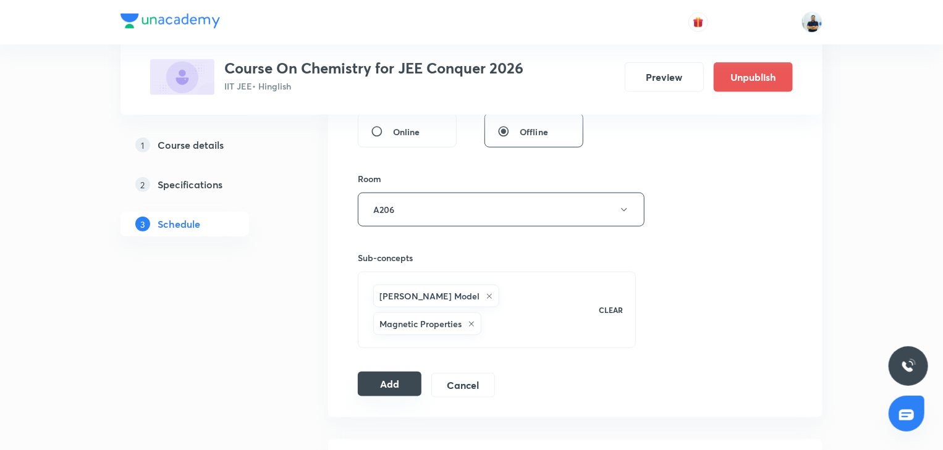
click at [374, 372] on button "Add" at bounding box center [390, 384] width 64 height 25
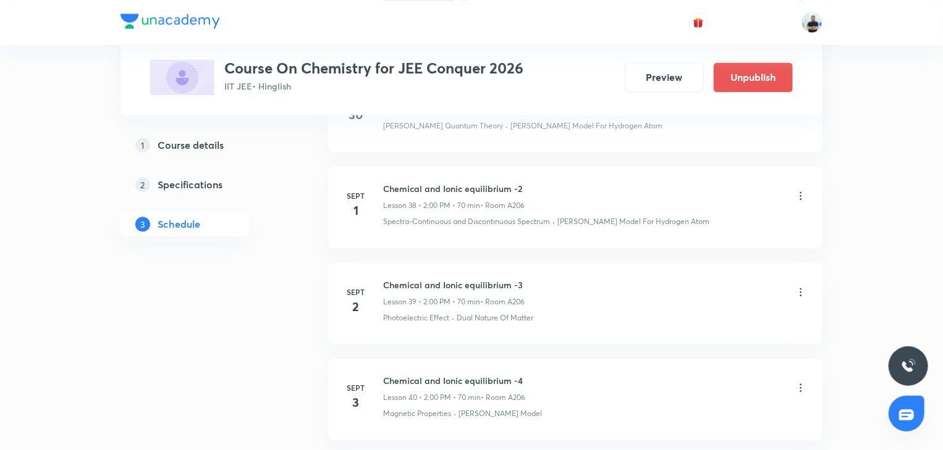
scroll to position [3809, 0]
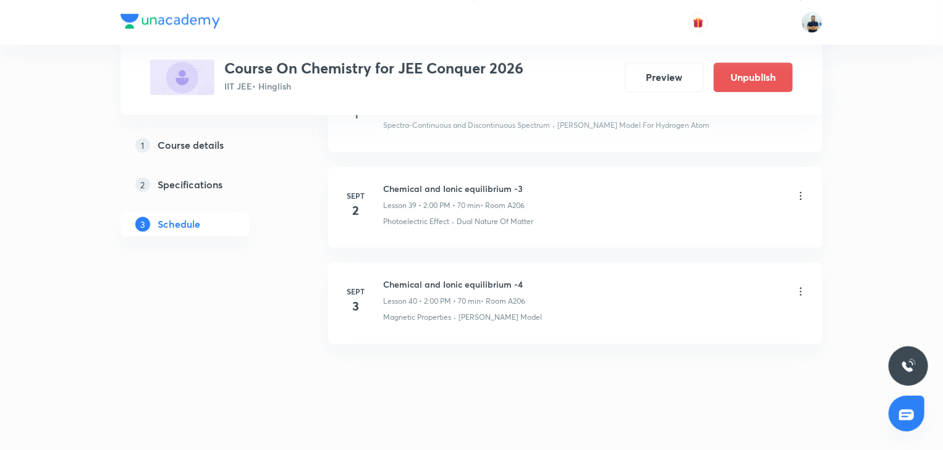
click at [420, 267] on li "Sept 3 Chemical and Ionic equilibrium -4 Lesson 40 • 2:00 PM • 70 min • Room A2…" at bounding box center [575, 303] width 494 height 81
copy h6 "Chemical and Ionic equilibrium -4"
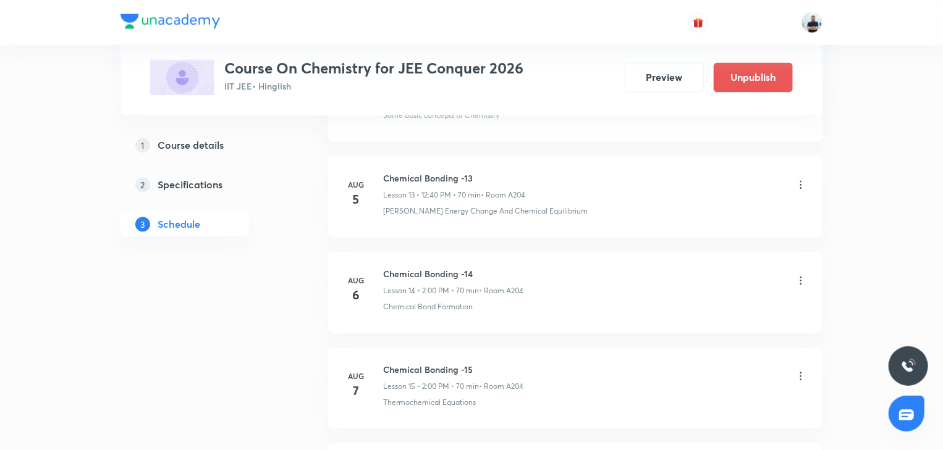
scroll to position [0, 0]
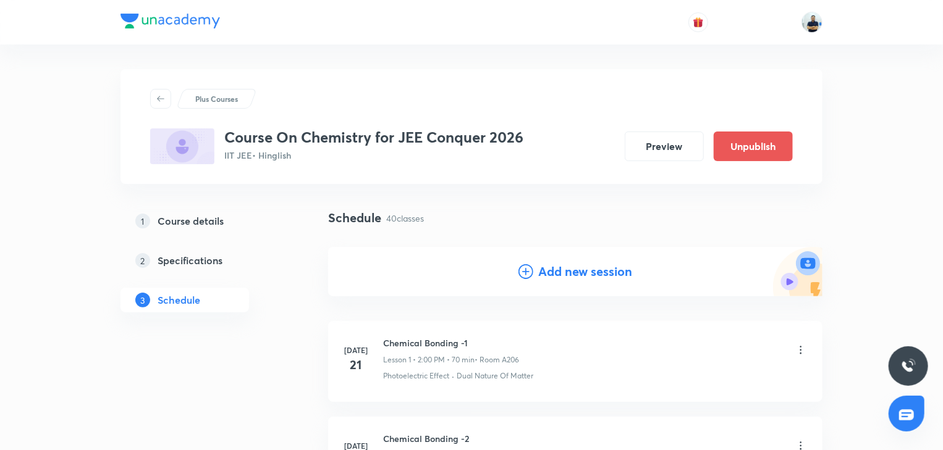
click at [560, 258] on div "Add new session" at bounding box center [575, 271] width 494 height 49
click at [541, 272] on h4 "Add new session" at bounding box center [585, 272] width 94 height 19
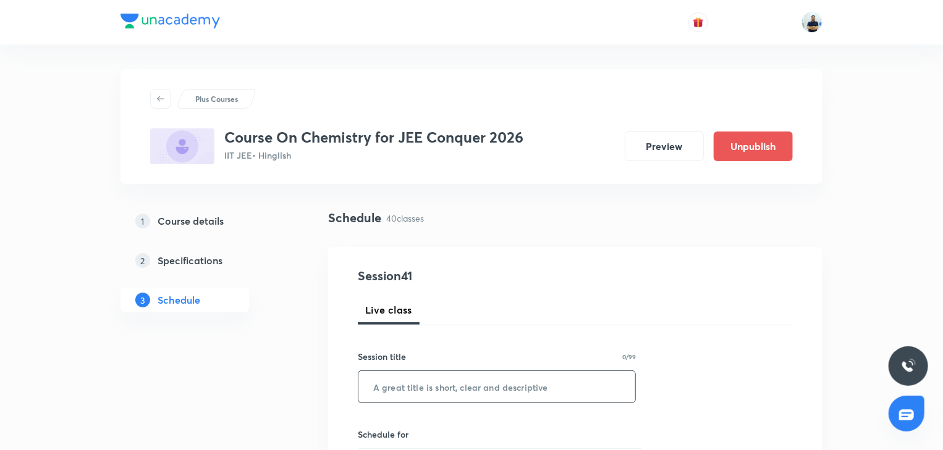
click at [447, 399] on input "text" at bounding box center [496, 387] width 277 height 32
paste input "Chemical and Ionic equilibrium -4"
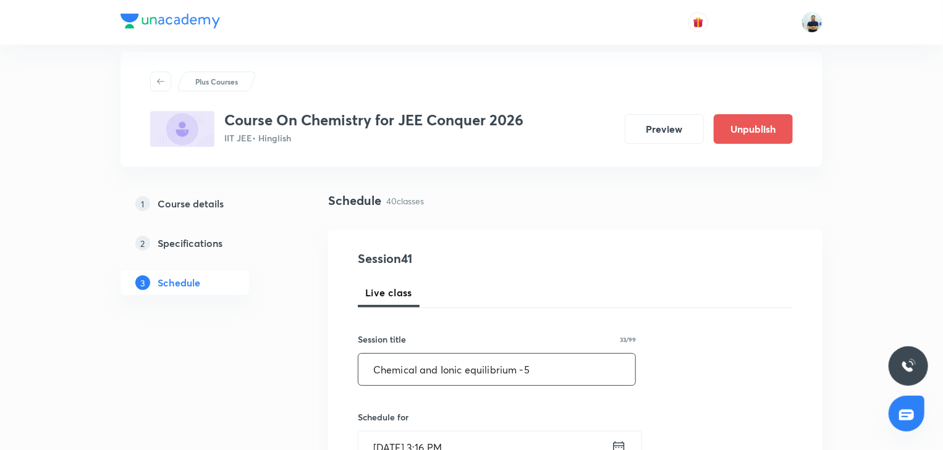
scroll to position [23, 0]
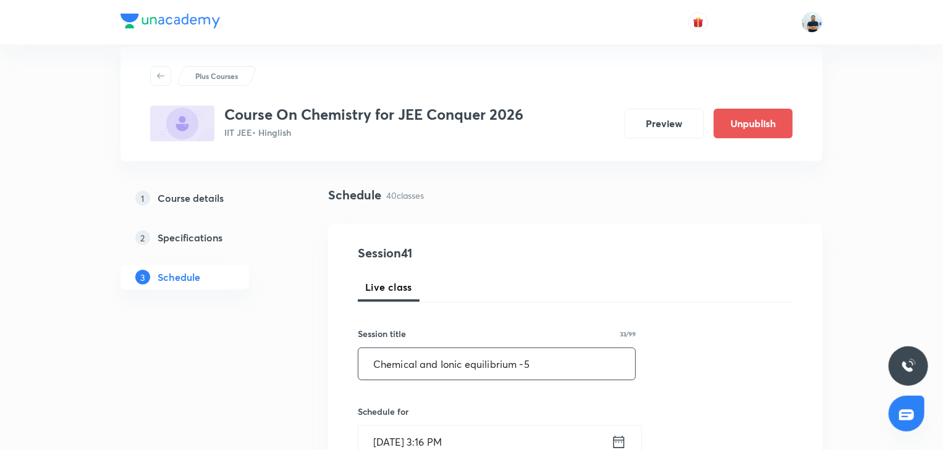
type input "Chemical and Ionic equilibrium -5"
click at [437, 427] on input "Aug 30, 2025, 3:16 PM" at bounding box center [484, 442] width 253 height 32
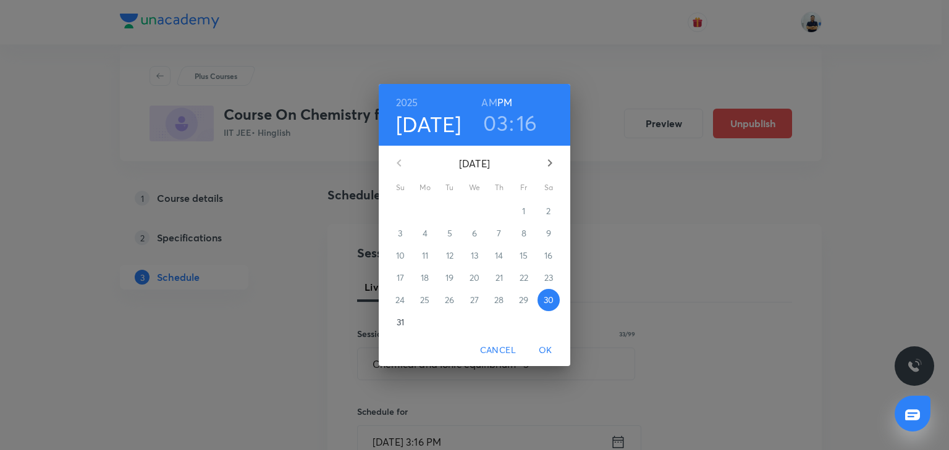
click at [549, 167] on icon "button" at bounding box center [550, 163] width 15 height 15
click at [491, 210] on span "4" at bounding box center [499, 211] width 22 height 12
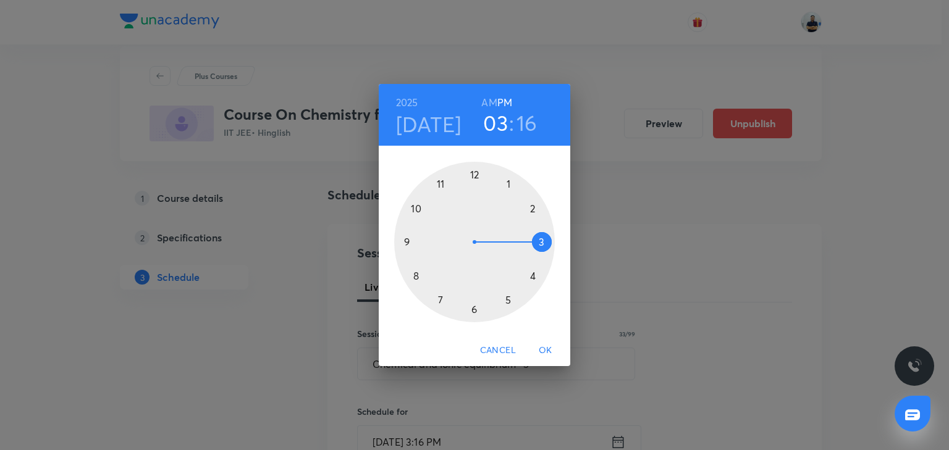
click at [484, 99] on h6 "AM" at bounding box center [488, 102] width 15 height 17
click at [433, 182] on div at bounding box center [474, 242] width 161 height 161
click at [541, 240] on div at bounding box center [474, 242] width 161 height 161
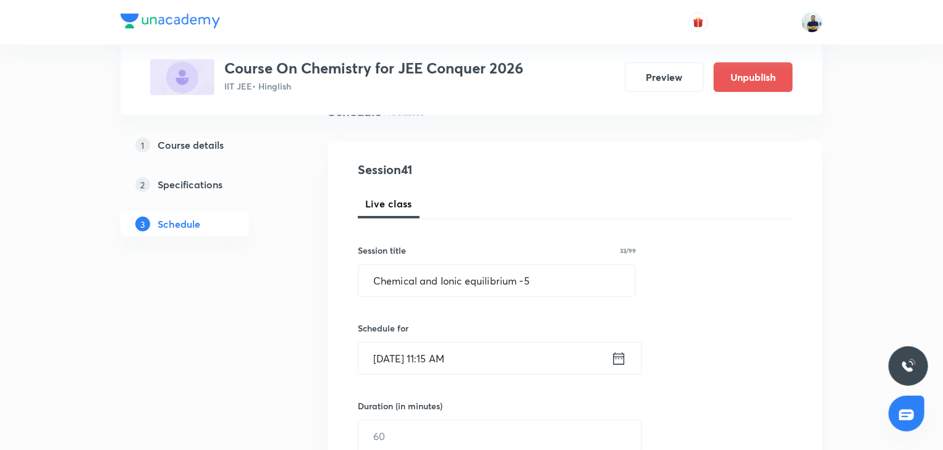
scroll to position [115, 0]
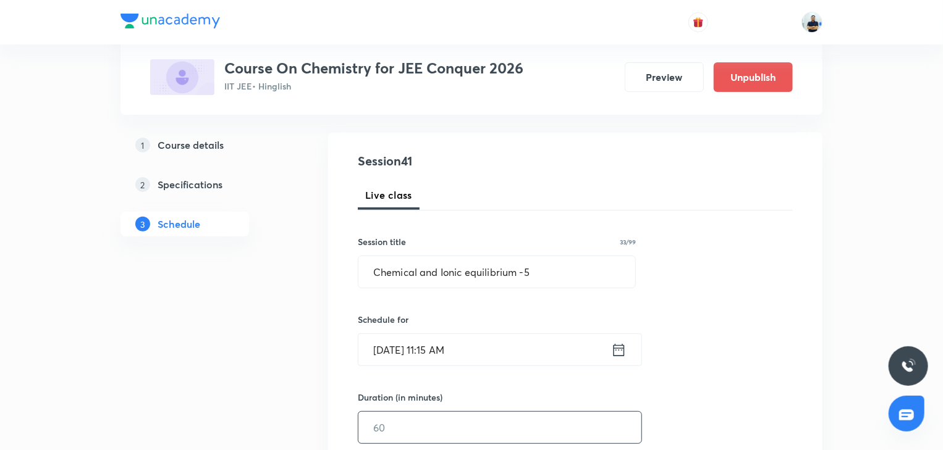
click at [399, 430] on input "text" at bounding box center [499, 428] width 283 height 32
type input "8"
type input "0"
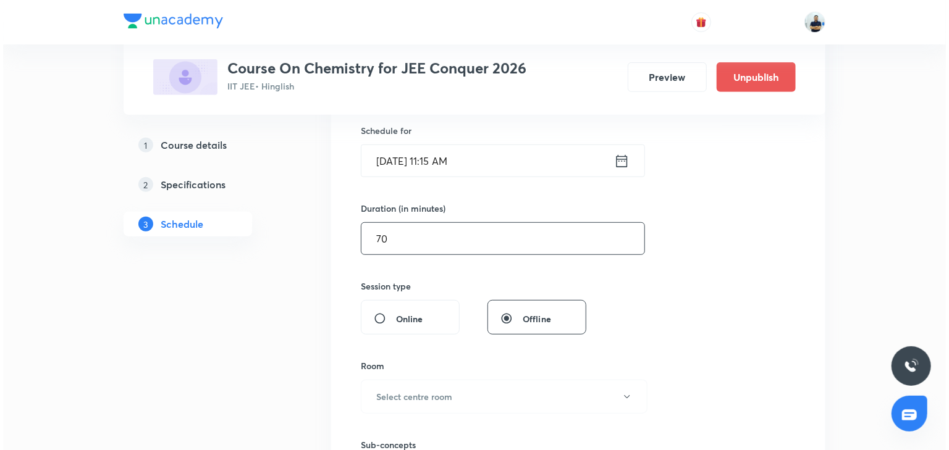
scroll to position [404, 0]
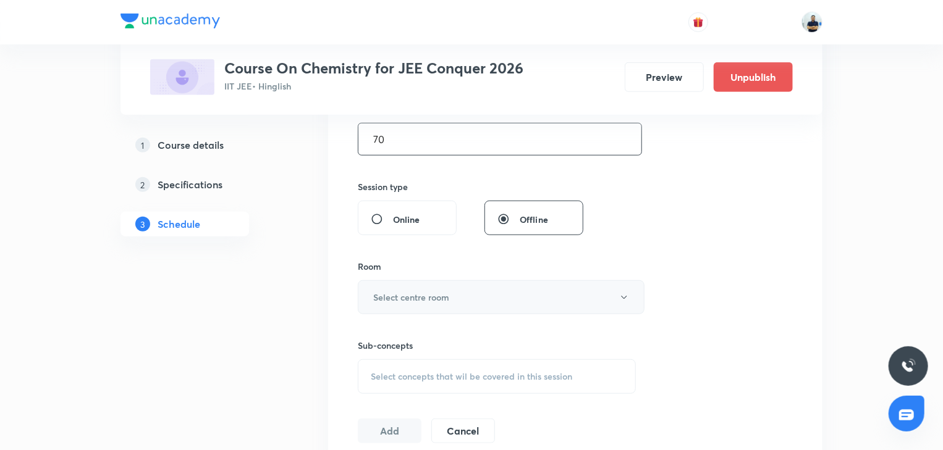
type input "70"
click at [437, 293] on h6 "Select centre room" at bounding box center [411, 297] width 76 height 13
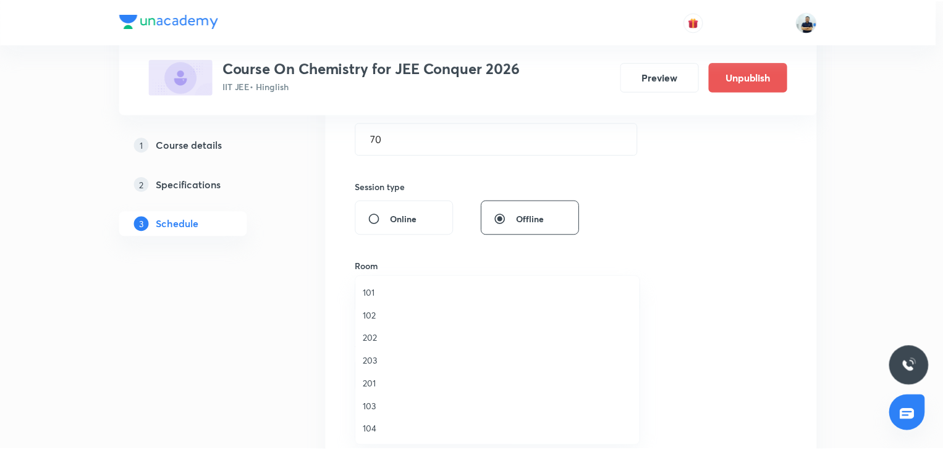
scroll to position [229, 0]
click at [409, 430] on span "A206" at bounding box center [500, 430] width 271 height 13
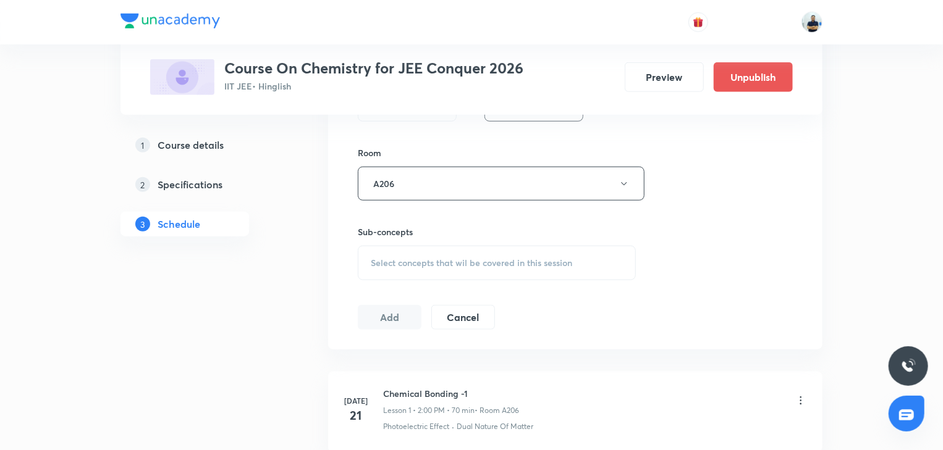
scroll to position [519, 0]
click at [489, 250] on div "Select concepts that wil be covered in this session" at bounding box center [497, 261] width 278 height 35
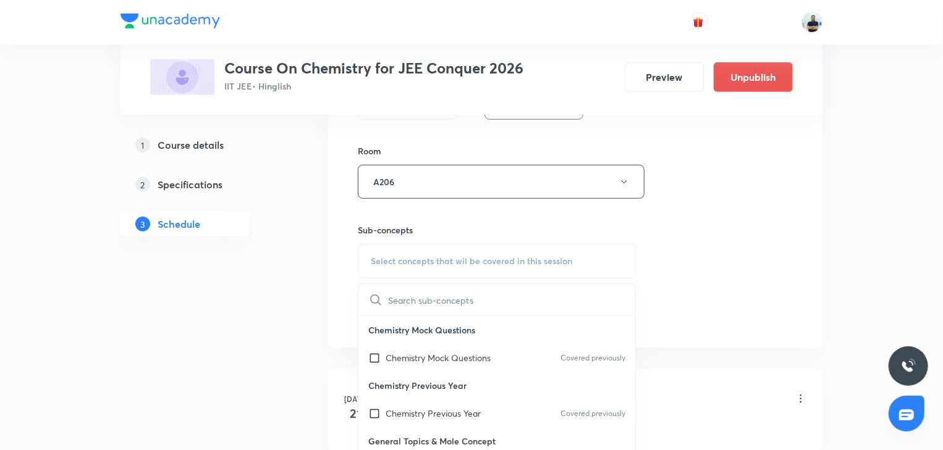
scroll to position [1038, 0]
click at [467, 342] on div "Magnetic Properties Covered previously" at bounding box center [496, 356] width 277 height 28
checkbox input "true"
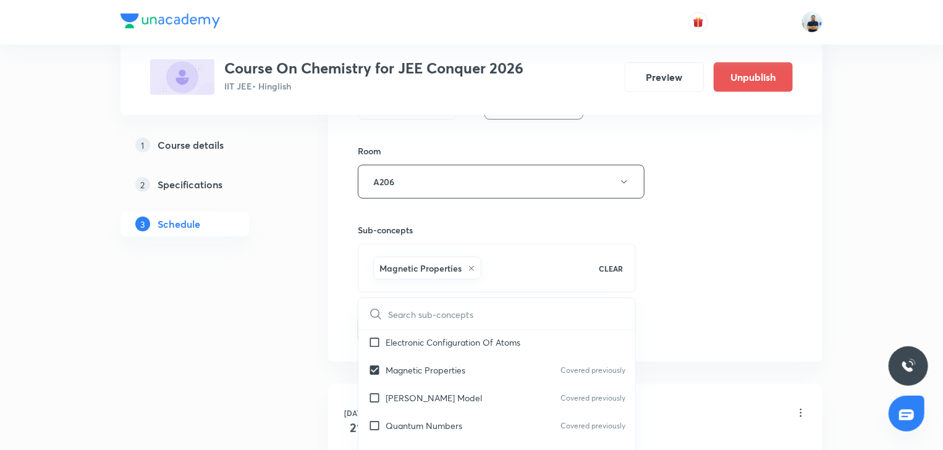
click at [709, 289] on div "Session 41 Live class Session title 33/99 Chemical and Ionic equilibrium -5 ​ S…" at bounding box center [575, 45] width 435 height 594
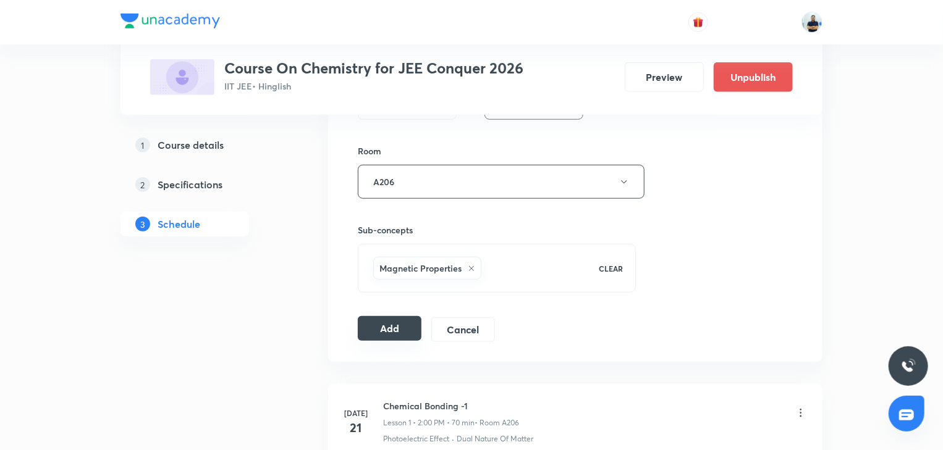
click at [375, 331] on button "Add" at bounding box center [390, 328] width 64 height 25
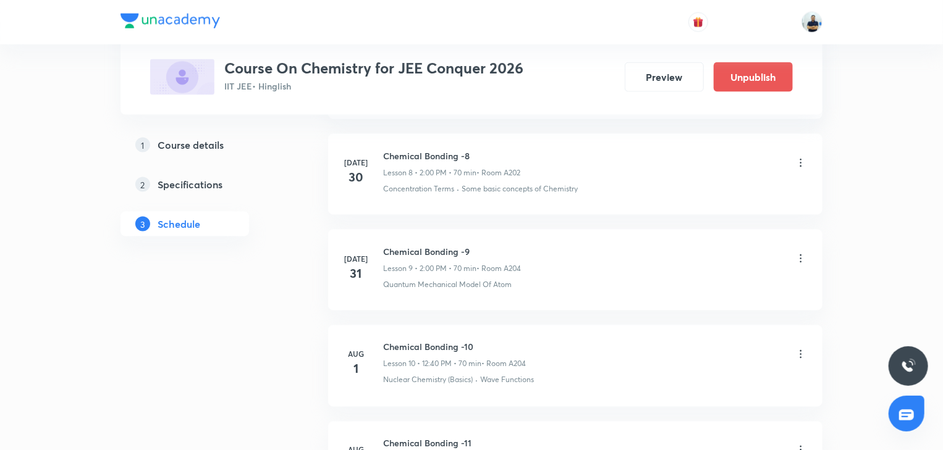
scroll to position [0, 0]
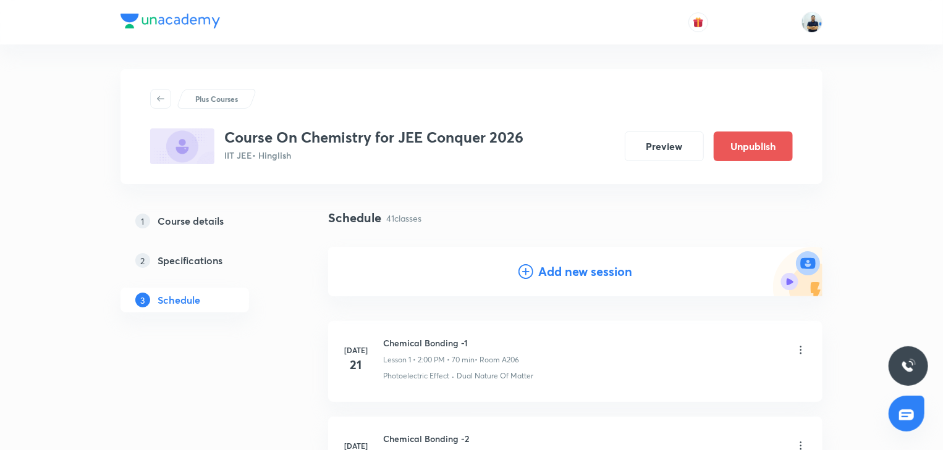
click at [566, 277] on h4 "Add new session" at bounding box center [585, 272] width 94 height 19
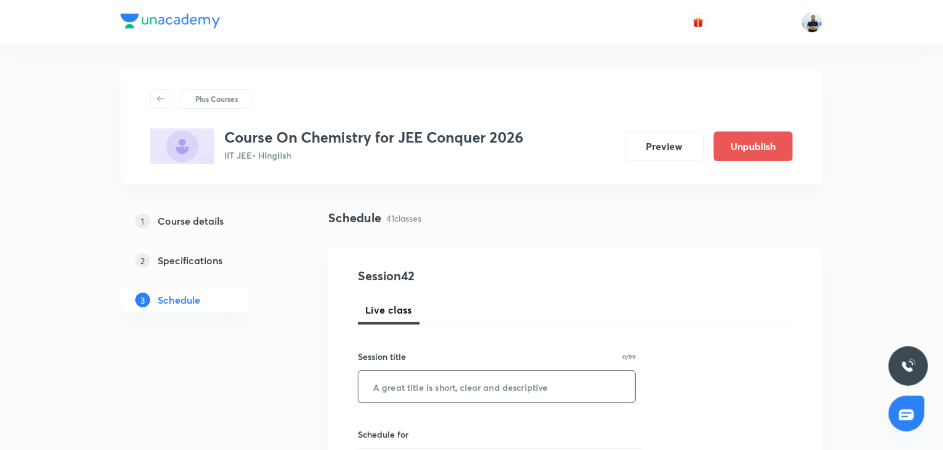
click at [471, 378] on input "text" at bounding box center [496, 387] width 277 height 32
paste input "Chemical and Ionic equilibrium -4"
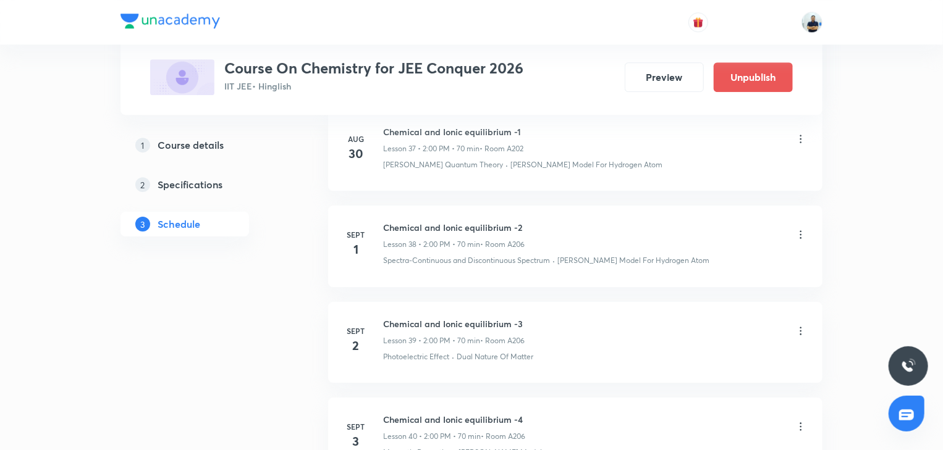
scroll to position [4471, 0]
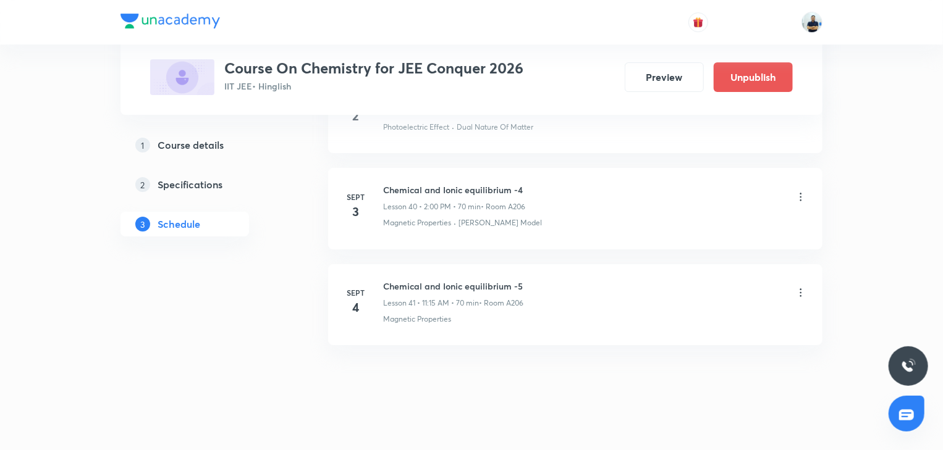
type input "Chemical and Ionic equilibrium -6"
click at [425, 280] on h6 "Chemical and Ionic equilibrium -5" at bounding box center [453, 286] width 140 height 13
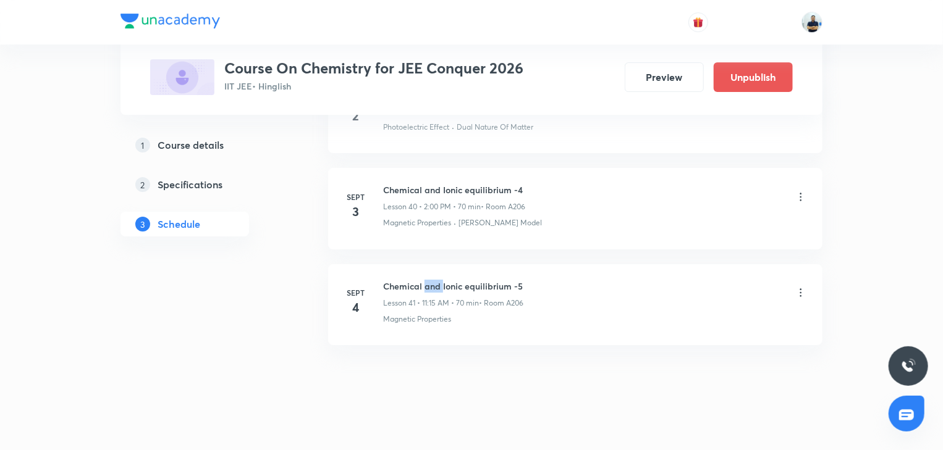
click at [425, 280] on h6 "Chemical and Ionic equilibrium -5" at bounding box center [453, 286] width 140 height 13
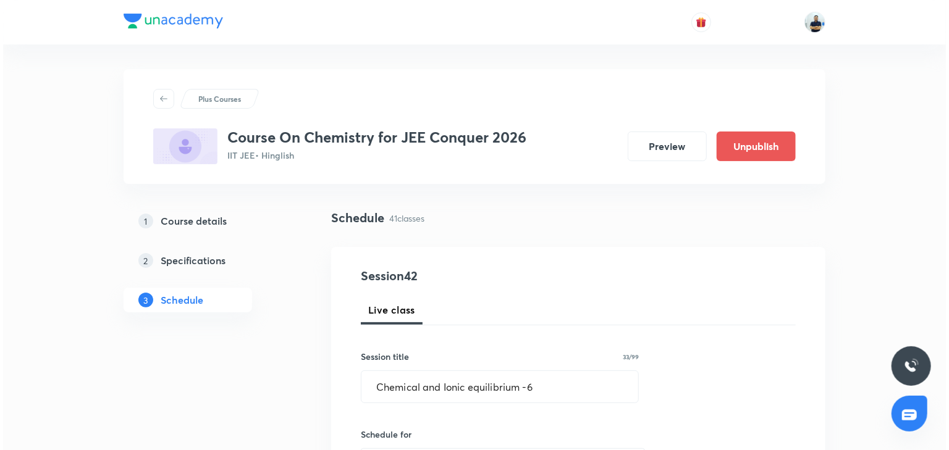
scroll to position [346, 0]
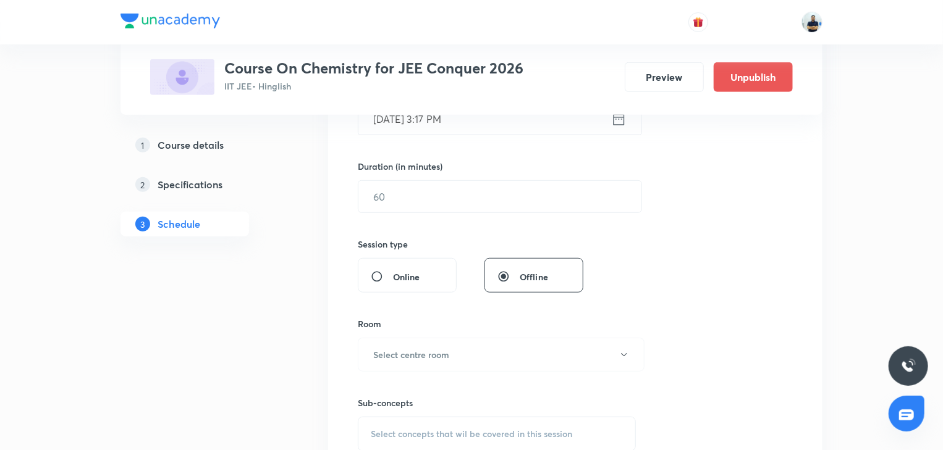
click at [447, 132] on input "Aug 30, 2025, 3:17 PM" at bounding box center [484, 119] width 253 height 32
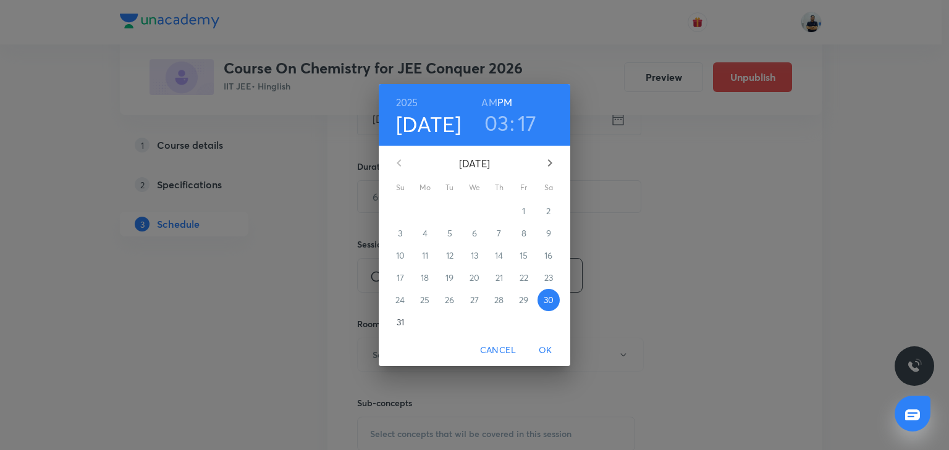
click at [547, 164] on icon "button" at bounding box center [550, 163] width 15 height 15
click at [497, 210] on p "4" at bounding box center [499, 211] width 5 height 12
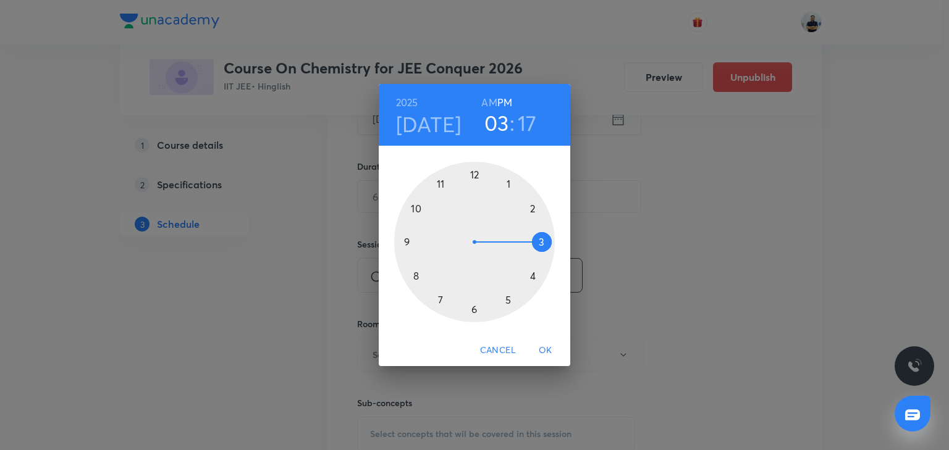
click at [477, 177] on div at bounding box center [474, 242] width 161 height 161
click at [421, 270] on div at bounding box center [474, 242] width 161 height 161
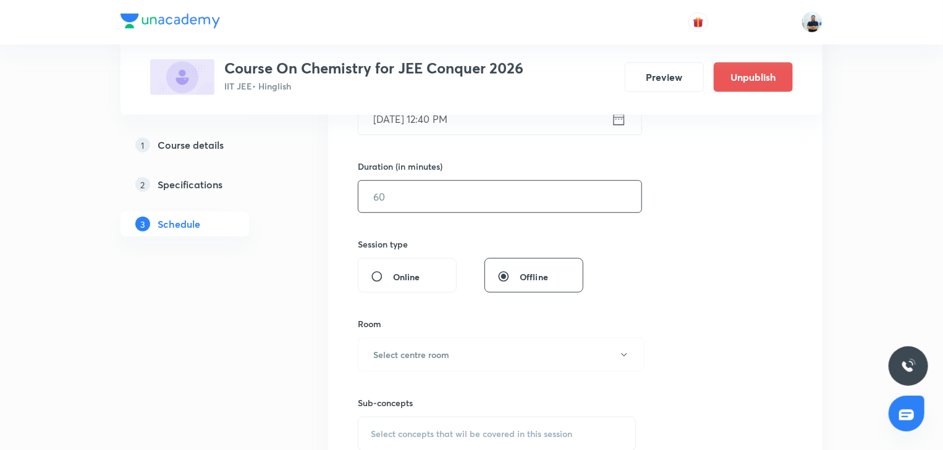
click at [405, 208] on input "text" at bounding box center [499, 197] width 283 height 32
type input "70"
click at [423, 353] on h6 "Select centre room" at bounding box center [411, 355] width 76 height 13
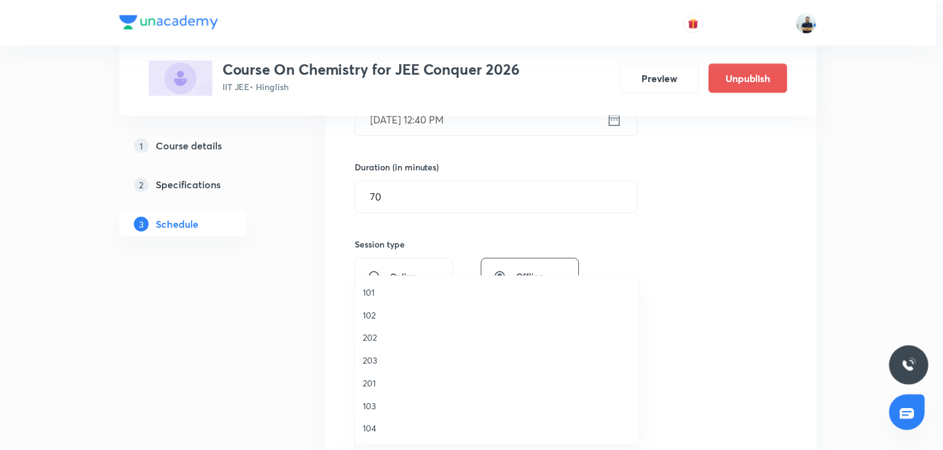
scroll to position [229, 0]
click at [387, 375] on li "A204" at bounding box center [500, 384] width 285 height 23
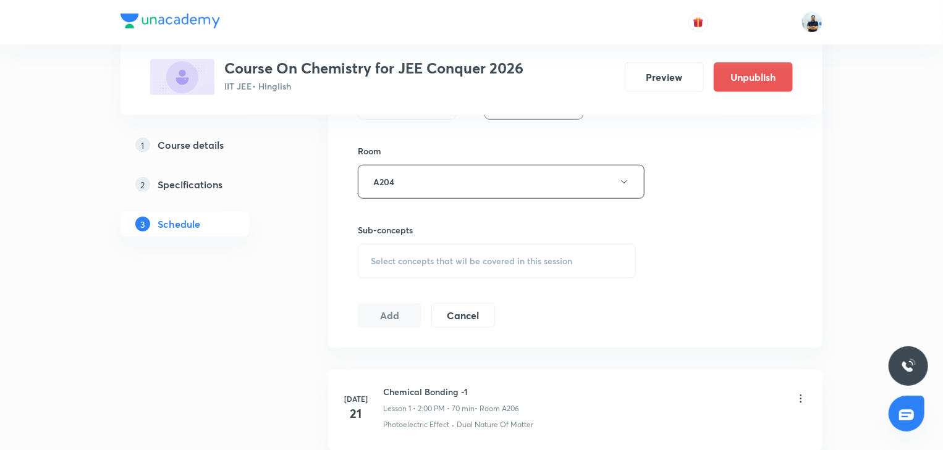
scroll to position [530, 0]
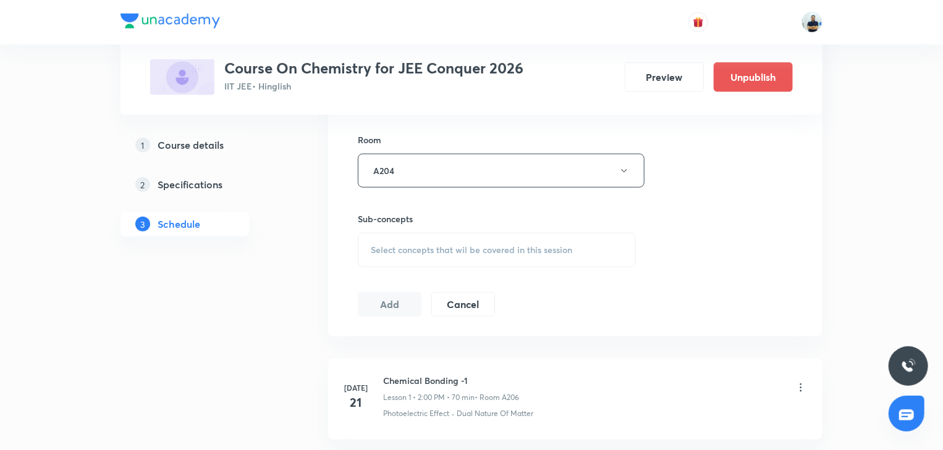
click at [531, 250] on span "Select concepts that wil be covered in this session" at bounding box center [471, 250] width 201 height 10
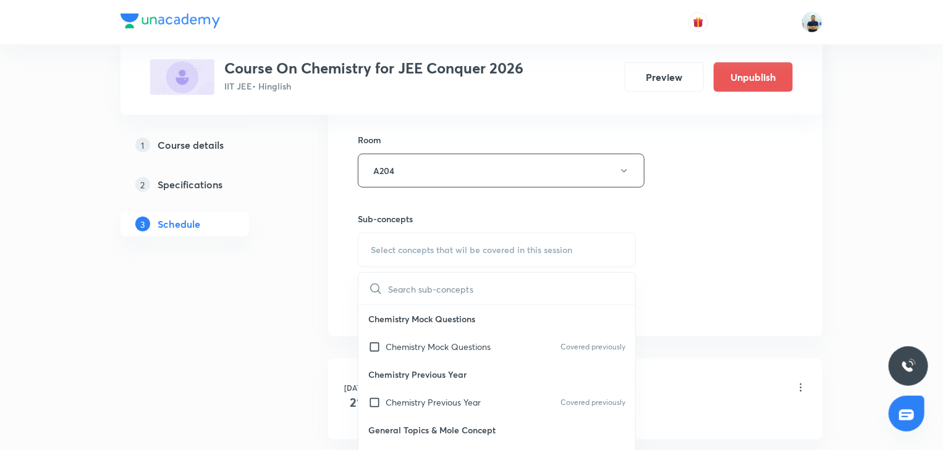
scroll to position [1038, 0]
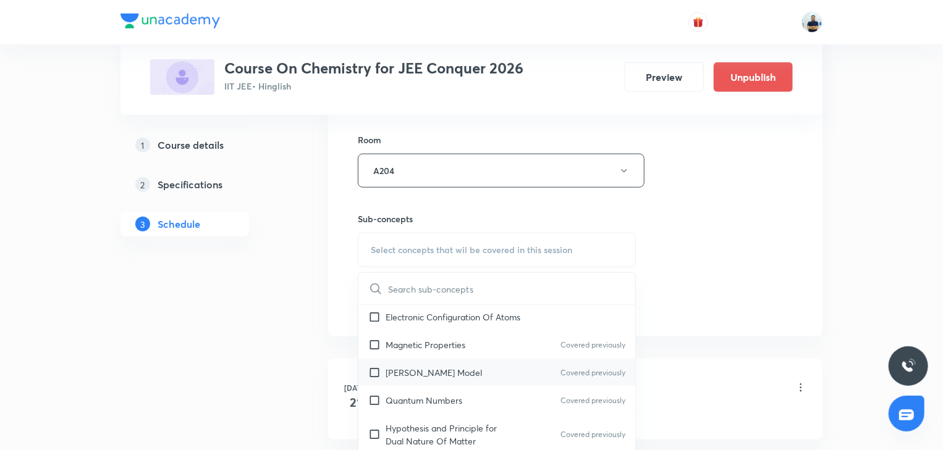
click at [413, 366] on p "Bohr's Model" at bounding box center [434, 372] width 96 height 13
checkbox input "true"
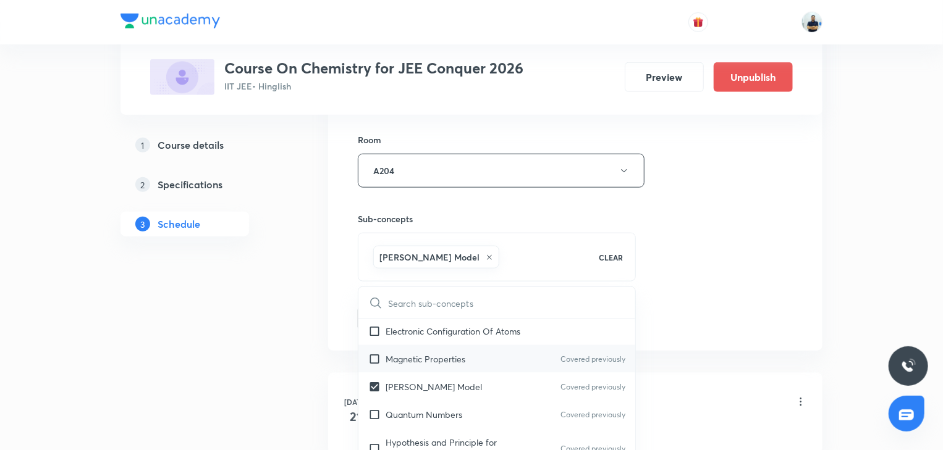
click at [408, 353] on p "Magnetic Properties" at bounding box center [426, 359] width 80 height 13
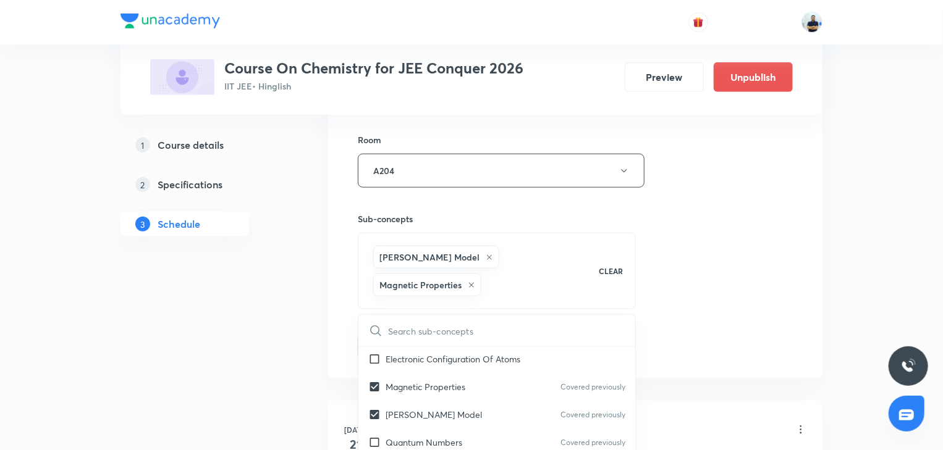
click at [807, 256] on div "Session 42 Live class Session title 33/99 Chemical and Ionic equilibrium -6 ​ S…" at bounding box center [575, 48] width 494 height 662
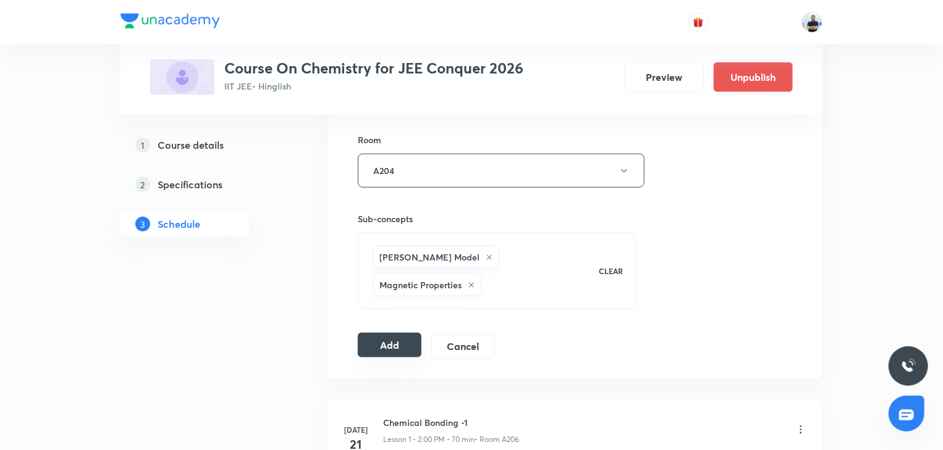
click at [400, 333] on button "Add" at bounding box center [390, 345] width 64 height 25
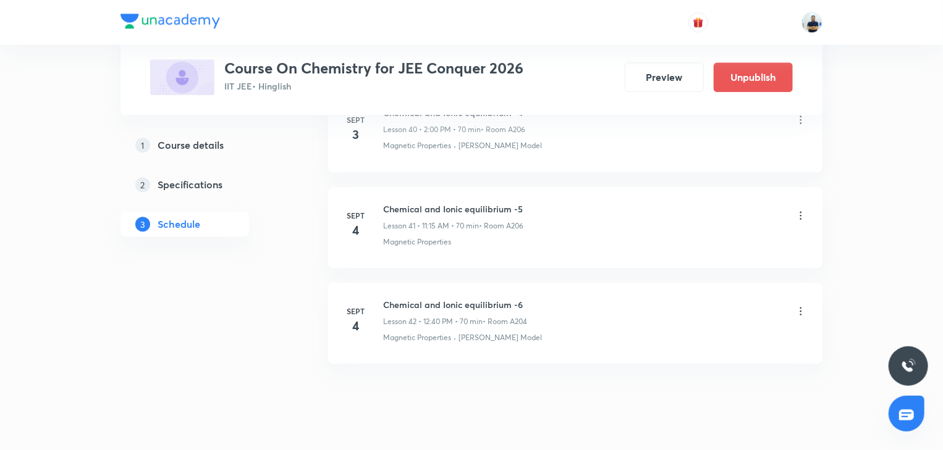
scroll to position [4000, 0]
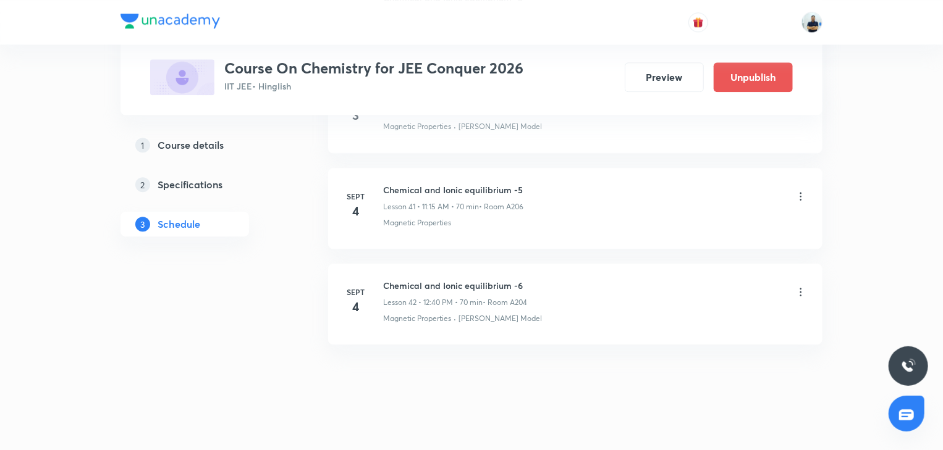
click at [452, 280] on h6 "Chemical and Ionic equilibrium -6" at bounding box center [455, 285] width 144 height 13
click at [434, 279] on h6 "Chemical and Ionic equilibrium -6" at bounding box center [455, 285] width 144 height 13
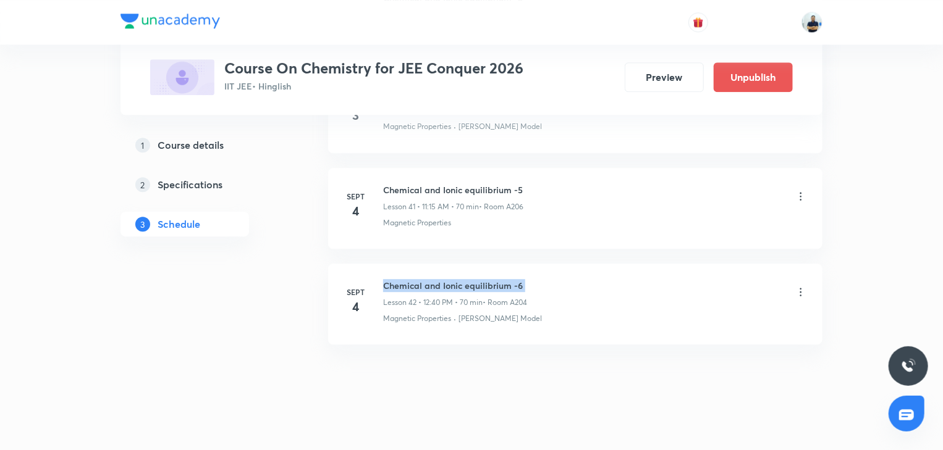
copy h6 "Chemical and Ionic equilibrium -6"
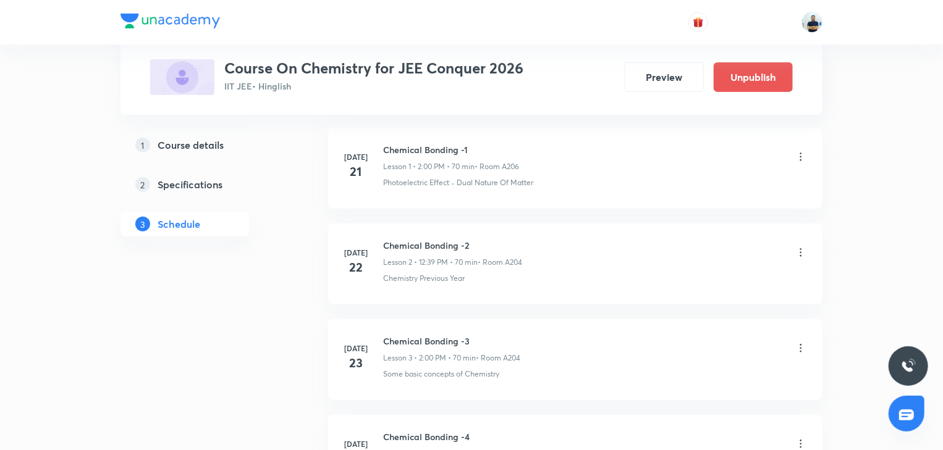
scroll to position [0, 0]
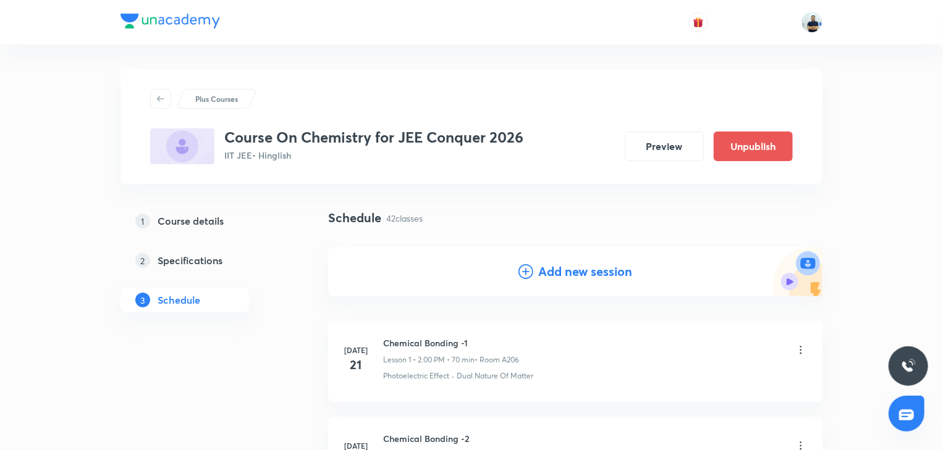
click at [526, 268] on icon at bounding box center [525, 271] width 15 height 15
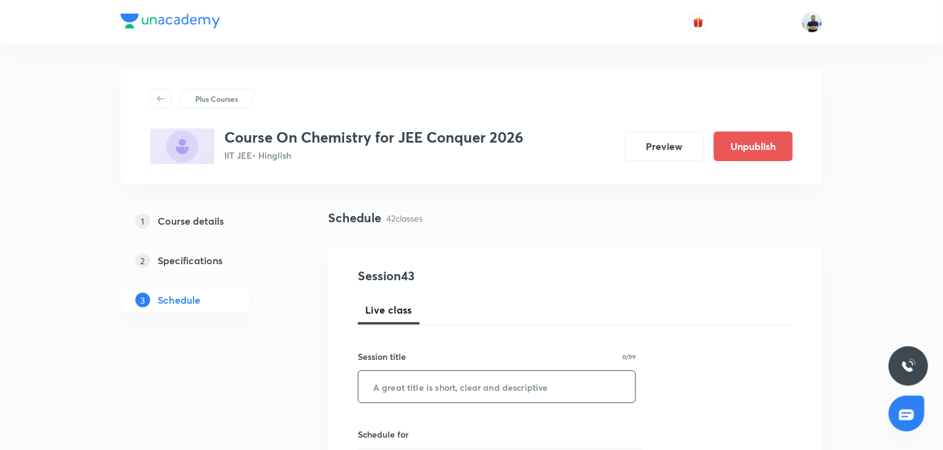
click at [505, 386] on input "text" at bounding box center [496, 387] width 277 height 32
paste input "Chemical and Ionic equilibrium -6"
type input "Chemical and Ionic equilibrium -7"
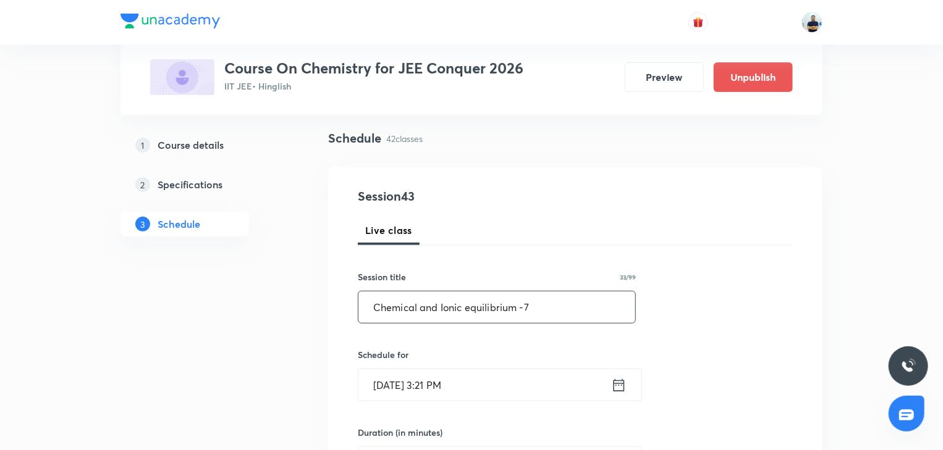
scroll to position [80, 0]
click at [475, 375] on input "Aug 30, 2025, 3:21 PM" at bounding box center [484, 385] width 253 height 32
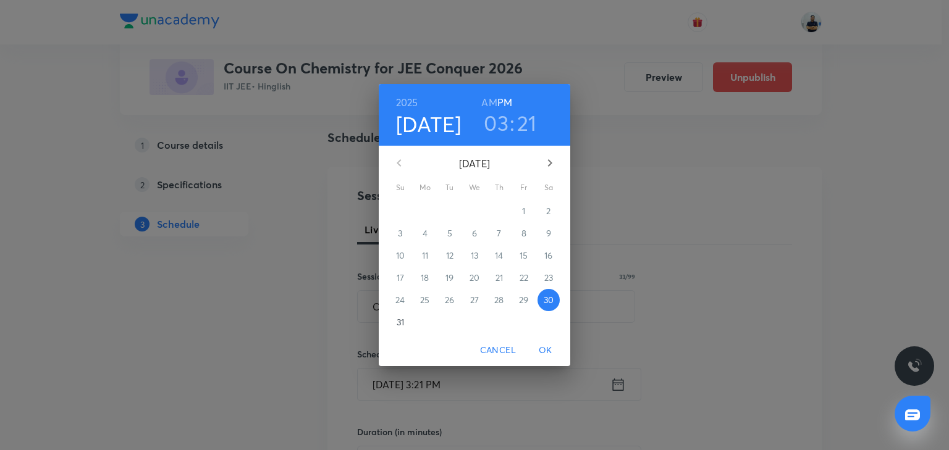
click at [554, 163] on icon "button" at bounding box center [550, 163] width 15 height 15
click at [514, 213] on span "5" at bounding box center [524, 211] width 22 height 12
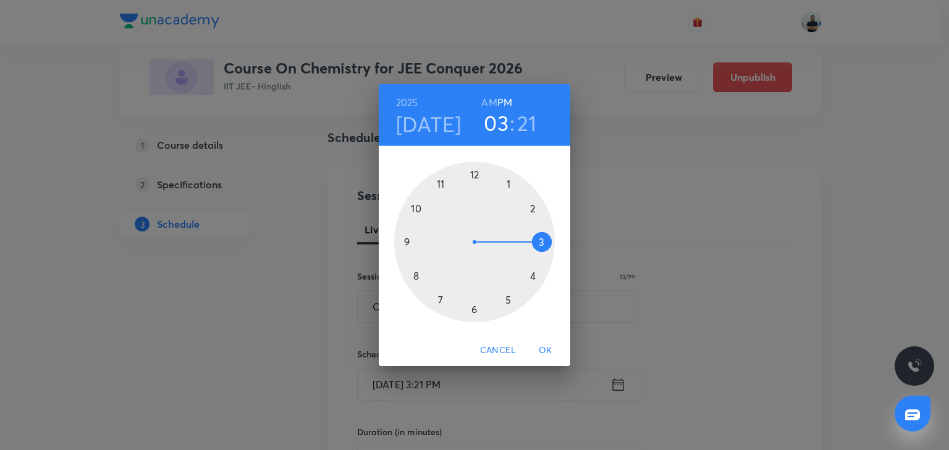
click at [483, 103] on h6 "AM" at bounding box center [488, 102] width 15 height 17
click at [416, 203] on div at bounding box center [474, 242] width 161 height 161
click at [476, 173] on div at bounding box center [474, 242] width 161 height 161
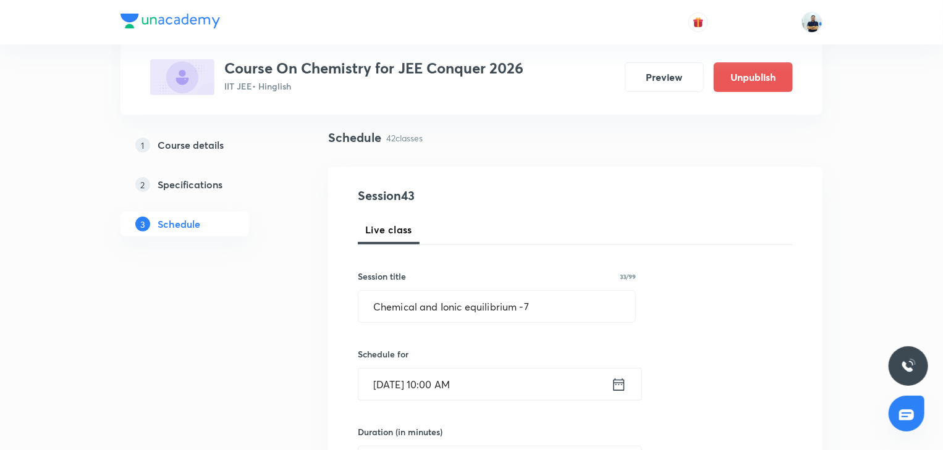
click at [451, 386] on input "[DATE] 10:00 AM" at bounding box center [484, 385] width 253 height 32
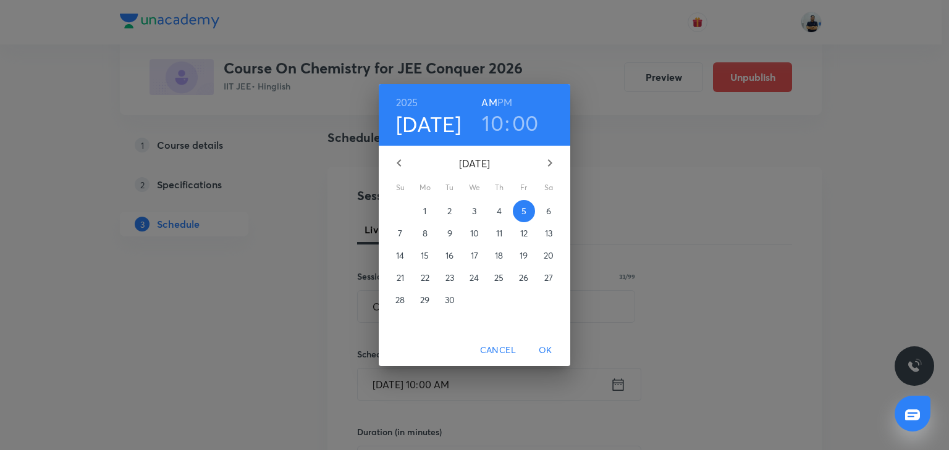
click at [486, 122] on h3 "10" at bounding box center [493, 123] width 22 height 26
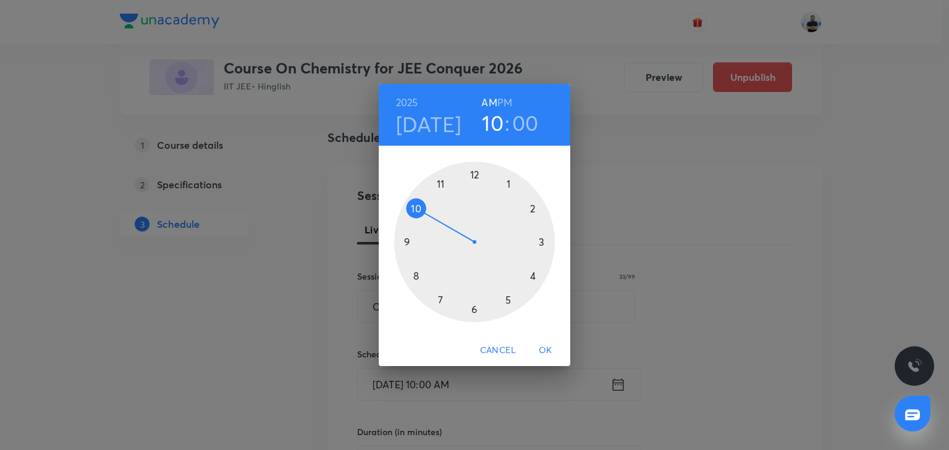
click at [441, 188] on div at bounding box center [474, 242] width 161 height 161
click at [543, 244] on div at bounding box center [474, 242] width 161 height 161
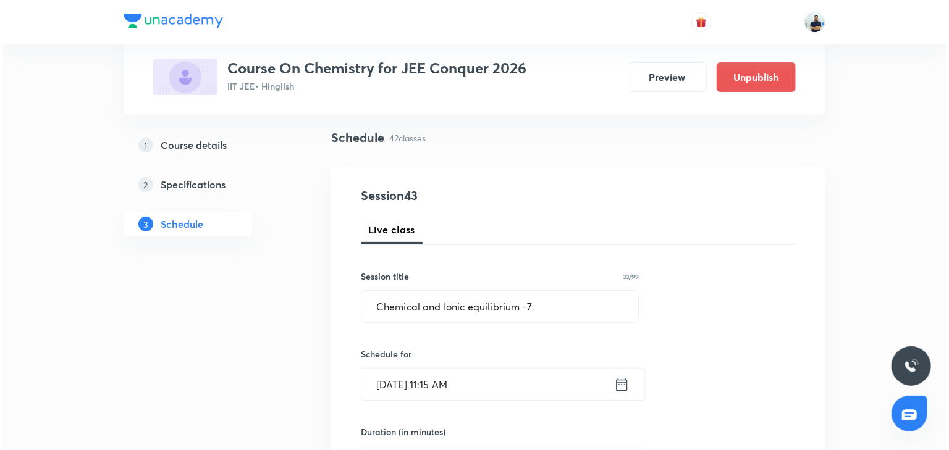
scroll to position [426, 0]
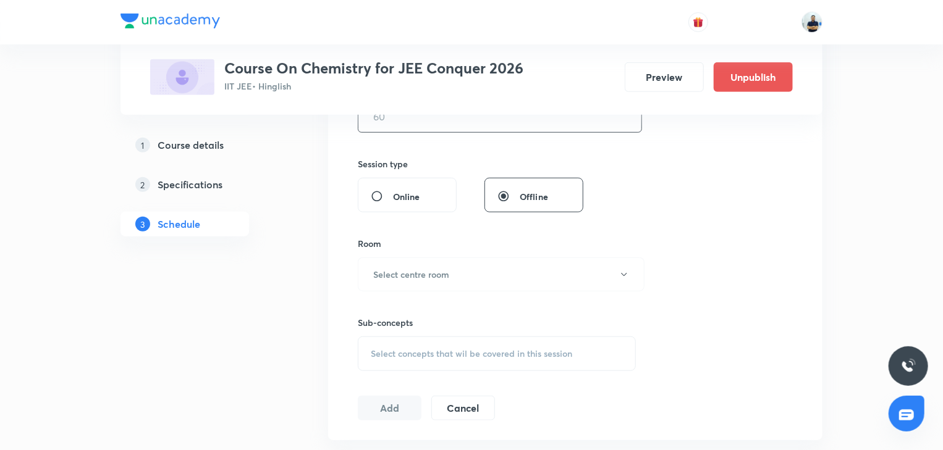
click at [400, 124] on input "text" at bounding box center [499, 117] width 283 height 32
type input "70"
click at [425, 277] on h6 "Select centre room" at bounding box center [411, 274] width 76 height 13
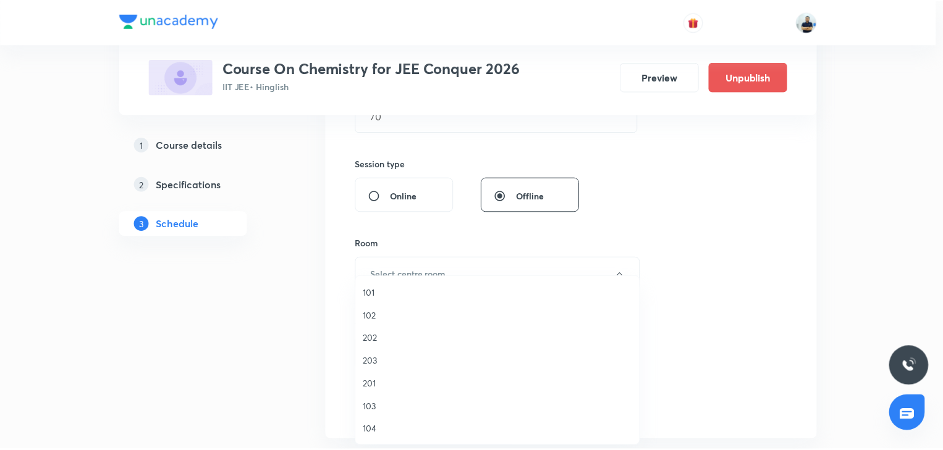
scroll to position [229, 0]
click at [391, 435] on span "A206" at bounding box center [500, 430] width 271 height 13
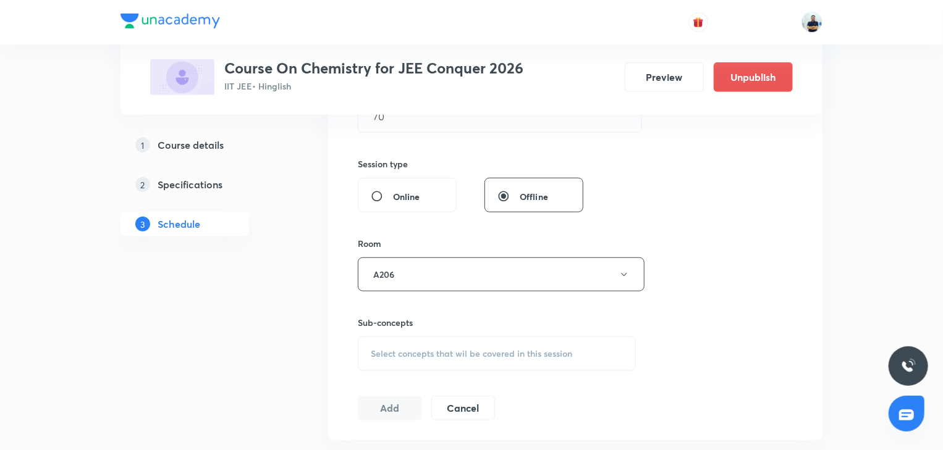
click at [513, 350] on span "Select concepts that wil be covered in this session" at bounding box center [471, 354] width 201 height 10
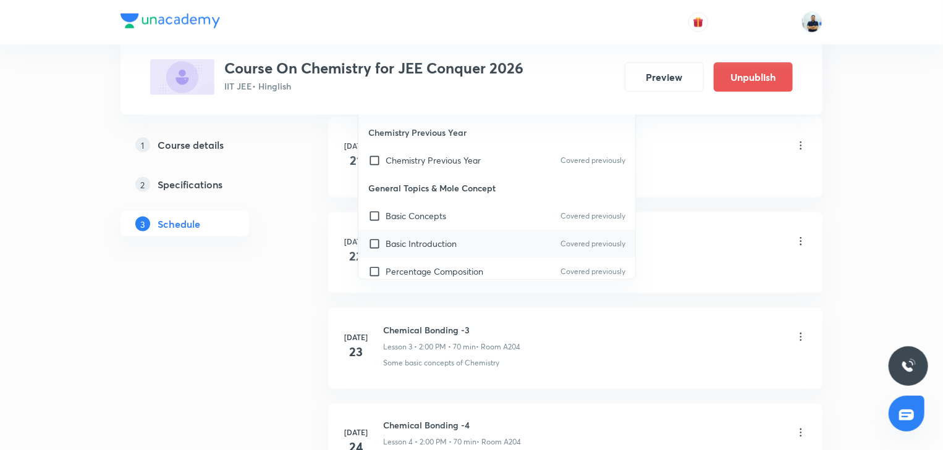
scroll to position [1038, 0]
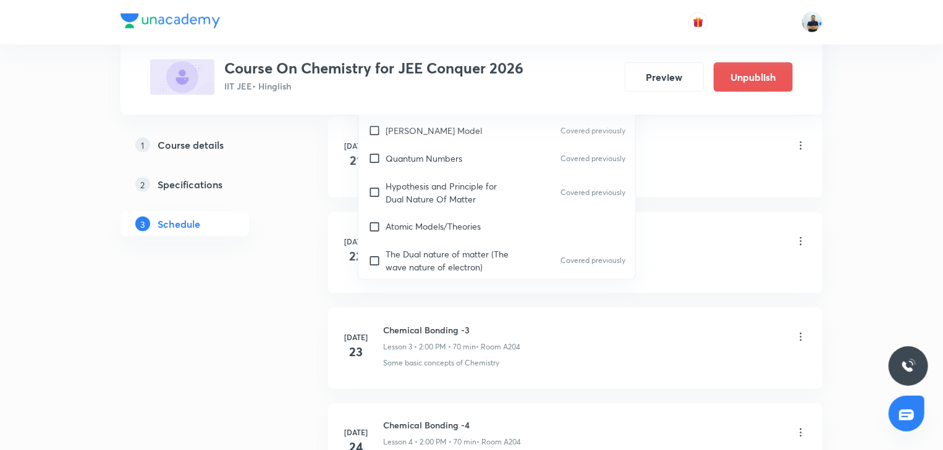
click at [413, 248] on p "The Dual nature of matter (The wave nature of electron)" at bounding box center [448, 261] width 125 height 26
checkbox input "true"
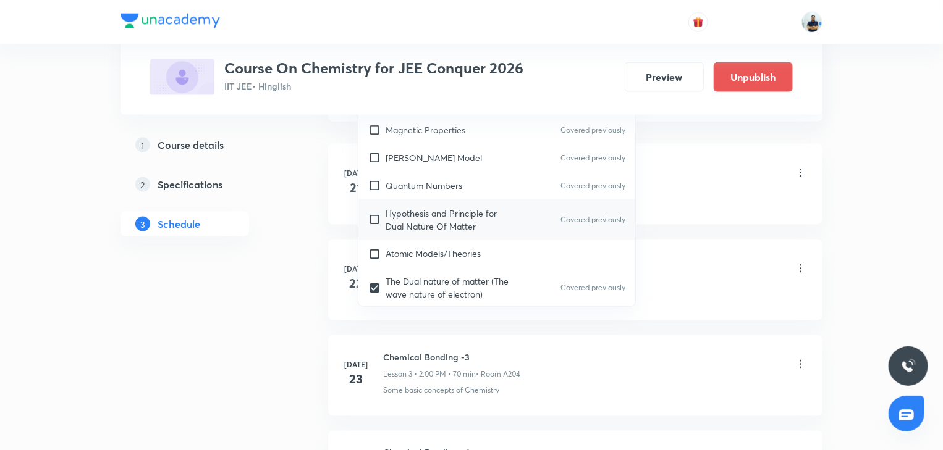
click at [398, 207] on p "Hypothesis and Principle for Dual Nature Of Matter" at bounding box center [448, 220] width 125 height 26
checkbox input "true"
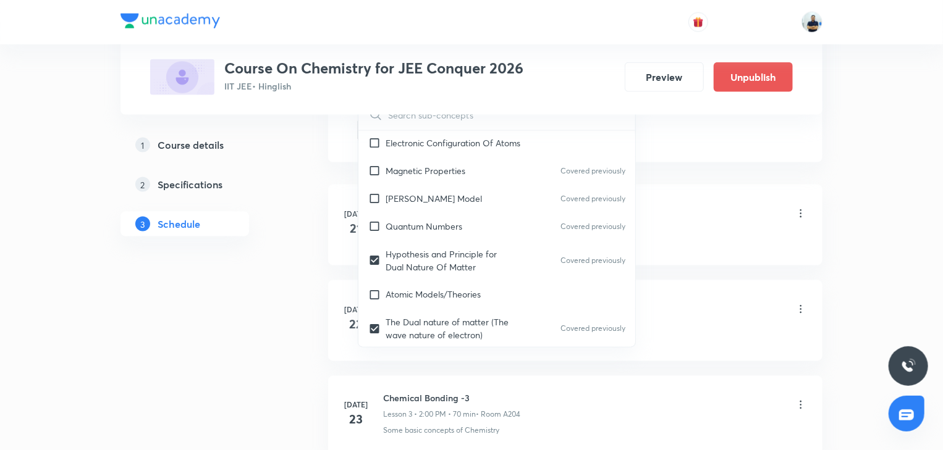
click at [795, 218] on div at bounding box center [801, 215] width 12 height 14
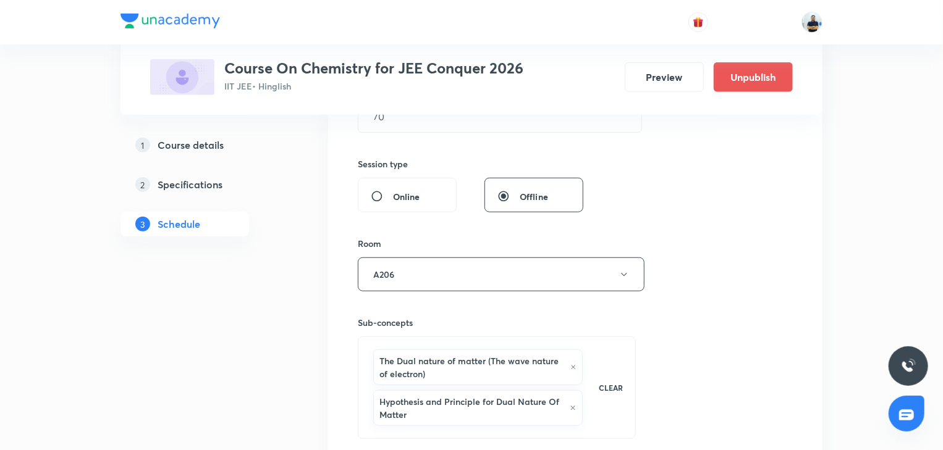
scroll to position [772, 0]
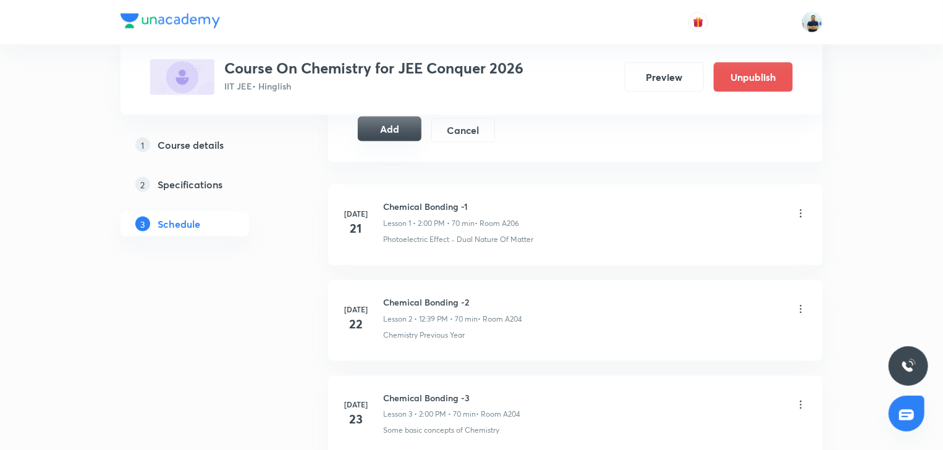
click at [384, 123] on button "Add" at bounding box center [390, 129] width 64 height 25
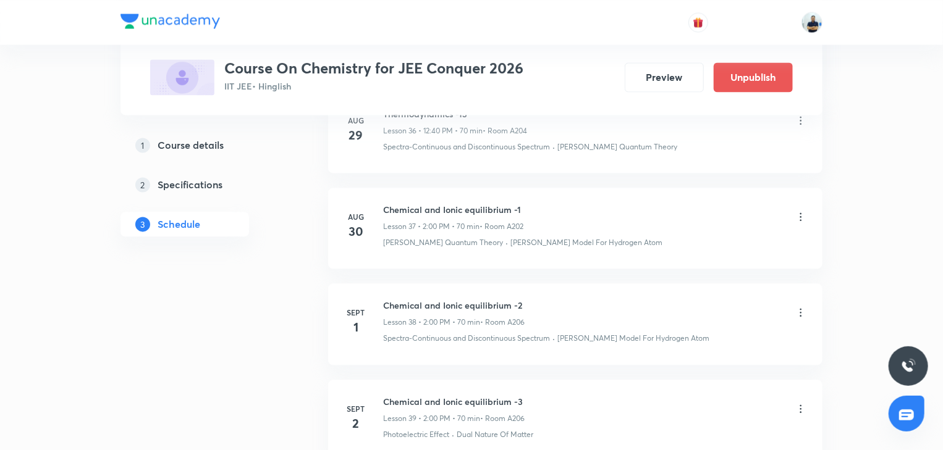
scroll to position [4096, 0]
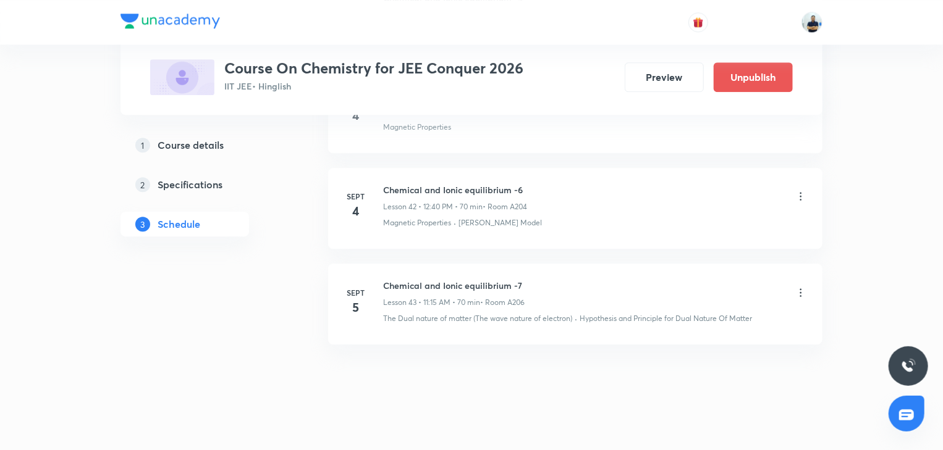
click at [432, 279] on h6 "Chemical and Ionic equilibrium -7" at bounding box center [454, 285] width 142 height 13
click at [431, 279] on h6 "Chemical and Ionic equilibrium -7" at bounding box center [454, 285] width 142 height 13
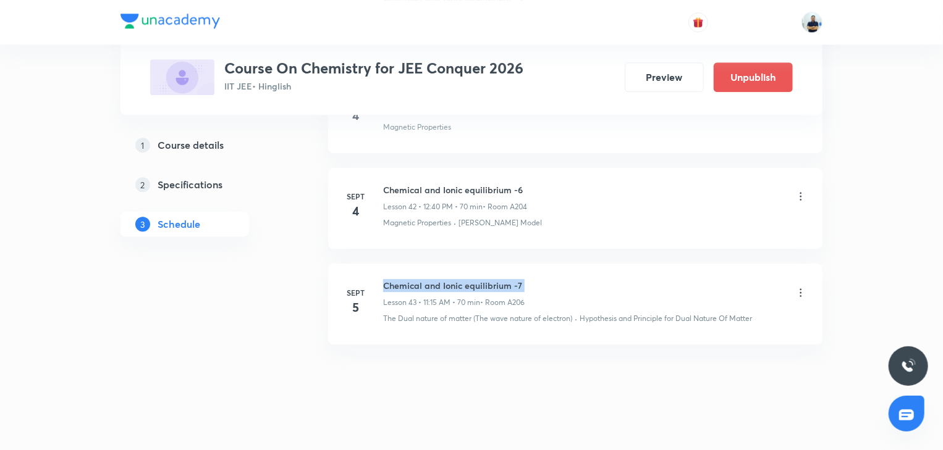
copy h6 "Chemical and Ionic equilibrium -7"
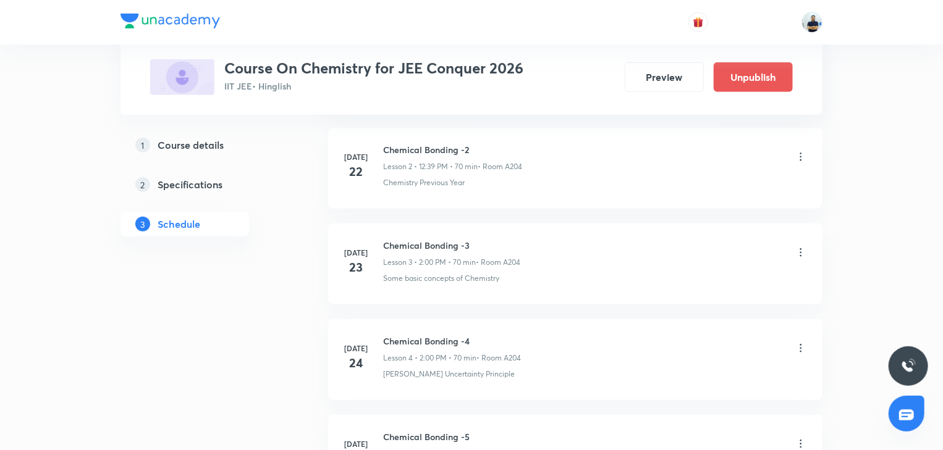
scroll to position [0, 0]
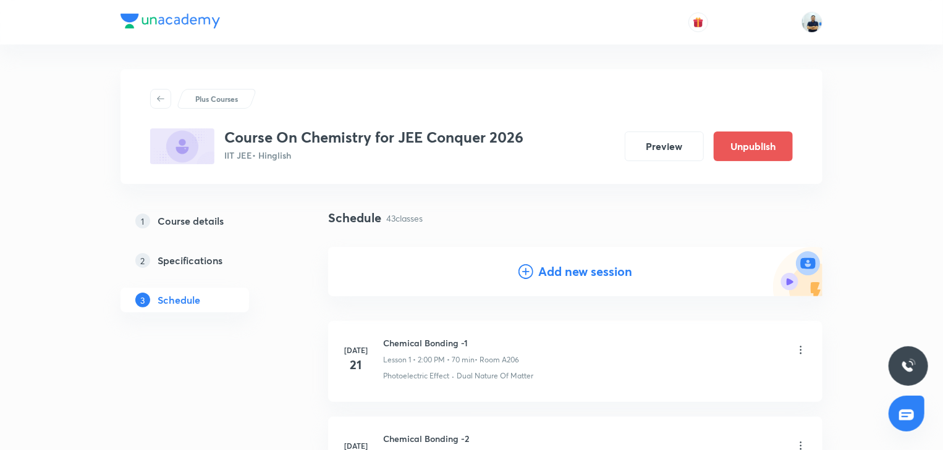
click at [533, 271] on div "Add new session" at bounding box center [575, 272] width 114 height 19
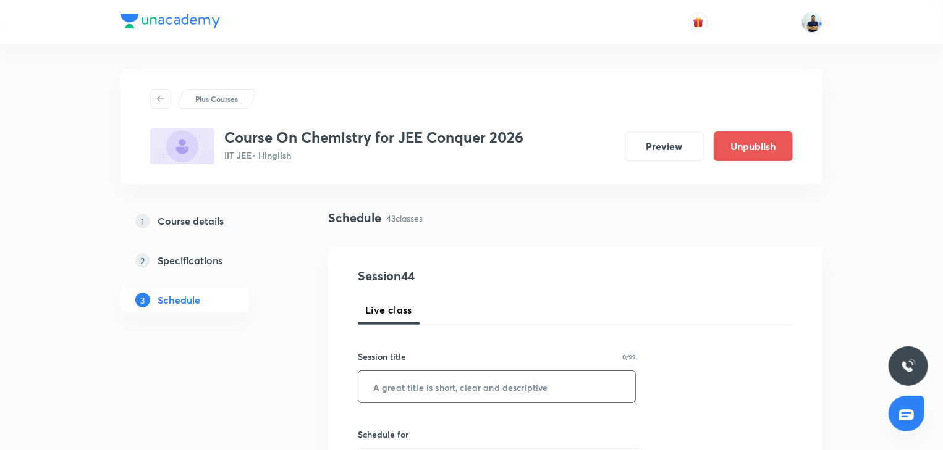
click at [425, 385] on input "text" at bounding box center [496, 387] width 277 height 32
paste input "Chemical and Ionic equilibrium -7"
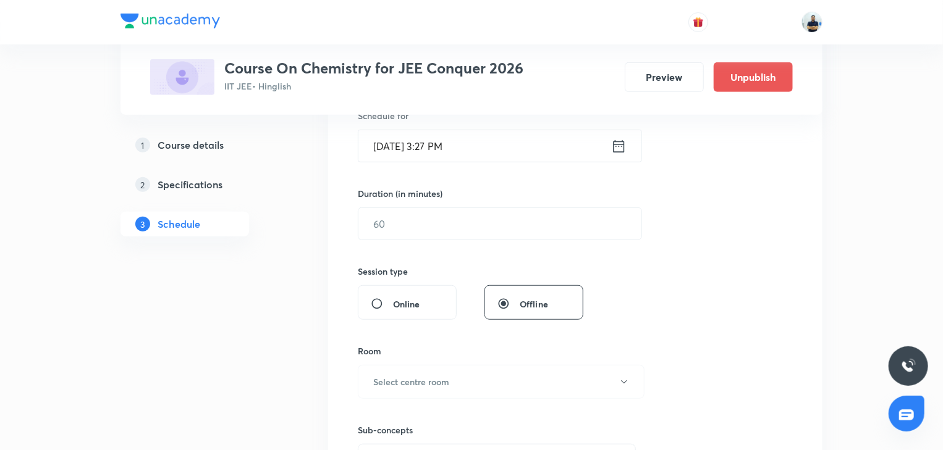
scroll to position [323, 0]
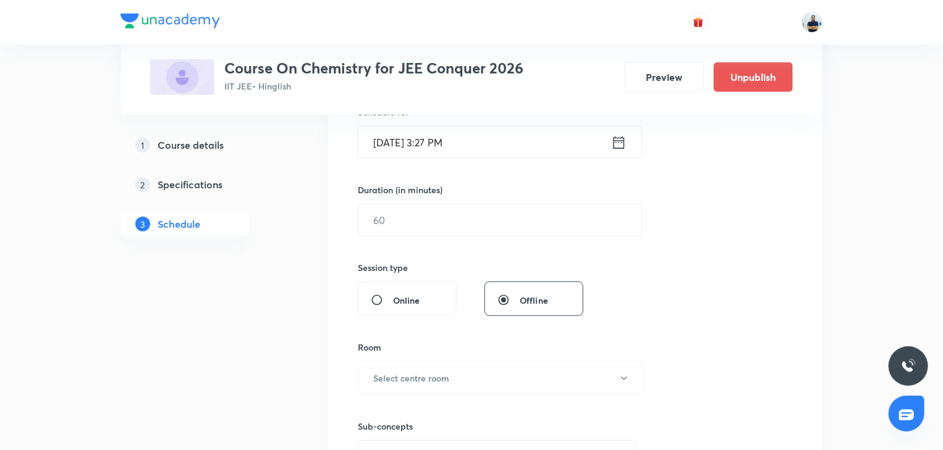
type input "Chemical and Ionic equilibrium -8"
click at [428, 146] on input "Aug 30, 2025, 3:27 PM" at bounding box center [484, 143] width 253 height 32
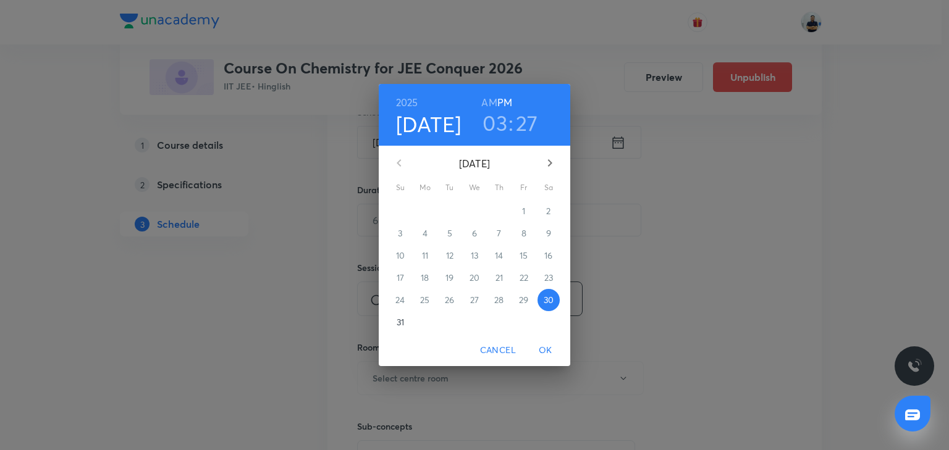
click at [556, 156] on icon "button" at bounding box center [550, 163] width 15 height 15
click at [517, 213] on span "5" at bounding box center [524, 211] width 22 height 12
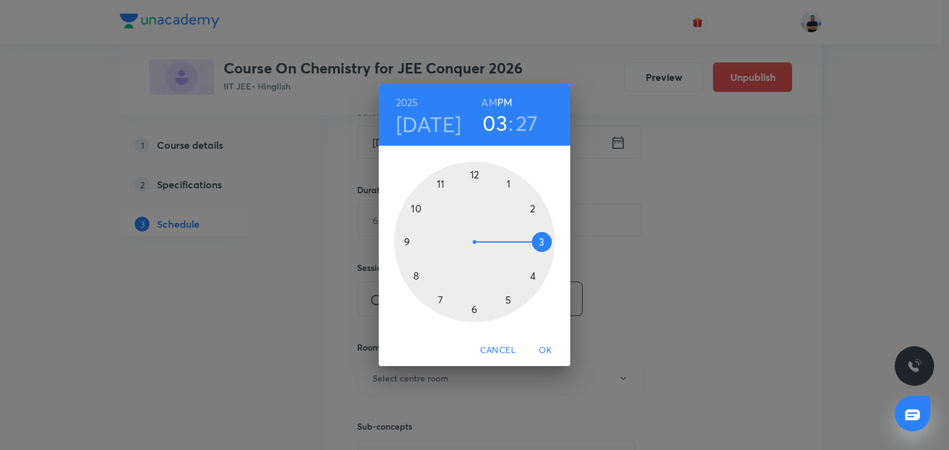
click at [480, 168] on div at bounding box center [474, 242] width 161 height 161
click at [413, 277] on div at bounding box center [474, 242] width 161 height 161
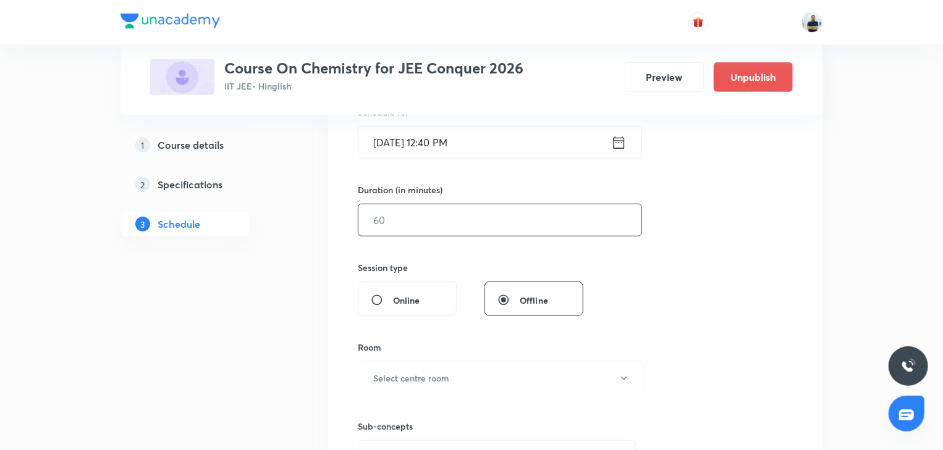
click at [386, 222] on input "text" at bounding box center [499, 221] width 283 height 32
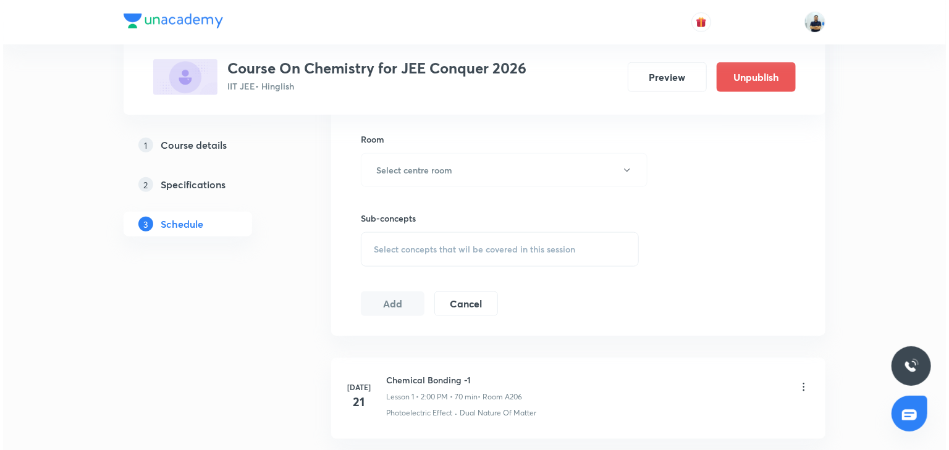
scroll to position [530, 0]
type input "70"
click at [442, 165] on h6 "Select centre room" at bounding box center [411, 170] width 76 height 13
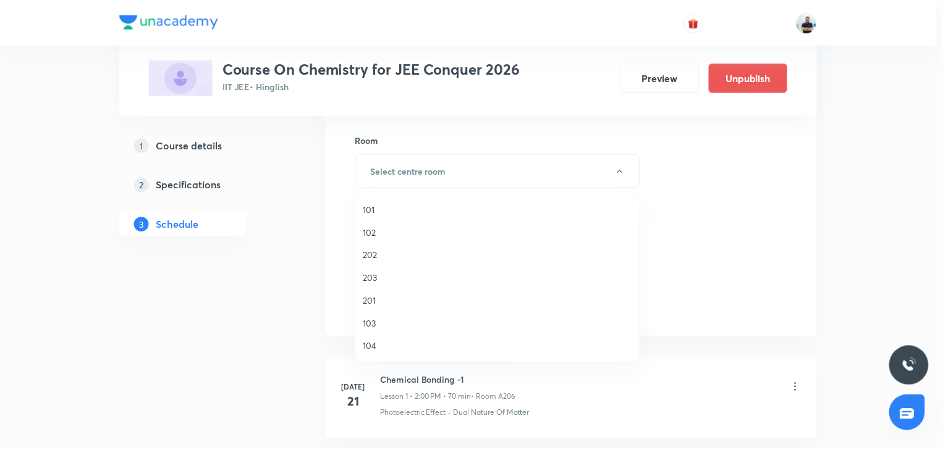
scroll to position [229, 0]
click at [391, 292] on li "A204" at bounding box center [500, 301] width 285 height 23
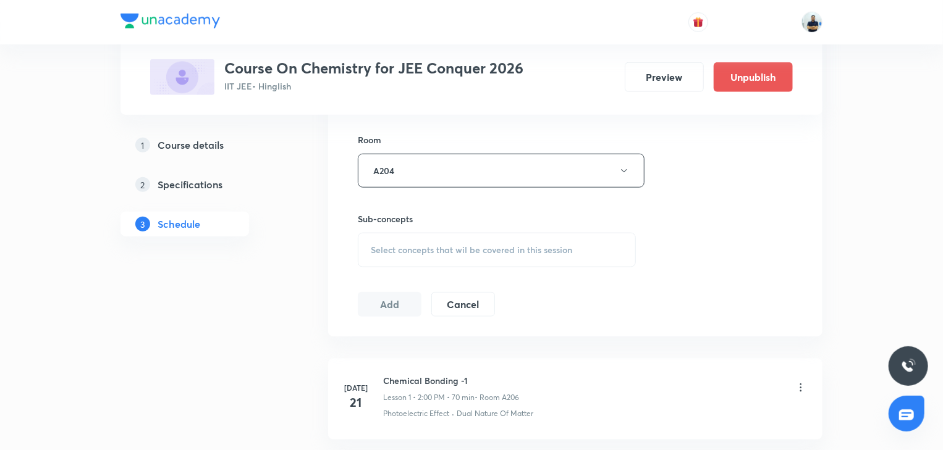
click at [494, 245] on span "Select concepts that wil be covered in this session" at bounding box center [471, 250] width 201 height 10
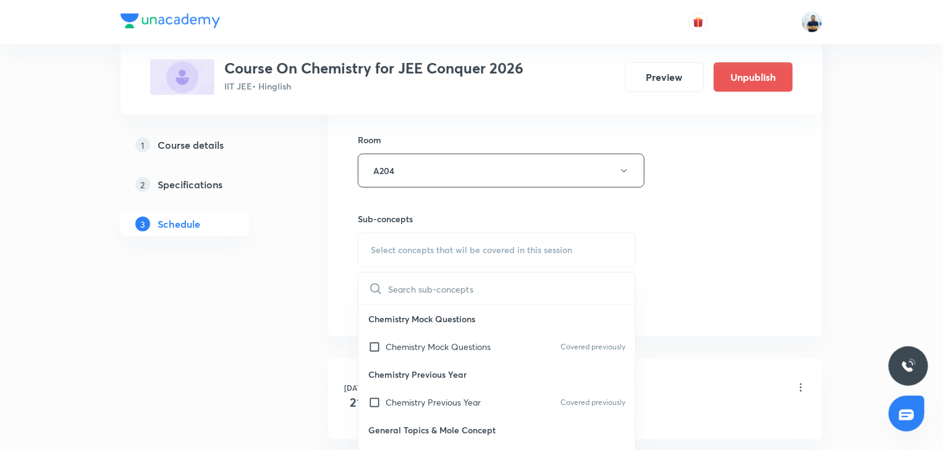
scroll to position [692, 0]
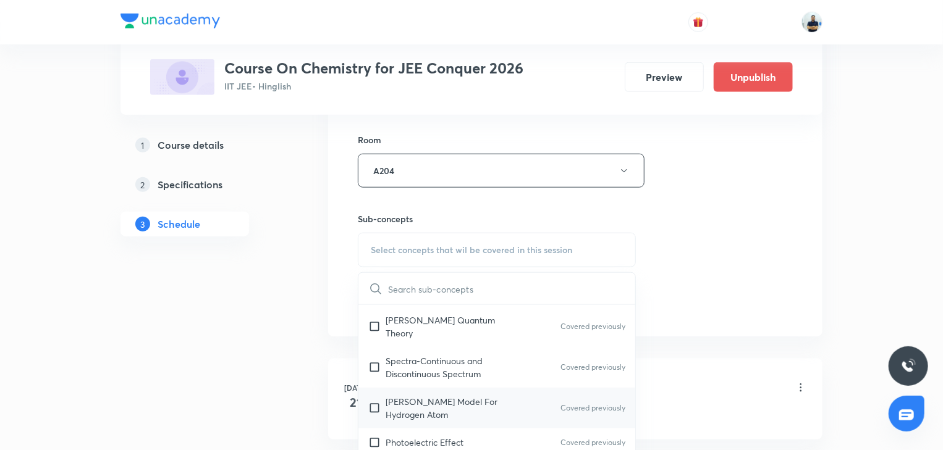
click at [423, 395] on p "Bohr’s Model For Hydrogen Atom" at bounding box center [448, 408] width 125 height 26
checkbox input "true"
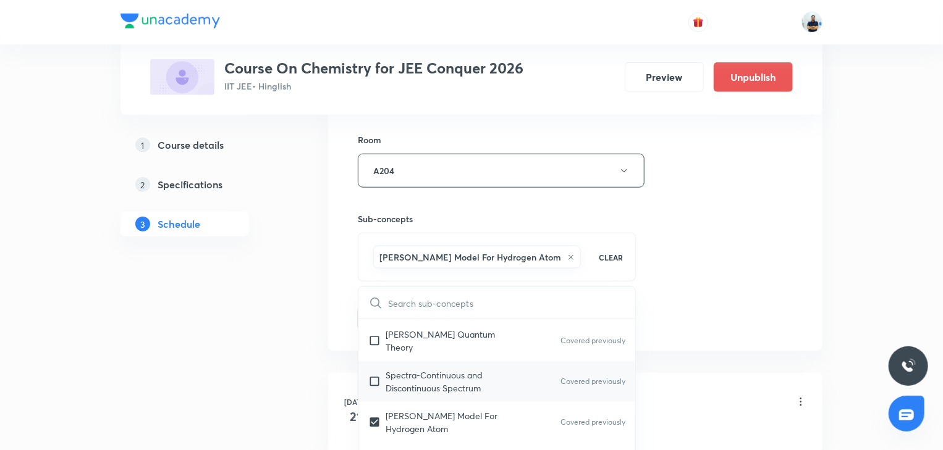
click at [414, 369] on p "Spectra-Continuous and Discontinuous Spectrum" at bounding box center [448, 382] width 125 height 26
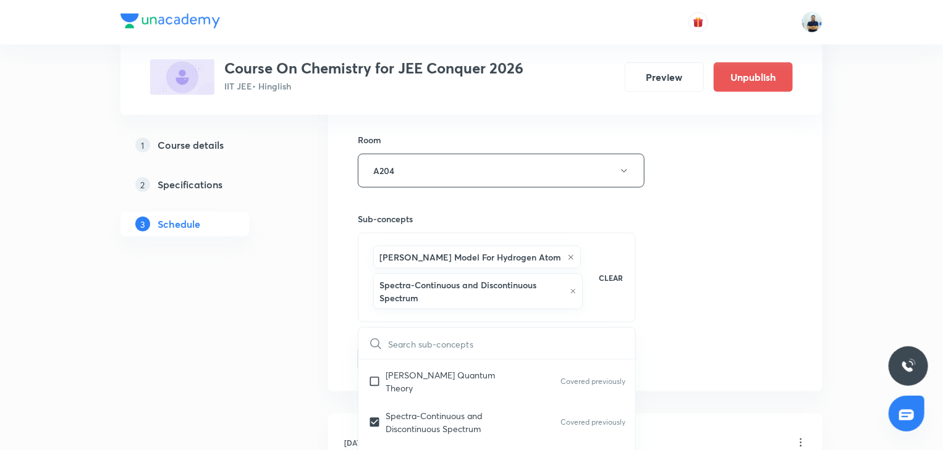
click at [737, 328] on div "Session 44 Live class Session title 33/99 Chemical and Ionic equilibrium -8 ​ S…" at bounding box center [575, 54] width 435 height 635
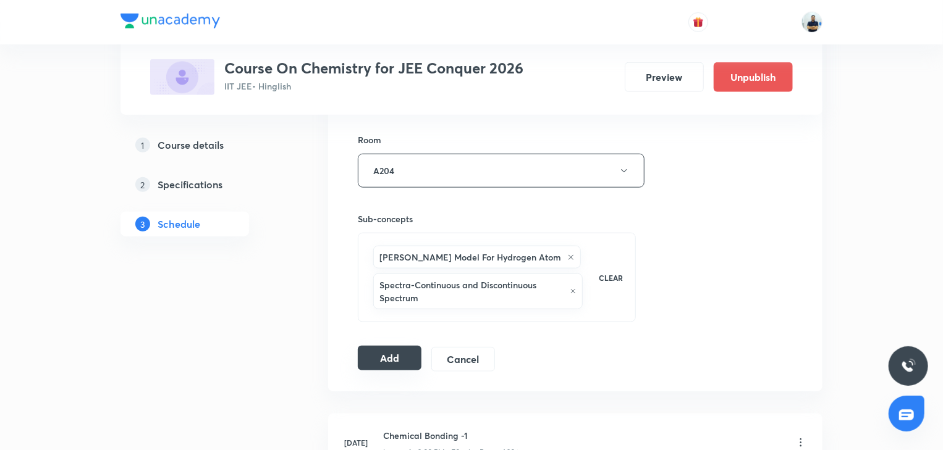
click at [381, 361] on button "Add" at bounding box center [390, 358] width 64 height 25
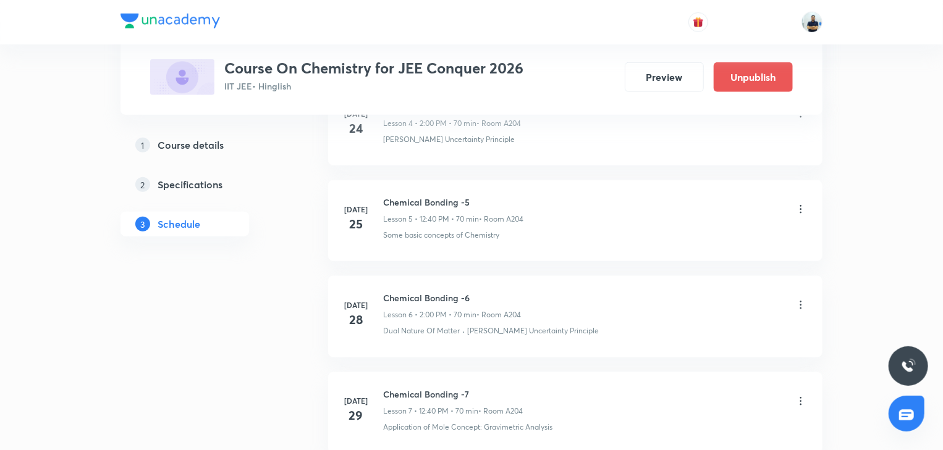
scroll to position [0, 0]
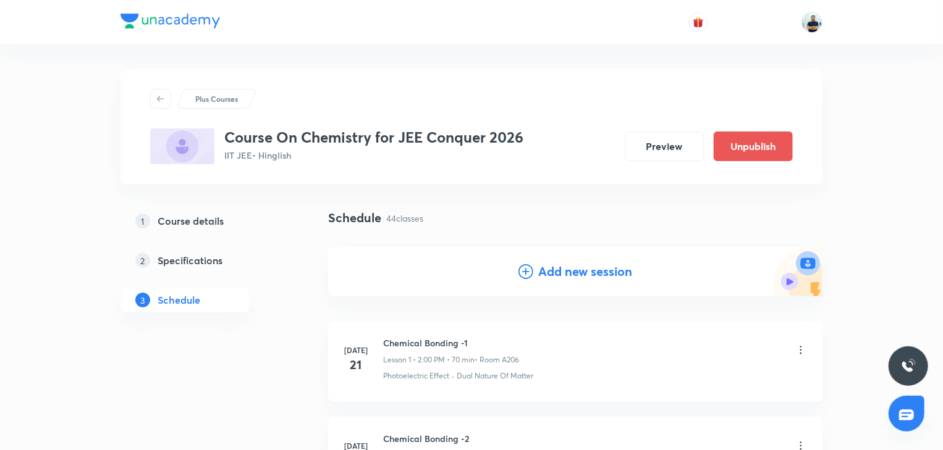
click at [565, 271] on h4 "Add new session" at bounding box center [585, 272] width 94 height 19
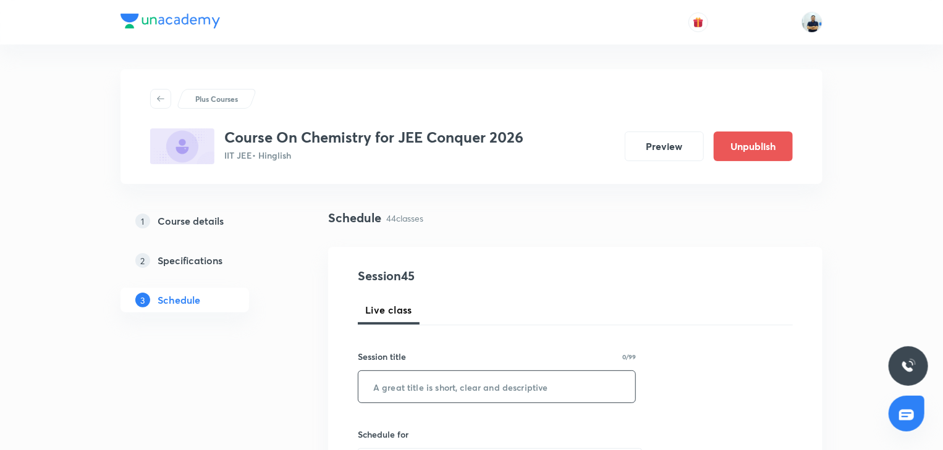
click at [398, 400] on input "text" at bounding box center [496, 387] width 277 height 32
paste input "Chemical and Ionic equilibrium -7"
type input "Chemical and Ionic equilibrium -8"
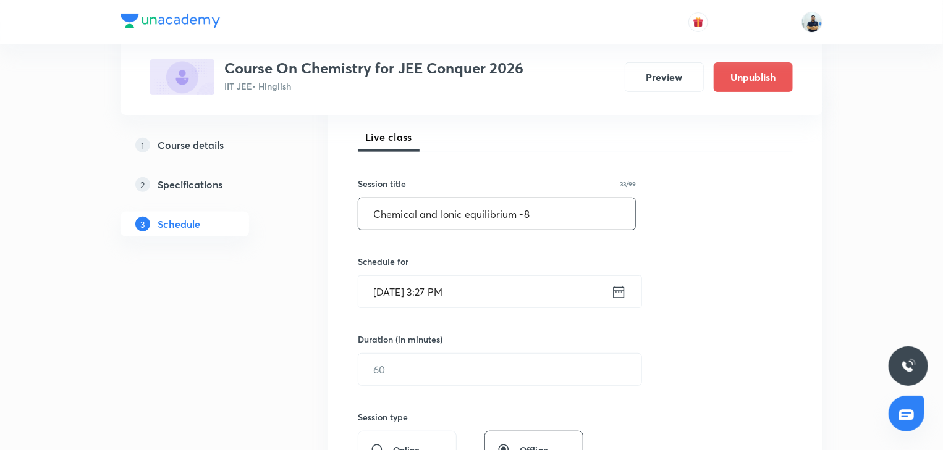
scroll to position [161, 0]
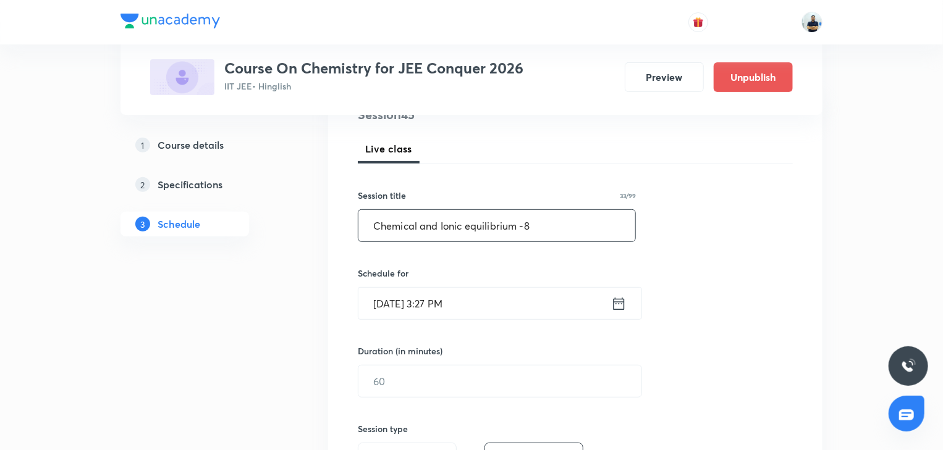
click at [438, 303] on input "Aug 30, 2025, 3:27 PM" at bounding box center [484, 304] width 253 height 32
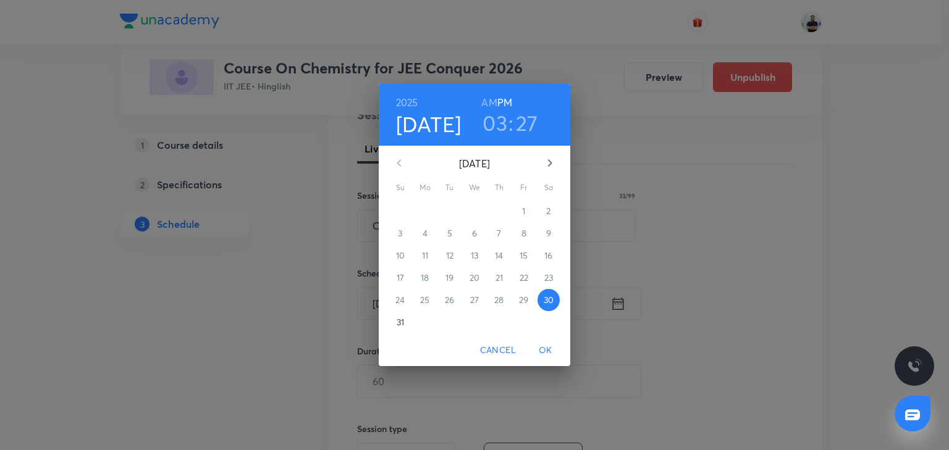
click at [542, 171] on button "button" at bounding box center [550, 163] width 30 height 30
click at [554, 209] on span "6" at bounding box center [549, 211] width 22 height 12
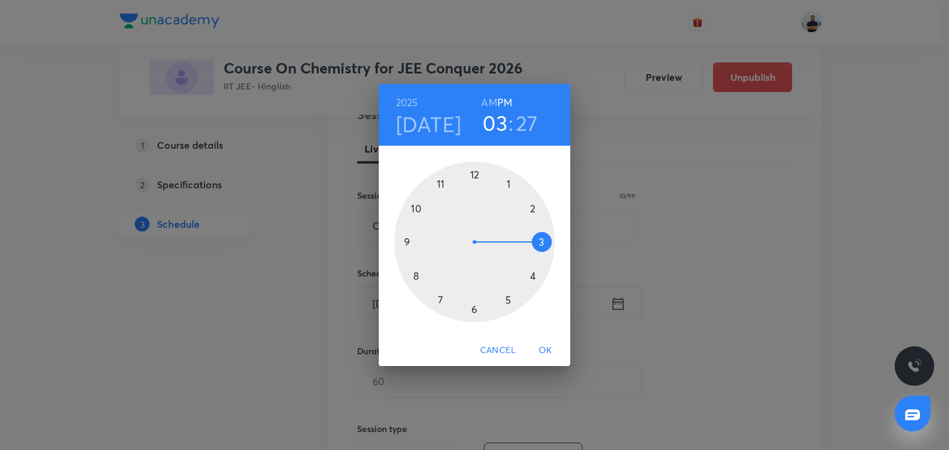
click at [516, 213] on div at bounding box center [474, 242] width 161 height 161
click at [475, 182] on div at bounding box center [474, 242] width 161 height 161
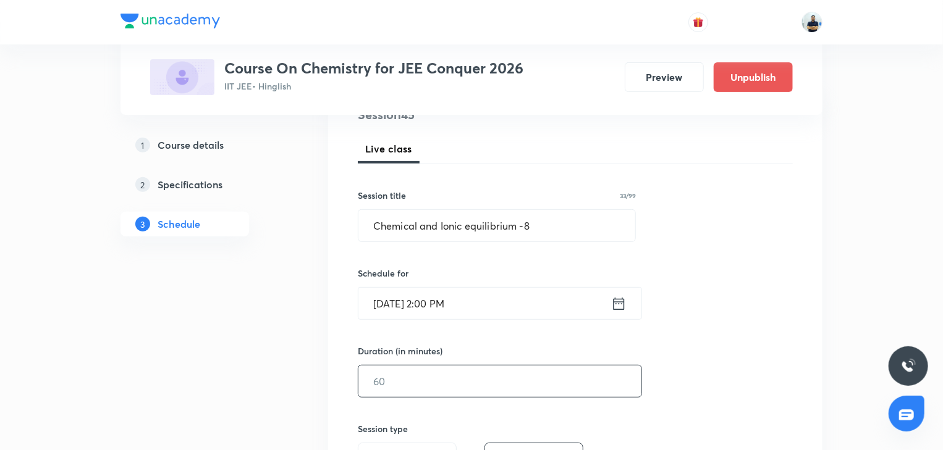
click at [421, 381] on input "text" at bounding box center [499, 382] width 283 height 32
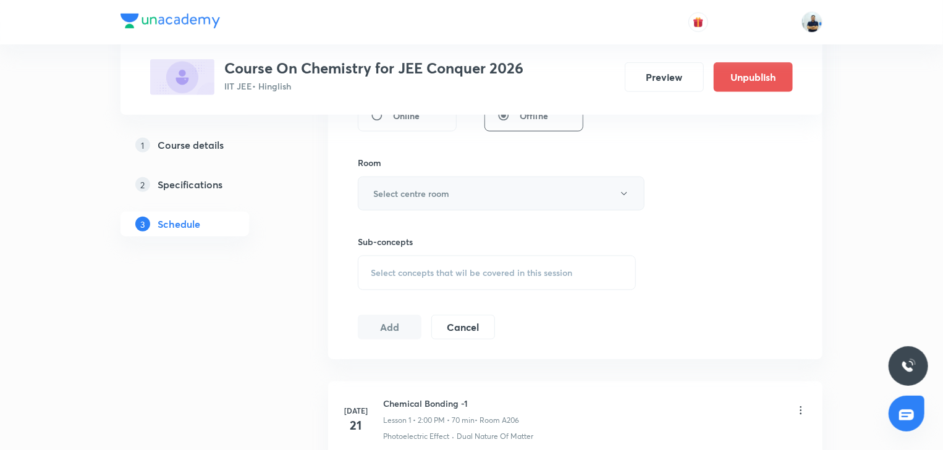
type input "70"
click at [437, 184] on button "Select centre room" at bounding box center [501, 194] width 287 height 34
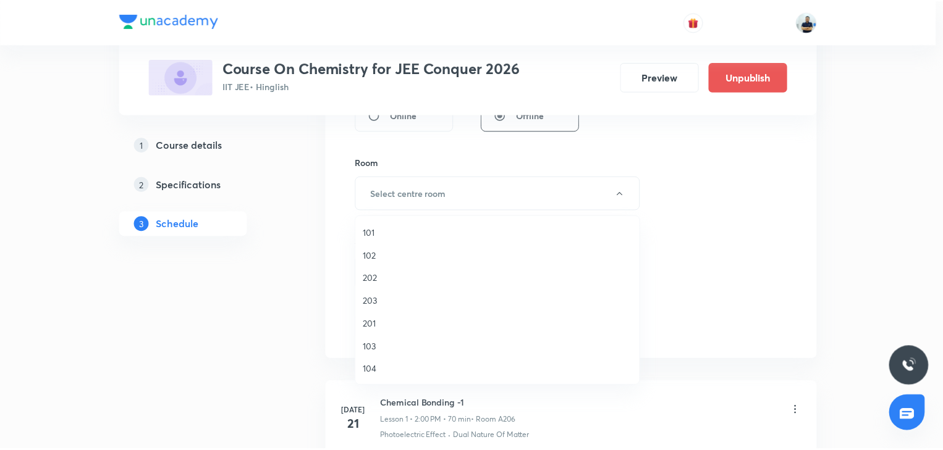
scroll to position [229, 0]
click at [391, 372] on span "A206" at bounding box center [500, 369] width 271 height 13
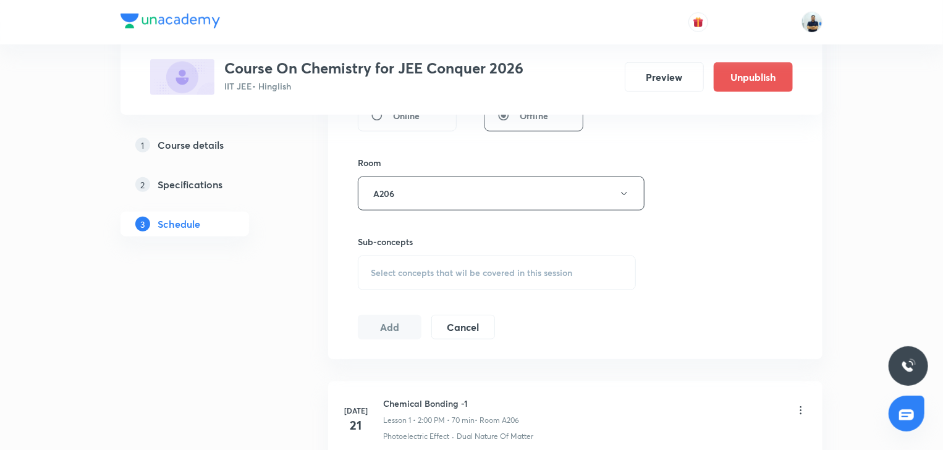
click at [487, 273] on span "Select concepts that wil be covered in this session" at bounding box center [471, 273] width 201 height 10
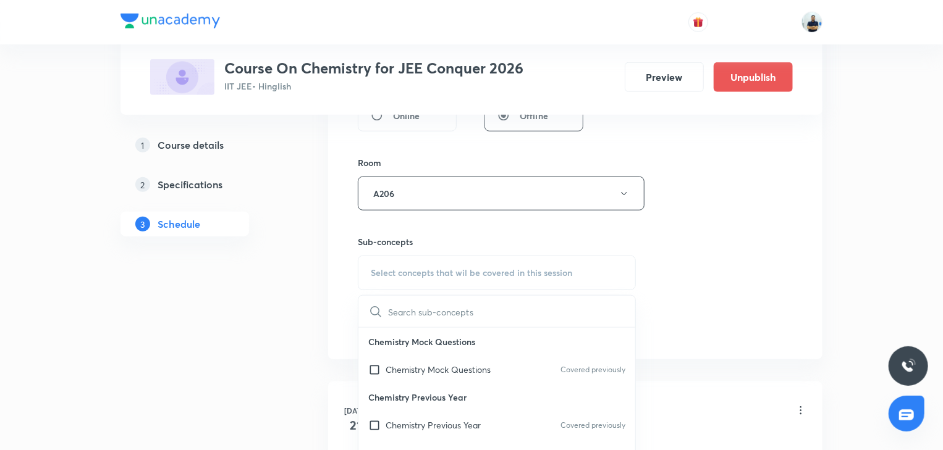
scroll to position [692, 0]
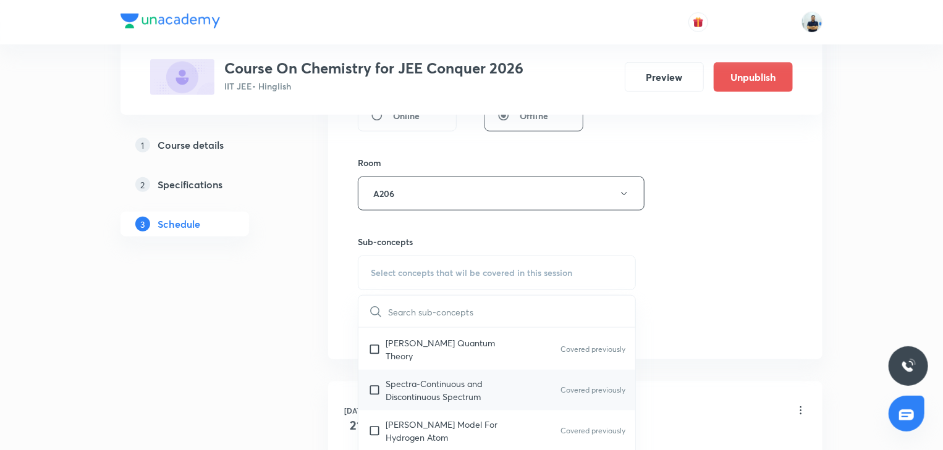
click at [388, 395] on div "Spectra-Continuous and Discontinuous Spectrum Covered previously" at bounding box center [496, 390] width 277 height 41
checkbox input "true"
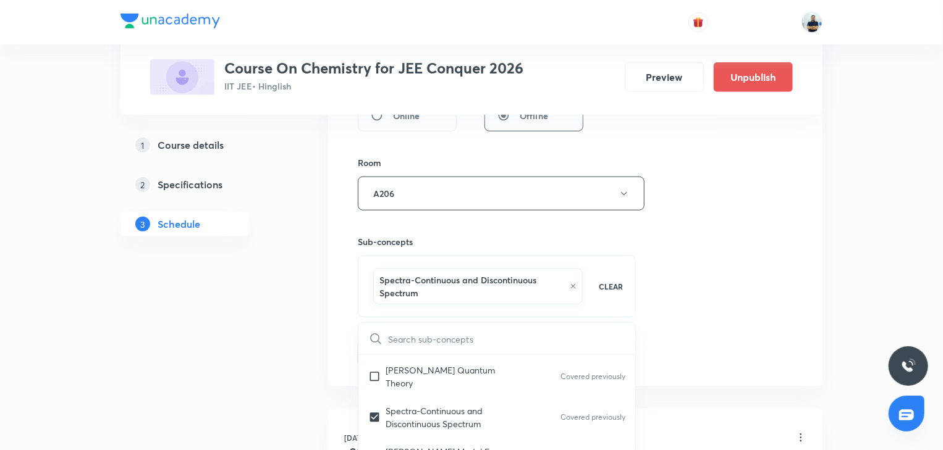
click at [722, 348] on div "Session 45 Live class Session title 33/99 Chemical and Ionic equilibrium -8 ​ S…" at bounding box center [575, 63] width 435 height 607
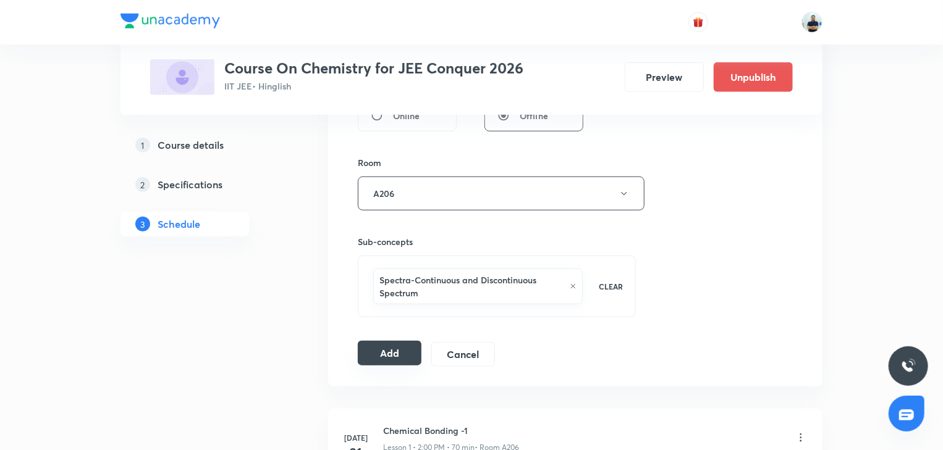
click at [392, 352] on button "Add" at bounding box center [390, 353] width 64 height 25
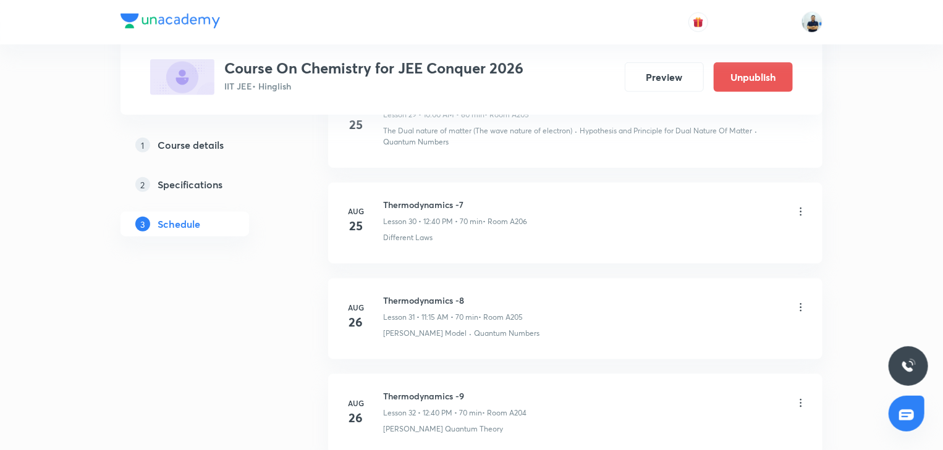
scroll to position [4287, 0]
